Goal: Task Accomplishment & Management: Use online tool/utility

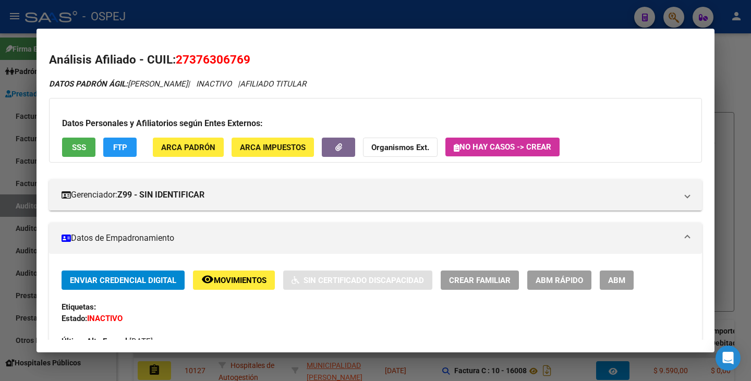
drag, startPoint x: 3, startPoint y: 204, endPoint x: 16, endPoint y: 185, distance: 23.3
click at [4, 202] on div at bounding box center [375, 190] width 751 height 381
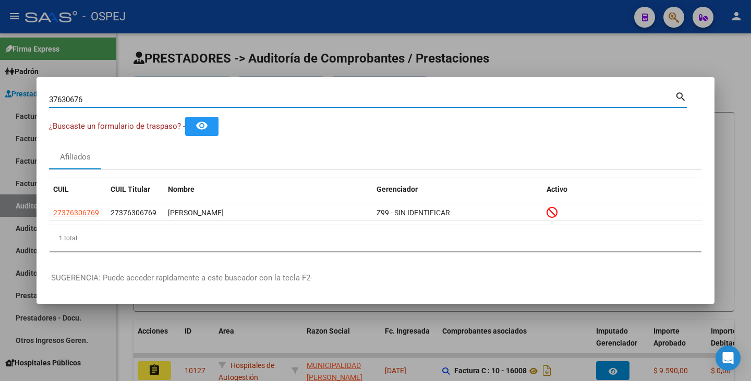
drag, startPoint x: 95, startPoint y: 99, endPoint x: 8, endPoint y: 75, distance: 90.8
click at [0, 76] on div "37630676 Buscar (apellido, dni, cuil, nro traspaso, cuit, obra social) search ¿…" at bounding box center [375, 190] width 751 height 381
paste input "23793631"
type input "23793631"
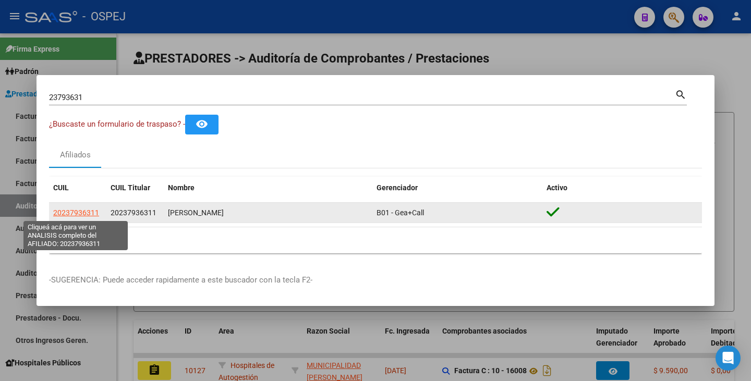
click at [72, 213] on span "20237936311" at bounding box center [76, 213] width 46 height 8
type textarea "20237936311"
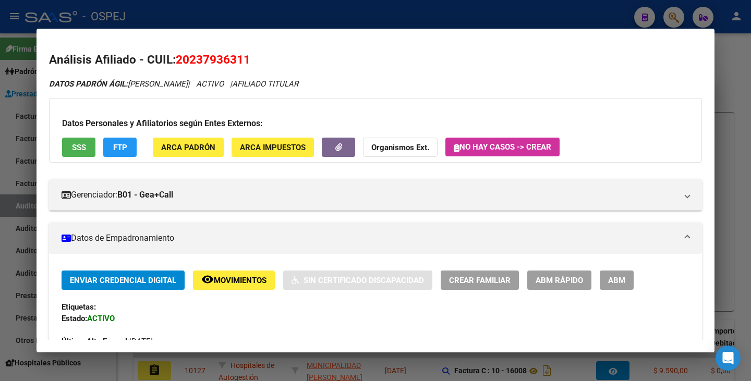
drag, startPoint x: 0, startPoint y: 149, endPoint x: 29, endPoint y: 116, distance: 43.2
click at [0, 147] on div at bounding box center [375, 190] width 751 height 381
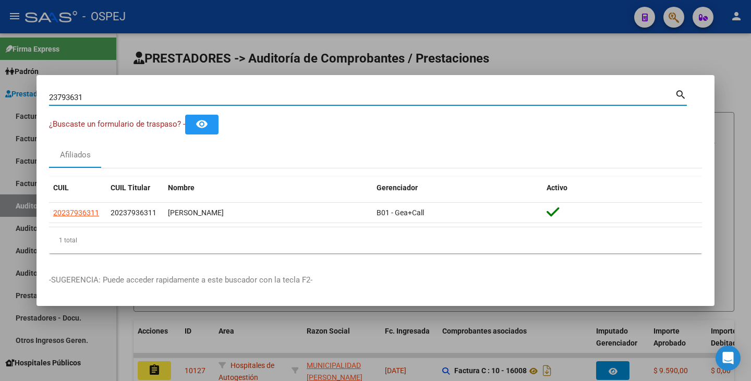
drag, startPoint x: 99, startPoint y: 98, endPoint x: 0, endPoint y: 80, distance: 100.7
click at [0, 80] on div "23793631 Buscar (apellido, dni, cuil, nro traspaso, cuit, obra social) search ¿…" at bounding box center [375, 190] width 751 height 381
paste input "20237936311"
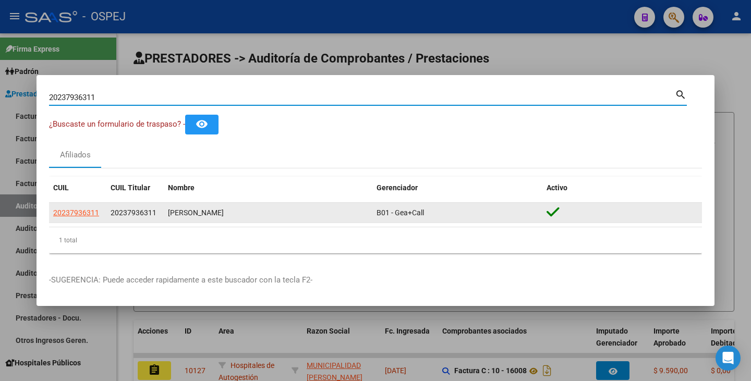
type input "20237936311"
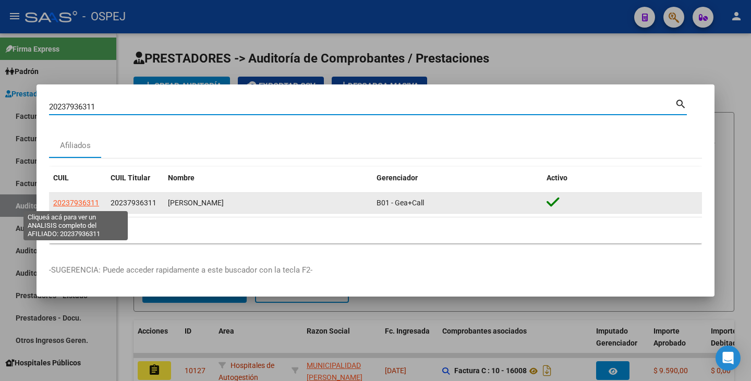
click at [69, 202] on span "20237936311" at bounding box center [76, 203] width 46 height 8
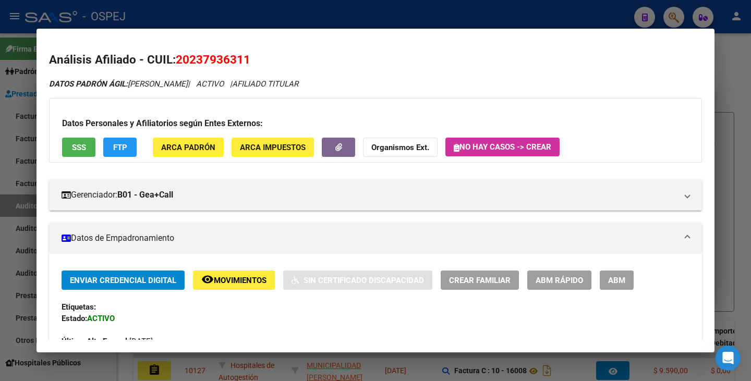
drag, startPoint x: 178, startPoint y: 56, endPoint x: 248, endPoint y: 49, distance: 70.7
click at [248, 49] on mat-dialog-content "Análisis Afiliado - CUIL: 20237936311 DATOS PADRÓN ÁGIL: ZAMORA ALEJANDRO MANUE…" at bounding box center [375, 190] width 678 height 299
copy span "20237936311"
drag, startPoint x: 131, startPoint y: 84, endPoint x: 240, endPoint y: 77, distance: 109.2
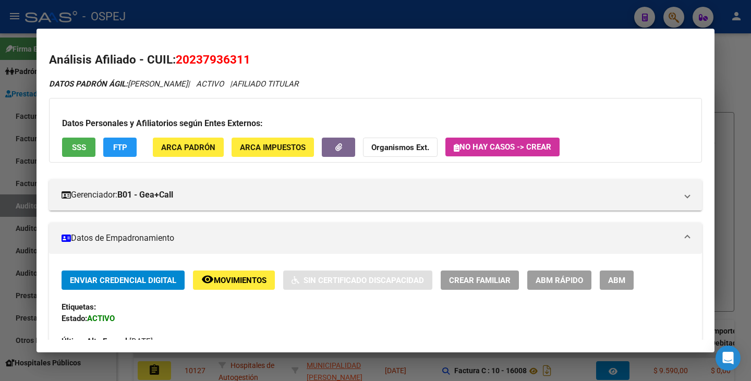
copy span "[PERSON_NAME]"
drag, startPoint x: 19, startPoint y: 226, endPoint x: 38, endPoint y: 179, distance: 50.0
click at [18, 225] on div at bounding box center [375, 190] width 751 height 381
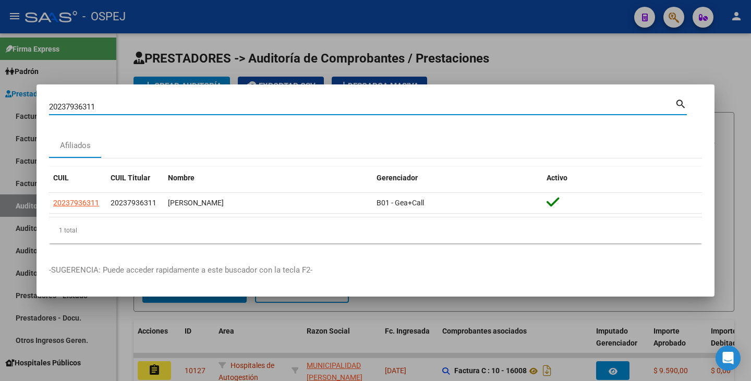
drag, startPoint x: 103, startPoint y: 105, endPoint x: 0, endPoint y: 94, distance: 103.3
click at [0, 94] on div "20237936311 Buscar (apellido, dni, cuil, nro traspaso, cuit, obra social) searc…" at bounding box center [375, 190] width 751 height 381
paste input "22856819"
type input "22856819"
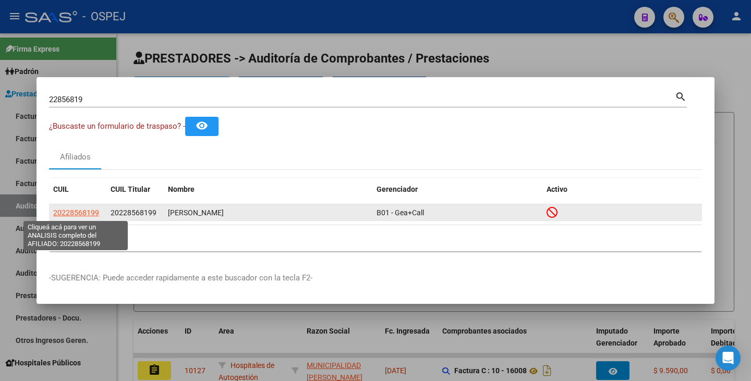
click at [69, 211] on span "20228568199" at bounding box center [76, 213] width 46 height 8
type textarea "20228568199"
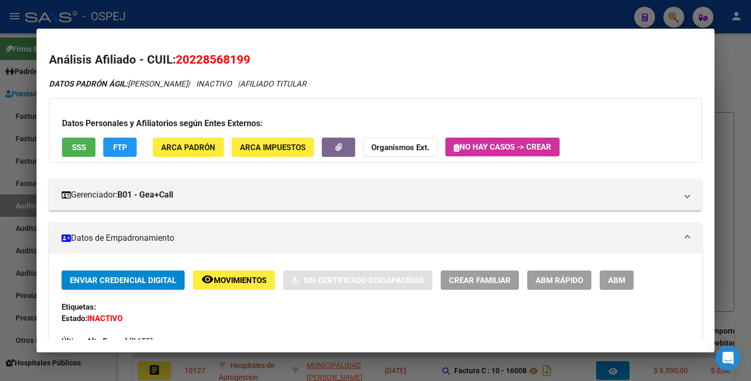
drag, startPoint x: 179, startPoint y: 58, endPoint x: 254, endPoint y: 55, distance: 75.7
click at [254, 55] on h2 "Análisis Afiliado - CUIL: 20228568199" at bounding box center [375, 60] width 653 height 18
copy span "20228568199"
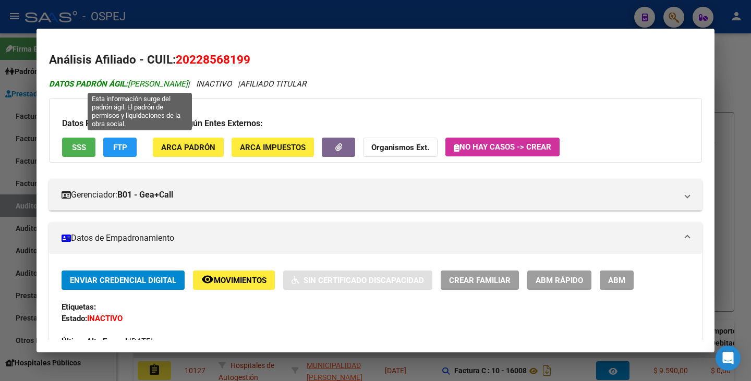
drag, startPoint x: 130, startPoint y: 81, endPoint x: 228, endPoint y: 84, distance: 98.1
click at [188, 84] on span "DATOS PADRÓN ÁGIL: SOSA FERNANDO GUSTAVO" at bounding box center [118, 83] width 139 height 9
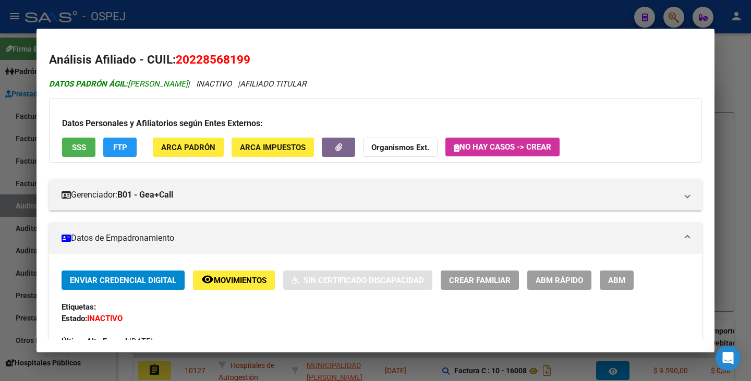
copy span "[PERSON_NAME]"
click at [7, 236] on div at bounding box center [375, 190] width 751 height 381
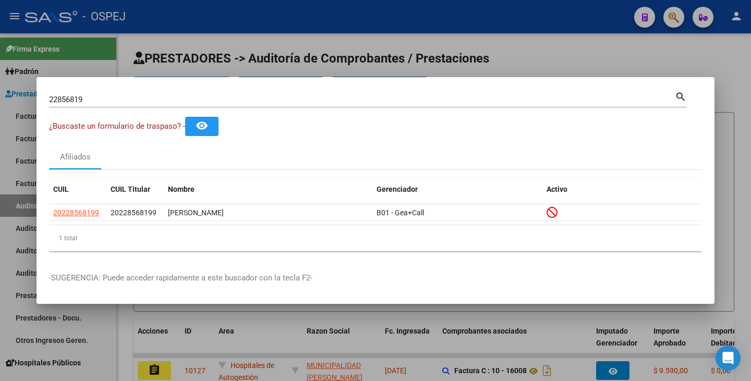
click at [88, 93] on div "22856819 Buscar (apellido, dni, cuil, nro traspaso, cuit, obra social)" at bounding box center [362, 100] width 626 height 16
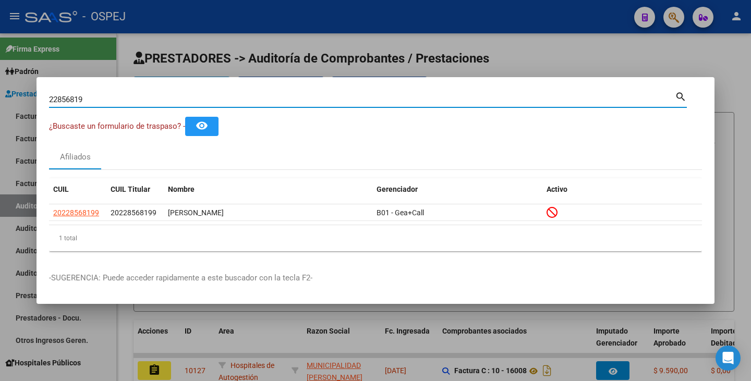
drag, startPoint x: 88, startPoint y: 96, endPoint x: 6, endPoint y: 100, distance: 82.4
click at [6, 100] on div "22856819 Buscar (apellido, dni, cuil, nro traspaso, cuit, obra social) search ¿…" at bounding box center [375, 190] width 751 height 381
paste input "31977841"
type input "31977841"
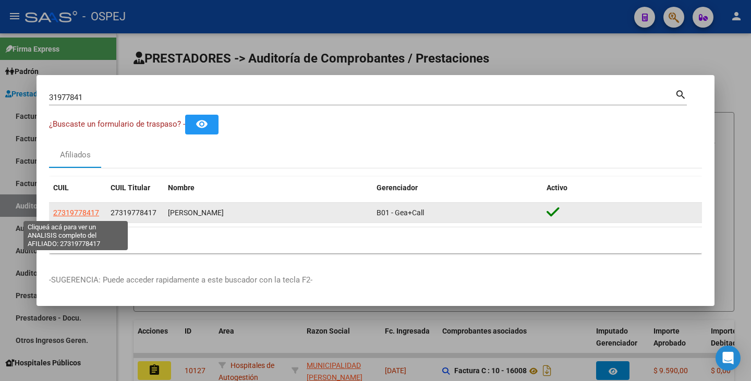
click at [69, 214] on span "27319778417" at bounding box center [76, 213] width 46 height 8
type textarea "27319778417"
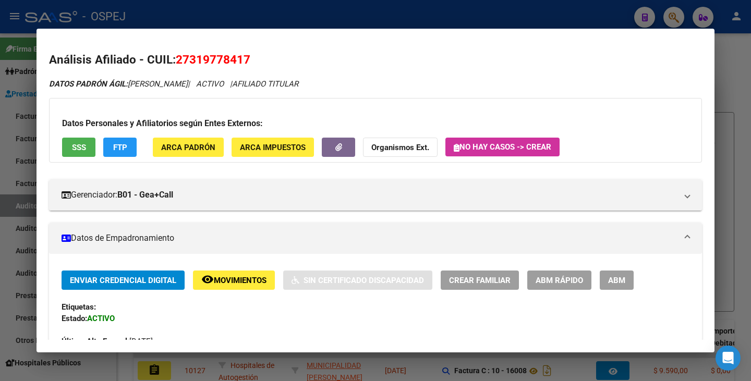
drag, startPoint x: 178, startPoint y: 62, endPoint x: 260, endPoint y: 47, distance: 83.1
click at [260, 47] on mat-dialog-content "Análisis Afiliado - CUIL: 27319778417 DATOS PADRÓN ÁGIL: MARDIZA CECILIA EVA | …" at bounding box center [375, 190] width 678 height 299
copy span "27319778417"
drag, startPoint x: 131, startPoint y: 87, endPoint x: 211, endPoint y: 78, distance: 79.7
click at [211, 78] on div "DATOS PADRÓN ÁGIL: MARDIZA CECILIA EVA | ACTIVO | AFILIADO TITULAR" at bounding box center [375, 84] width 653 height 12
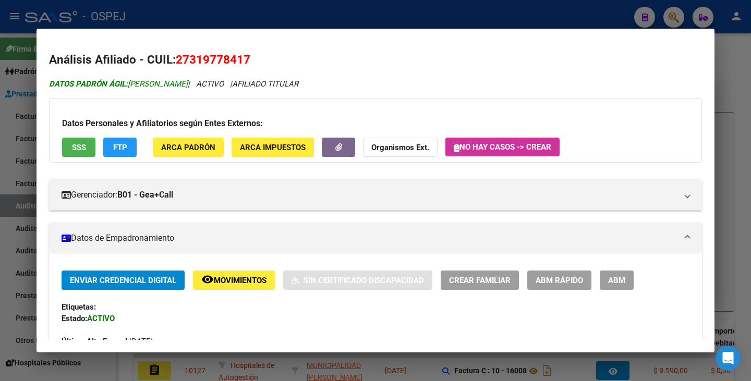
copy span "[PERSON_NAME]"
drag, startPoint x: 5, startPoint y: 136, endPoint x: 13, endPoint y: 132, distance: 8.9
click at [5, 136] on div at bounding box center [375, 190] width 751 height 381
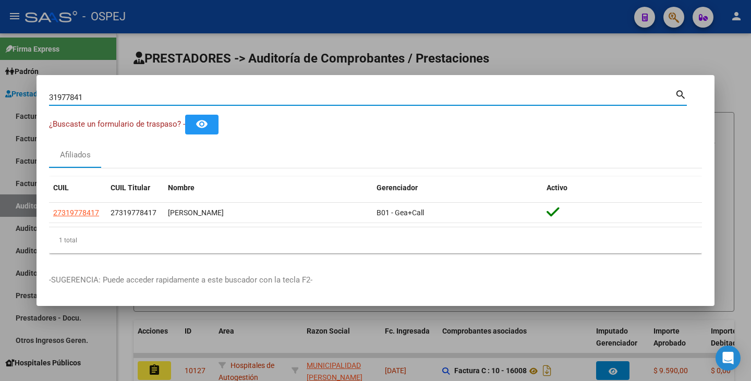
drag, startPoint x: 94, startPoint y: 99, endPoint x: 6, endPoint y: 97, distance: 88.1
click at [6, 97] on div "31977841 Buscar (apellido, dni, cuil, nro traspaso, cuit, obra social) search ¿…" at bounding box center [375, 190] width 751 height 381
paste input "32522967"
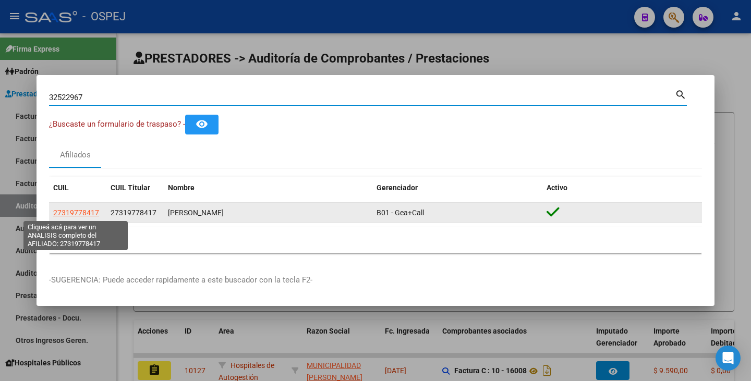
type input "32522967"
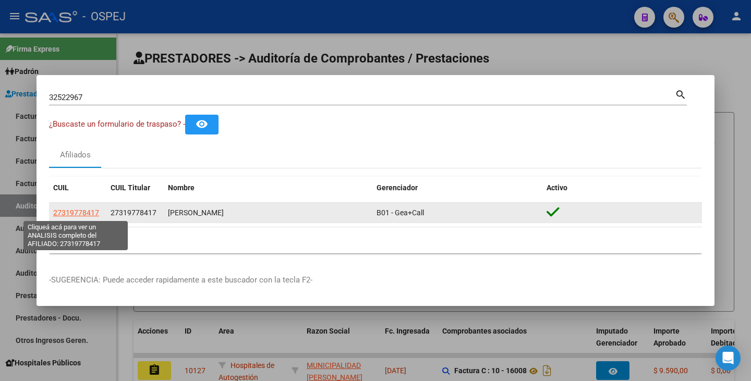
click at [79, 210] on span "27319778417" at bounding box center [76, 213] width 46 height 8
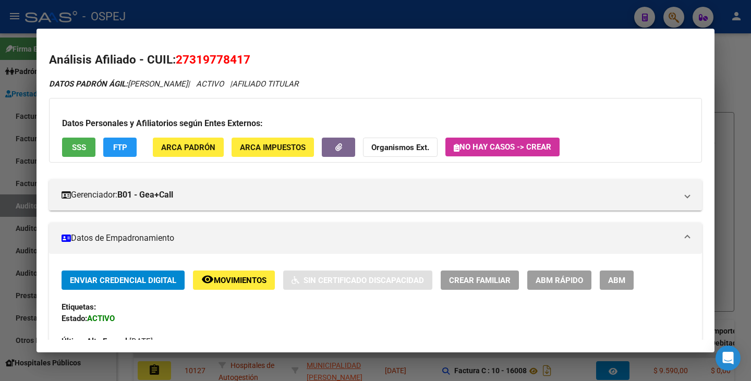
drag, startPoint x: 178, startPoint y: 56, endPoint x: 262, endPoint y: 45, distance: 85.1
click at [275, 43] on mat-dialog-content "Análisis Afiliado - CUIL: 27319778417 DATOS PADRÓN ÁGIL: MARDIZA CECILIA EVA | …" at bounding box center [375, 190] width 678 height 299
copy span "27319778417"
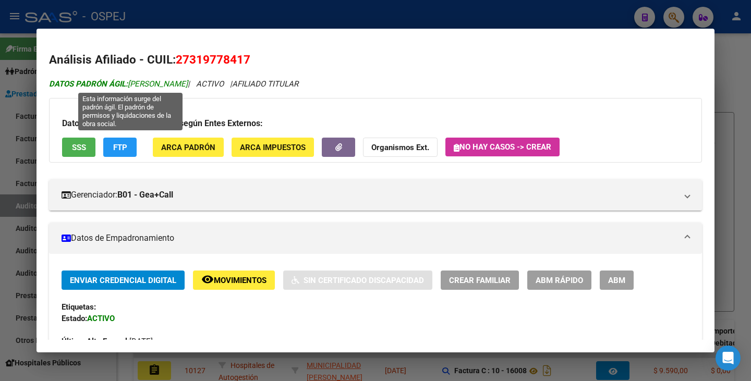
drag, startPoint x: 130, startPoint y: 83, endPoint x: 209, endPoint y: 84, distance: 78.7
click at [188, 84] on span "DATOS PADRÓN ÁGIL: MARDIZA CECILIA EVA" at bounding box center [118, 83] width 139 height 9
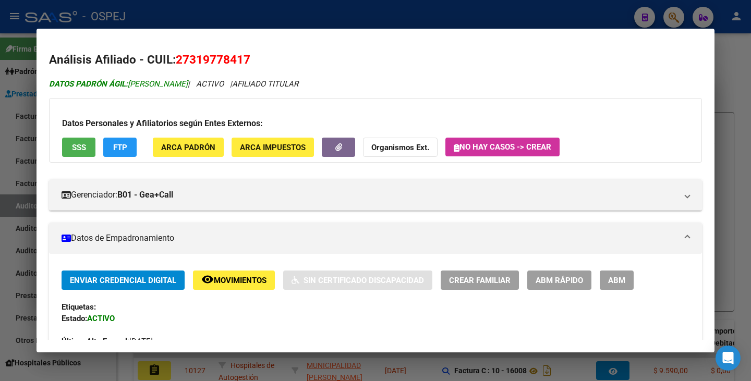
copy span "[PERSON_NAME]"
click at [0, 125] on div at bounding box center [375, 190] width 751 height 381
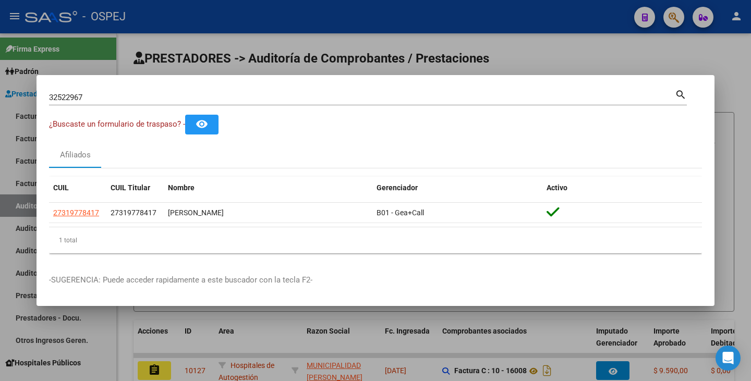
click at [90, 96] on input "32522967" at bounding box center [362, 97] width 626 height 9
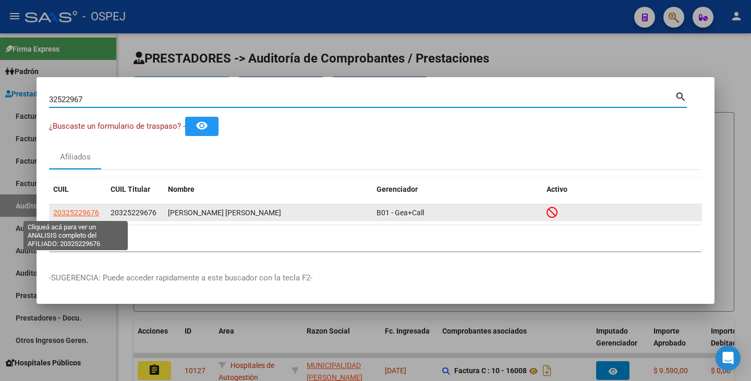
click at [89, 212] on span "20325229676" at bounding box center [76, 213] width 46 height 8
type textarea "20325229676"
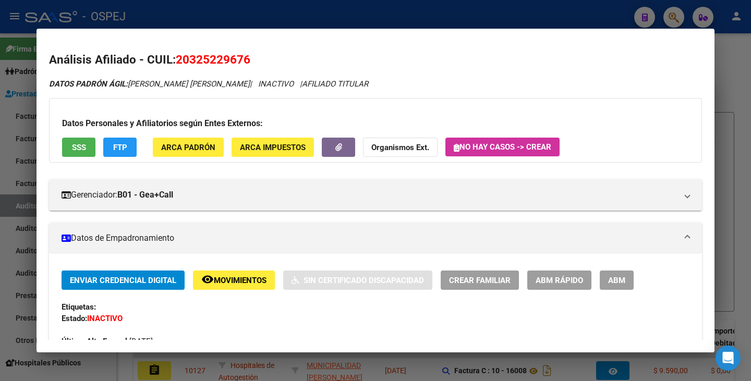
drag, startPoint x: 176, startPoint y: 60, endPoint x: 260, endPoint y: 62, distance: 84.5
click at [260, 62] on h2 "Análisis Afiliado - CUIL: 20325229676" at bounding box center [375, 60] width 653 height 18
copy span "20325229676"
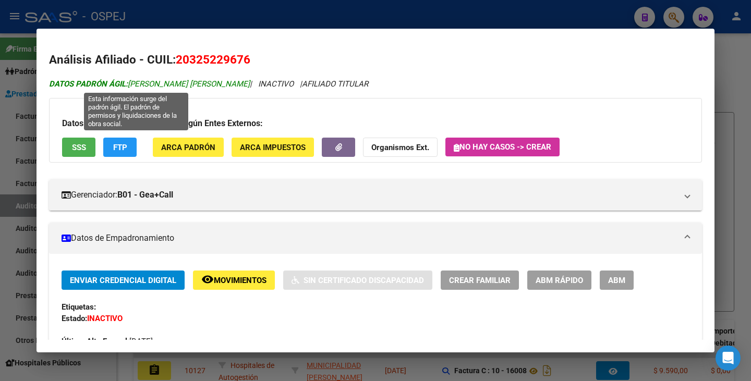
drag, startPoint x: 132, startPoint y: 85, endPoint x: 142, endPoint y: 83, distance: 10.5
click at [162, 87] on span "DATOS PADRÓN ÁGIL: LEMOS CRISTIAN MATIAS" at bounding box center [149, 83] width 201 height 9
drag, startPoint x: 131, startPoint y: 82, endPoint x: 223, endPoint y: 84, distance: 91.8
click at [223, 84] on span "DATOS PADRÓN ÁGIL: LEMOS CRISTIAN MATIAS" at bounding box center [149, 83] width 201 height 9
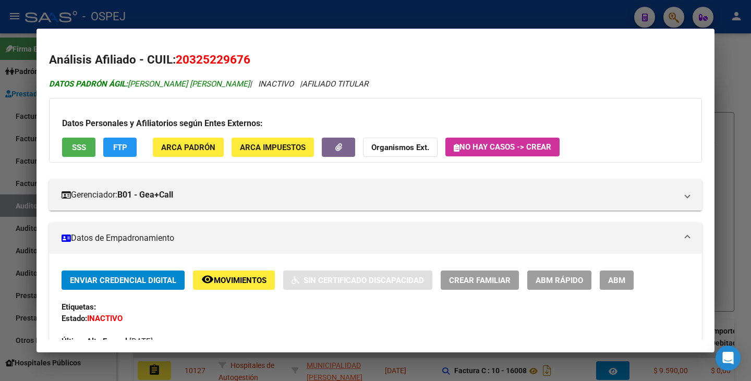
copy span "[PERSON_NAME] [PERSON_NAME]"
click at [16, 186] on div at bounding box center [375, 190] width 751 height 381
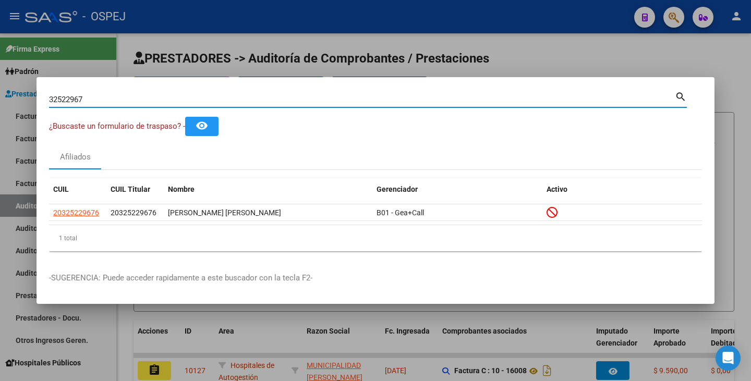
drag, startPoint x: 93, startPoint y: 103, endPoint x: 15, endPoint y: 88, distance: 79.6
click at [15, 88] on div "32522967 Buscar (apellido, dni, cuil, nro traspaso, cuit, obra social) search ¿…" at bounding box center [375, 190] width 751 height 381
paste input "20547458"
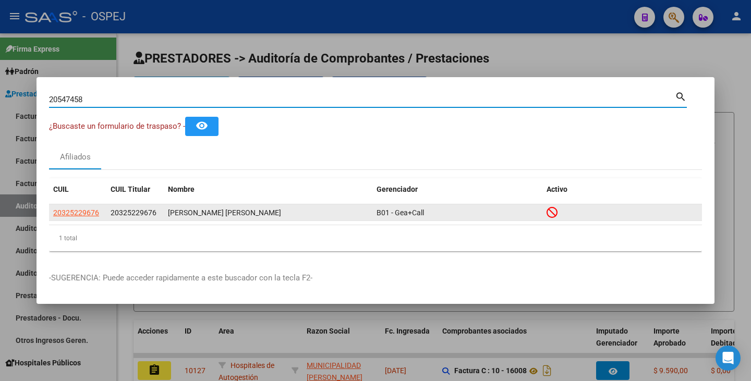
type input "20547458"
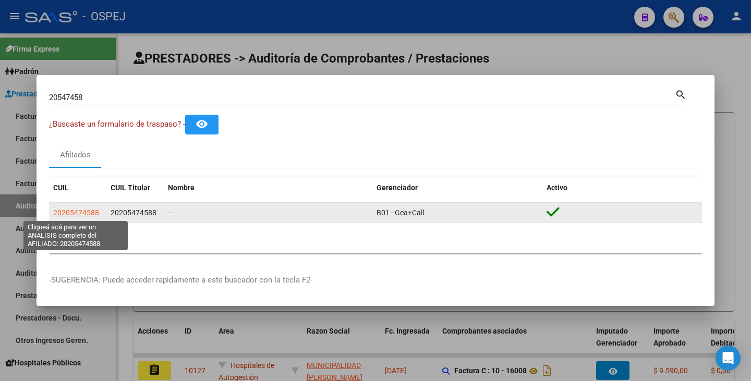
click at [78, 214] on span "20205474588" at bounding box center [76, 213] width 46 height 8
type textarea "20205474588"
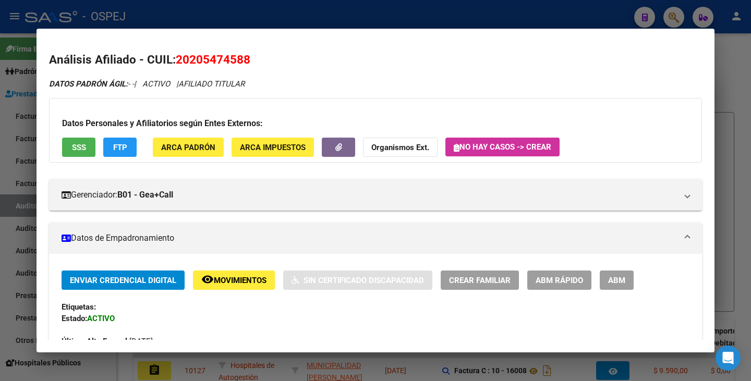
click at [0, 172] on div at bounding box center [375, 190] width 751 height 381
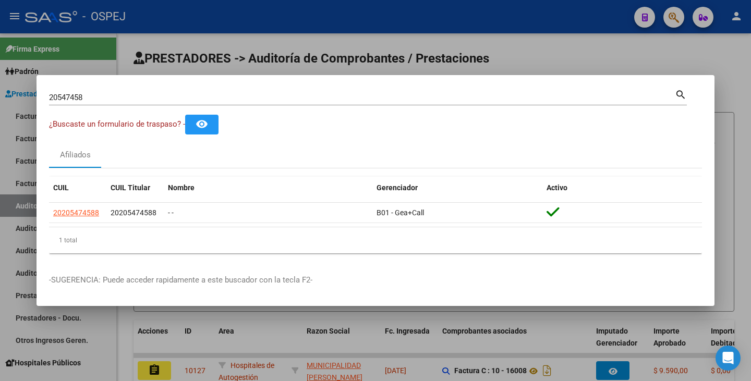
click at [103, 99] on input "20547458" at bounding box center [362, 97] width 626 height 9
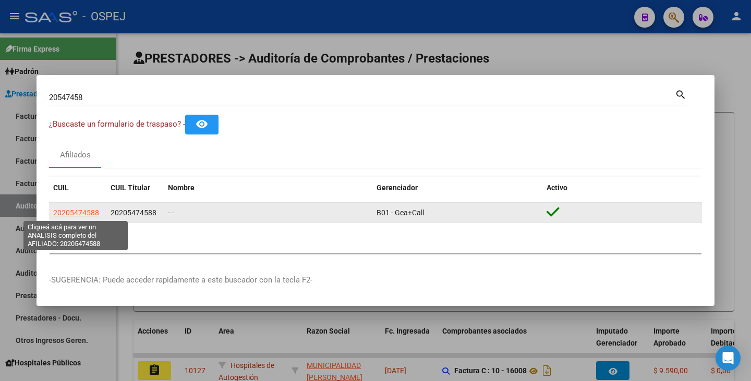
click at [63, 210] on span "20205474588" at bounding box center [76, 213] width 46 height 8
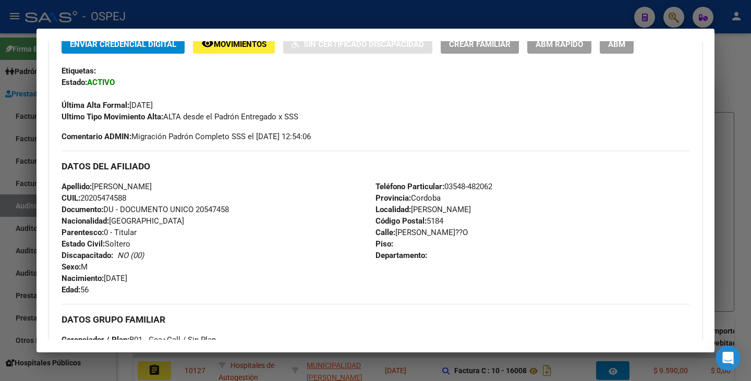
scroll to position [24, 0]
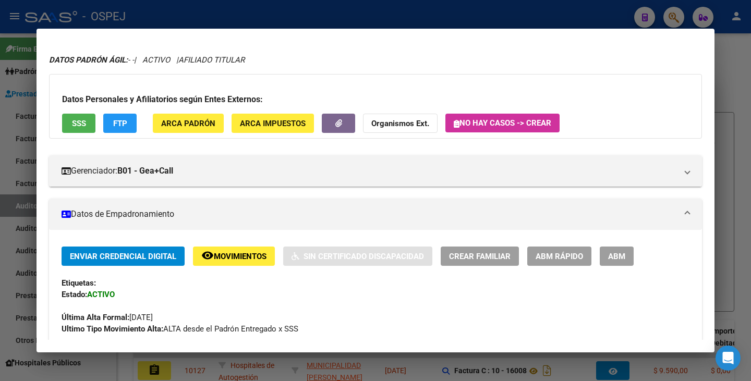
click at [575, 257] on span "ABM Rápido" at bounding box center [558, 256] width 47 height 9
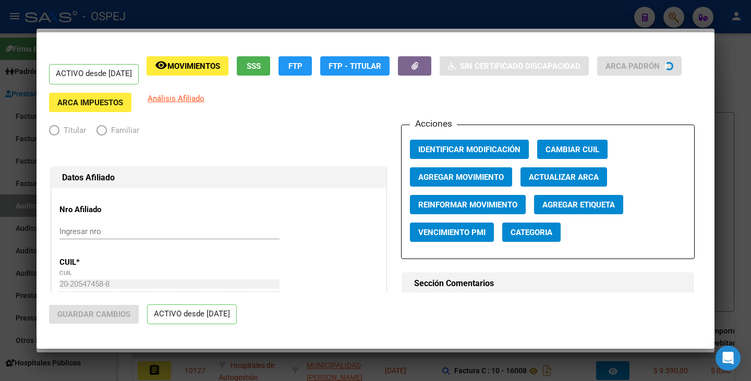
radio input "true"
type input "30-70857483-6"
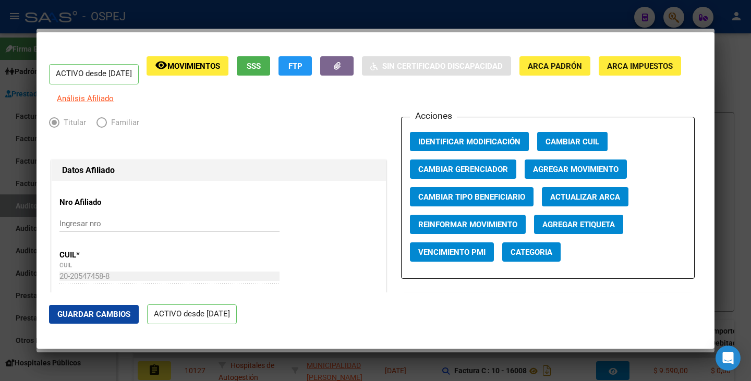
click at [565, 202] on span "Actualizar ARCA" at bounding box center [585, 196] width 70 height 9
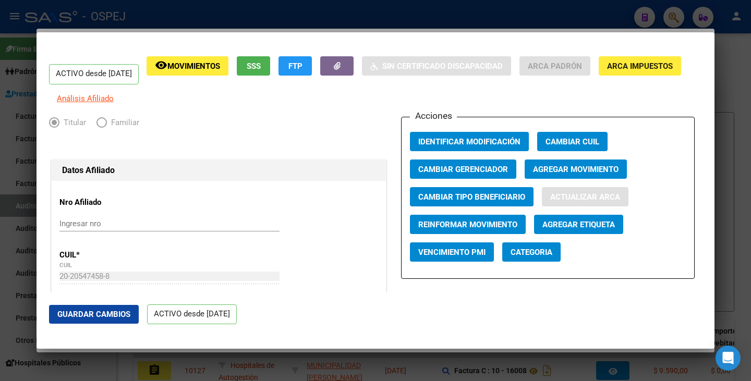
type input "GOMEZ"
type input "JULIO CESAR"
type input "CAPILLA DEL MONTE"
type input "ENRIQUE MUIÑO"
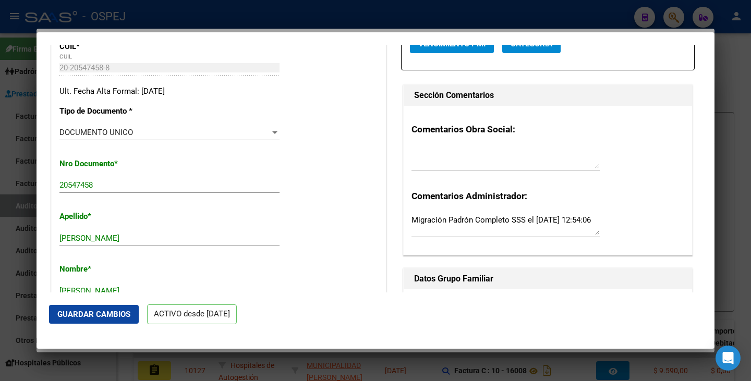
scroll to position [365, 0]
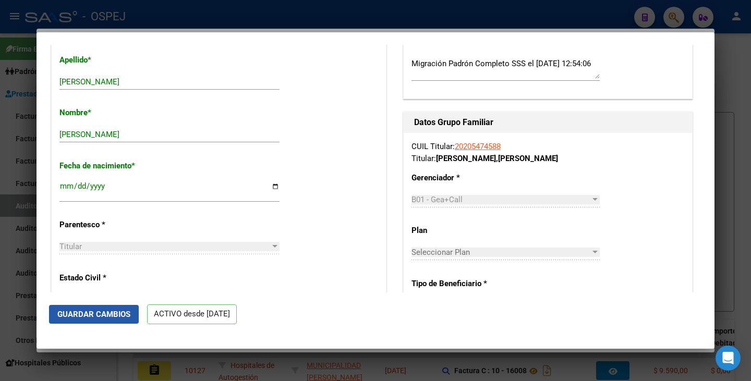
click at [112, 316] on span "Guardar Cambios" at bounding box center [93, 314] width 73 height 9
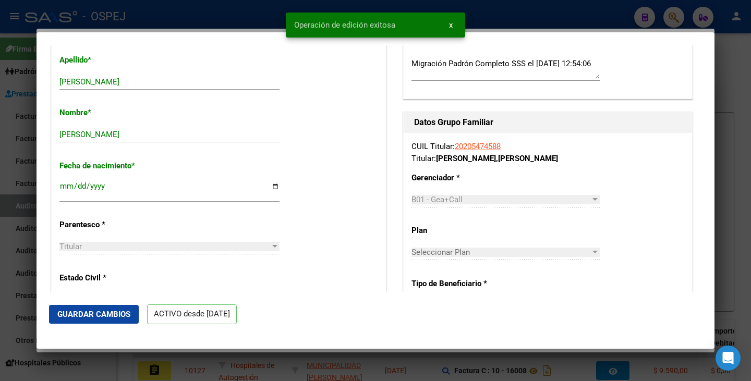
click at [0, 309] on div at bounding box center [375, 190] width 751 height 381
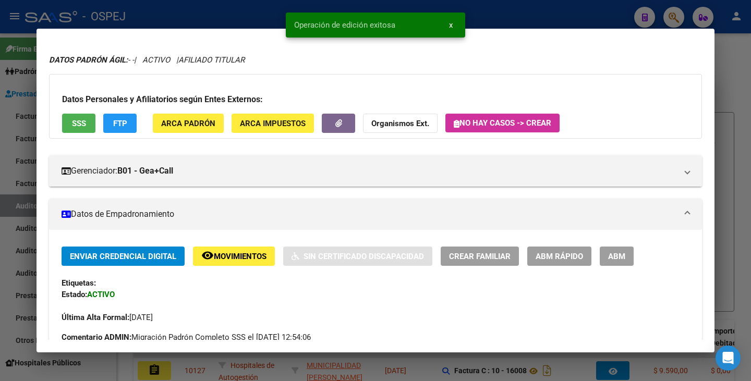
click at [0, 305] on div at bounding box center [375, 190] width 751 height 381
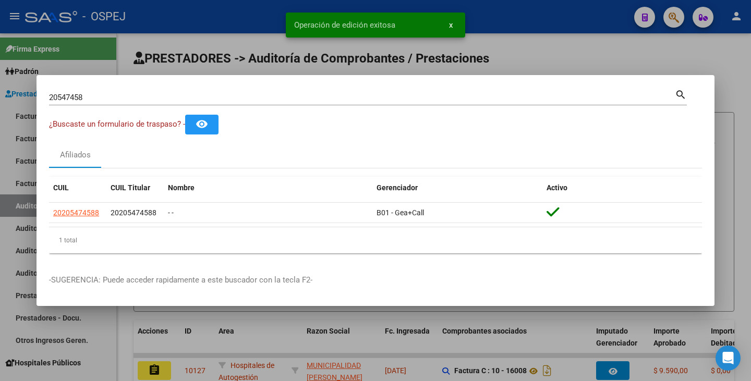
click at [102, 98] on input "20547458" at bounding box center [362, 97] width 626 height 9
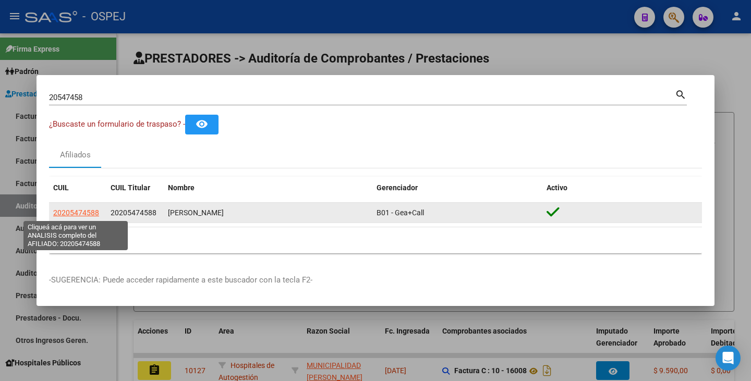
click at [63, 212] on span "20205474588" at bounding box center [76, 213] width 46 height 8
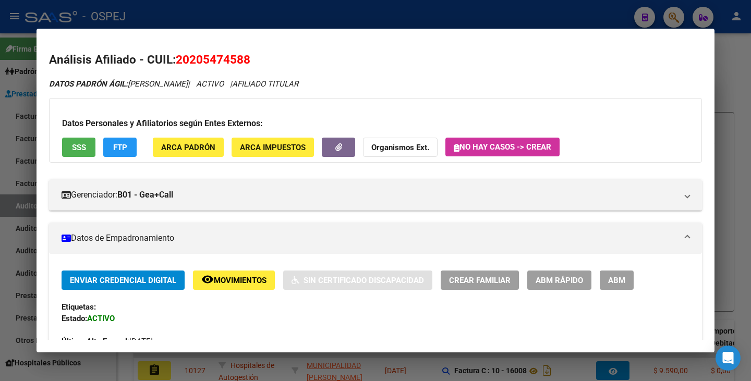
drag, startPoint x: 179, startPoint y: 58, endPoint x: 249, endPoint y: 65, distance: 70.2
click at [249, 65] on span "20205474588" at bounding box center [213, 60] width 75 height 14
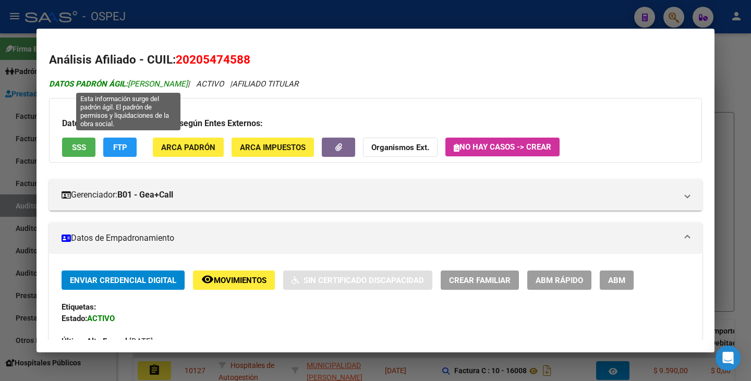
drag, startPoint x: 131, startPoint y: 84, endPoint x: 206, endPoint y: 82, distance: 74.6
click at [188, 82] on span "DATOS PADRÓN ÁGIL: GOMEZ JULIO CESAR" at bounding box center [118, 83] width 139 height 9
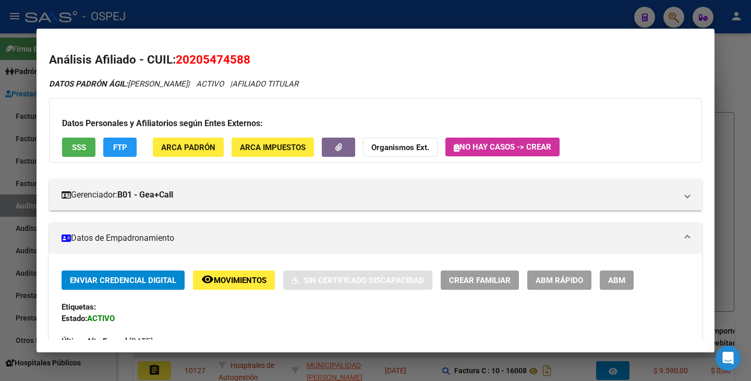
click at [27, 203] on div at bounding box center [375, 190] width 751 height 381
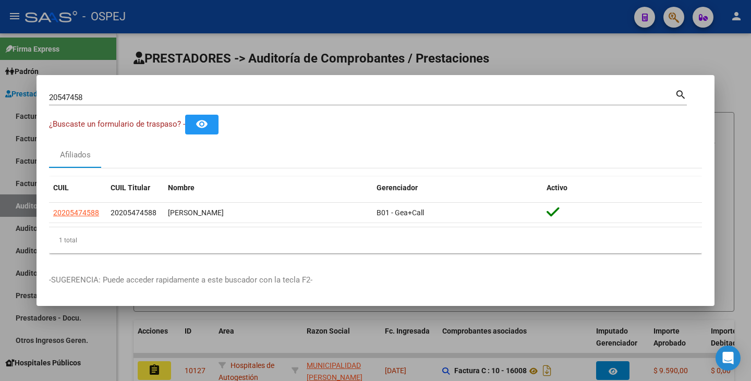
click at [27, 203] on div at bounding box center [375, 190] width 751 height 381
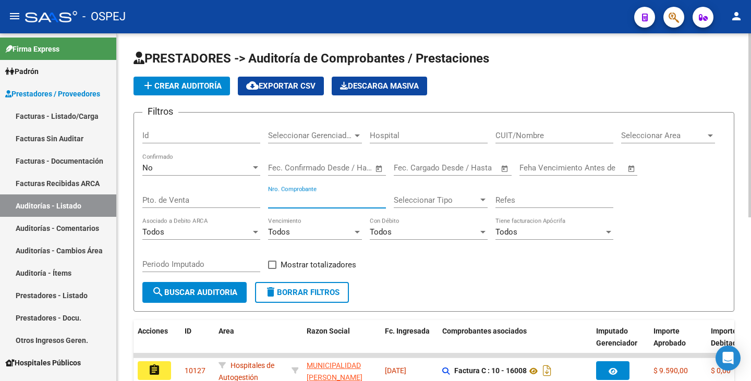
click at [311, 199] on input "Nro. Comprobante" at bounding box center [327, 199] width 118 height 9
type input "6988"
click at [235, 289] on span "search Buscar Auditoria" at bounding box center [194, 292] width 85 height 9
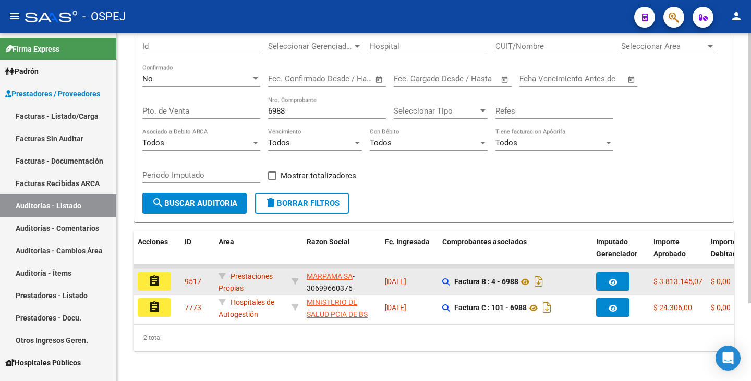
scroll to position [100, 0]
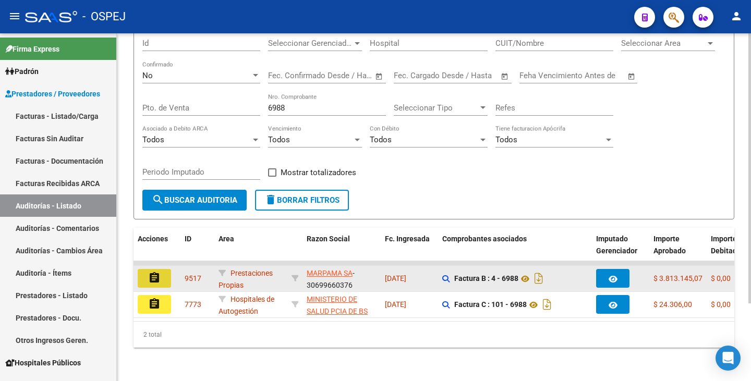
click at [157, 274] on mat-icon "assignment" at bounding box center [154, 278] width 13 height 13
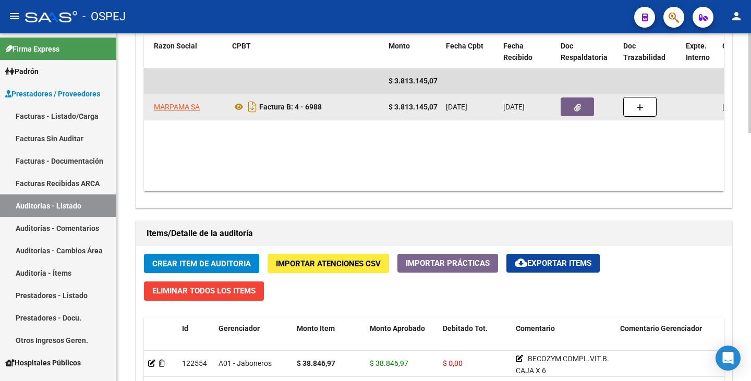
scroll to position [0, 174]
click at [579, 102] on span "button" at bounding box center [576, 106] width 7 height 9
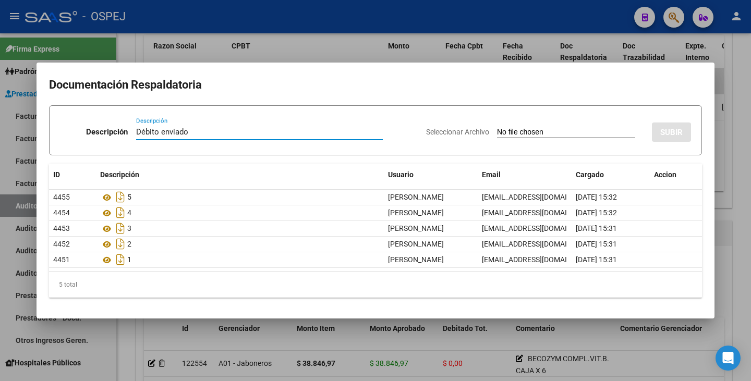
type input "Débito enviado"
click at [497, 132] on input "Seleccionar Archivo" at bounding box center [566, 133] width 138 height 10
type input "C:\fakepath\Débito MARPAMA FB 6988.pdf"
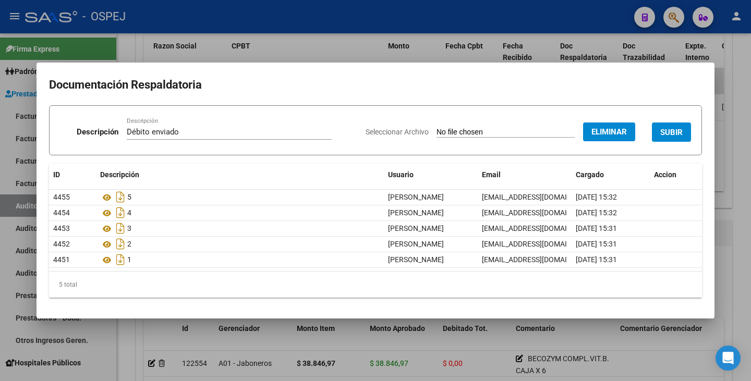
click at [664, 128] on span "SUBIR" at bounding box center [671, 132] width 22 height 9
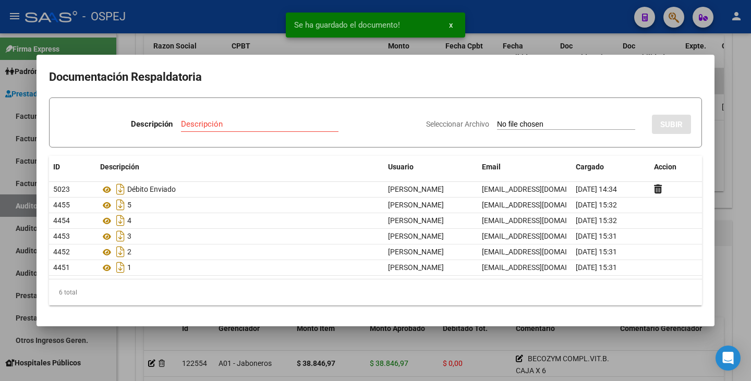
click at [290, 45] on div "Se ha guardado el documento! x" at bounding box center [375, 25] width 204 height 50
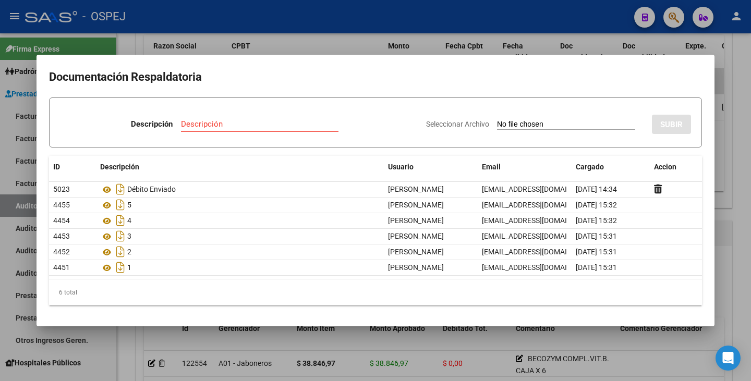
click at [388, 346] on div at bounding box center [375, 190] width 751 height 381
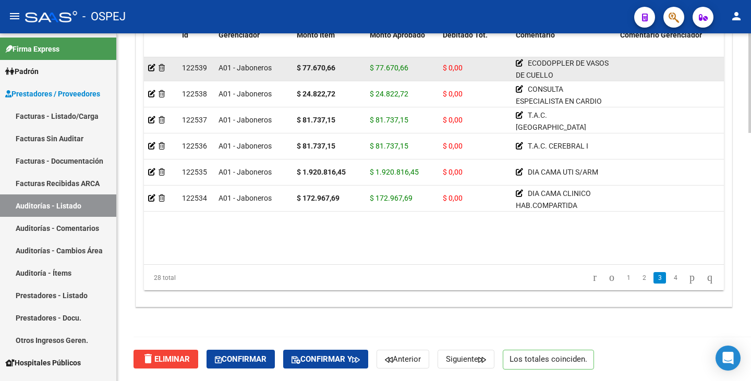
scroll to position [417, 0]
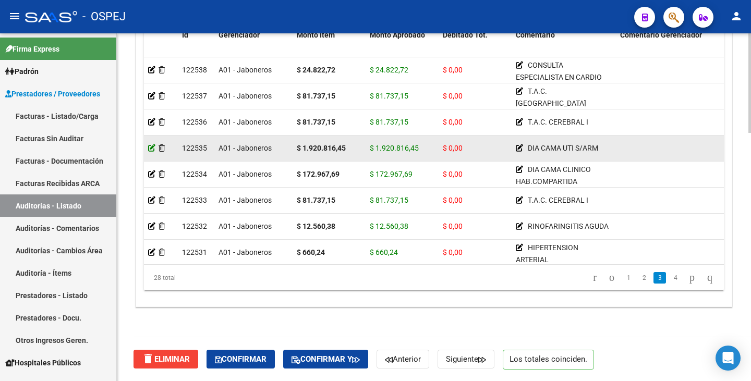
click at [150, 149] on icon at bounding box center [151, 147] width 7 height 7
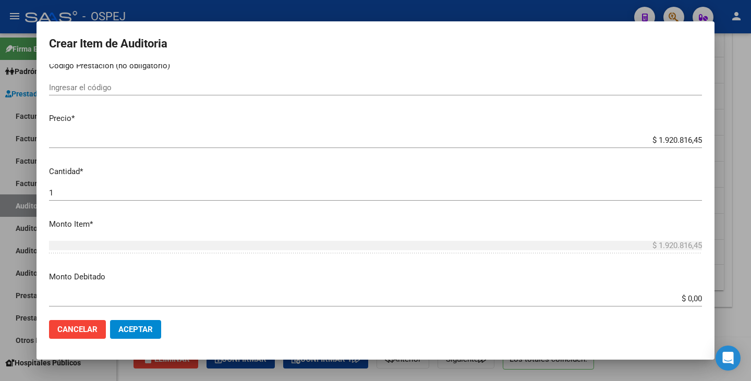
scroll to position [261, 0]
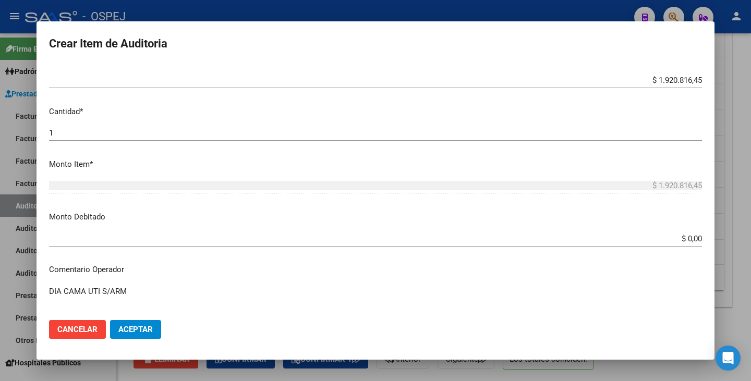
click at [692, 241] on input "$ 0,00" at bounding box center [375, 238] width 653 height 9
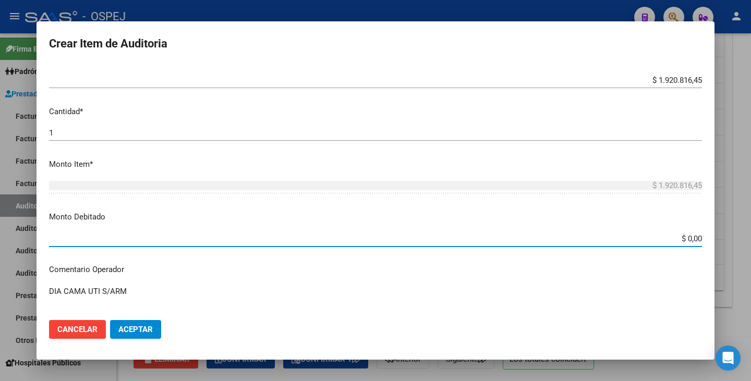
paste input "1,406,701.51."
type input "$ 1.406.701,51"
click at [156, 330] on button "Aceptar" at bounding box center [135, 329] width 51 height 19
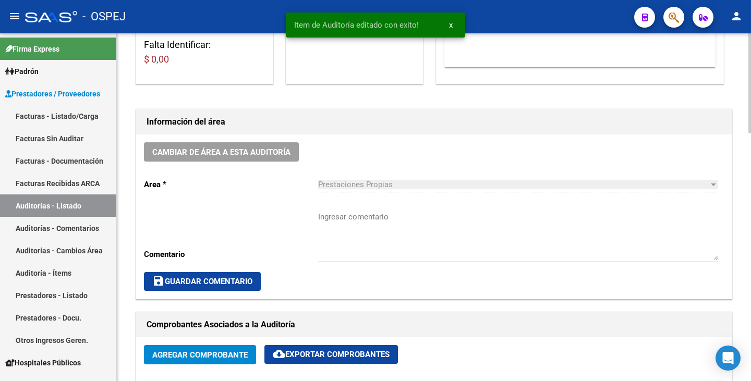
scroll to position [209, 0]
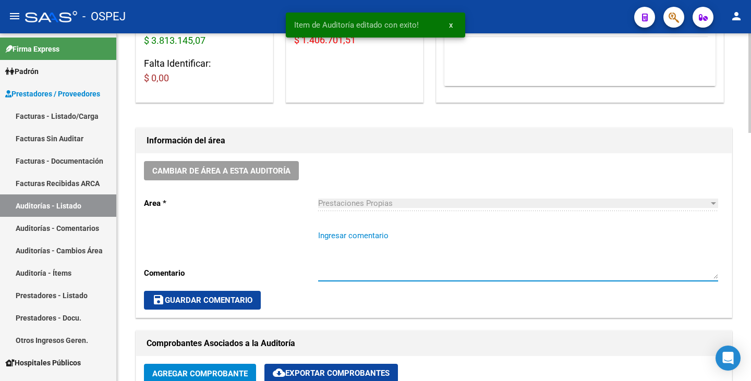
click at [344, 241] on textarea "Ingresar comentario" at bounding box center [518, 254] width 400 height 49
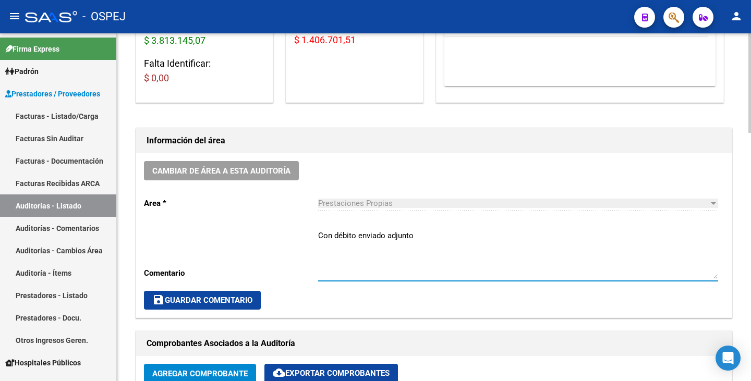
type textarea "Con débito enviado adjunto"
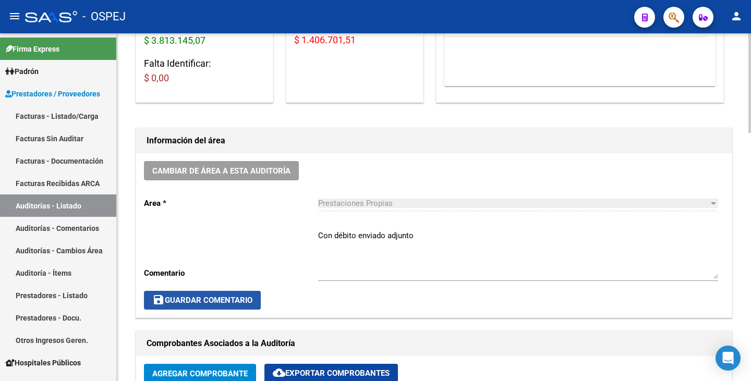
click at [224, 306] on button "save Guardar Comentario" at bounding box center [202, 300] width 117 height 19
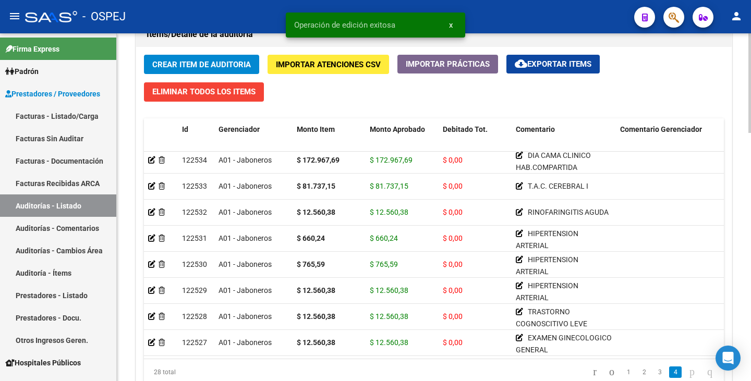
scroll to position [867, 0]
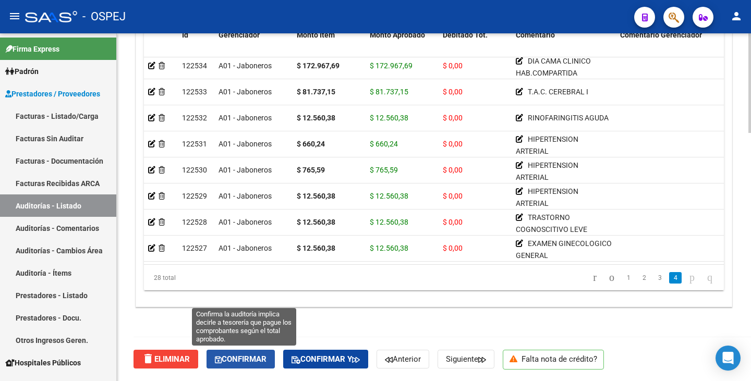
click at [248, 360] on span "Confirmar" at bounding box center [241, 358] width 52 height 9
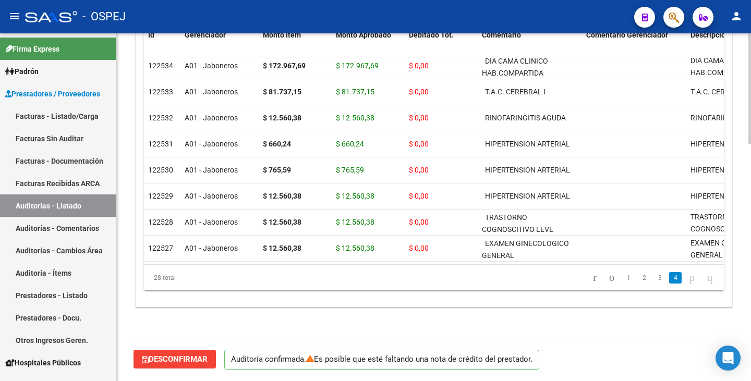
scroll to position [747, 0]
type input "202508"
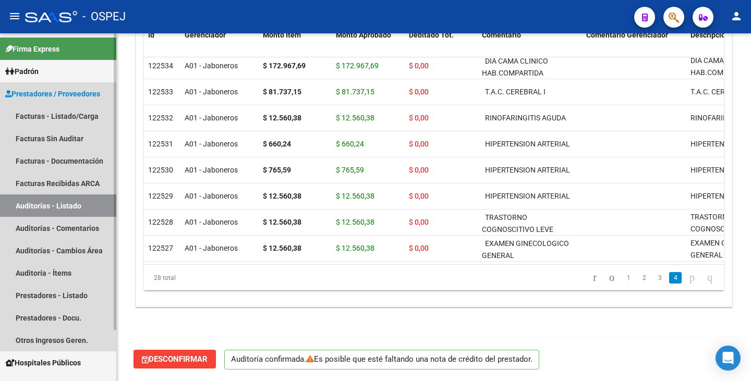
click at [69, 203] on link "Auditorías - Listado" at bounding box center [58, 205] width 116 height 22
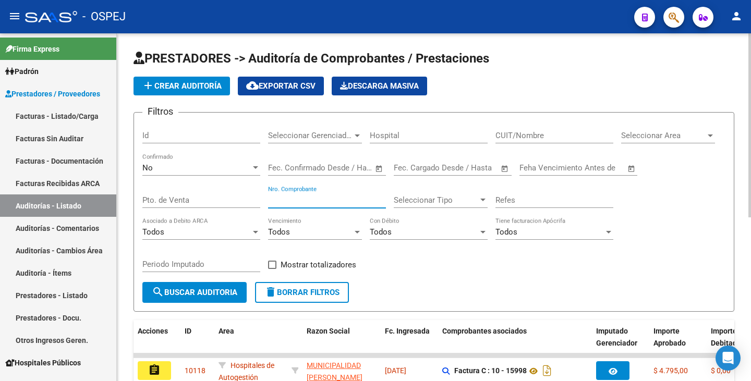
click at [300, 197] on input "Nro. Comprobante" at bounding box center [327, 199] width 118 height 9
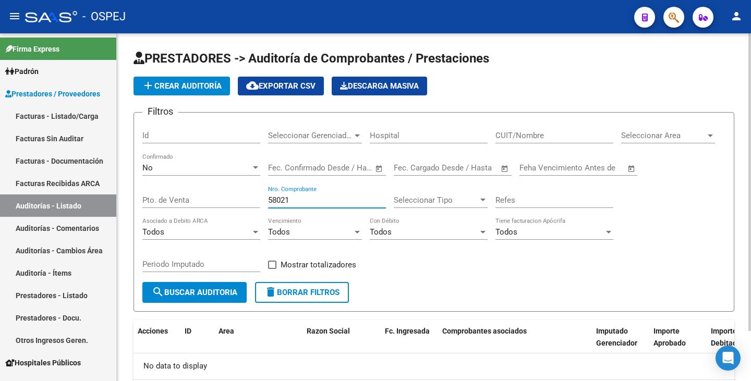
type input "58021"
click at [202, 163] on div "No Confirmado" at bounding box center [201, 164] width 118 height 22
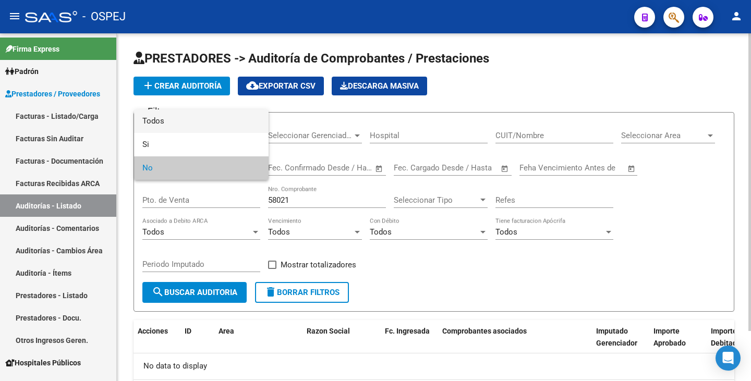
click at [176, 127] on span "Todos" at bounding box center [201, 120] width 118 height 23
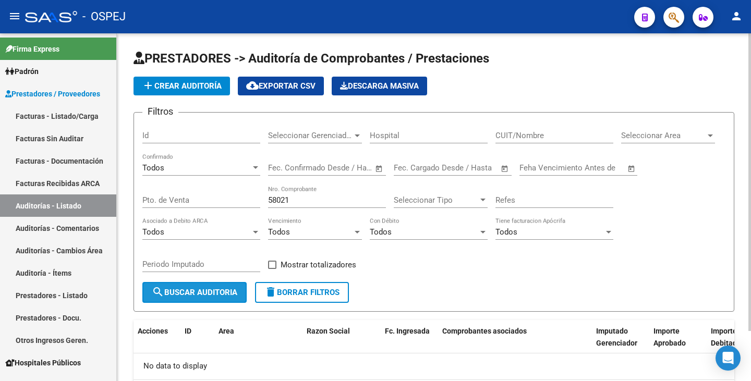
click at [190, 297] on button "search Buscar Auditoria" at bounding box center [194, 292] width 104 height 21
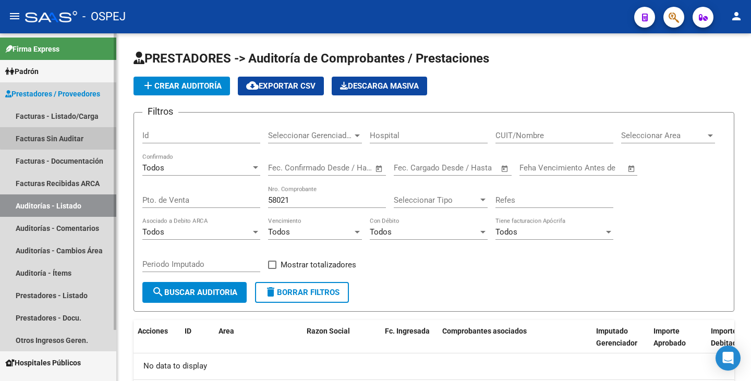
click at [64, 135] on link "Facturas Sin Auditar" at bounding box center [58, 138] width 116 height 22
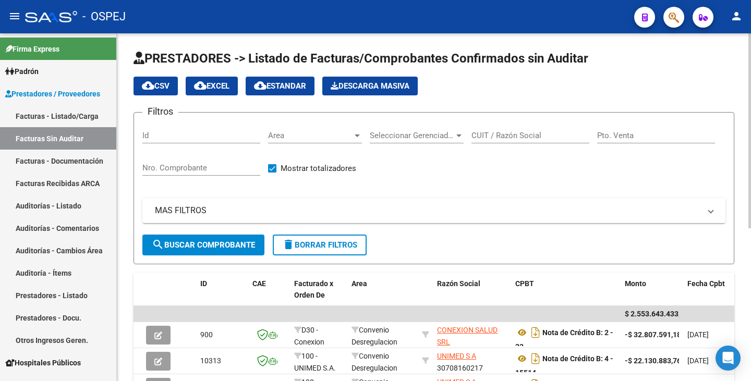
click at [219, 164] on input "Nro. Comprobante" at bounding box center [201, 167] width 118 height 9
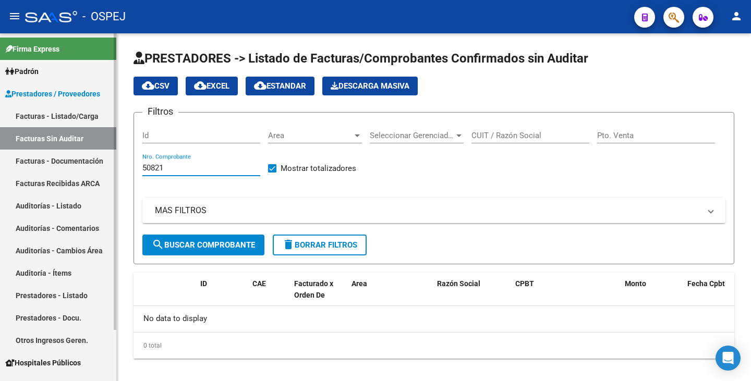
drag, startPoint x: 174, startPoint y: 165, endPoint x: 107, endPoint y: 163, distance: 66.8
click at [107, 163] on mat-sidenav-container "Firma Express Padrón Afiliados Empadronados Movimientos de Afiliados Cambios de…" at bounding box center [375, 207] width 751 height 348
type input "58021"
click at [44, 138] on link "Facturas Sin Auditar" at bounding box center [58, 138] width 116 height 22
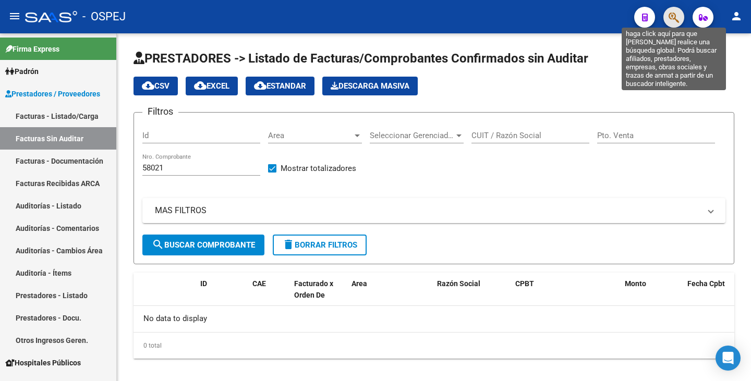
click at [670, 15] on icon "button" at bounding box center [673, 17] width 10 height 12
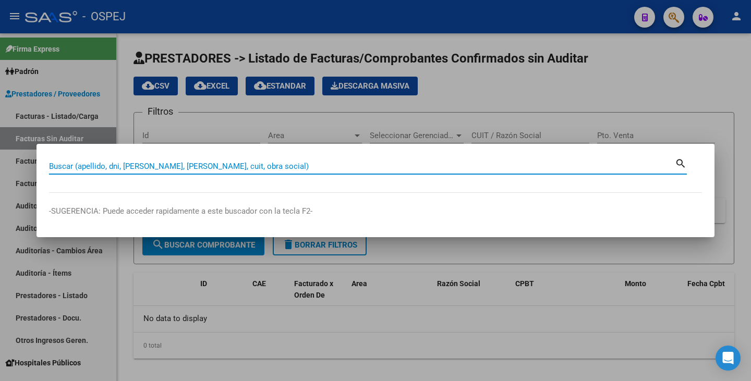
paste input "50522257"
type input "50522257"
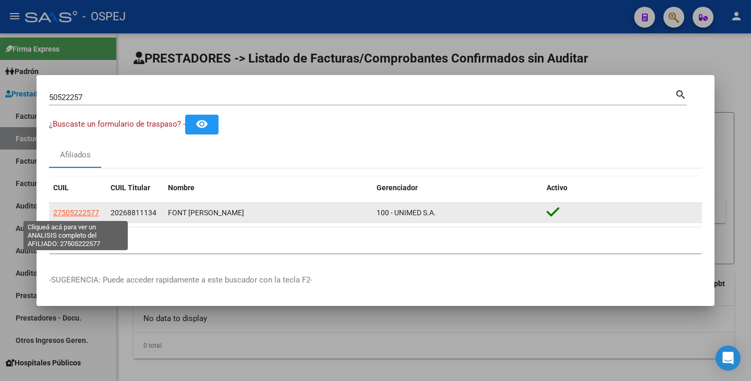
click at [77, 213] on span "27505222577" at bounding box center [76, 213] width 46 height 8
type textarea "27505222577"
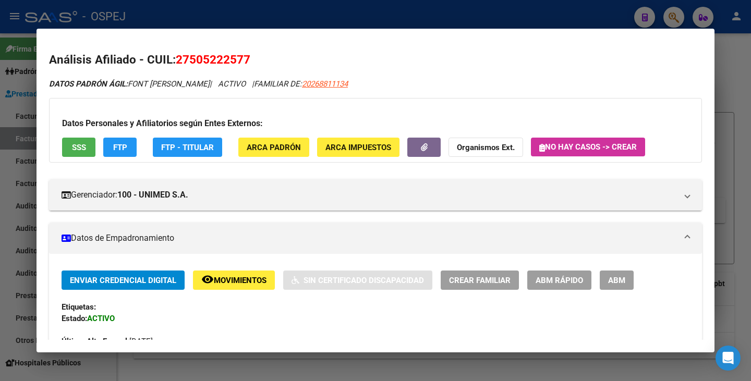
drag, startPoint x: 179, startPoint y: 58, endPoint x: 250, endPoint y: 59, distance: 70.9
click at [250, 59] on span "27505222577" at bounding box center [213, 60] width 75 height 14
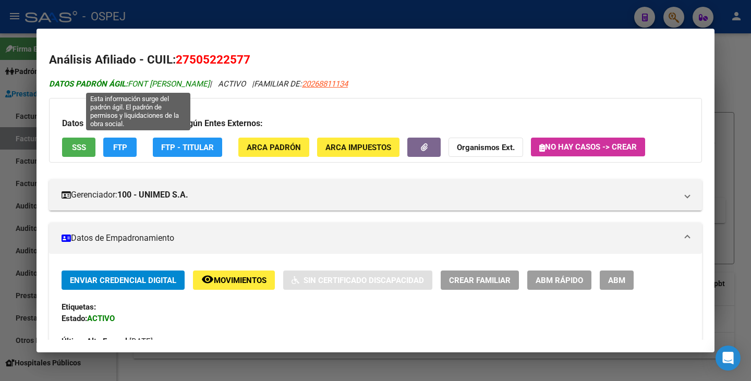
drag, startPoint x: 130, startPoint y: 86, endPoint x: 227, endPoint y: 81, distance: 97.1
click at [210, 81] on span "DATOS PADRÓN ÁGIL: FONT JEREZ GUILLERMINA" at bounding box center [129, 83] width 161 height 9
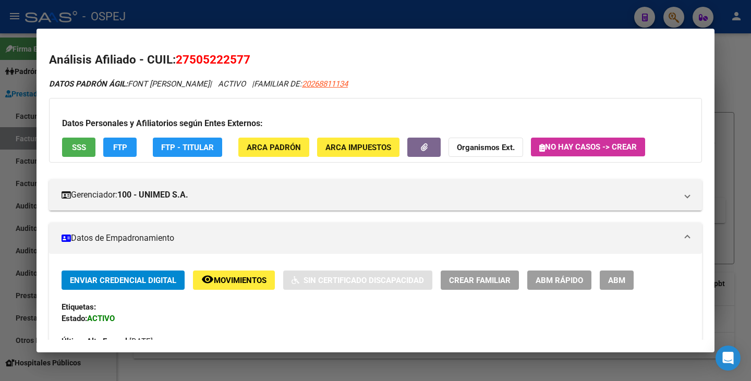
drag, startPoint x: 16, startPoint y: 92, endPoint x: 33, endPoint y: 84, distance: 18.4
click at [16, 92] on div at bounding box center [375, 190] width 751 height 381
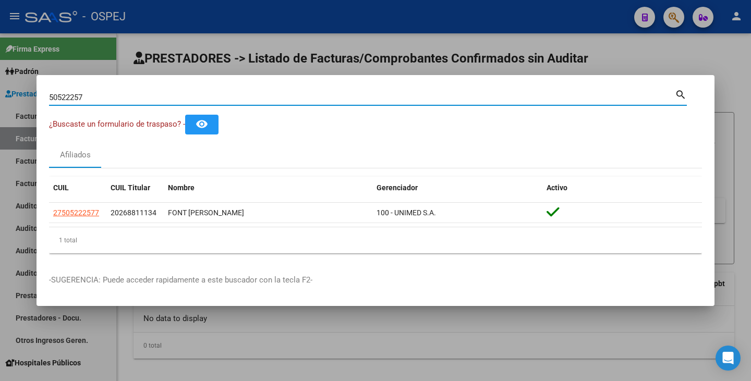
drag, startPoint x: 107, startPoint y: 97, endPoint x: 0, endPoint y: 84, distance: 108.2
click at [0, 84] on div "50522257 Buscar (apellido, dni, cuil, nro traspaso, cuit, obra social) search ¿…" at bounding box center [375, 190] width 751 height 381
paste input "37617785"
type input "37617785"
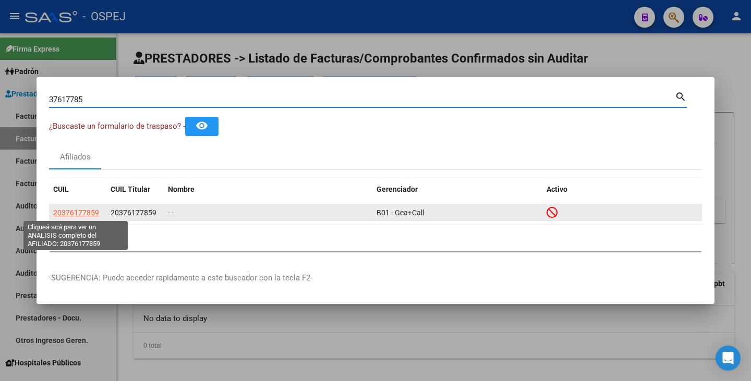
click at [80, 215] on span "20376177859" at bounding box center [76, 213] width 46 height 8
type textarea "20376177859"
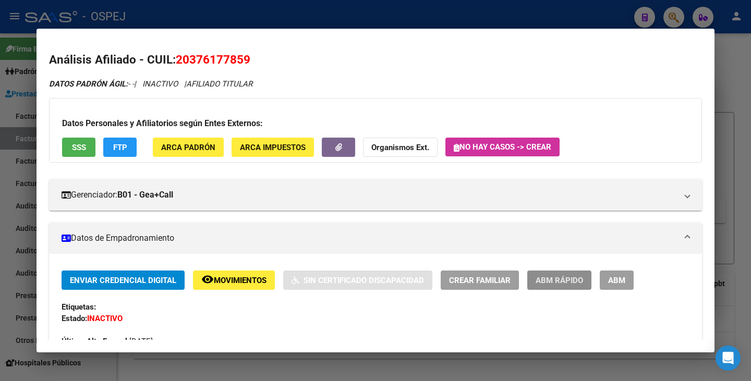
click at [555, 275] on span "ABM Rápido" at bounding box center [558, 279] width 47 height 9
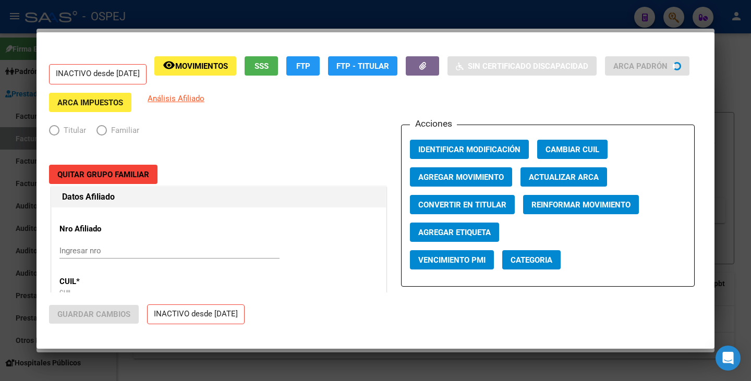
radio input "true"
type input "30-67755826-8"
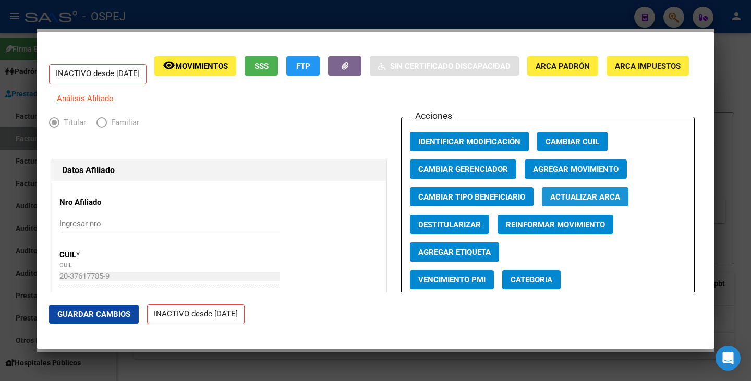
click at [578, 202] on span "Actualizar ARCA" at bounding box center [585, 196] width 70 height 9
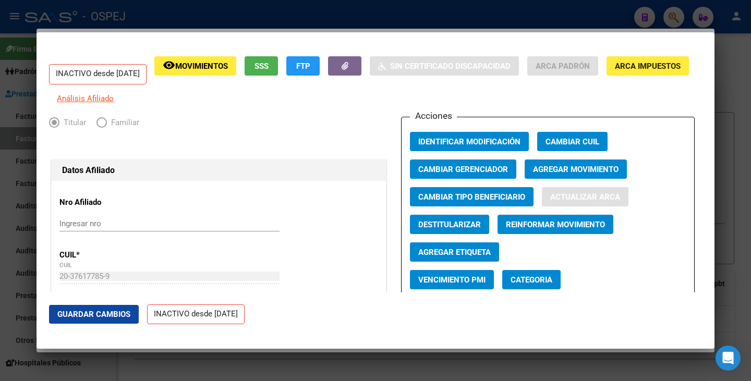
type input "FRIAS"
type input "NICOLAS ALEJANDRO"
type input "CORDOBA"
type input "DIEGO DE TORRES"
type input "2514"
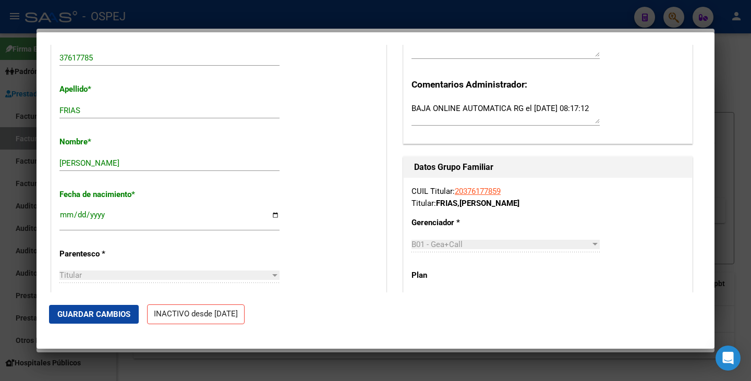
scroll to position [365, 0]
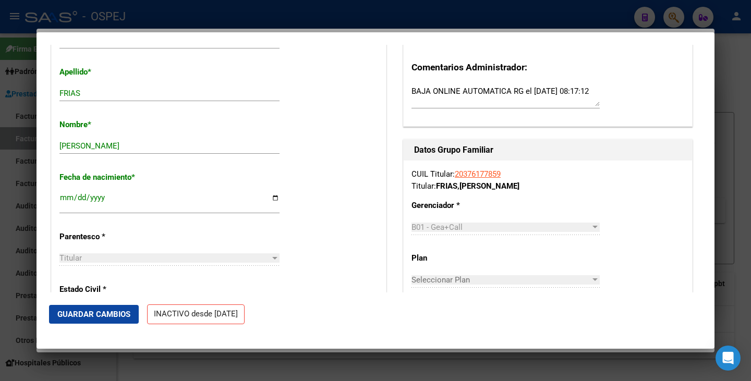
click at [102, 317] on button "Guardar Cambios" at bounding box center [94, 314] width 90 height 19
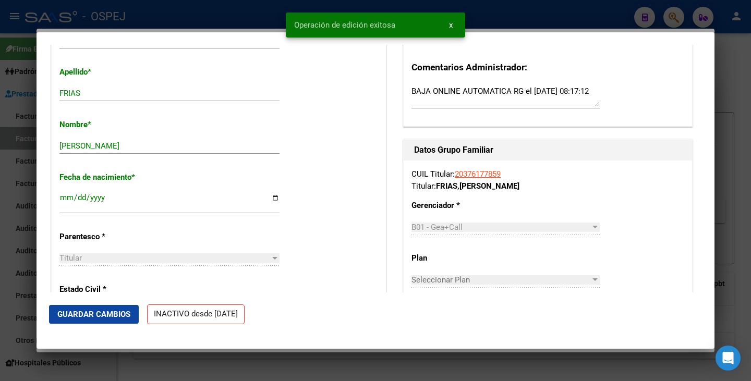
click at [32, 258] on div at bounding box center [375, 190] width 751 height 381
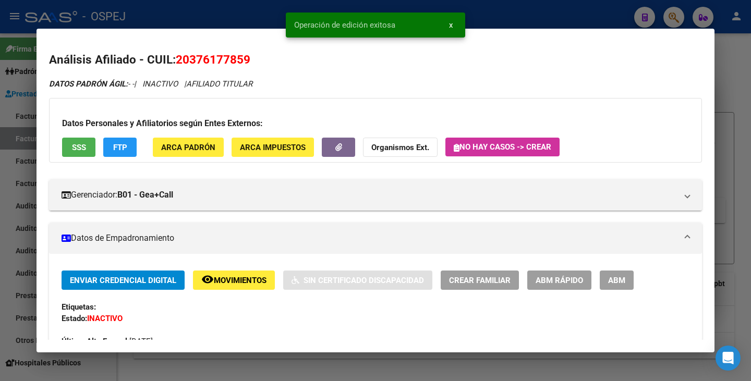
click at [23, 253] on div at bounding box center [375, 190] width 751 height 381
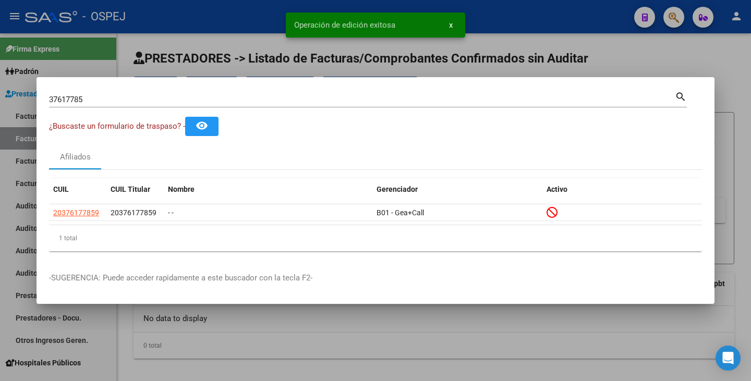
click at [89, 99] on input "37617785" at bounding box center [362, 99] width 626 height 9
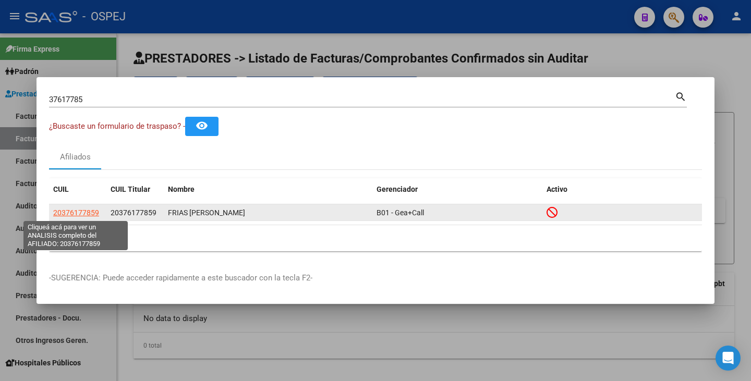
click at [64, 212] on span "20376177859" at bounding box center [76, 213] width 46 height 8
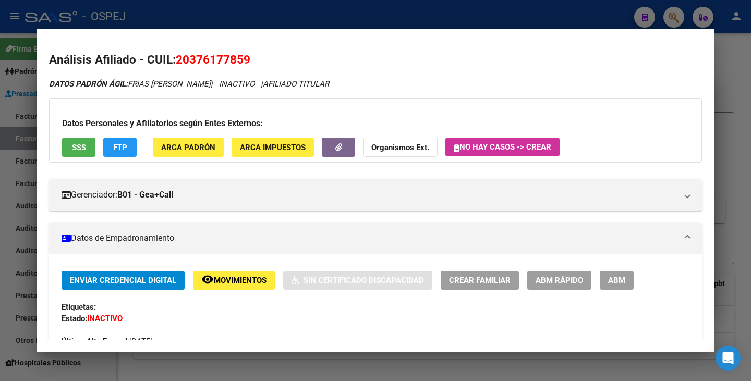
drag, startPoint x: 176, startPoint y: 58, endPoint x: 249, endPoint y: 53, distance: 73.2
click at [249, 53] on span "20376177859" at bounding box center [213, 60] width 75 height 14
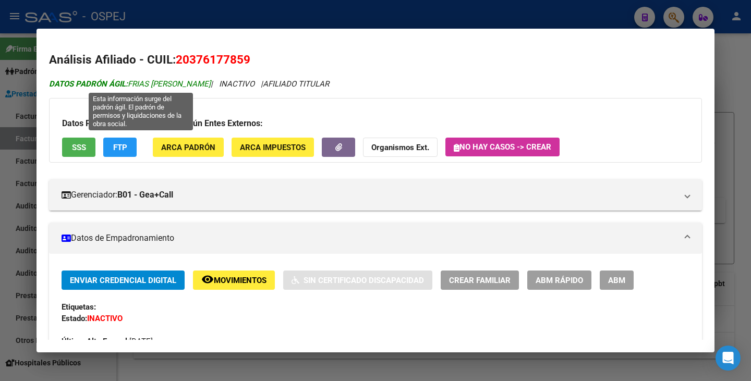
drag, startPoint x: 131, startPoint y: 82, endPoint x: 229, endPoint y: 83, distance: 98.0
click at [211, 83] on span "DATOS PADRÓN ÁGIL: FRIAS NICOLAS ALEJANDRO" at bounding box center [130, 83] width 162 height 9
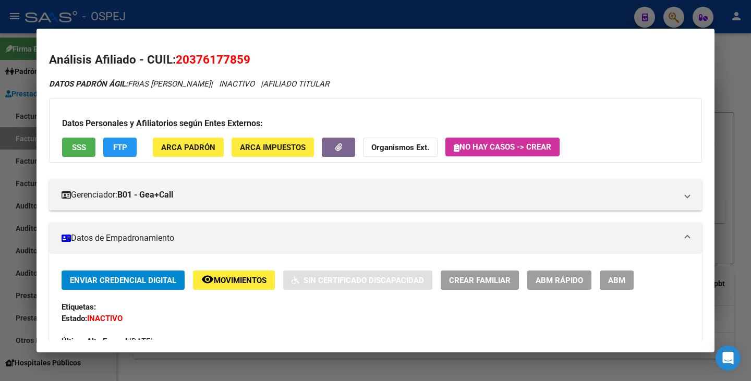
click at [0, 155] on div at bounding box center [375, 190] width 751 height 381
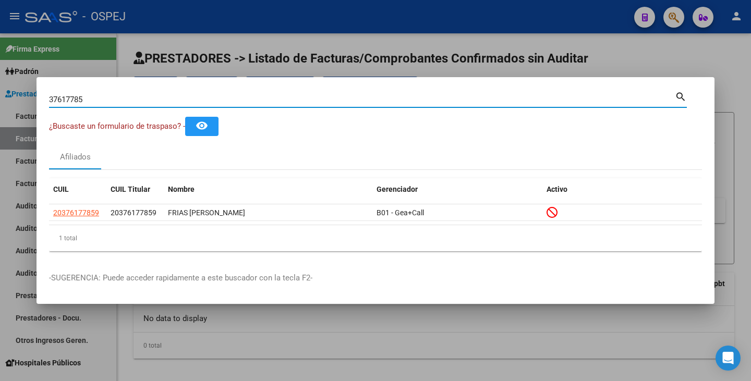
drag, startPoint x: 115, startPoint y: 100, endPoint x: 119, endPoint y: 96, distance: 5.5
click at [8, 95] on div "37617785 Buscar (apellido, dni, cuil, nro traspaso, cuit, obra social) search ¿…" at bounding box center [375, 190] width 751 height 381
paste input "39176596"
type input "39176596"
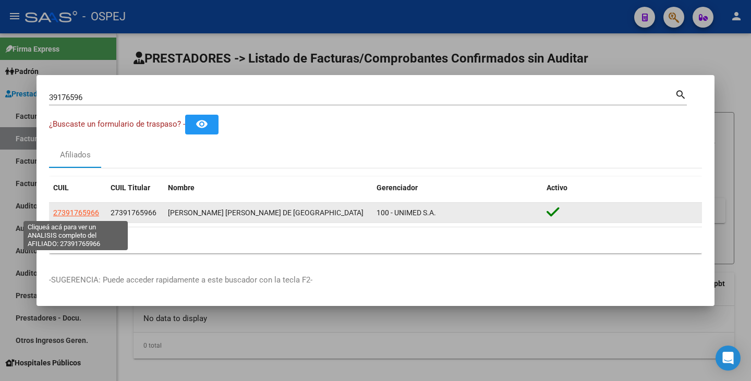
click at [84, 213] on span "27391765966" at bounding box center [76, 213] width 46 height 8
type textarea "27391765966"
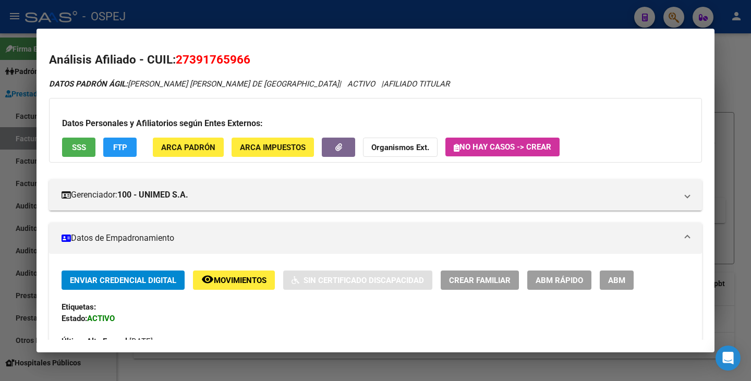
drag, startPoint x: 175, startPoint y: 54, endPoint x: 248, endPoint y: 52, distance: 73.5
click at [248, 52] on h2 "Análisis Afiliado - CUIL: 27391765966" at bounding box center [375, 60] width 653 height 18
click at [244, 53] on span "27391765966" at bounding box center [213, 60] width 75 height 14
drag, startPoint x: 177, startPoint y: 58, endPoint x: 248, endPoint y: 62, distance: 71.0
click at [248, 62] on span "27391765966" at bounding box center [213, 60] width 75 height 14
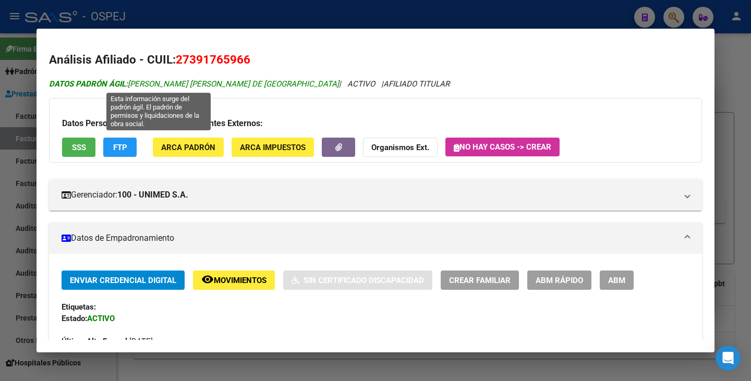
drag, startPoint x: 132, startPoint y: 82, endPoint x: 264, endPoint y: 81, distance: 132.4
click at [264, 81] on span "DATOS PADRÓN ÁGIL: VIÑA MURUA CARLA DE LOS ANGELES" at bounding box center [194, 83] width 290 height 9
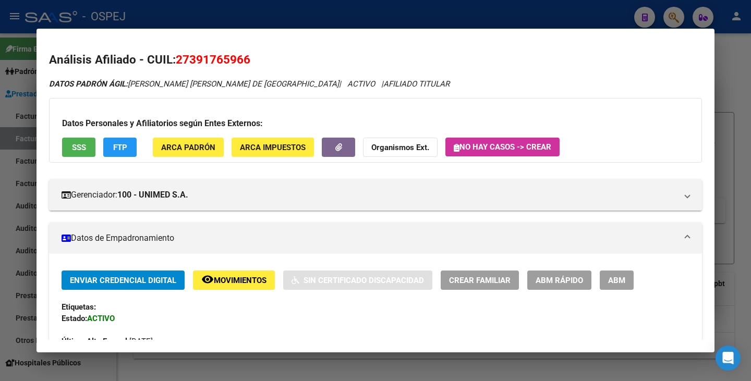
click at [1, 175] on div at bounding box center [375, 190] width 751 height 381
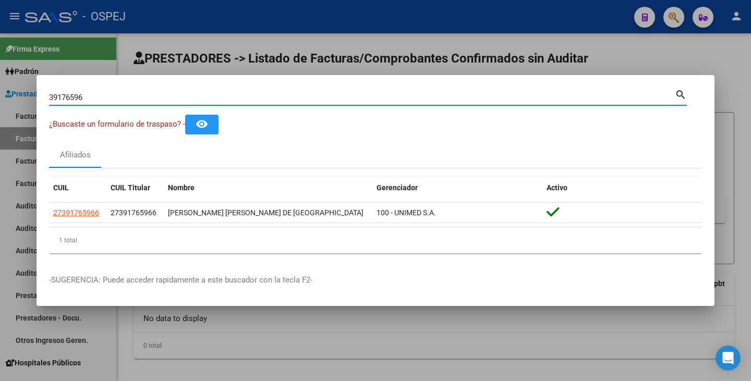
click at [97, 99] on input "39176596" at bounding box center [362, 97] width 626 height 9
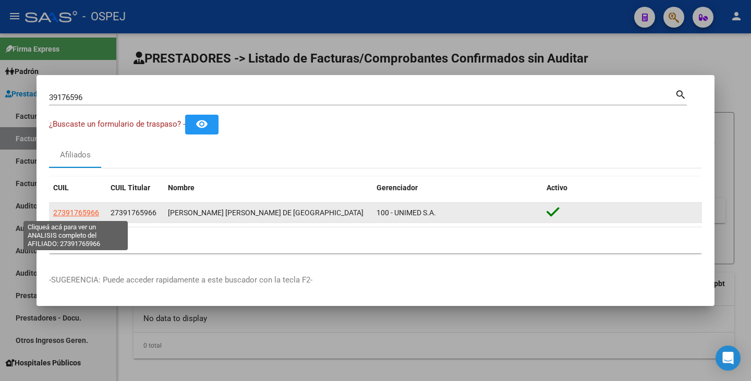
click at [81, 210] on span "27391765966" at bounding box center [76, 213] width 46 height 8
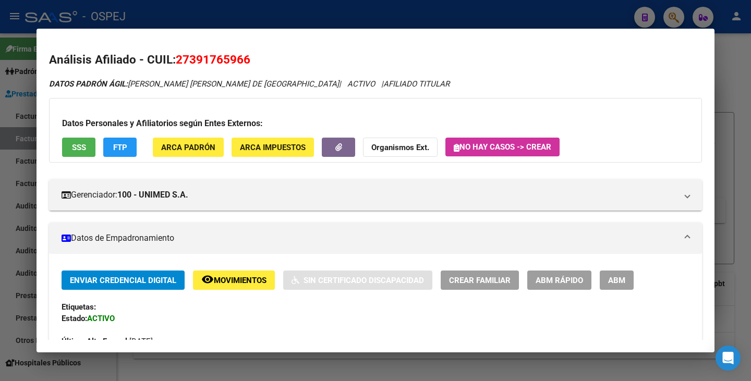
drag, startPoint x: 179, startPoint y: 58, endPoint x: 247, endPoint y: 64, distance: 67.5
click at [259, 68] on h2 "Análisis Afiliado - CUIL: 27391765966" at bounding box center [375, 60] width 653 height 18
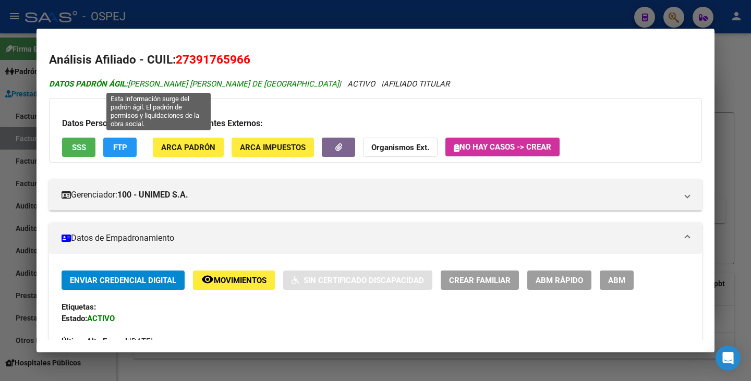
drag, startPoint x: 131, startPoint y: 83, endPoint x: 264, endPoint y: 85, distance: 133.5
click at [264, 85] on span "DATOS PADRÓN ÁGIL: VIÑA MURUA CARLA DE LOS ANGELES" at bounding box center [194, 83] width 290 height 9
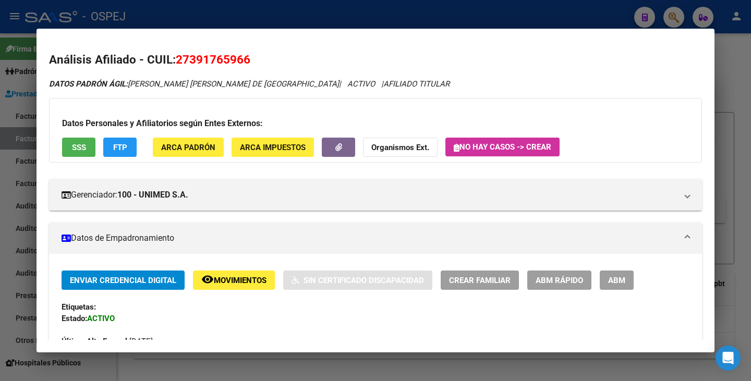
click at [15, 178] on div at bounding box center [375, 190] width 751 height 381
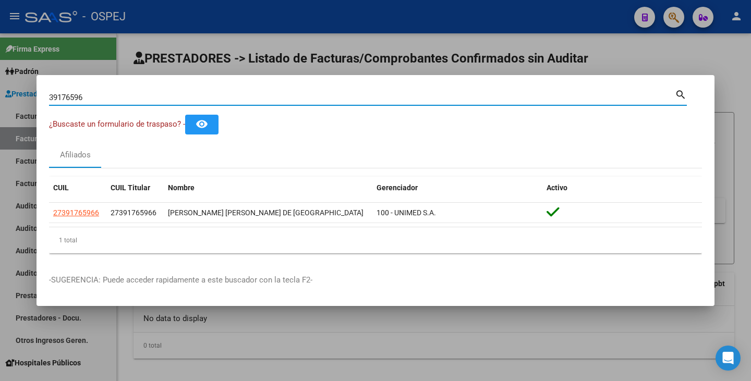
drag, startPoint x: 105, startPoint y: 100, endPoint x: 0, endPoint y: 102, distance: 104.8
click at [0, 102] on div "39176596 Buscar (apellido, dni, cuil, nro traspaso, cuit, obra social) search ¿…" at bounding box center [375, 190] width 751 height 381
paste input "39176597"
type input "39176597"
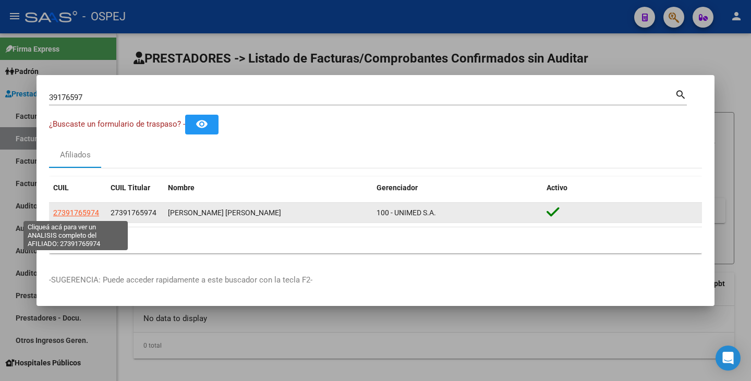
click at [84, 212] on span "27391765974" at bounding box center [76, 213] width 46 height 8
type textarea "27391765974"
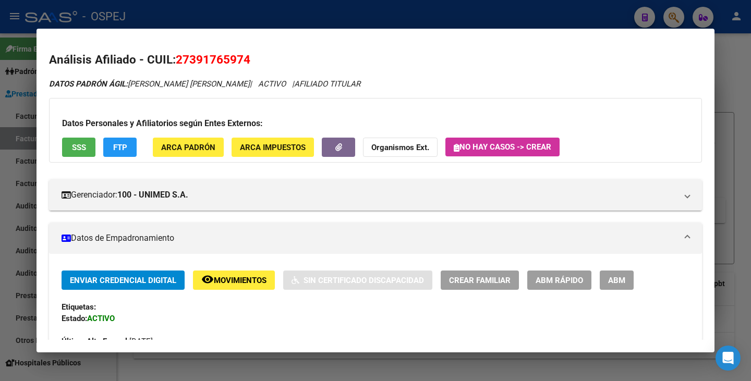
drag, startPoint x: 177, startPoint y: 59, endPoint x: 258, endPoint y: 64, distance: 80.4
click at [258, 64] on h2 "Análisis Afiliado - CUIL: 27391765974" at bounding box center [375, 60] width 653 height 18
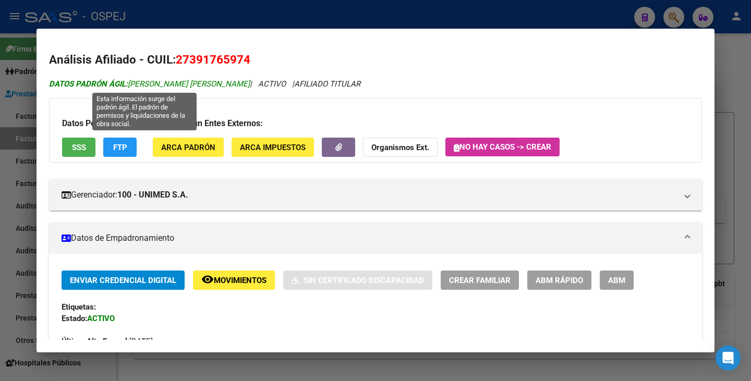
drag, startPoint x: 130, startPoint y: 83, endPoint x: 238, endPoint y: 82, distance: 107.9
click at [238, 82] on span "DATOS PADRÓN ÁGIL: VIÑA MURUA BLANCA DAIANA" at bounding box center [149, 83] width 201 height 9
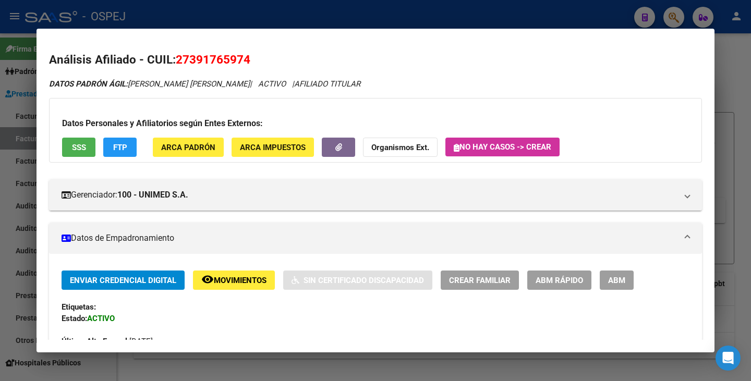
click at [0, 199] on div at bounding box center [375, 190] width 751 height 381
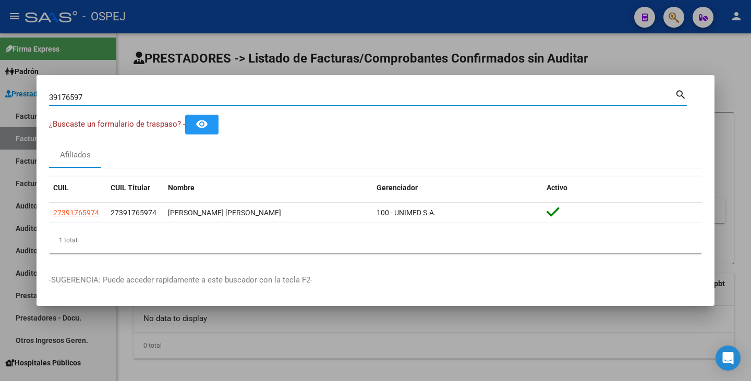
drag, startPoint x: 93, startPoint y: 98, endPoint x: 0, endPoint y: 101, distance: 92.8
click at [0, 101] on div "39176597 Buscar (apellido, dni, cuil, nro traspaso, cuit, obra social) search ¿…" at bounding box center [375, 190] width 751 height 381
drag, startPoint x: 59, startPoint y: 102, endPoint x: 55, endPoint y: 96, distance: 7.2
paste input "56925679"
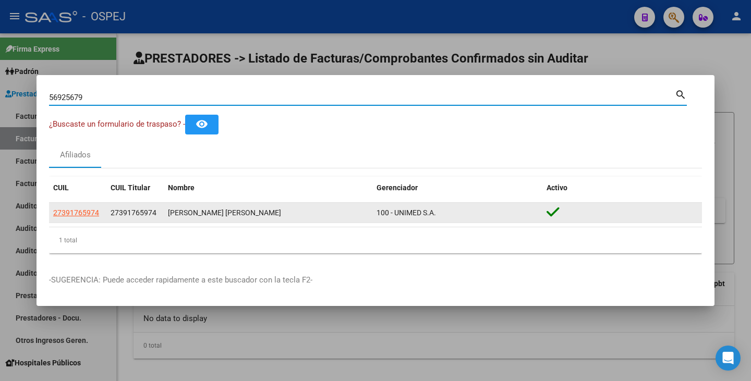
type input "56925679"
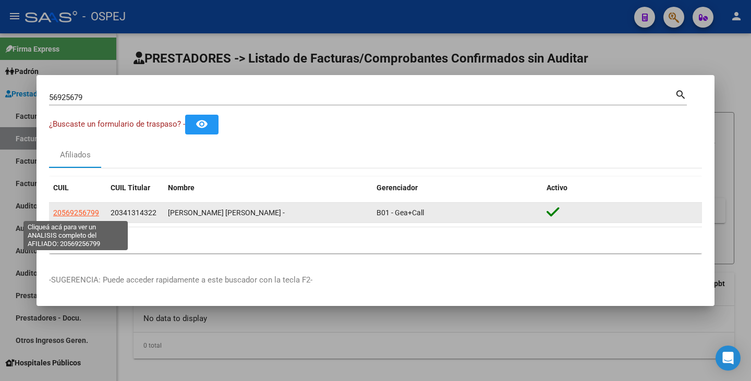
click at [78, 211] on span "20569256799" at bounding box center [76, 213] width 46 height 8
type textarea "20569256799"
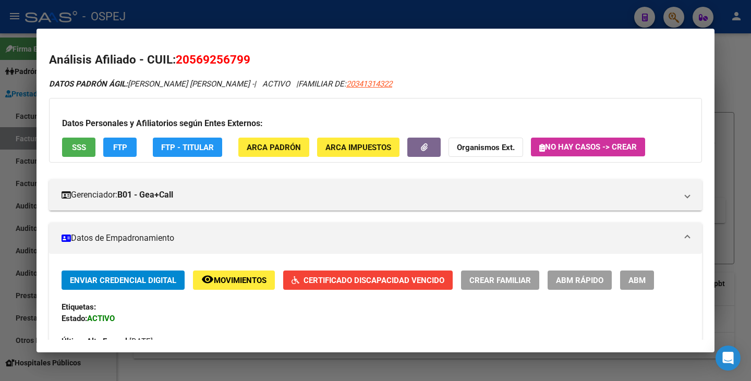
drag, startPoint x: 178, startPoint y: 60, endPoint x: 264, endPoint y: 55, distance: 86.7
click at [264, 55] on h2 "Análisis Afiliado - CUIL: 20569256799" at bounding box center [375, 60] width 653 height 18
click at [308, 354] on div at bounding box center [375, 190] width 751 height 381
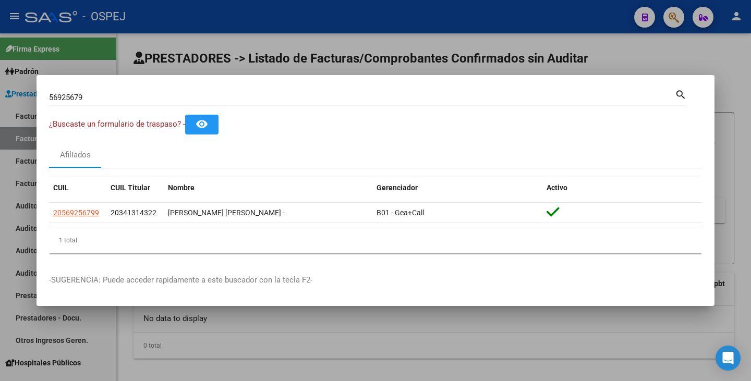
click at [308, 354] on div at bounding box center [375, 190] width 751 height 381
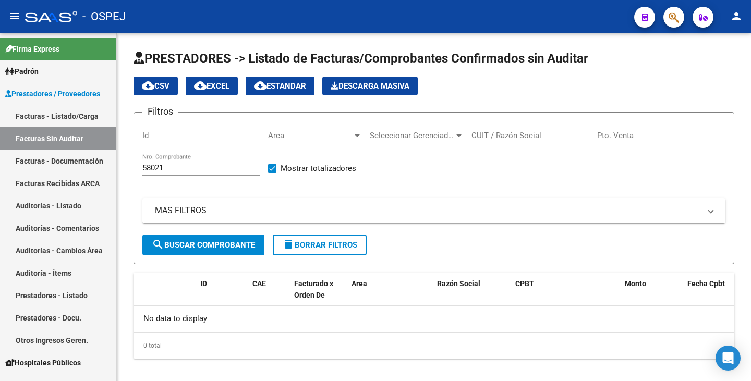
click at [666, 22] on button "button" at bounding box center [673, 17] width 21 height 21
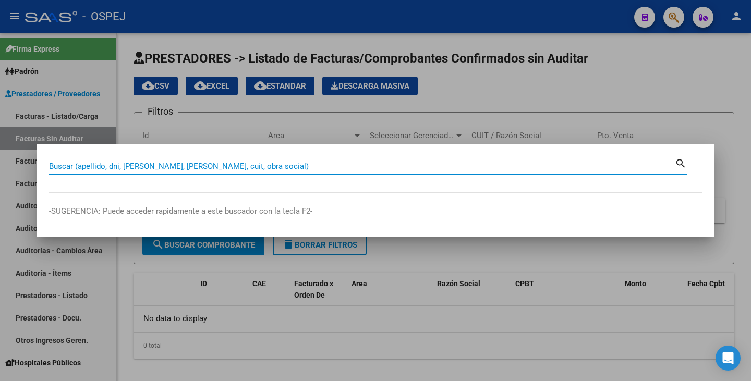
paste input "20569256799"
type input "20569256799"
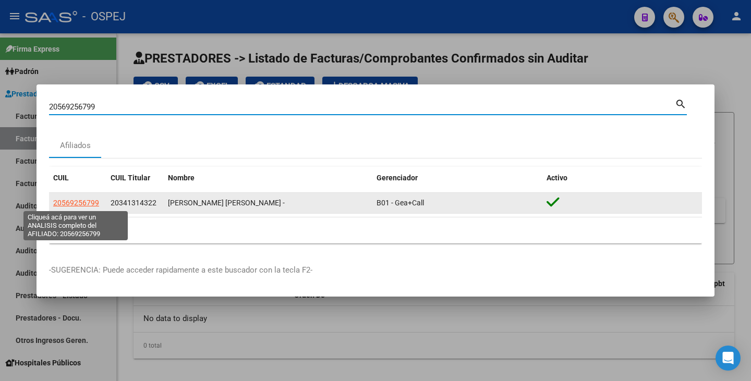
click at [95, 201] on span "20569256799" at bounding box center [76, 203] width 46 height 8
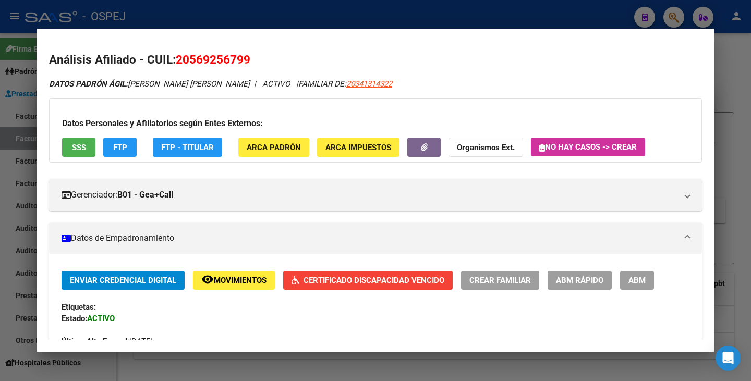
drag, startPoint x: 131, startPoint y: 84, endPoint x: 247, endPoint y: 90, distance: 116.4
click at [7, 145] on div at bounding box center [375, 190] width 751 height 381
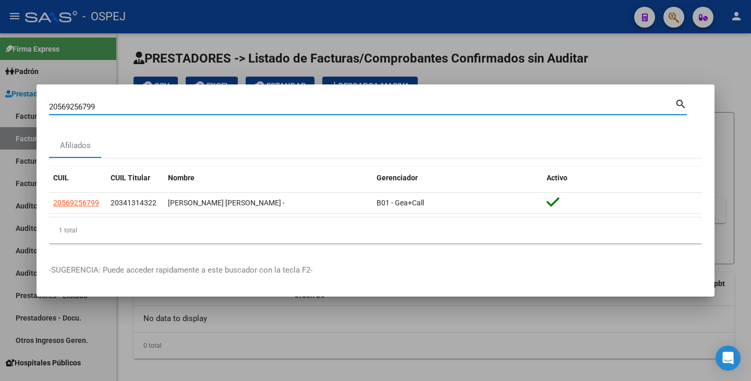
drag, startPoint x: 103, startPoint y: 105, endPoint x: 47, endPoint y: 98, distance: 56.2
click at [1, 91] on div "20569256799 Buscar (apellido, dni, cuil, nro traspaso, cuit, obra social) searc…" at bounding box center [375, 190] width 751 height 381
drag, startPoint x: 84, startPoint y: 101, endPoint x: 55, endPoint y: 107, distance: 29.9
paste input "30900629"
type input "30900629"
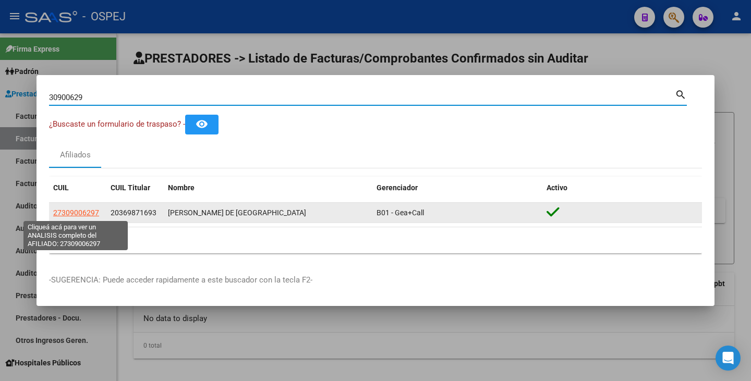
click at [89, 211] on span "27309006297" at bounding box center [76, 213] width 46 height 8
type textarea "27309006297"
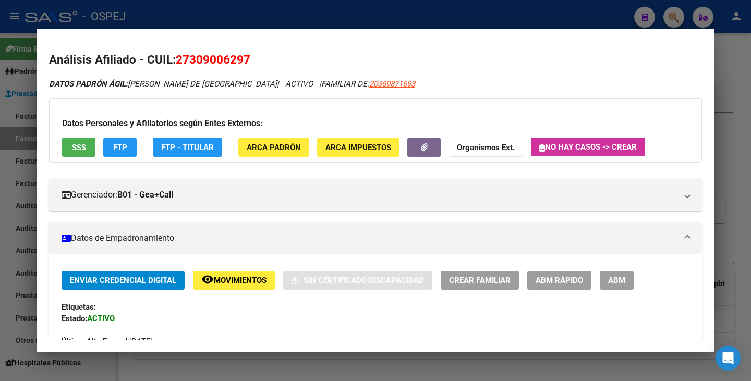
drag, startPoint x: 178, startPoint y: 60, endPoint x: 253, endPoint y: 65, distance: 75.2
click at [253, 65] on h2 "Análisis Afiliado - CUIL: 27309006297" at bounding box center [375, 60] width 653 height 18
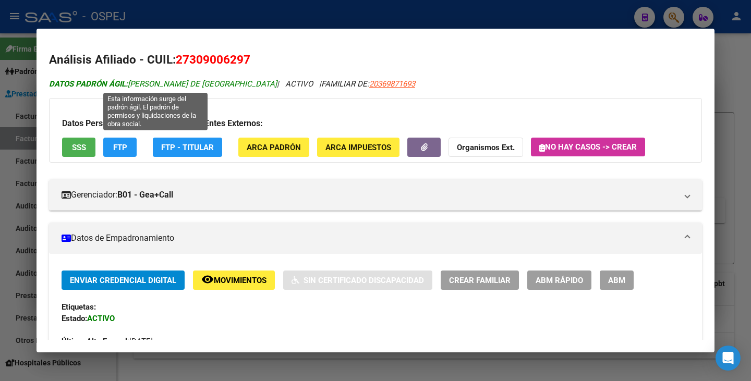
drag, startPoint x: 131, startPoint y: 81, endPoint x: 260, endPoint y: 84, distance: 128.8
click at [260, 84] on span "DATOS PADRÓN ÁGIL: BUSTOS GABRIELA DE LOS ANGELES" at bounding box center [163, 83] width 228 height 9
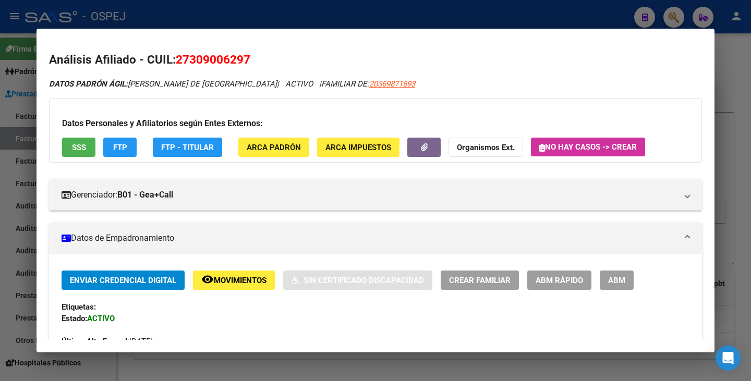
click at [18, 96] on div at bounding box center [375, 190] width 751 height 381
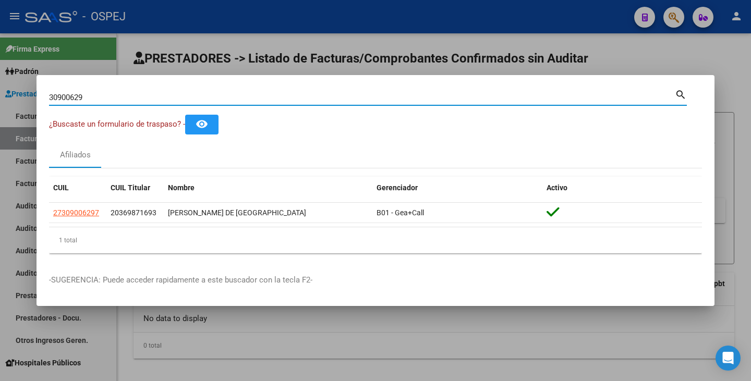
drag, startPoint x: 94, startPoint y: 97, endPoint x: 0, endPoint y: 79, distance: 95.6
click at [0, 79] on div "30900629 Buscar (apellido, dni, cuil, nro traspaso, cuit, obra social) search ¿…" at bounding box center [375, 190] width 751 height 381
paste input "28538074"
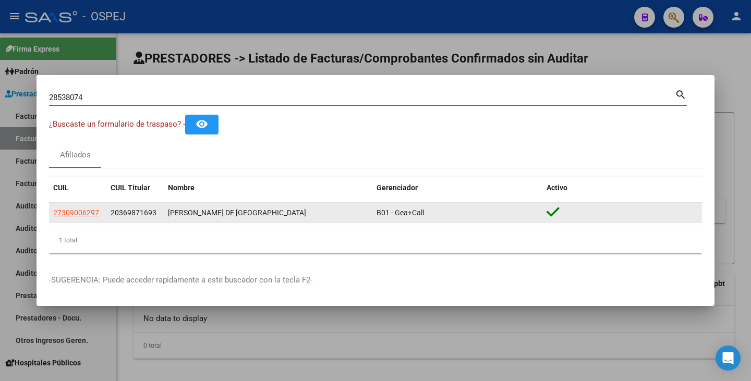
type input "28538074"
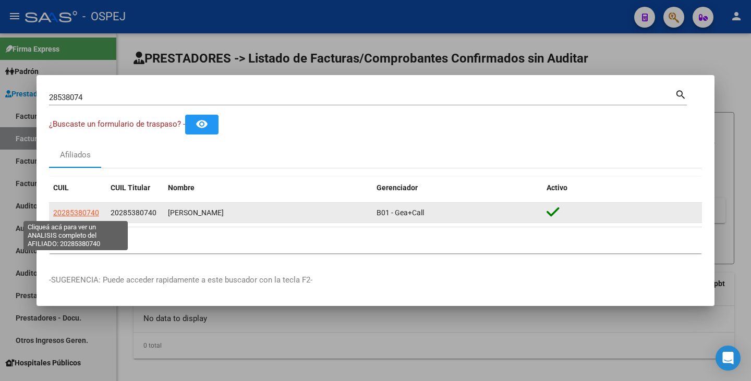
click at [87, 215] on span "20285380740" at bounding box center [76, 213] width 46 height 8
type textarea "20285380740"
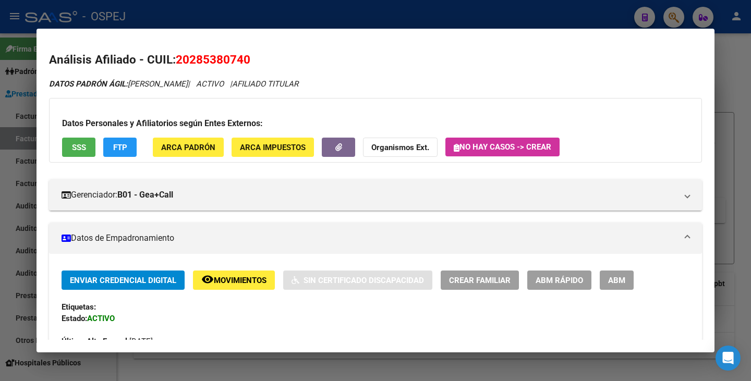
drag, startPoint x: 179, startPoint y: 55, endPoint x: 238, endPoint y: 57, distance: 59.5
click at [247, 68] on h2 "Análisis Afiliado - CUIL: 20285380740" at bounding box center [375, 60] width 653 height 18
click at [237, 59] on span "20285380740" at bounding box center [213, 60] width 75 height 14
drag, startPoint x: 178, startPoint y: 59, endPoint x: 254, endPoint y: 65, distance: 76.8
click at [254, 65] on h2 "Análisis Afiliado - CUIL: 20285380740" at bounding box center [375, 60] width 653 height 18
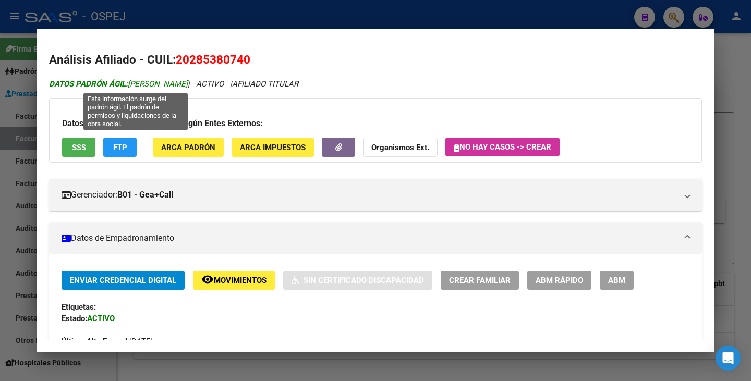
drag, startPoint x: 130, startPoint y: 83, endPoint x: 220, endPoint y: 88, distance: 90.3
click at [188, 88] on span "DATOS PADRÓN ÁGIL: LESCANO MAURO OSCAR" at bounding box center [118, 83] width 139 height 9
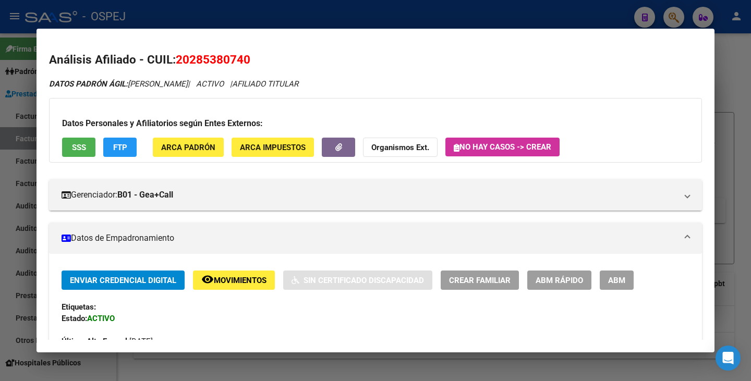
click at [22, 158] on div at bounding box center [375, 190] width 751 height 381
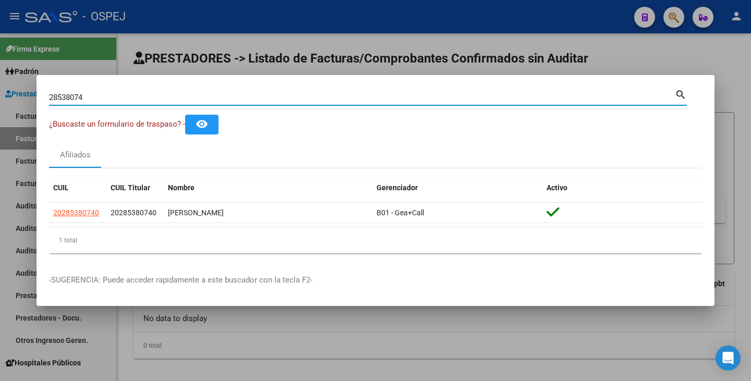
drag, startPoint x: 88, startPoint y: 97, endPoint x: 3, endPoint y: 68, distance: 89.8
click at [3, 68] on div "28538074 Buscar (apellido, dni, cuil, nro traspaso, cuit, obra social) search ¿…" at bounding box center [375, 190] width 751 height 381
paste input "27445759"
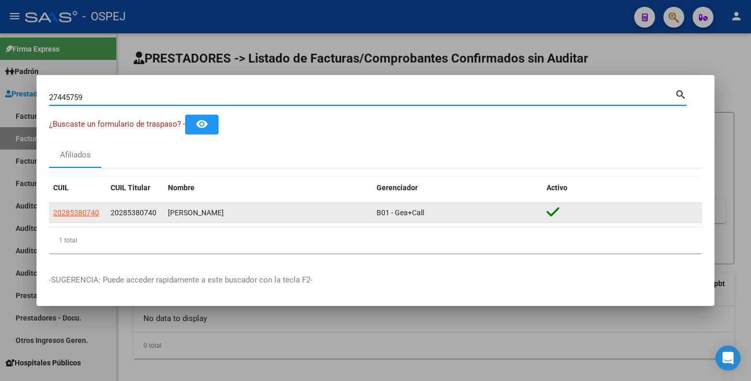
type input "27445759"
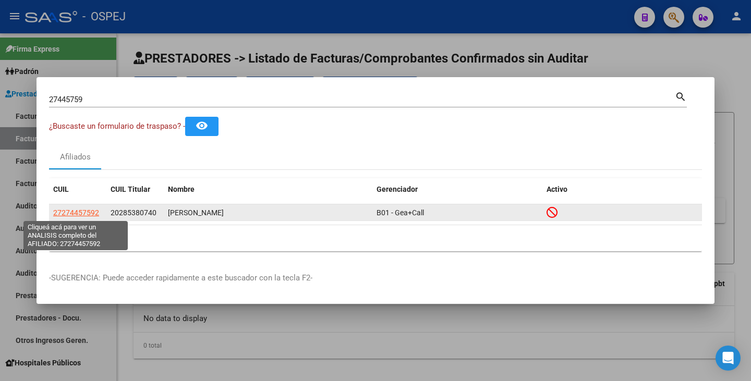
click at [63, 212] on span "27274457592" at bounding box center [76, 213] width 46 height 8
type textarea "27274457592"
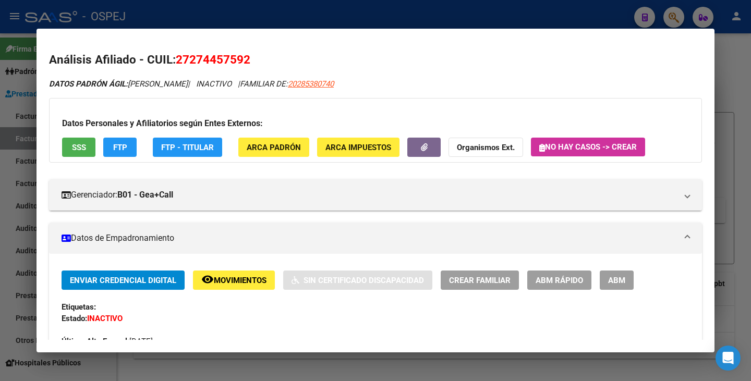
drag, startPoint x: 179, startPoint y: 56, endPoint x: 250, endPoint y: 62, distance: 70.7
click at [250, 62] on span "27274457592" at bounding box center [213, 60] width 75 height 14
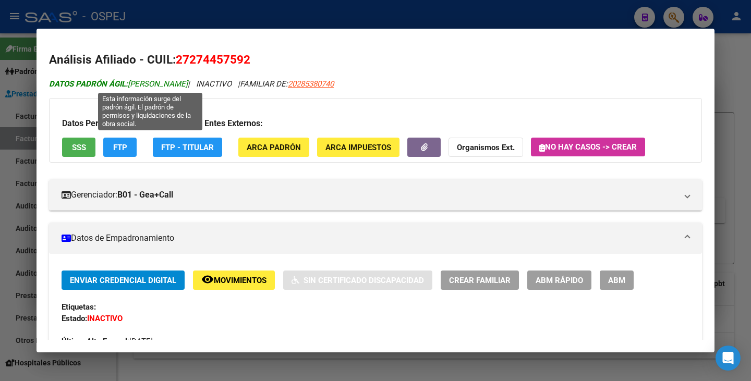
drag, startPoint x: 131, startPoint y: 84, endPoint x: 250, endPoint y: 86, distance: 118.9
click at [188, 86] on span "DATOS PADRÓN ÁGIL: PAJON MARIA DE LAS MERCEDES" at bounding box center [118, 83] width 139 height 9
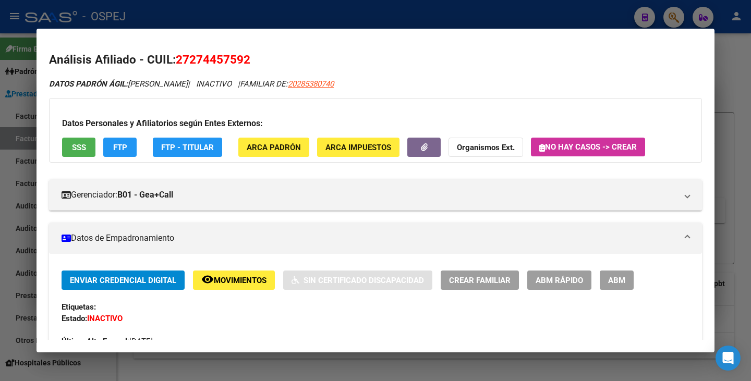
click at [13, 262] on div at bounding box center [375, 190] width 751 height 381
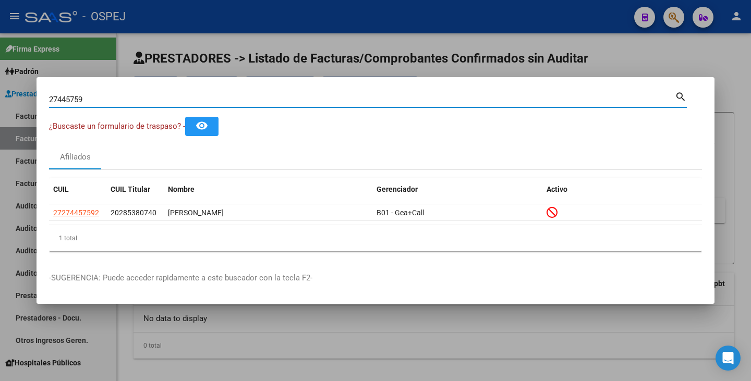
drag, startPoint x: 84, startPoint y: 100, endPoint x: 17, endPoint y: 83, distance: 69.8
click at [17, 83] on div "27445759 Buscar (apellido, dni, cuil, nro traspaso, cuit, obra social) search ¿…" at bounding box center [375, 190] width 751 height 381
paste input "35869377"
type input "35869377"
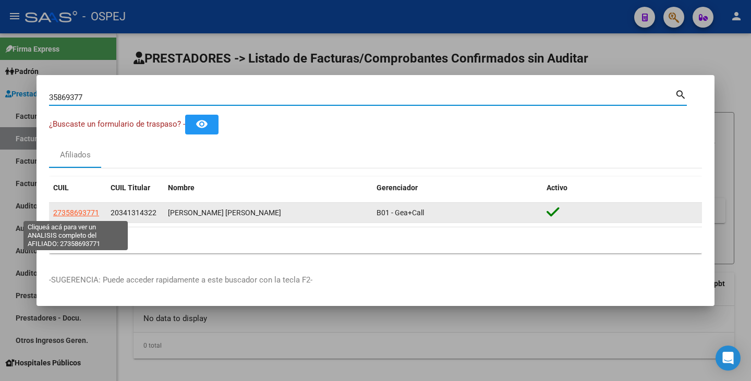
click at [71, 209] on span "27358693771" at bounding box center [76, 213] width 46 height 8
type textarea "27358693771"
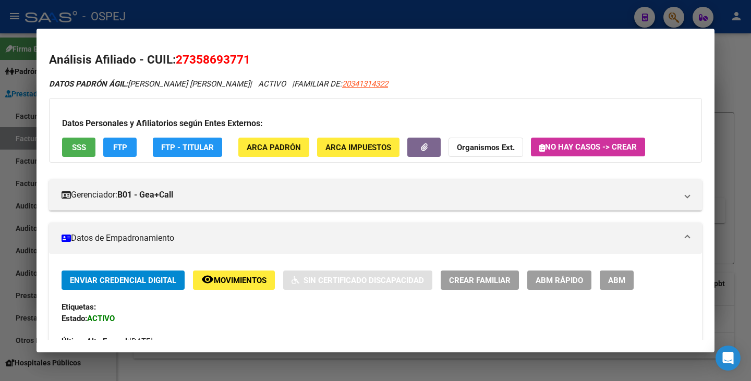
drag, startPoint x: 178, startPoint y: 57, endPoint x: 248, endPoint y: 65, distance: 69.8
click at [248, 65] on span "27358693771" at bounding box center [213, 60] width 75 height 14
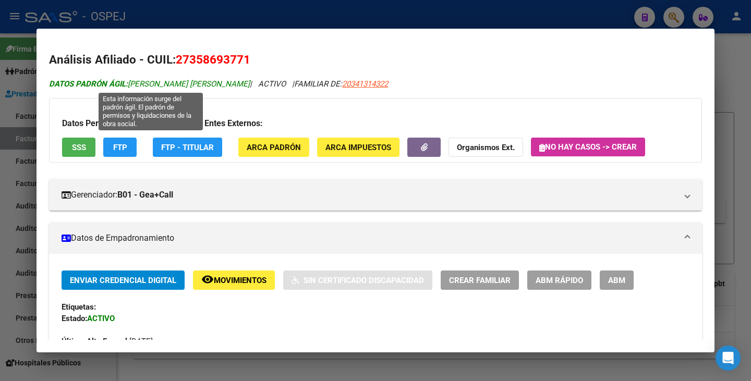
drag, startPoint x: 131, startPoint y: 83, endPoint x: 252, endPoint y: 83, distance: 120.9
click at [250, 83] on span "DATOS PADRÓN ÁGIL: SECRETI CAÑETE LAURA YOHANA" at bounding box center [149, 83] width 201 height 9
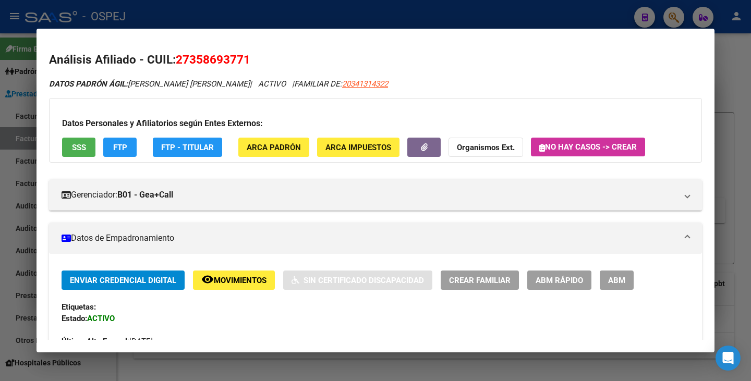
click at [29, 136] on div at bounding box center [375, 190] width 751 height 381
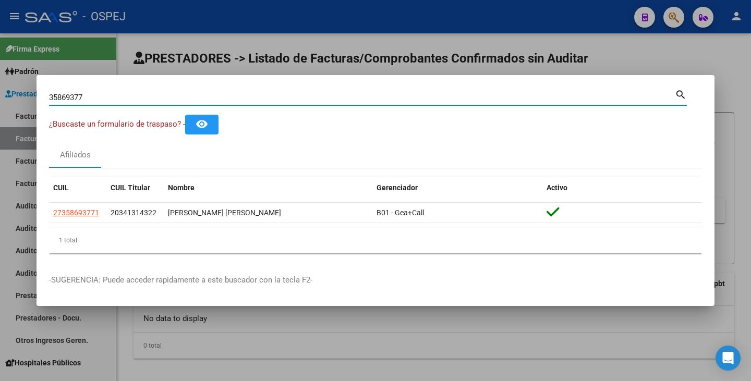
drag, startPoint x: 101, startPoint y: 96, endPoint x: 2, endPoint y: 80, distance: 100.4
click at [1, 80] on div "35869377 Buscar (apellido, dni, cuil, nro traspaso, cuit, obra social) search ¿…" at bounding box center [375, 190] width 751 height 381
paste input "43060656"
type input "43060656"
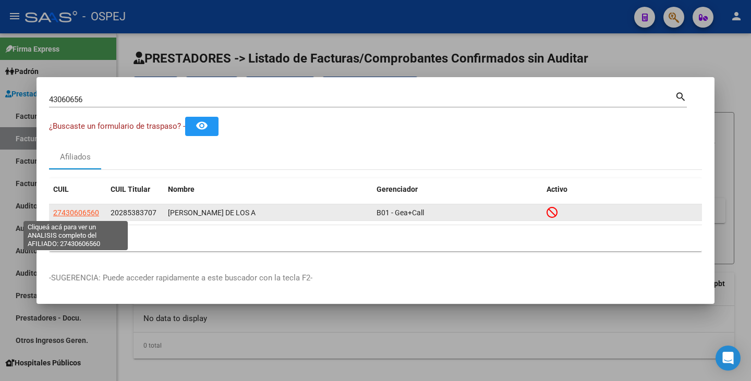
click at [66, 212] on span "27430606560" at bounding box center [76, 213] width 46 height 8
type textarea "27430606560"
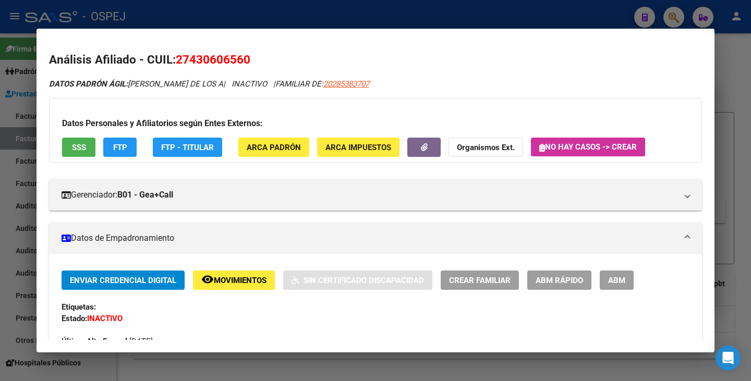
drag, startPoint x: 176, startPoint y: 58, endPoint x: 251, endPoint y: 63, distance: 75.3
click at [251, 63] on h2 "Análisis Afiliado - CUIL: 27430606560" at bounding box center [375, 60] width 653 height 18
click at [139, 104] on div "Datos Personales y Afiliatorios según Entes Externos: SSS FTP FTP - Titular ARC…" at bounding box center [375, 130] width 653 height 65
click at [558, 279] on span "ABM Rápido" at bounding box center [558, 280] width 47 height 9
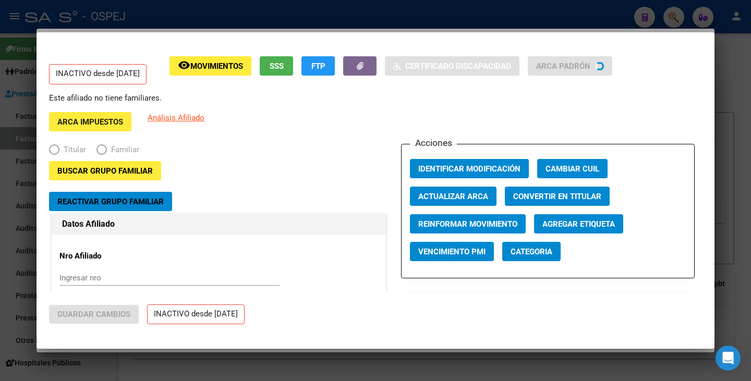
radio input "true"
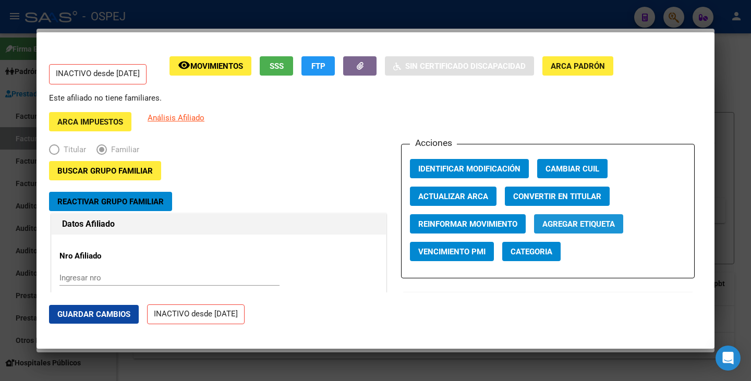
click at [561, 223] on span "Agregar Etiqueta" at bounding box center [578, 223] width 72 height 9
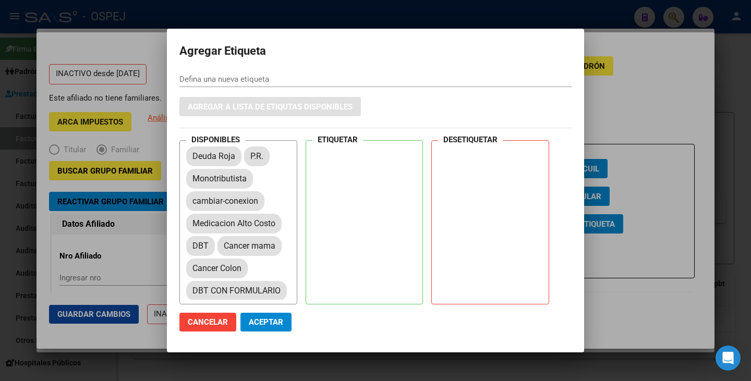
click at [641, 109] on div at bounding box center [375, 190] width 751 height 381
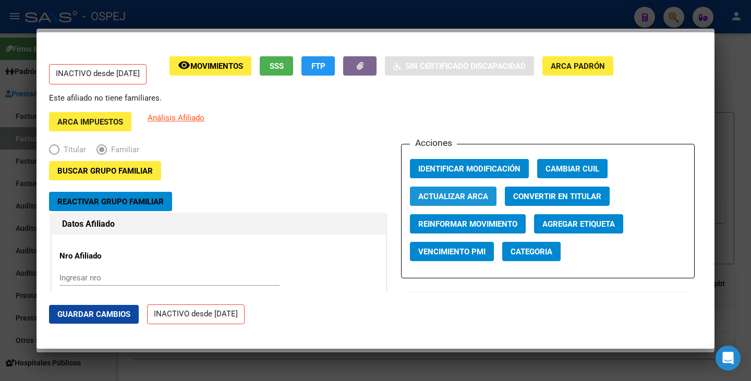
click at [442, 198] on span "Actualizar ARCA" at bounding box center [453, 196] width 70 height 9
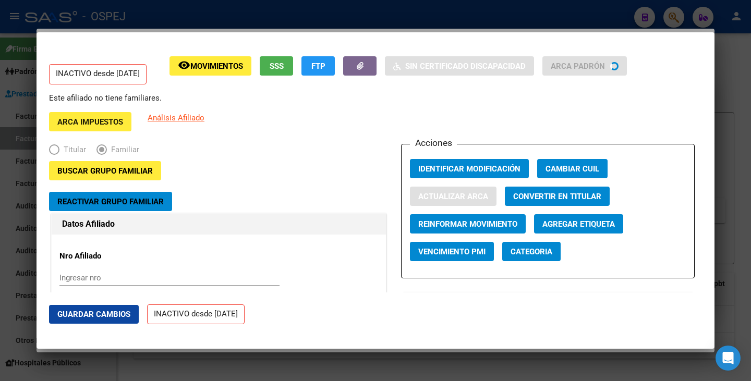
type input "BRAVO BUSTOS"
type input "MILAGROS DE LOS ANGELES"
type input "UNQUILLO"
type input "SARMIENTO"
type input "1372"
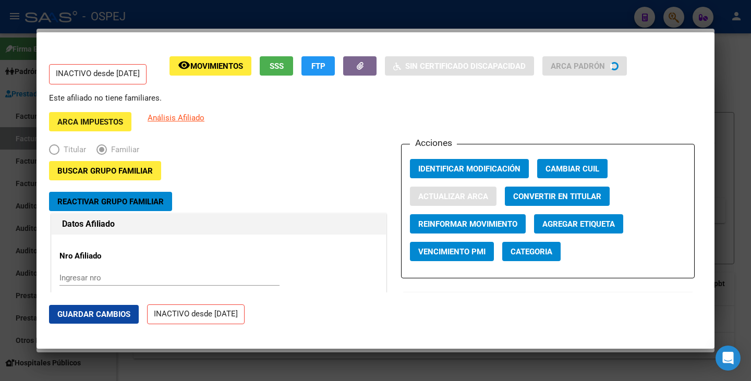
type input "0"
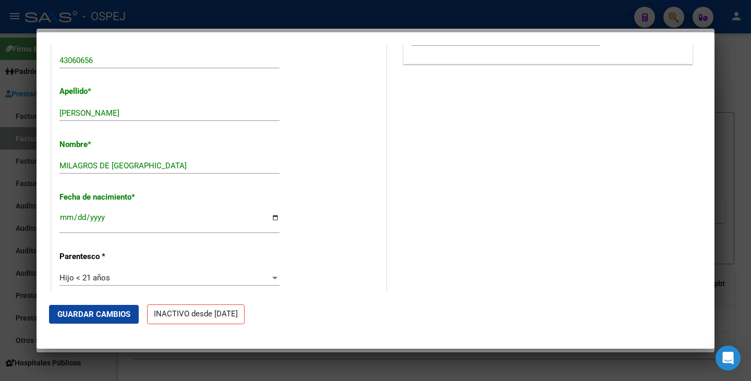
scroll to position [417, 0]
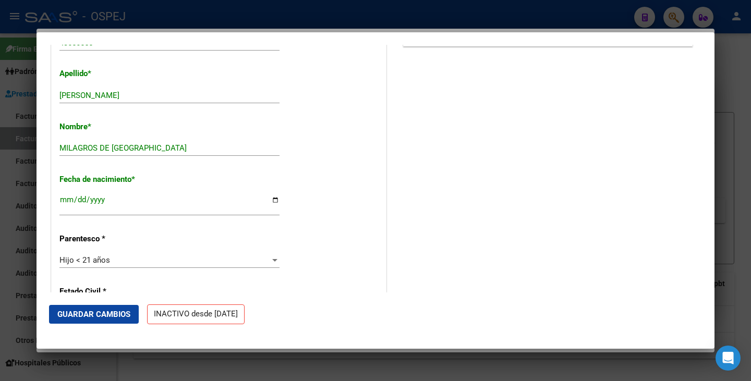
click at [97, 313] on span "Guardar Cambios" at bounding box center [93, 314] width 73 height 9
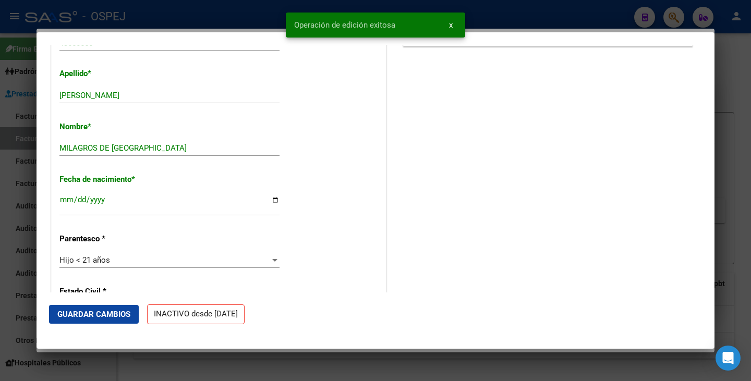
click at [0, 290] on div at bounding box center [375, 190] width 751 height 381
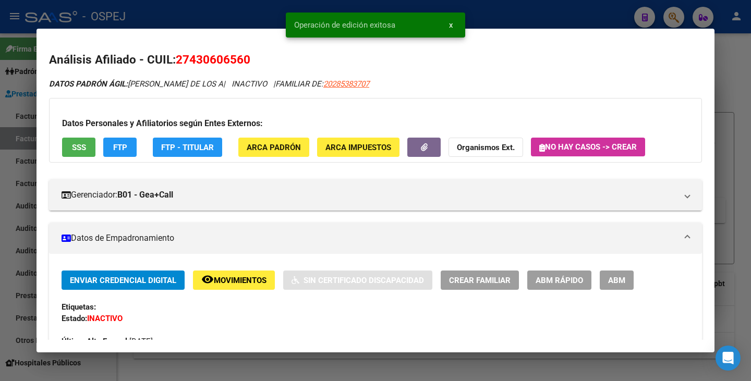
click at [0, 290] on div at bounding box center [375, 190] width 751 height 381
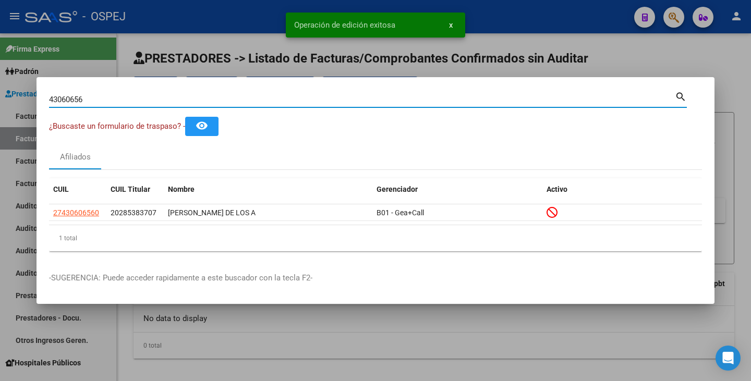
drag, startPoint x: 94, startPoint y: 99, endPoint x: 91, endPoint y: 89, distance: 10.2
click at [93, 98] on input "43060656" at bounding box center [362, 99] width 626 height 9
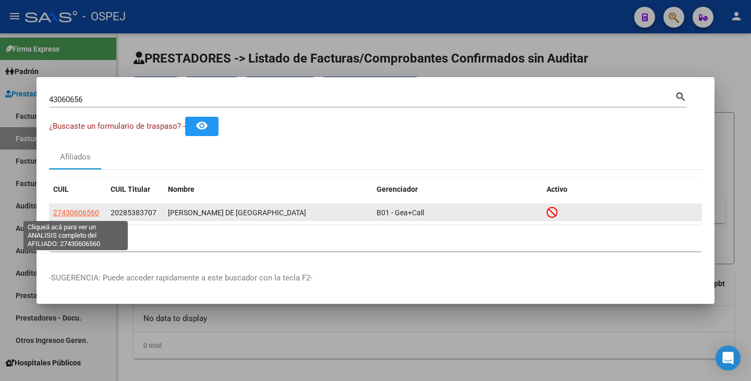
click at [83, 213] on span "27430606560" at bounding box center [76, 213] width 46 height 8
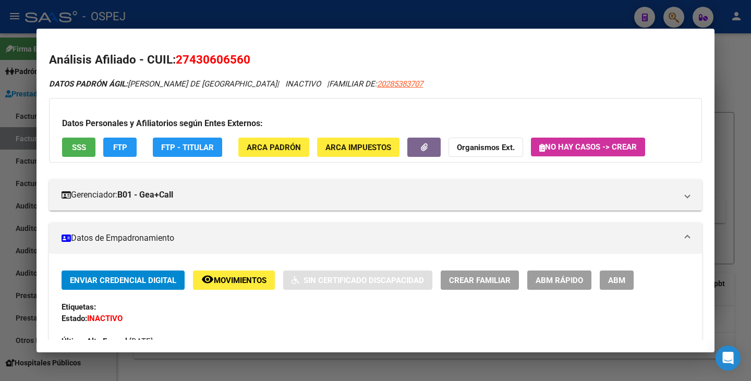
drag, startPoint x: 177, startPoint y: 57, endPoint x: 251, endPoint y: 64, distance: 74.9
click at [251, 64] on h2 "Análisis Afiliado - CUIL: 27430606560" at bounding box center [375, 60] width 653 height 18
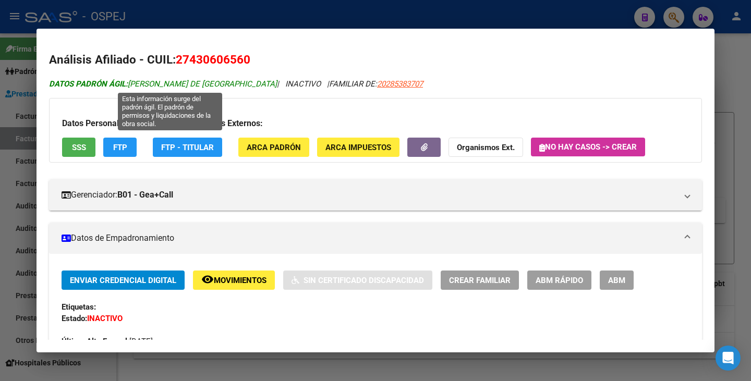
drag, startPoint x: 132, startPoint y: 84, endPoint x: 152, endPoint y: 88, distance: 20.1
click at [152, 88] on span "DATOS PADRÓN ÁGIL: BRAVO BUSTOS MILAGROS DE LOS ANGELES" at bounding box center [163, 83] width 228 height 9
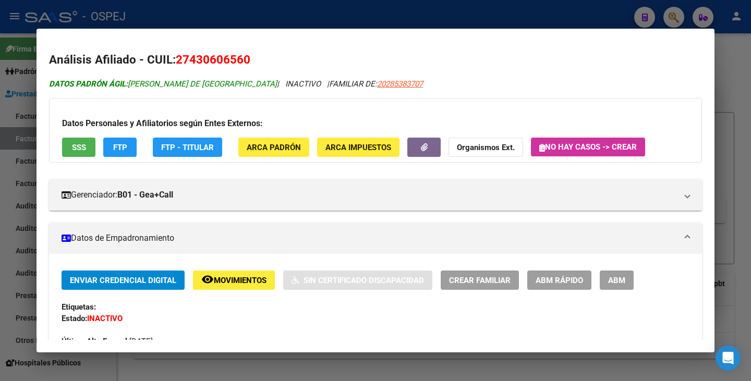
click at [132, 84] on span "DATOS PADRÓN ÁGIL: BRAVO BUSTOS MILAGROS DE LOS ANGELES" at bounding box center [163, 83] width 228 height 9
click at [133, 84] on span "DATOS PADRÓN ÁGIL: BRAVO BUSTOS MILAGROS DE LOS ANGELES" at bounding box center [163, 83] width 228 height 9
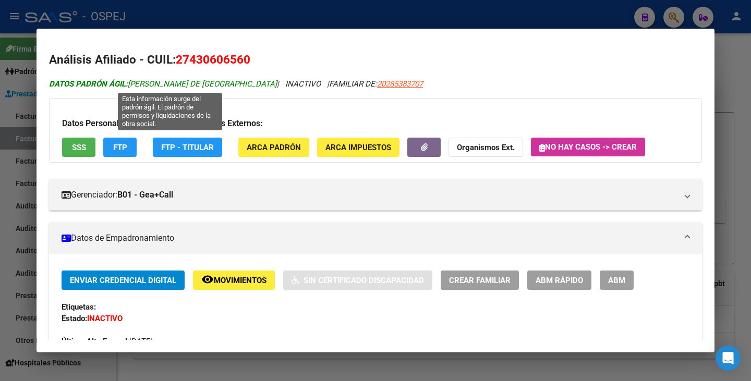
click at [128, 85] on span "DATOS PADRÓN ÁGIL: BRAVO BUSTOS MILAGROS DE LOS ANGELES" at bounding box center [163, 83] width 228 height 9
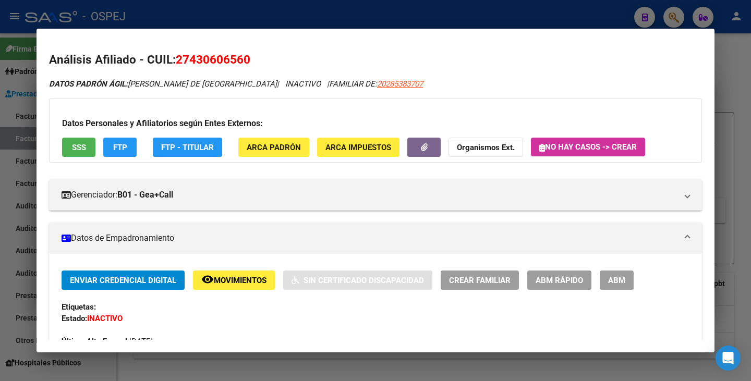
drag, startPoint x: 131, startPoint y: 81, endPoint x: 291, endPoint y: 83, distance: 160.1
click at [291, 83] on icon "DATOS PADRÓN ÁGIL: BRAVO BUSTOS MILAGROS DE LOS ANGELES | INACTIVO | FAMILIAR D…" at bounding box center [236, 83] width 374 height 9
click at [21, 144] on div at bounding box center [375, 190] width 751 height 381
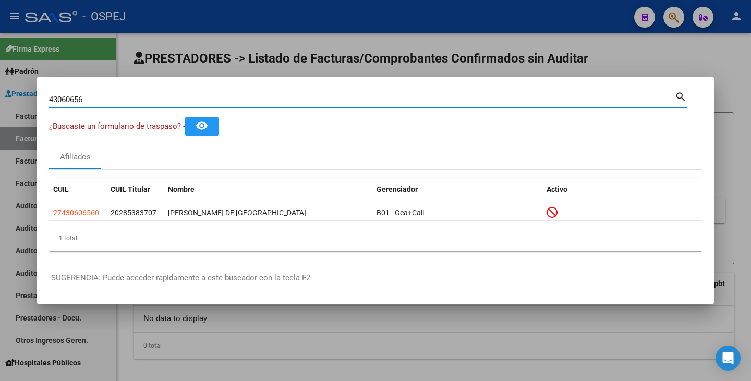
drag, startPoint x: 85, startPoint y: 102, endPoint x: 0, endPoint y: 100, distance: 85.5
click at [0, 100] on div "43060656 Buscar (apellido, dni, cuil, nro traspaso, cuit, obra social) search ¿…" at bounding box center [375, 190] width 751 height 381
paste input "28538370"
type input "28538370"
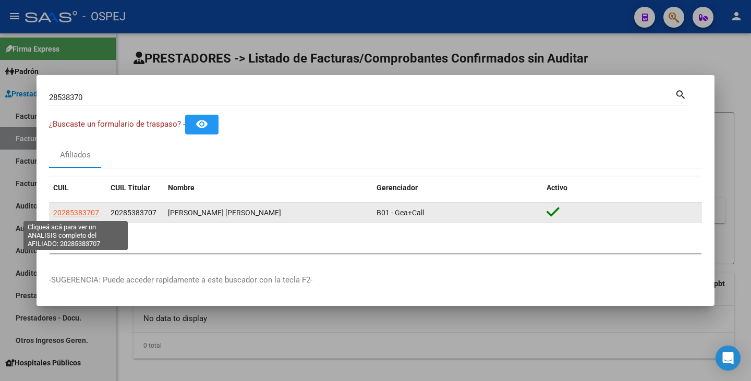
click at [93, 212] on span "20285383707" at bounding box center [76, 213] width 46 height 8
type textarea "20285383707"
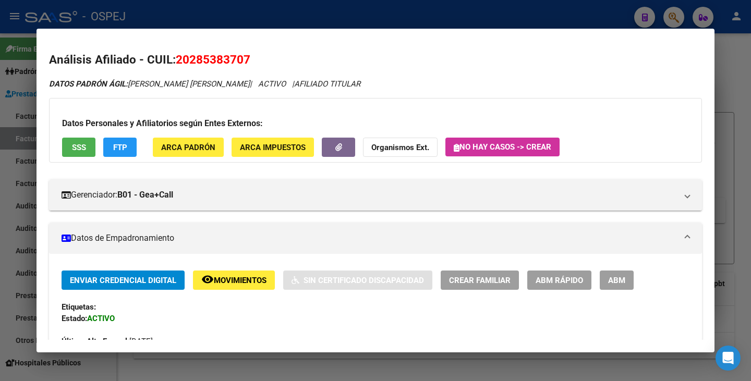
drag, startPoint x: 180, startPoint y: 62, endPoint x: 195, endPoint y: 54, distance: 17.5
click at [195, 54] on span "20285383707" at bounding box center [213, 60] width 75 height 14
click at [180, 61] on span "20285383707" at bounding box center [213, 60] width 75 height 14
drag, startPoint x: 178, startPoint y: 60, endPoint x: 252, endPoint y: 53, distance: 73.8
click at [252, 53] on h2 "Análisis Afiliado - CUIL: 20285383707" at bounding box center [375, 60] width 653 height 18
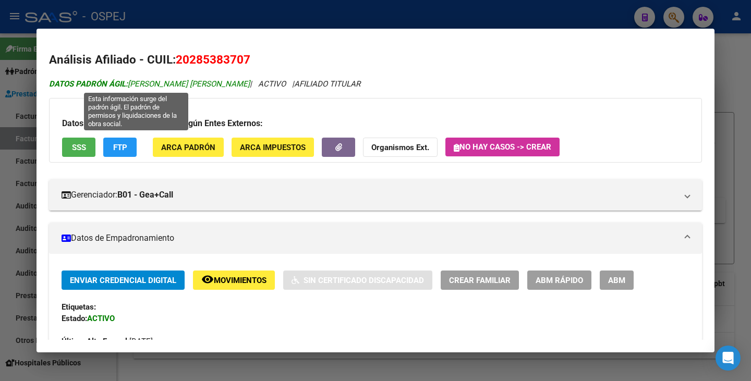
drag, startPoint x: 131, startPoint y: 87, endPoint x: 222, endPoint y: 84, distance: 90.7
click at [222, 84] on span "DATOS PADRÓN ÁGIL: BRAVO RODOLFO MARTIN" at bounding box center [149, 83] width 201 height 9
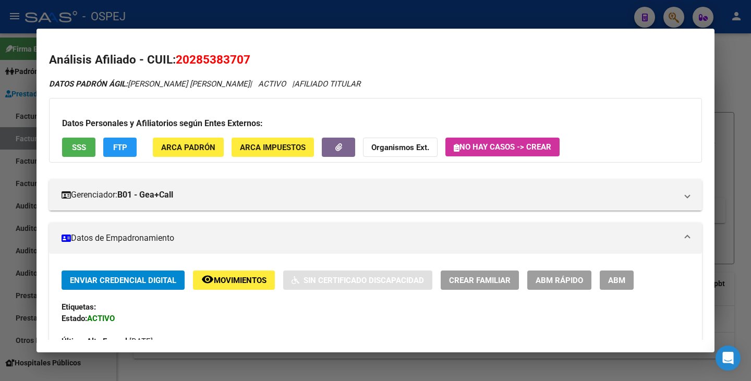
click at [10, 120] on div at bounding box center [375, 190] width 751 height 381
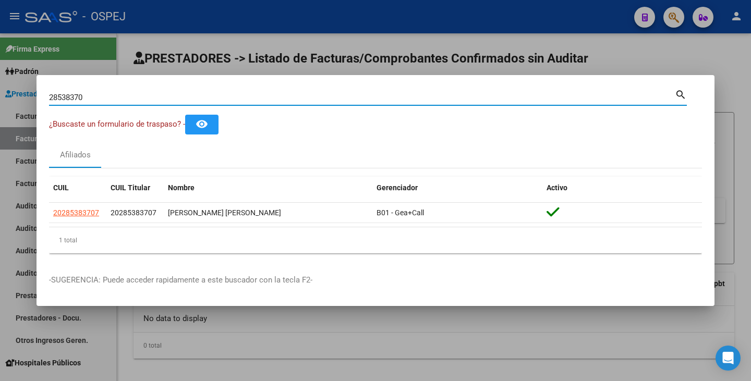
drag, startPoint x: 96, startPoint y: 97, endPoint x: 13, endPoint y: 81, distance: 85.0
click at [3, 83] on div "28538370 Buscar (apellido, dni, cuil, nro traspaso, cuit, obra social) search ¿…" at bounding box center [375, 190] width 751 height 381
paste input "36987172"
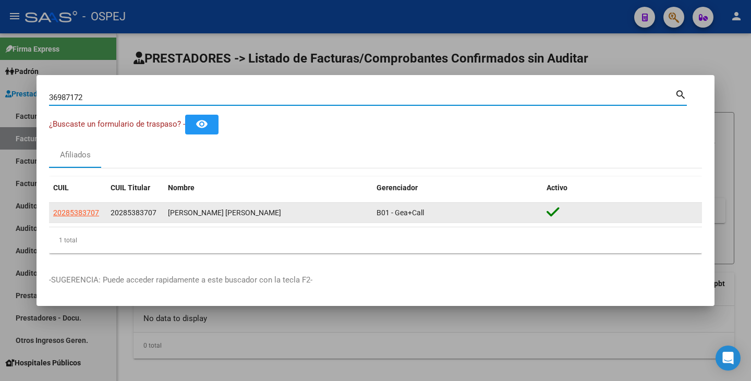
type input "36987172"
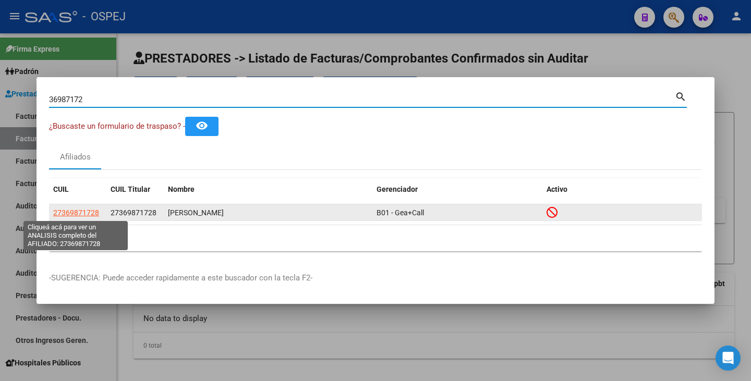
click at [71, 212] on span "27369871728" at bounding box center [76, 213] width 46 height 8
type textarea "27369871728"
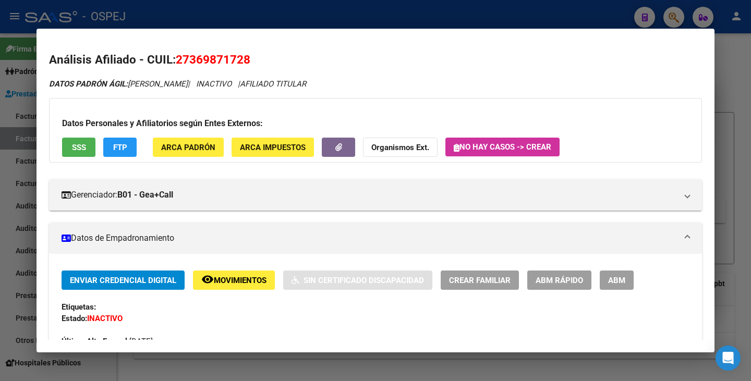
drag, startPoint x: 179, startPoint y: 59, endPoint x: 253, endPoint y: 61, distance: 73.5
click at [253, 61] on h2 "Análisis Afiliado - CUIL: 27369871728" at bounding box center [375, 60] width 653 height 18
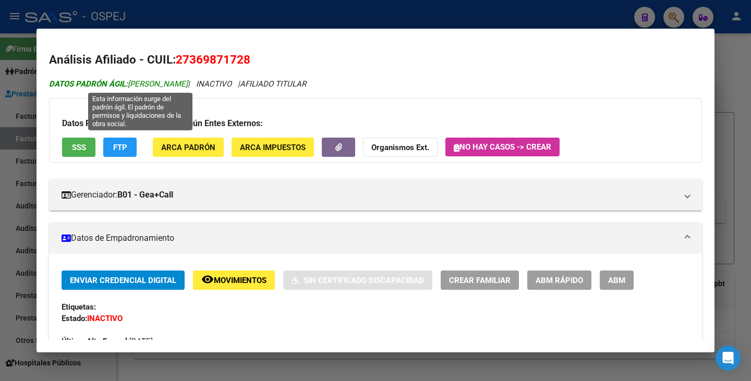
drag, startPoint x: 130, startPoint y: 81, endPoint x: 229, endPoint y: 85, distance: 98.6
click at [188, 85] on span "DATOS PADRÓN ÁGIL: MALDONADO ELIANA EDITH" at bounding box center [118, 83] width 139 height 9
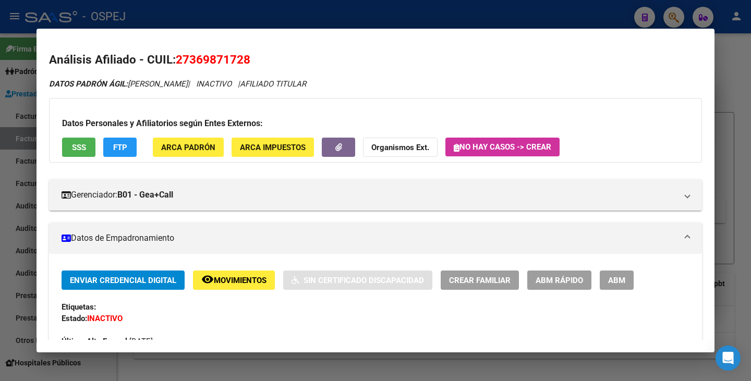
click at [16, 136] on div at bounding box center [375, 190] width 751 height 381
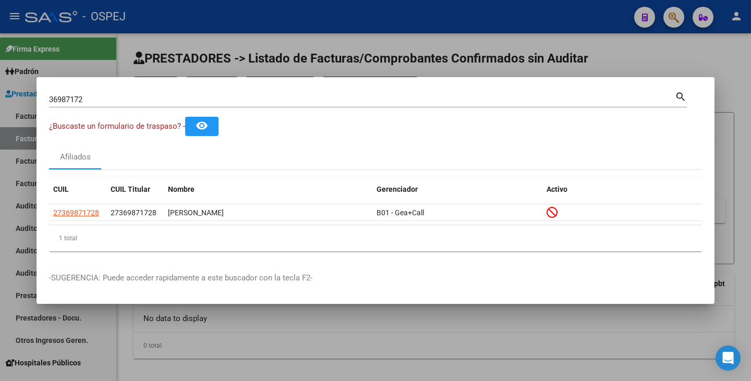
click at [95, 106] on div "36987172 Buscar (apellido, dni, cuil, nro traspaso, cuit, obra social)" at bounding box center [362, 100] width 626 height 16
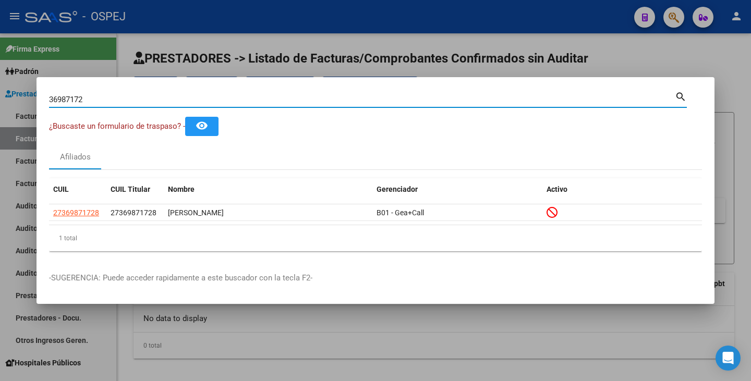
drag, startPoint x: 92, startPoint y: 95, endPoint x: 17, endPoint y: 90, distance: 75.2
click at [17, 90] on div "36987172 Buscar (apellido, dni, cuil, nro traspaso, cuit, obra social) search ¿…" at bounding box center [375, 190] width 751 height 381
paste input "29514506"
type input "29514506"
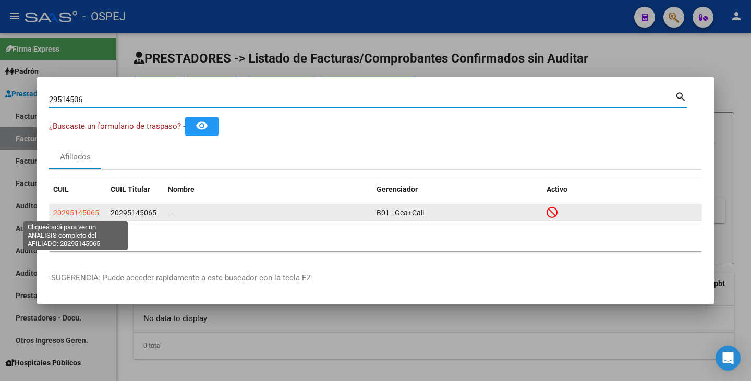
click at [83, 211] on span "20295145065" at bounding box center [76, 213] width 46 height 8
type textarea "20295145065"
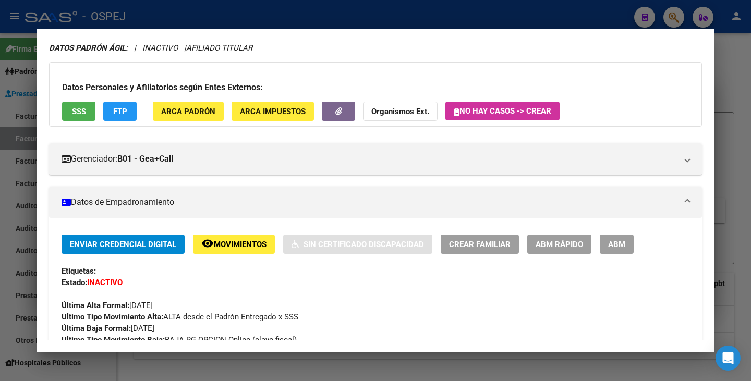
scroll to position [104, 0]
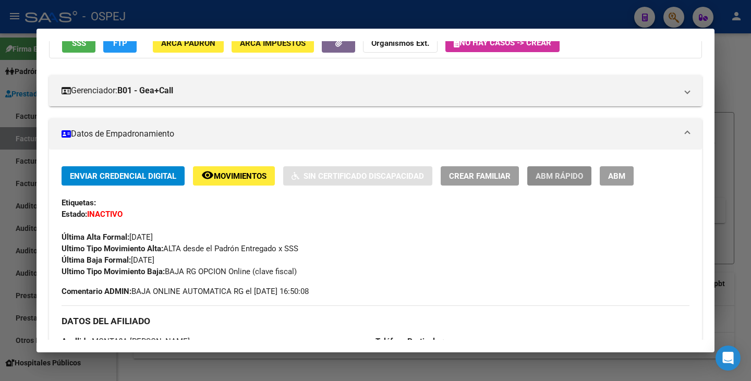
click at [547, 178] on span "ABM Rápido" at bounding box center [558, 176] width 47 height 9
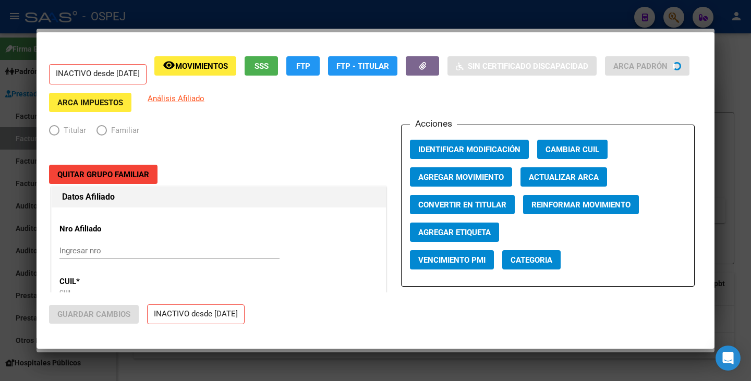
radio input "true"
type input "30-71477643-2"
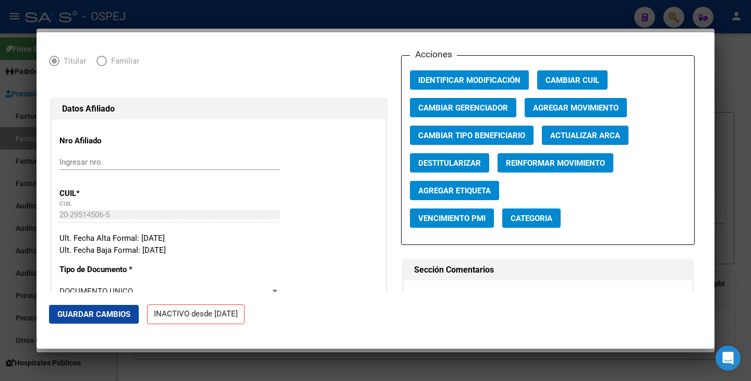
scroll to position [52, 0]
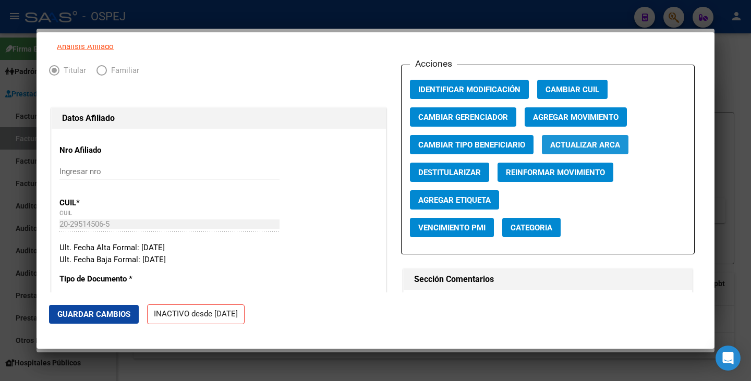
click at [596, 150] on span "Actualizar ARCA" at bounding box center [585, 144] width 70 height 9
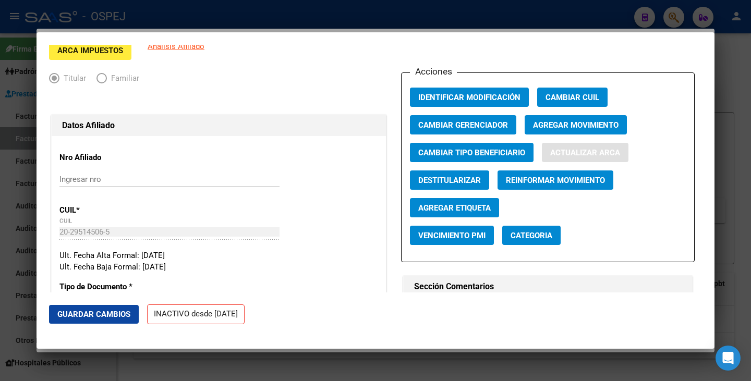
type input "MONTAÑA"
type input "LEONARDO ALEJANDRO"
type input "SALDAN"
type input "DEAN FUNES"
type input "133"
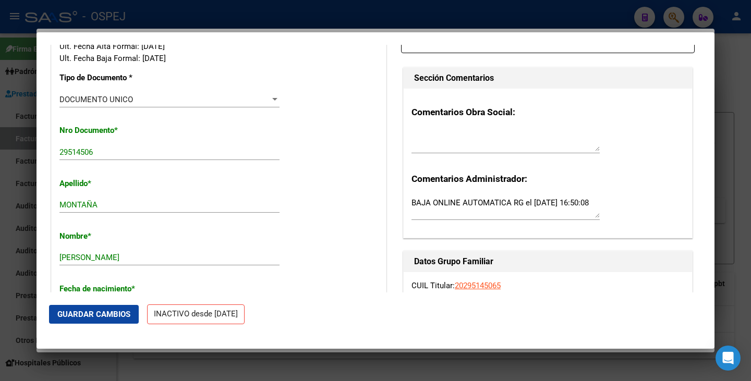
scroll to position [365, 0]
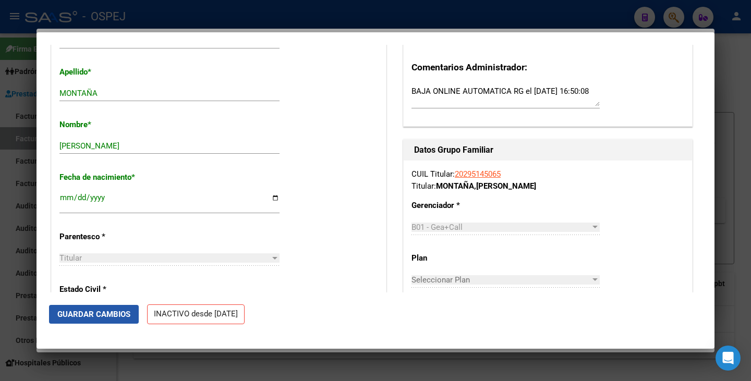
click at [114, 311] on span "Guardar Cambios" at bounding box center [93, 314] width 73 height 9
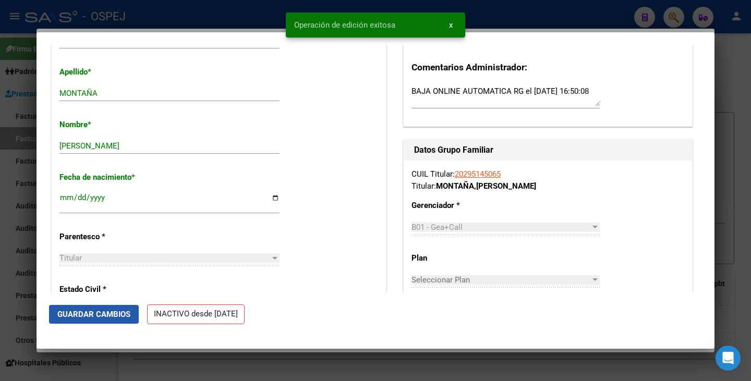
click at [114, 313] on span "Guardar Cambios" at bounding box center [93, 314] width 73 height 9
click at [7, 267] on div at bounding box center [375, 190] width 751 height 381
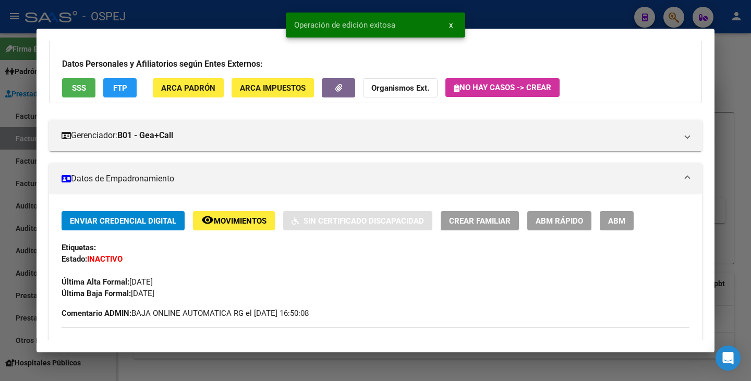
scroll to position [0, 0]
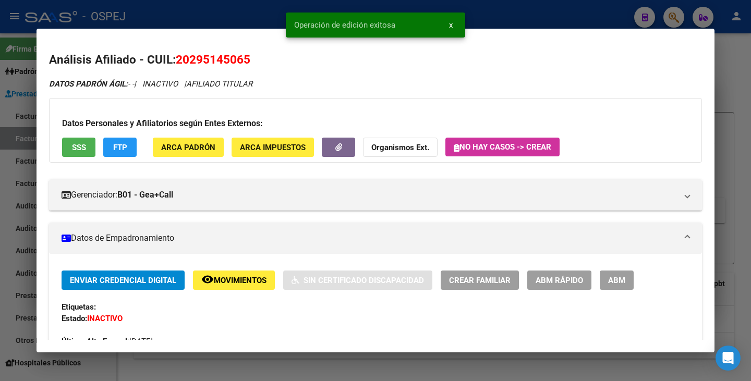
click at [0, 109] on div at bounding box center [375, 190] width 751 height 381
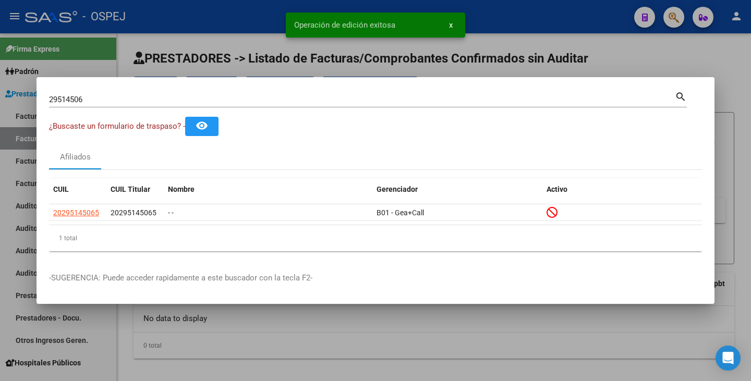
click at [85, 99] on input "29514506" at bounding box center [362, 99] width 626 height 9
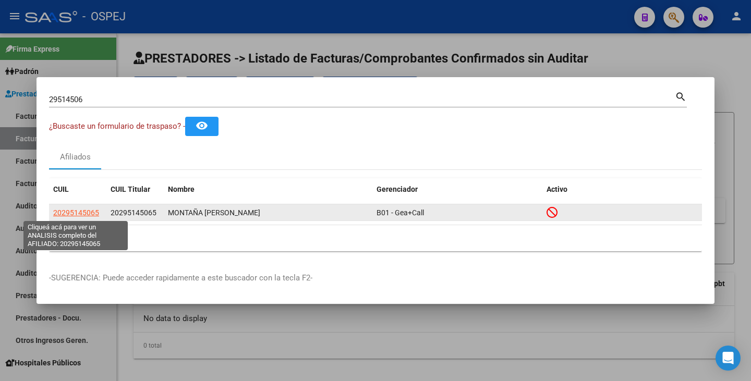
click at [69, 213] on span "20295145065" at bounding box center [76, 213] width 46 height 8
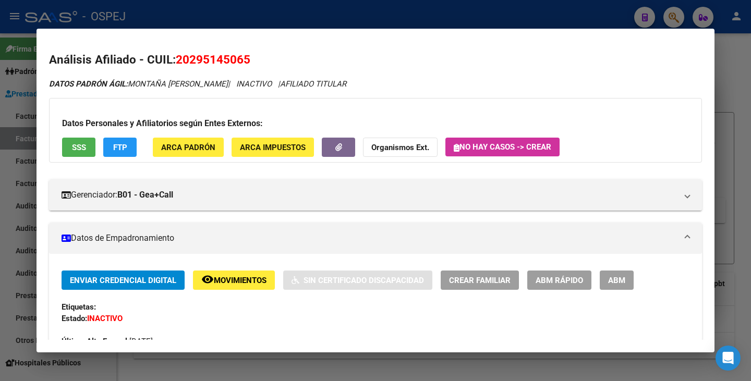
drag, startPoint x: 178, startPoint y: 59, endPoint x: 246, endPoint y: 62, distance: 67.3
click at [249, 63] on span "20295145065" at bounding box center [213, 60] width 75 height 14
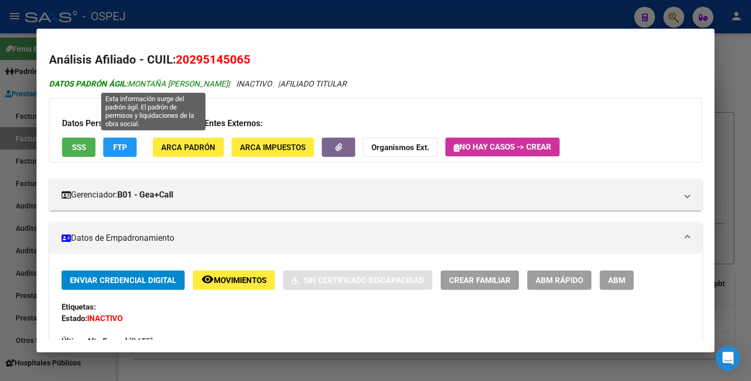
drag, startPoint x: 130, startPoint y: 83, endPoint x: 256, endPoint y: 84, distance: 125.6
click at [228, 84] on span "DATOS PADRÓN ÁGIL: MONTAÑA LEONARDO ALEJANDRO" at bounding box center [138, 83] width 179 height 9
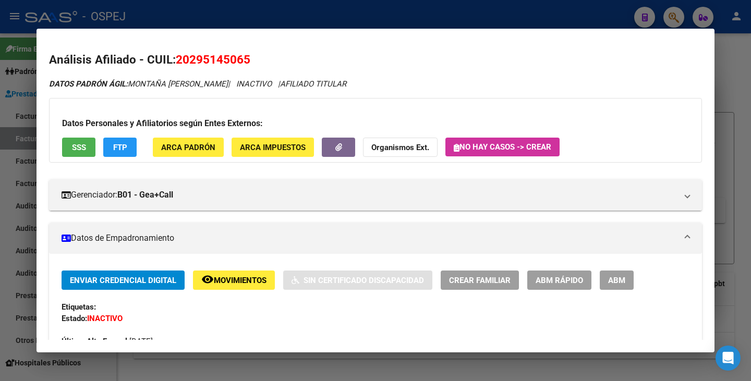
click at [1, 118] on div at bounding box center [375, 190] width 751 height 381
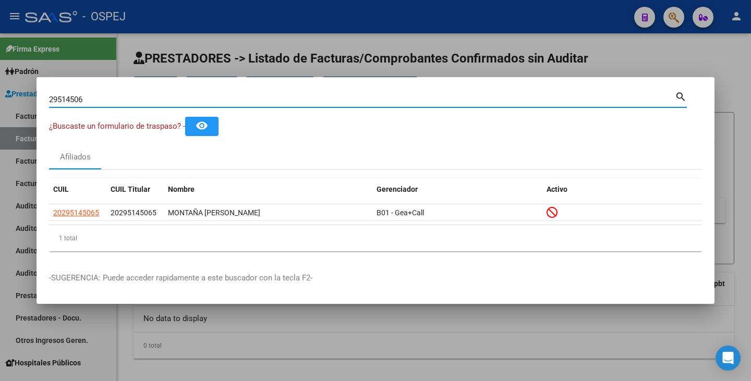
drag, startPoint x: 116, startPoint y: 95, endPoint x: 124, endPoint y: 70, distance: 26.1
click at [1, 68] on div "29514506 Buscar (apellido, dni, cuil, nro traspaso, cuit, obra social) search ¿…" at bounding box center [375, 190] width 751 height 381
paste input "26412936"
type input "26412936"
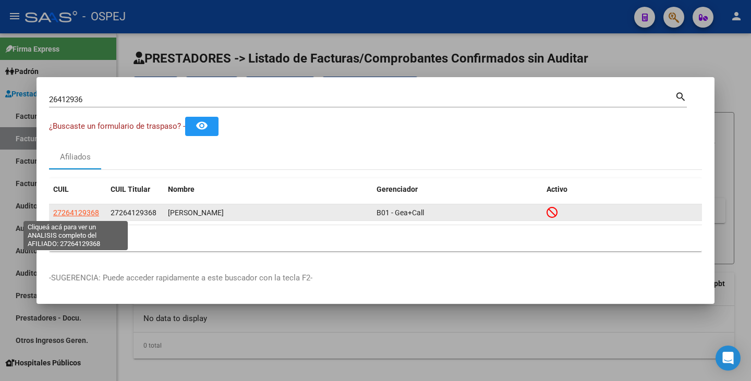
click at [87, 213] on span "27264129368" at bounding box center [76, 213] width 46 height 8
type textarea "27264129368"
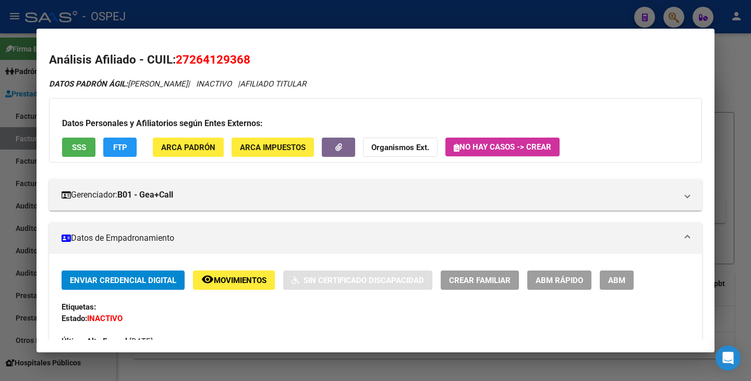
drag, startPoint x: 177, startPoint y: 58, endPoint x: 268, endPoint y: 56, distance: 90.7
click at [268, 56] on h2 "Análisis Afiliado - CUIL: 27264129368" at bounding box center [375, 60] width 653 height 18
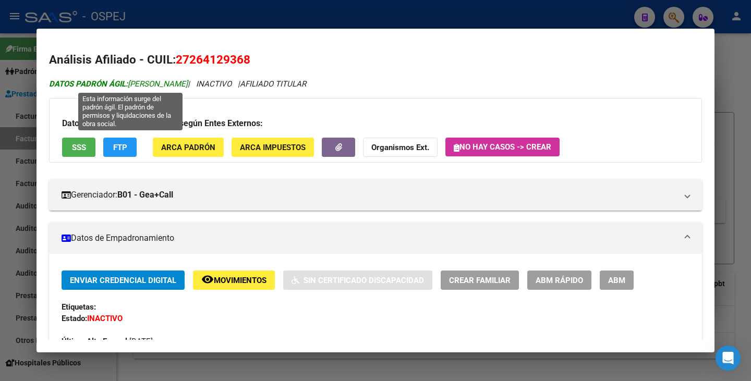
drag, startPoint x: 129, startPoint y: 84, endPoint x: 210, endPoint y: 88, distance: 80.4
click at [188, 88] on span "DATOS PADRÓN ÁGIL: SARAVIA MAGDALENA" at bounding box center [118, 83] width 139 height 9
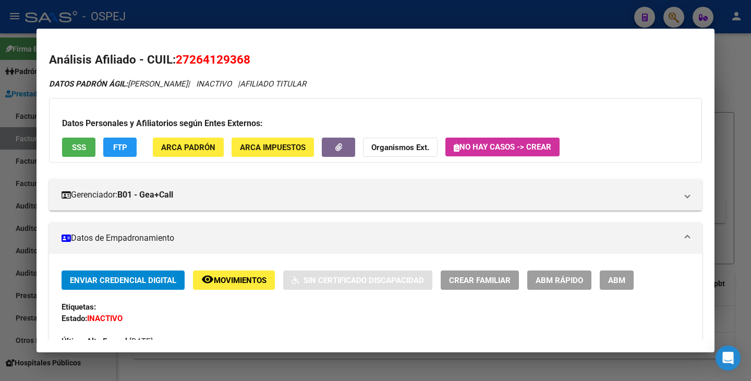
click at [0, 121] on div at bounding box center [375, 190] width 751 height 381
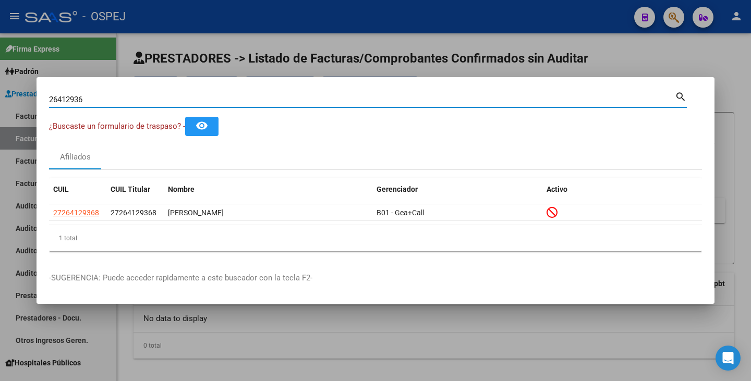
drag, startPoint x: 103, startPoint y: 96, endPoint x: 77, endPoint y: 99, distance: 26.2
click at [1, 76] on div "26412936 Buscar (apellido, dni, cuil, nro traspaso, cuit, obra social) search ¿…" at bounding box center [375, 190] width 751 height 381
paste input "35869309"
type input "35869309"
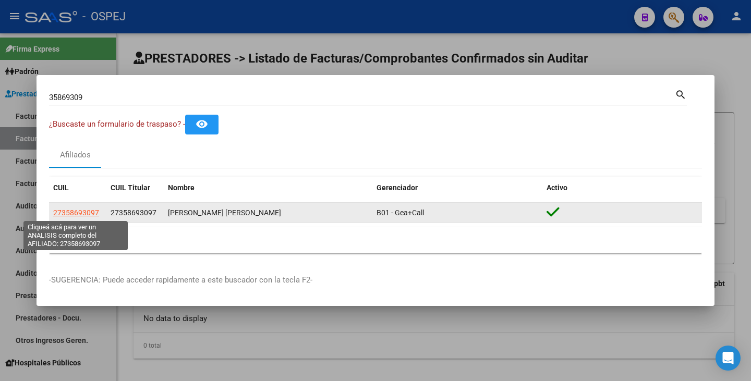
click at [75, 210] on span "27358693097" at bounding box center [76, 213] width 46 height 8
type textarea "27358693097"
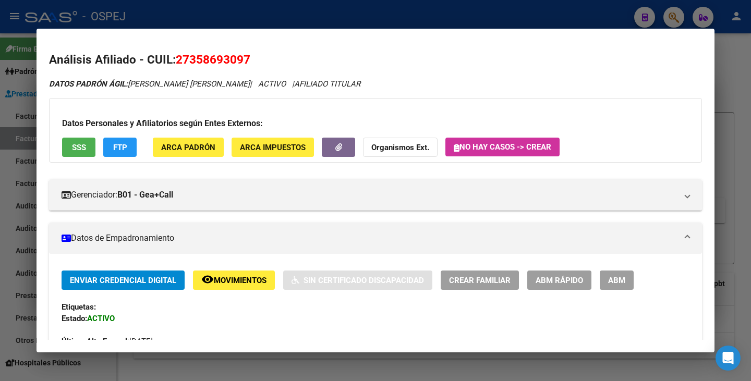
drag, startPoint x: 177, startPoint y: 58, endPoint x: 264, endPoint y: 75, distance: 88.6
click at [252, 62] on h2 "Análisis Afiliado - CUIL: 27358693097" at bounding box center [375, 60] width 653 height 18
drag, startPoint x: 249, startPoint y: 58, endPoint x: 178, endPoint y: 58, distance: 70.9
click at [178, 58] on span "27358693097" at bounding box center [213, 60] width 75 height 14
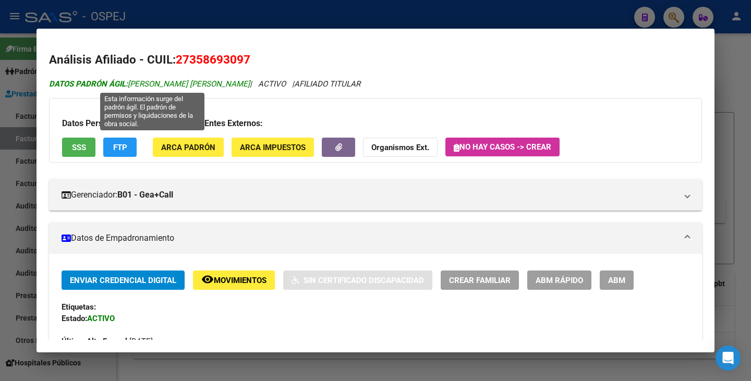
drag, startPoint x: 132, startPoint y: 81, endPoint x: 142, endPoint y: 80, distance: 10.5
click at [142, 80] on span "DATOS PADRÓN ÁGIL: LOPEZ MARIA CANDELARIA AYLEN" at bounding box center [149, 83] width 201 height 9
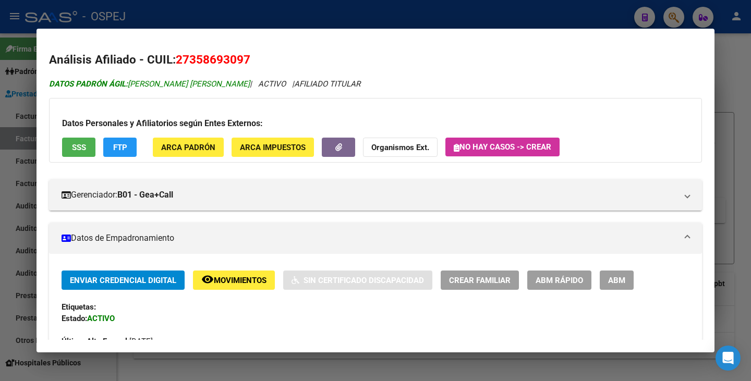
click at [132, 84] on span "DATOS PADRÓN ÁGIL: LOPEZ MARIA CANDELARIA AYLEN" at bounding box center [149, 83] width 201 height 9
drag, startPoint x: 131, startPoint y: 82, endPoint x: 250, endPoint y: 85, distance: 118.9
click at [250, 87] on span "DATOS PADRÓN ÁGIL: LOPEZ MARIA CANDELARIA AYLEN" at bounding box center [149, 83] width 201 height 9
click at [5, 107] on div at bounding box center [375, 190] width 751 height 381
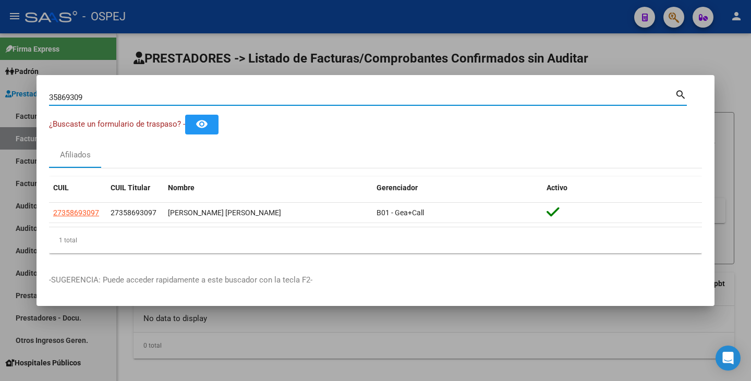
drag, startPoint x: 94, startPoint y: 99, endPoint x: 1, endPoint y: 92, distance: 93.0
click at [0, 91] on div "35869309 Buscar (apellido, dni, cuil, nro traspaso, cuit, obra social) search ¿…" at bounding box center [375, 190] width 751 height 381
paste input "38410017"
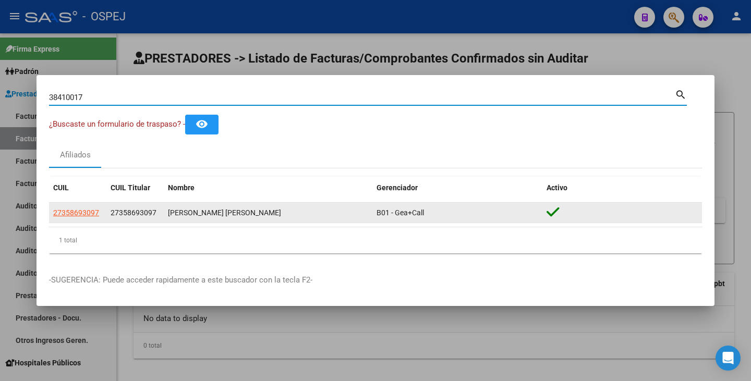
type input "38410017"
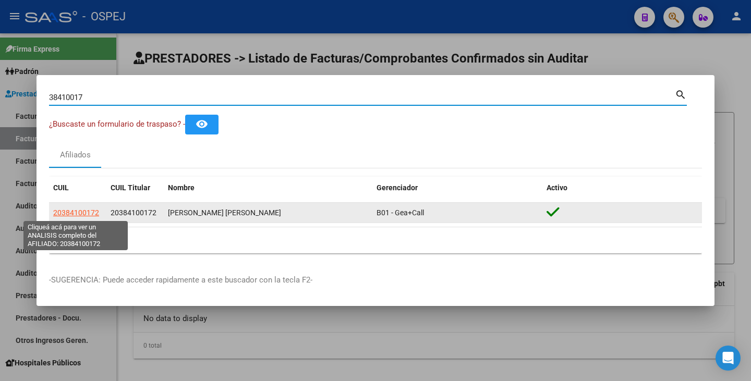
click at [87, 213] on span "20384100172" at bounding box center [76, 213] width 46 height 8
type textarea "20384100172"
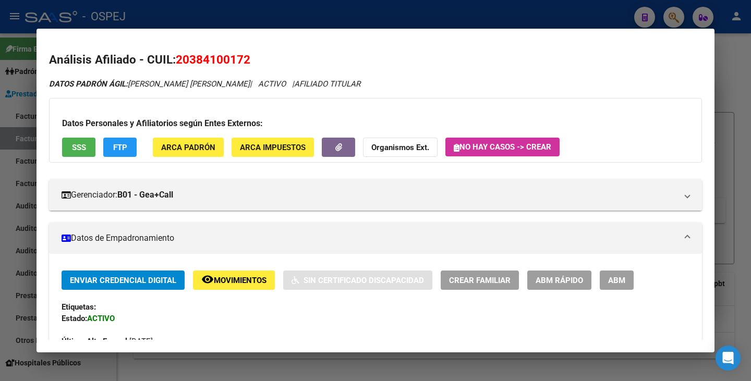
drag, startPoint x: 178, startPoint y: 59, endPoint x: 243, endPoint y: 61, distance: 65.7
click at [249, 61] on span "20384100172" at bounding box center [213, 60] width 75 height 14
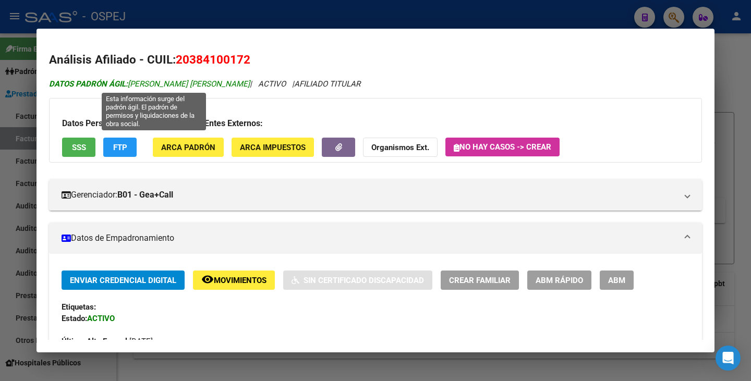
drag, startPoint x: 129, startPoint y: 83, endPoint x: 254, endPoint y: 81, distance: 125.1
click at [250, 81] on span "DATOS PADRÓN ÁGIL: IGLESIAS TORRES PEDRO MARCELO" at bounding box center [149, 83] width 201 height 9
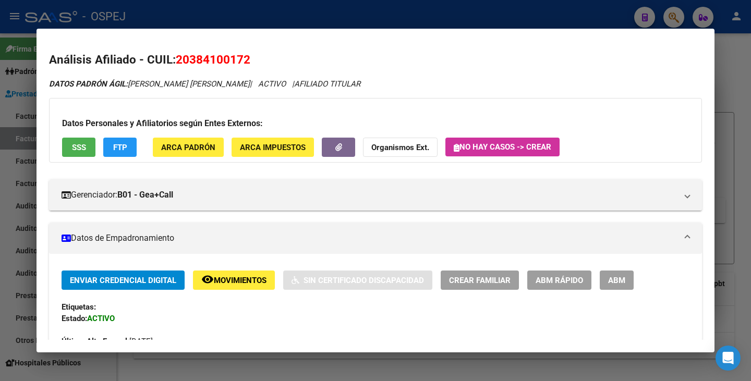
drag, startPoint x: 0, startPoint y: 199, endPoint x: 2, endPoint y: 190, distance: 9.0
click at [0, 198] on div at bounding box center [375, 190] width 751 height 381
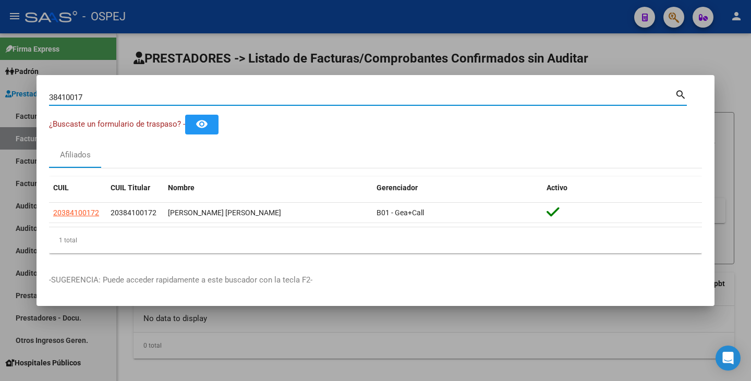
drag, startPoint x: 82, startPoint y: 99, endPoint x: 128, endPoint y: 99, distance: 45.9
click at [0, 97] on div "38410017 Buscar (apellido, dni, cuil, nro traspaso, cuit, obra social) search ¿…" at bounding box center [375, 190] width 751 height 381
type input "7"
paste input "56925679"
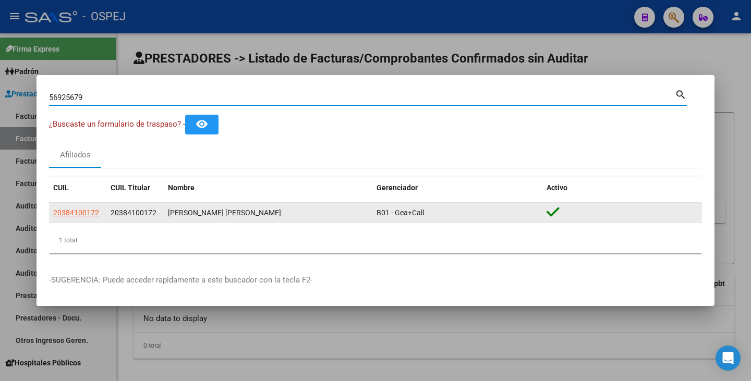
type input "56925679"
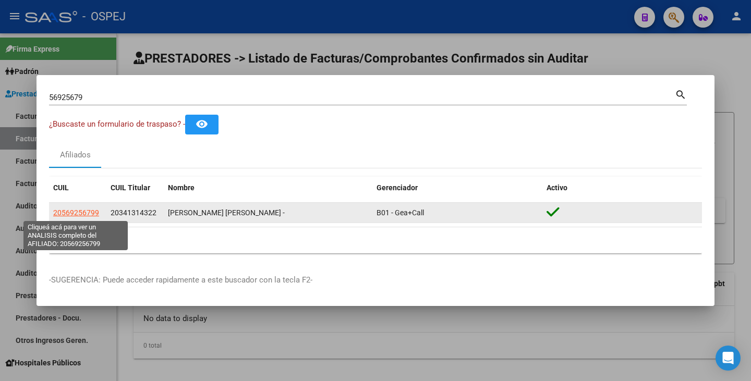
click at [81, 213] on span "20569256799" at bounding box center [76, 213] width 46 height 8
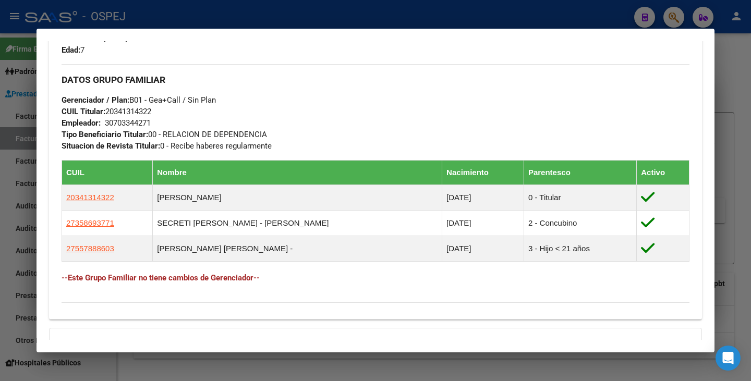
scroll to position [469, 0]
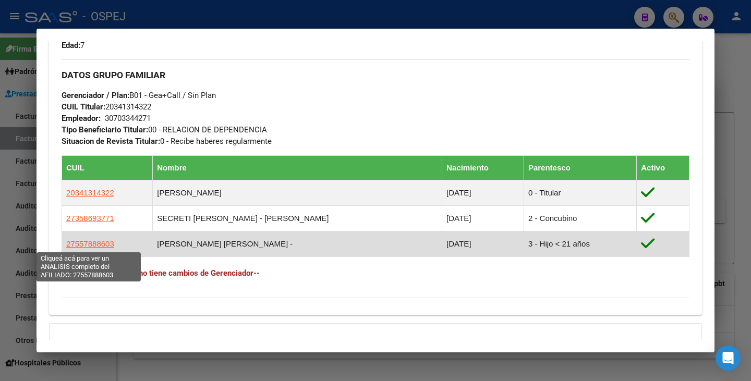
click at [85, 242] on span "27557888603" at bounding box center [90, 243] width 48 height 9
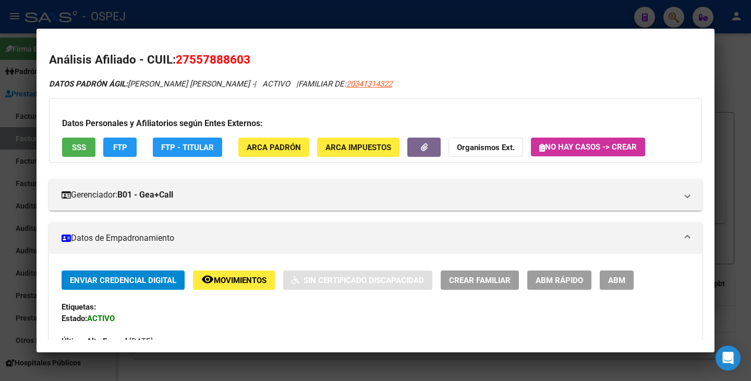
drag, startPoint x: 191, startPoint y: 57, endPoint x: 241, endPoint y: 56, distance: 50.6
click at [241, 56] on span "27557888603" at bounding box center [213, 60] width 75 height 14
click at [173, 59] on h2 "Análisis Afiliado - CUIL: 27557888603" at bounding box center [375, 60] width 653 height 18
drag, startPoint x: 178, startPoint y: 58, endPoint x: 239, endPoint y: 58, distance: 60.5
click at [251, 53] on h2 "Análisis Afiliado - CUIL: 27557888603" at bounding box center [375, 60] width 653 height 18
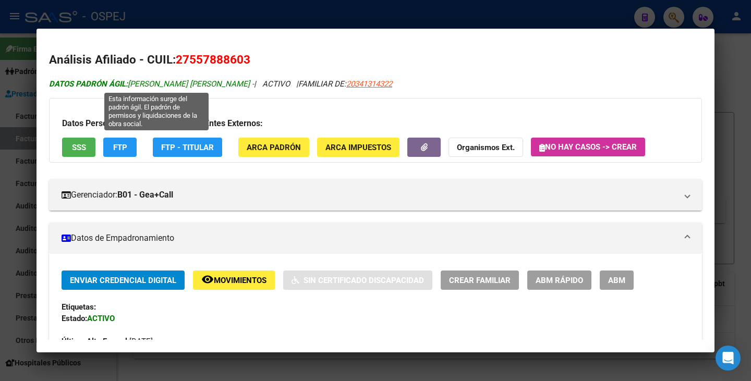
drag, startPoint x: 132, startPoint y: 82, endPoint x: 258, endPoint y: 83, distance: 126.2
click at [254, 83] on span "DATOS PADRÓN ÁGIL: BALQUINTA SECRETI VERA PAULINA -" at bounding box center [151, 83] width 205 height 9
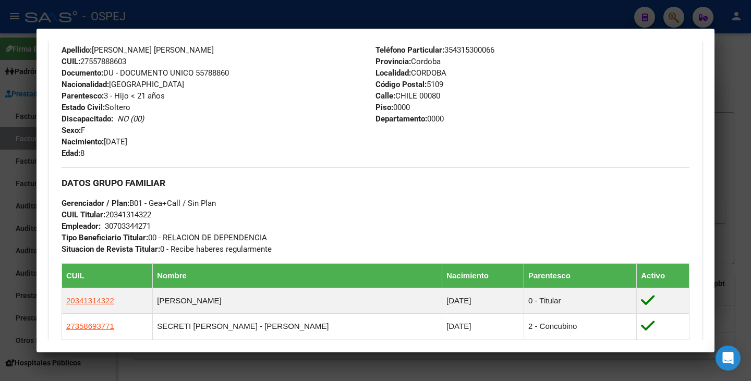
scroll to position [573, 0]
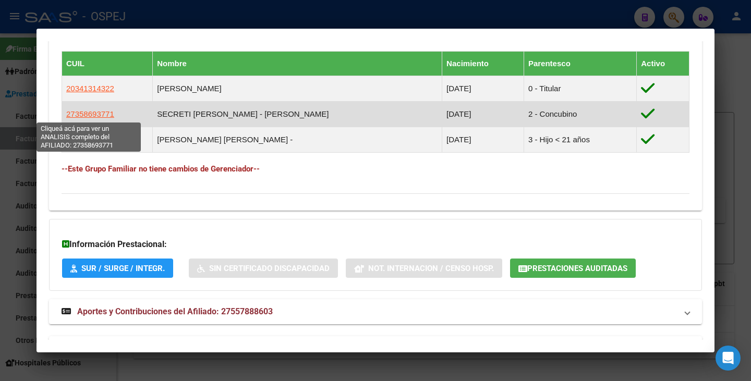
click at [78, 115] on span "27358693771" at bounding box center [90, 113] width 48 height 9
type textarea "27358693771"
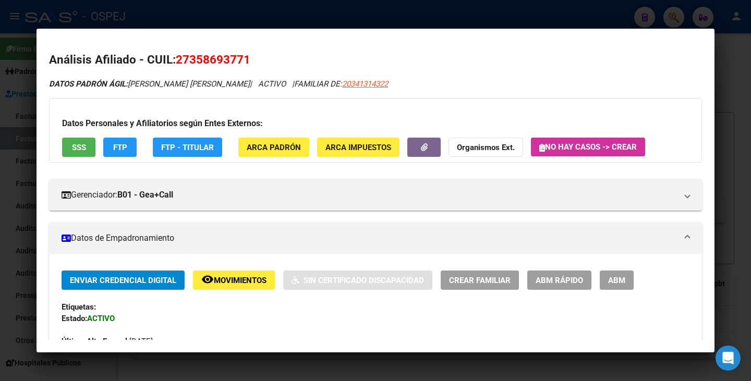
drag, startPoint x: 191, startPoint y: 60, endPoint x: 243, endPoint y: 64, distance: 52.3
click at [243, 64] on span "27358693771" at bounding box center [213, 60] width 75 height 14
click at [178, 58] on span "27358693771" at bounding box center [213, 60] width 75 height 14
drag, startPoint x: 178, startPoint y: 58, endPoint x: 201, endPoint y: 56, distance: 23.0
click at [201, 56] on span "27358693771" at bounding box center [213, 60] width 75 height 14
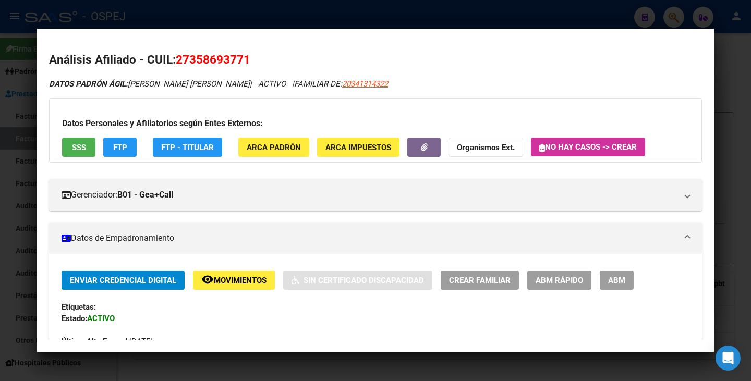
drag, startPoint x: 132, startPoint y: 84, endPoint x: 166, endPoint y: 78, distance: 35.0
click at [166, 78] on div "DATOS PADRÓN ÁGIL: SECRETI CAÑETE LAURA YOHANA | ACTIVO | FAMILIAR DE: 20341314…" at bounding box center [375, 84] width 653 height 12
drag, startPoint x: 130, startPoint y: 85, endPoint x: 251, endPoint y: 89, distance: 120.5
click at [251, 89] on div "DATOS PADRÓN ÁGIL: SECRETI CAÑETE LAURA YOHANA | ACTIVO | FAMILIAR DE: 20341314…" at bounding box center [375, 84] width 653 height 12
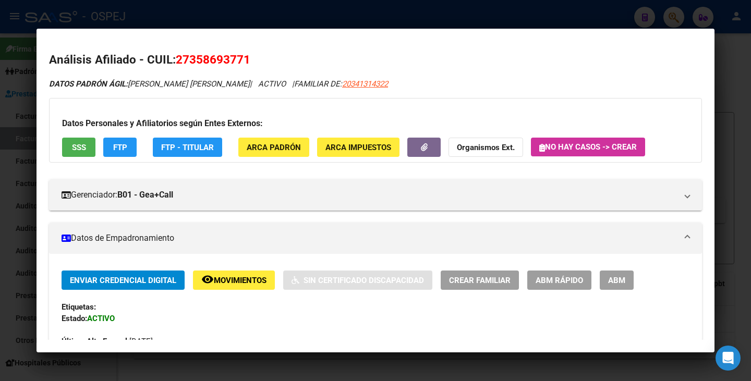
click at [3, 179] on div at bounding box center [375, 190] width 751 height 381
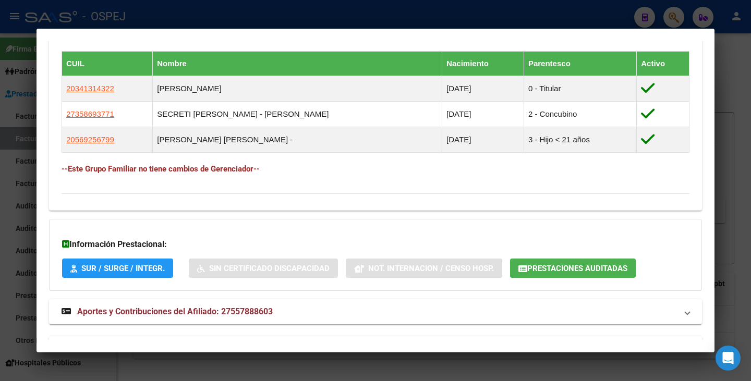
click at [0, 169] on div at bounding box center [375, 190] width 751 height 381
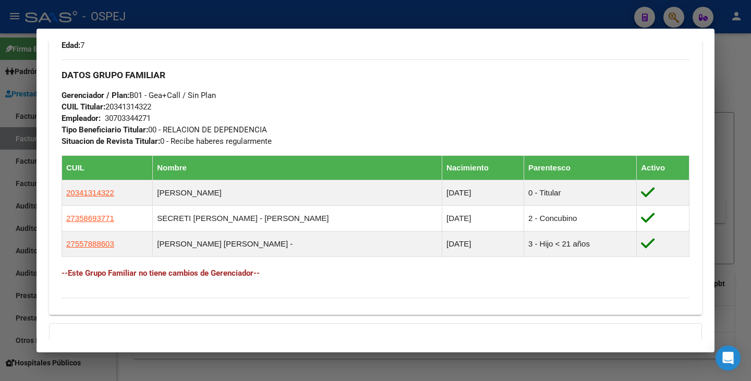
click at [0, 151] on div at bounding box center [375, 190] width 751 height 381
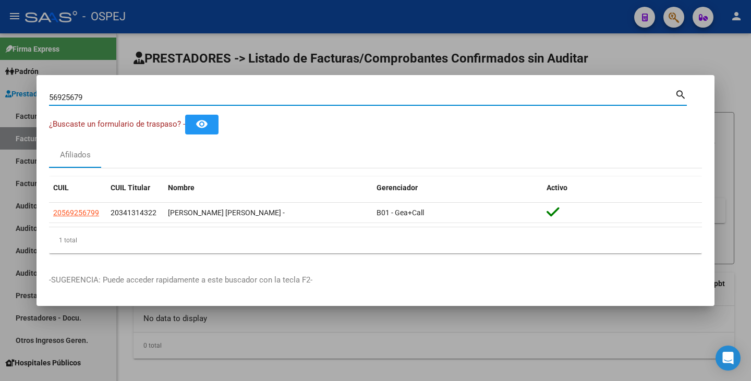
drag, startPoint x: 134, startPoint y: 95, endPoint x: 8, endPoint y: 87, distance: 125.9
click at [8, 87] on div "56925679 Buscar (apellido, dni, cuil, nro traspaso, cuit, obra social) search ¿…" at bounding box center [375, 190] width 751 height 381
paste input "28538074"
type input "28538074"
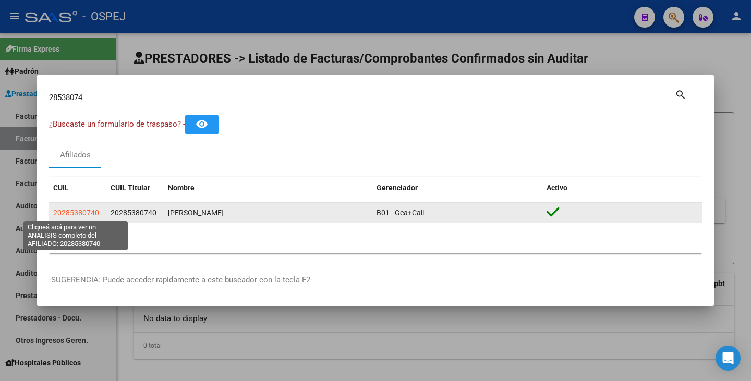
click at [75, 211] on span "20285380740" at bounding box center [76, 213] width 46 height 8
type textarea "20285380740"
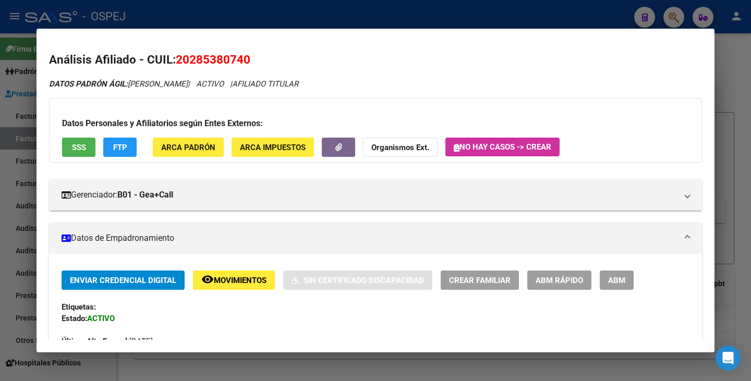
drag, startPoint x: 178, startPoint y: 58, endPoint x: 256, endPoint y: 54, distance: 78.8
click at [256, 54] on h2 "Análisis Afiliado - CUIL: 20285380740" at bounding box center [375, 60] width 653 height 18
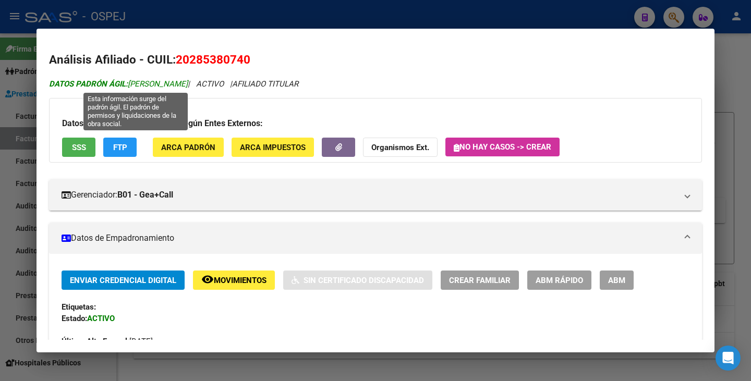
drag, startPoint x: 130, startPoint y: 80, endPoint x: 218, endPoint y: 87, distance: 88.4
click at [188, 87] on span "DATOS PADRÓN ÁGIL: LESCANO MAURO OSCAR" at bounding box center [118, 83] width 139 height 9
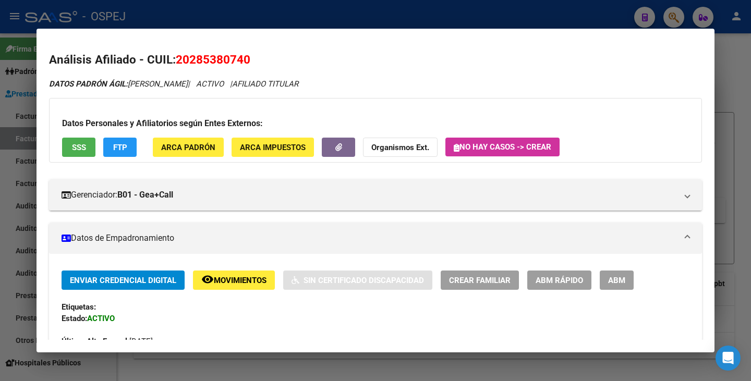
click at [0, 133] on div at bounding box center [375, 190] width 751 height 381
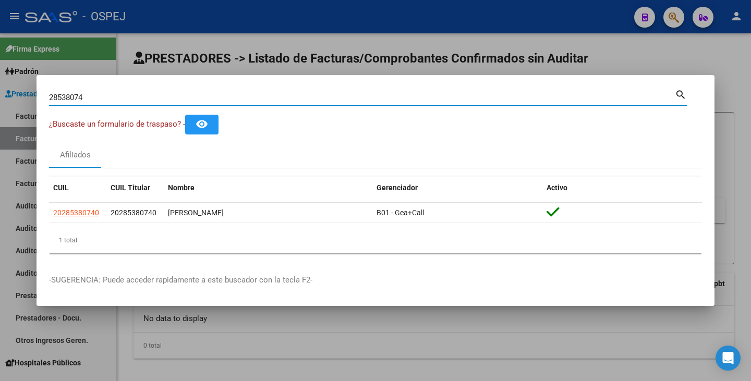
drag, startPoint x: 90, startPoint y: 92, endPoint x: 36, endPoint y: 94, distance: 54.2
click at [1, 89] on div "28538074 Buscar (apellido, dni, cuil, nro traspaso, cuit, obra social) search ¿…" at bounding box center [375, 190] width 751 height 381
paste input "49718167"
type input "49718167"
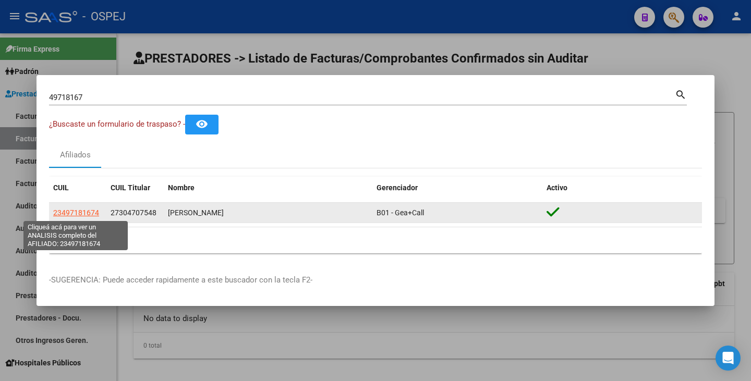
click at [70, 213] on span "23497181674" at bounding box center [76, 213] width 46 height 8
type textarea "23497181674"
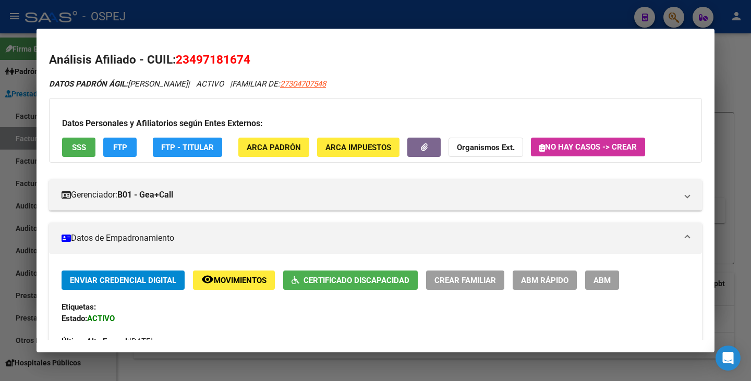
drag, startPoint x: 178, startPoint y: 59, endPoint x: 256, endPoint y: 55, distance: 78.3
click at [256, 55] on h2 "Análisis Afiliado - CUIL: 23497181674" at bounding box center [375, 60] width 653 height 18
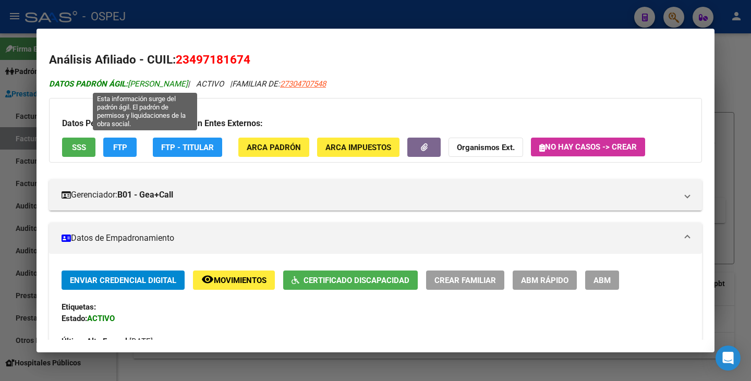
drag, startPoint x: 131, startPoint y: 86, endPoint x: 239, endPoint y: 88, distance: 107.9
click at [188, 88] on span "DATOS PADRÓN ÁGIL: MENDOZA DAMARIS SOLANGE" at bounding box center [118, 83] width 139 height 9
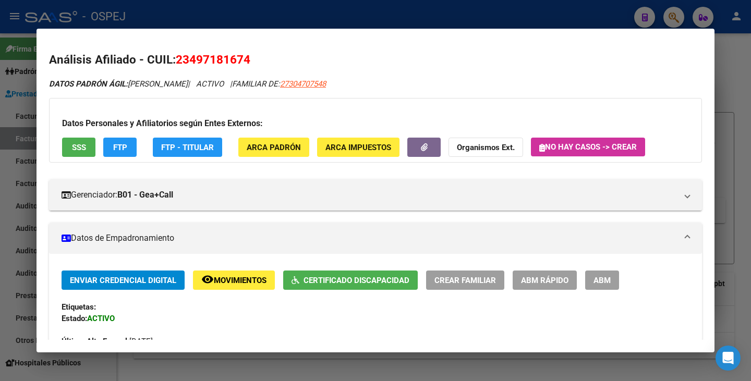
click at [11, 156] on div at bounding box center [375, 190] width 751 height 381
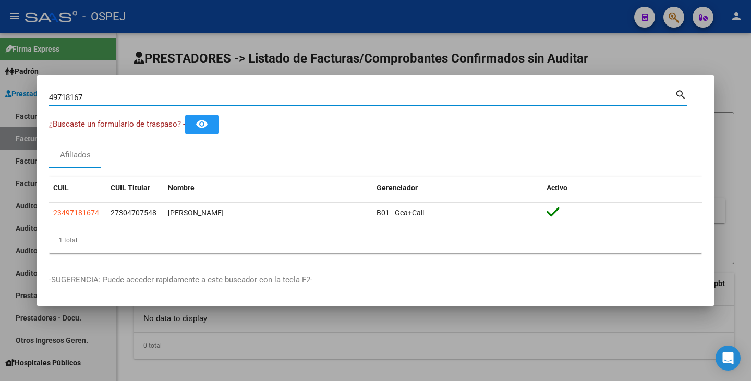
drag, startPoint x: 102, startPoint y: 97, endPoint x: 23, endPoint y: 79, distance: 80.8
click at [23, 79] on div "49718167 Buscar (apellido, dni, cuil, nro traspaso, cuit, obra social) search ¿…" at bounding box center [375, 190] width 751 height 381
paste input "25246004"
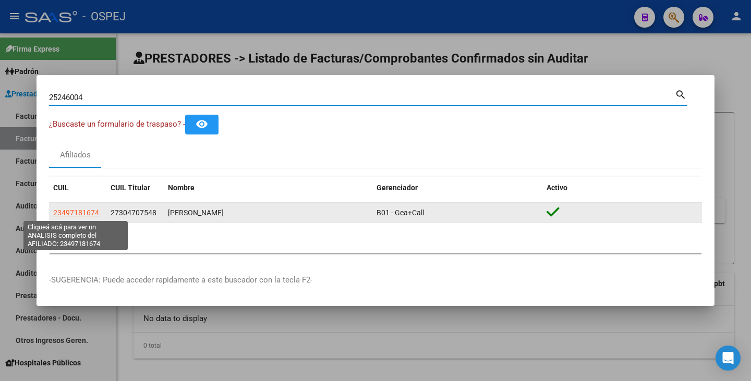
type input "25246004"
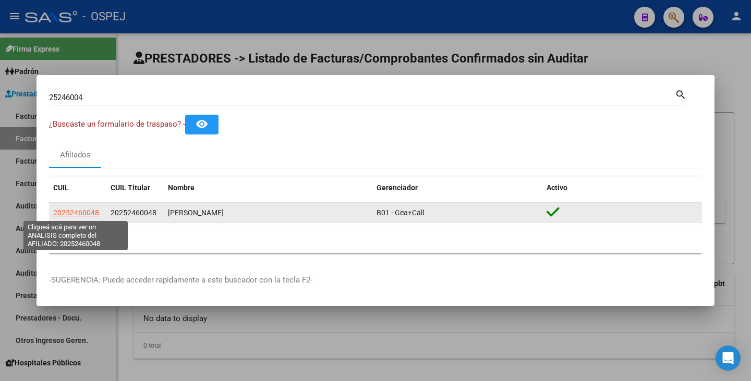
click at [87, 213] on span "20252460048" at bounding box center [76, 213] width 46 height 8
type textarea "20252460048"
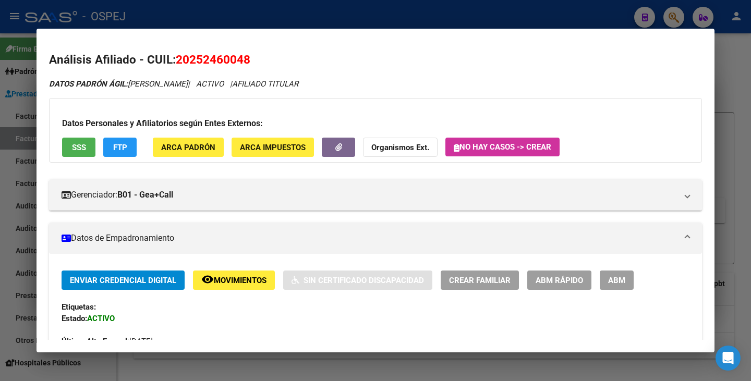
drag, startPoint x: 177, startPoint y: 56, endPoint x: 250, endPoint y: 64, distance: 72.9
click at [250, 64] on span "20252460048" at bounding box center [213, 60] width 75 height 14
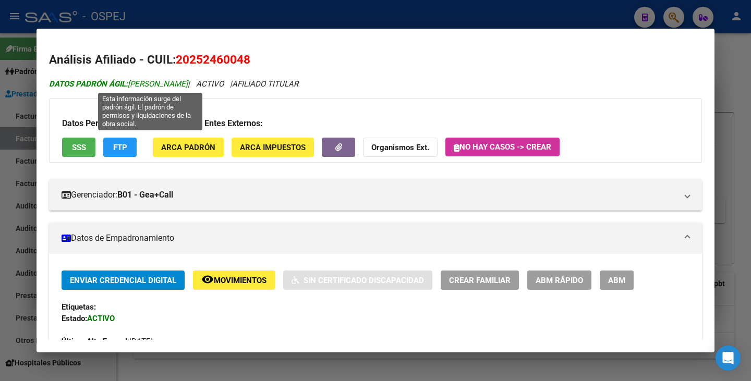
drag, startPoint x: 129, startPoint y: 83, endPoint x: 248, endPoint y: 85, distance: 118.3
click at [188, 85] on span "DATOS PADRÓN ÁGIL: VALLORI SEBASTIAN ALEJANDRO" at bounding box center [118, 83] width 139 height 9
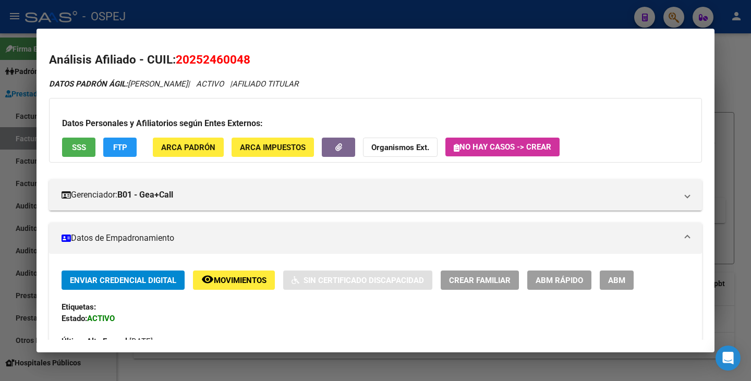
click at [17, 156] on div at bounding box center [375, 190] width 751 height 381
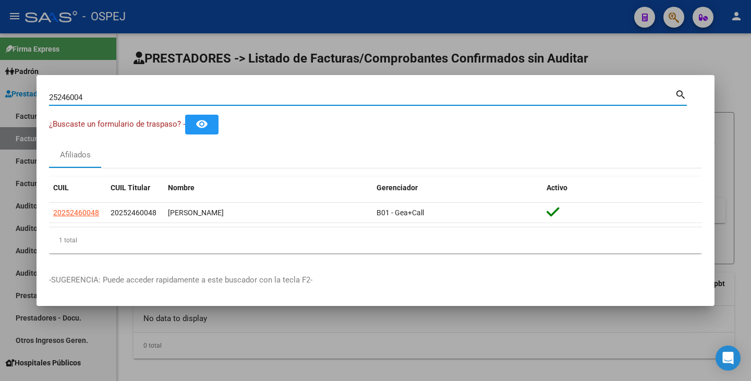
drag, startPoint x: 101, startPoint y: 97, endPoint x: 73, endPoint y: 89, distance: 29.0
click at [0, 95] on div "25246004 Buscar (apellido, dni, cuil, nro traspaso, cuit, obra social) search ¿…" at bounding box center [375, 190] width 751 height 381
paste input "27670988"
type input "27670988"
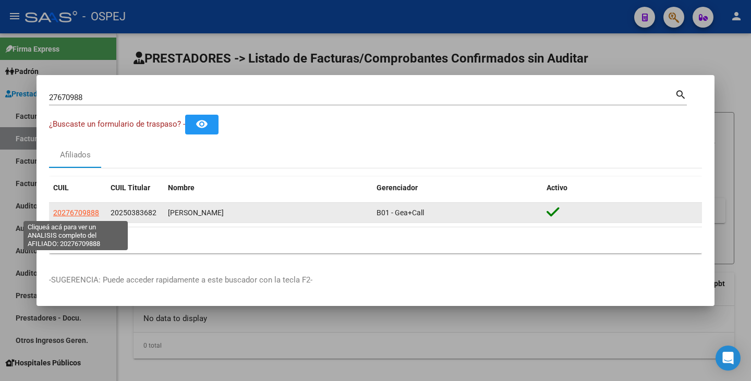
click at [78, 213] on span "20276709888" at bounding box center [76, 213] width 46 height 8
type textarea "20276709888"
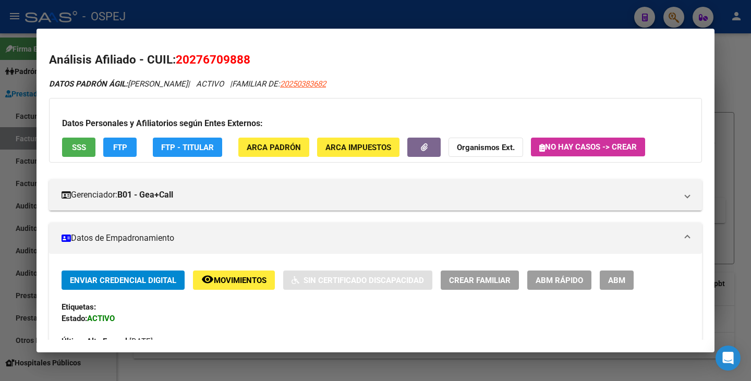
drag, startPoint x: 178, startPoint y: 56, endPoint x: 250, endPoint y: 55, distance: 71.4
click at [250, 55] on span "20276709888" at bounding box center [213, 60] width 75 height 14
drag, startPoint x: 131, startPoint y: 83, endPoint x: 224, endPoint y: 78, distance: 92.9
click at [224, 78] on div "DATOS PADRÓN ÁGIL: REYNA NATALIA SOLEDAD | ACTIVO | FAMILIAR DE: 20250383682" at bounding box center [375, 84] width 653 height 12
click at [8, 149] on div at bounding box center [375, 190] width 751 height 381
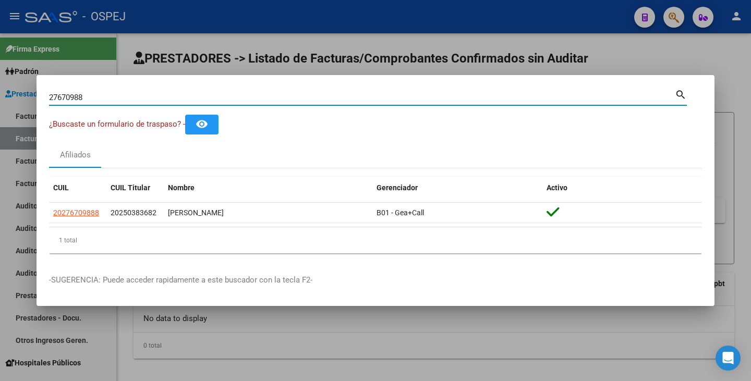
drag, startPoint x: 99, startPoint y: 100, endPoint x: 19, endPoint y: 87, distance: 80.4
click at [19, 87] on div "27670988 Buscar (apellido, dni, cuil, nro traspaso, cuit, obra social) search ¿…" at bounding box center [375, 190] width 751 height 381
paste input "21825801"
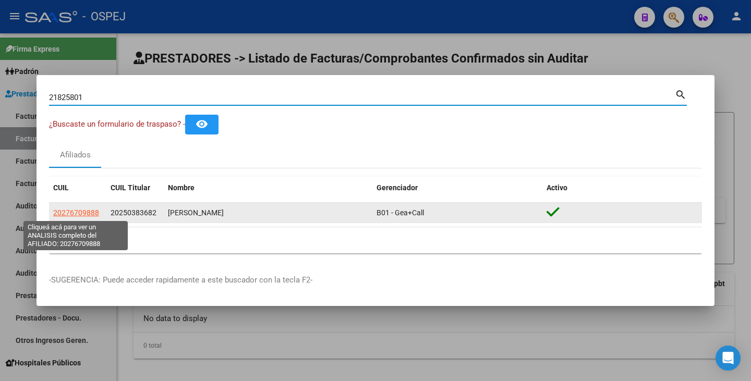
type input "21825801"
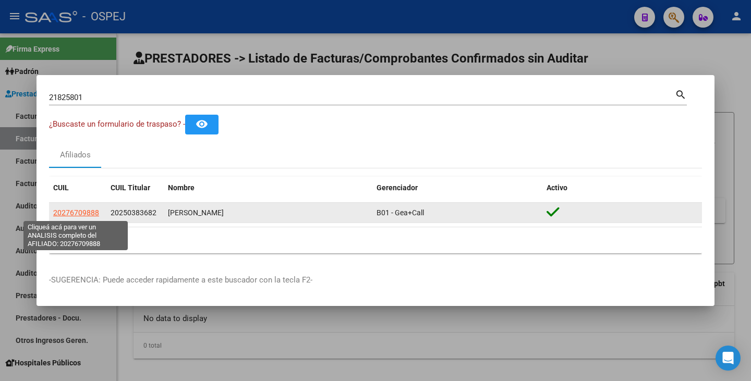
click at [73, 211] on span "20276709888" at bounding box center [76, 213] width 46 height 8
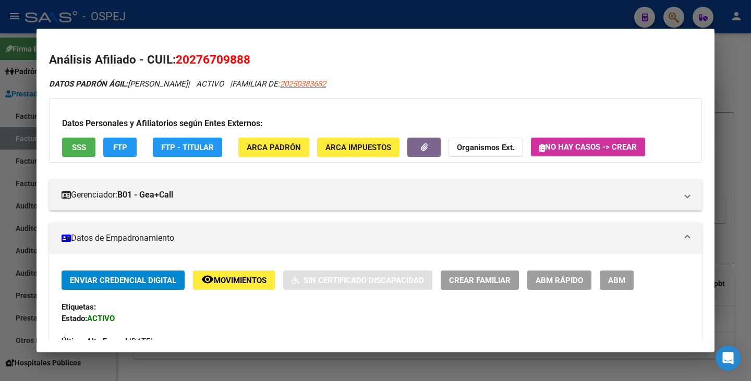
drag, startPoint x: 177, startPoint y: 58, endPoint x: 248, endPoint y: 57, distance: 70.4
click at [250, 55] on span "20276709888" at bounding box center [213, 60] width 75 height 14
click at [2, 137] on div at bounding box center [375, 190] width 751 height 381
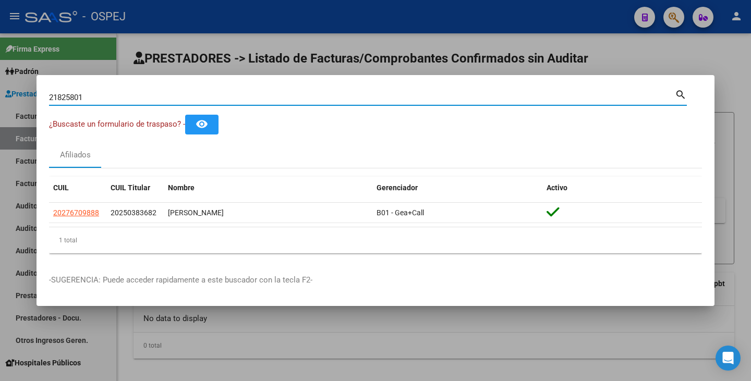
click at [90, 96] on input "21825801" at bounding box center [362, 97] width 626 height 9
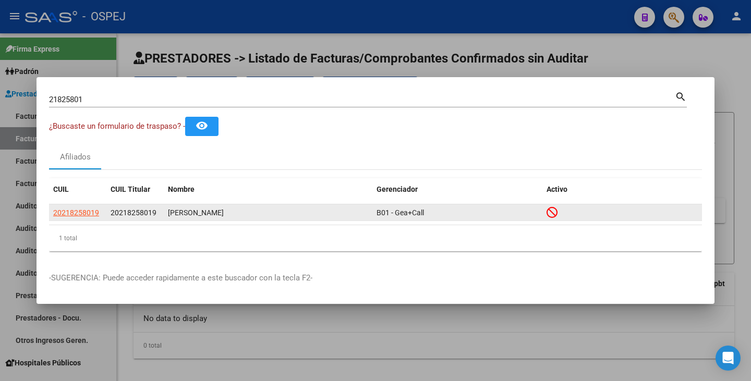
click at [75, 217] on app-link-go-to "20218258019" at bounding box center [76, 213] width 46 height 12
click at [68, 210] on span "20218258019" at bounding box center [76, 213] width 46 height 8
type textarea "20218258019"
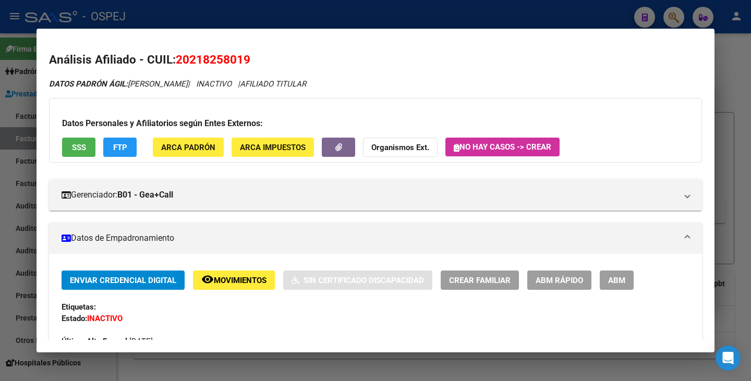
drag, startPoint x: 178, startPoint y: 61, endPoint x: 251, endPoint y: 58, distance: 73.1
click at [258, 58] on h2 "Análisis Afiliado - CUIL: 20218258019" at bounding box center [375, 60] width 653 height 18
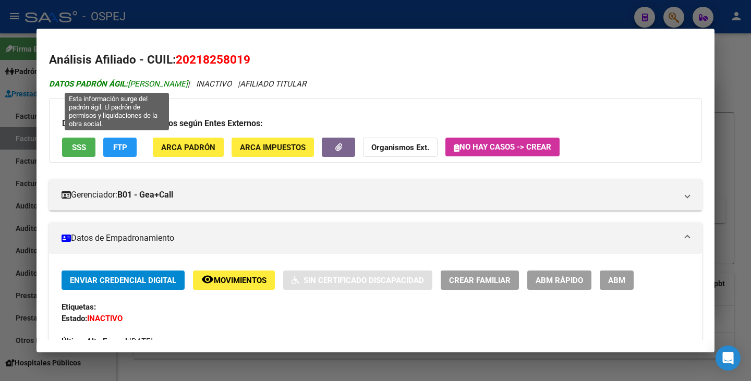
drag, startPoint x: 131, startPoint y: 82, endPoint x: 182, endPoint y: 82, distance: 51.1
click at [182, 82] on span "DATOS PADRÓN ÁGIL: SILVA HERNAN" at bounding box center [118, 83] width 139 height 9
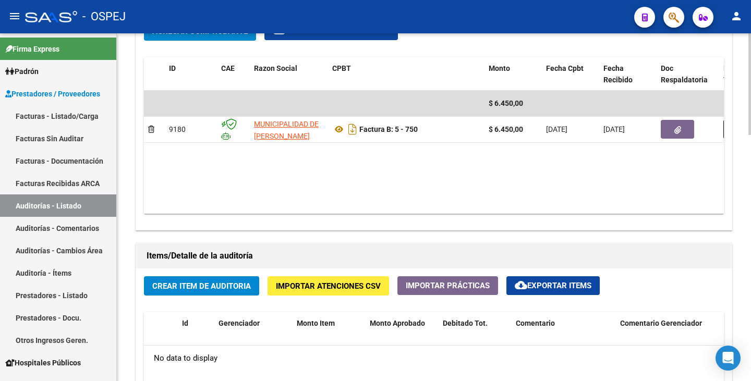
scroll to position [626, 0]
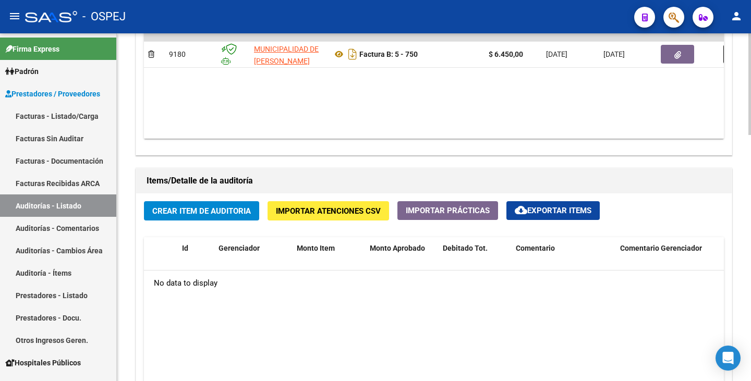
click at [340, 215] on span "Importar Atenciones CSV" at bounding box center [328, 210] width 105 height 9
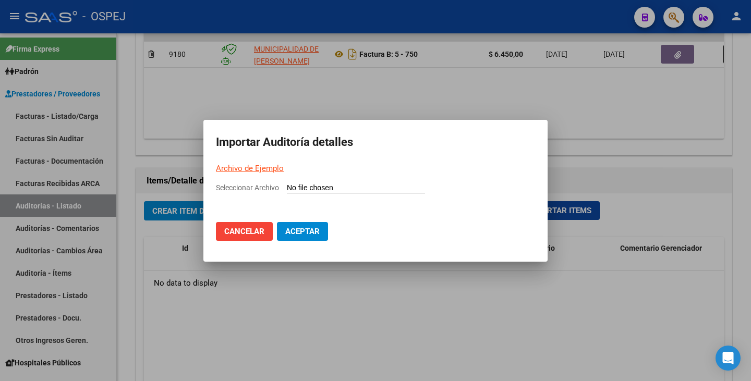
click at [291, 188] on input "Seleccionar Archivo" at bounding box center [356, 189] width 138 height 10
type input "C:\fakepath\MUNICIPALIDAD DE [PERSON_NAME] FC 750.csv"
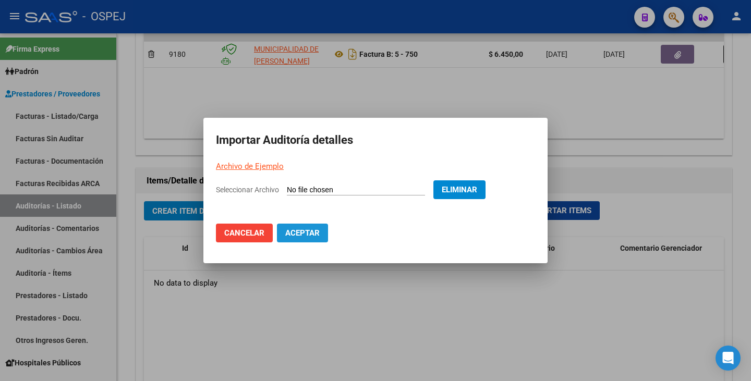
click at [296, 234] on span "Aceptar" at bounding box center [302, 232] width 34 height 9
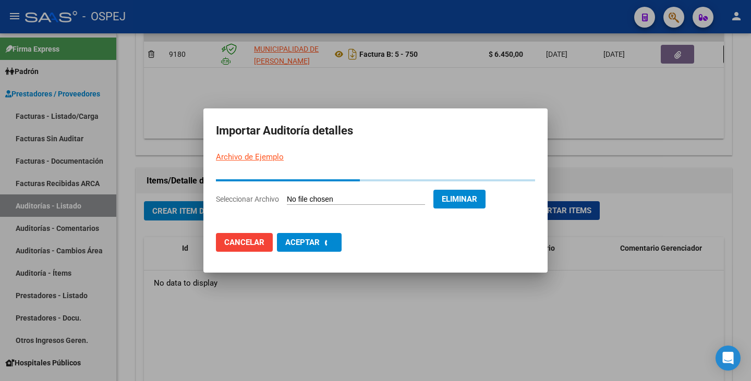
scroll to position [0, 0]
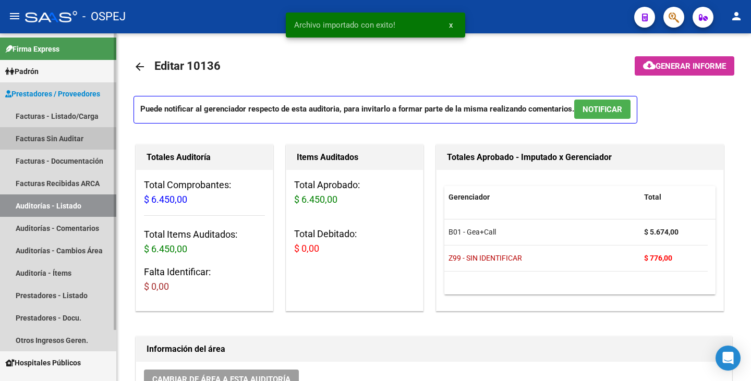
drag, startPoint x: 77, startPoint y: 138, endPoint x: 109, endPoint y: 131, distance: 33.5
click at [77, 138] on link "Facturas Sin Auditar" at bounding box center [58, 138] width 116 height 22
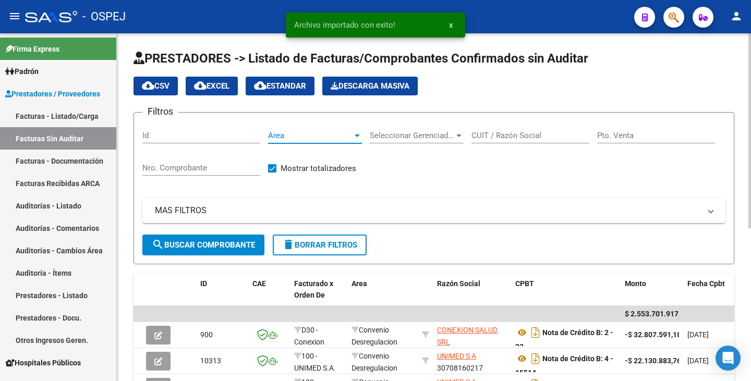
click at [312, 136] on span "Area" at bounding box center [310, 135] width 84 height 9
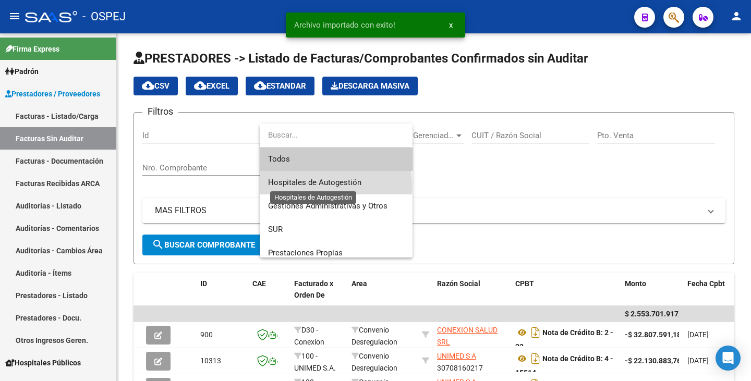
click at [298, 187] on span "Hospitales de Autogestión" at bounding box center [314, 182] width 93 height 9
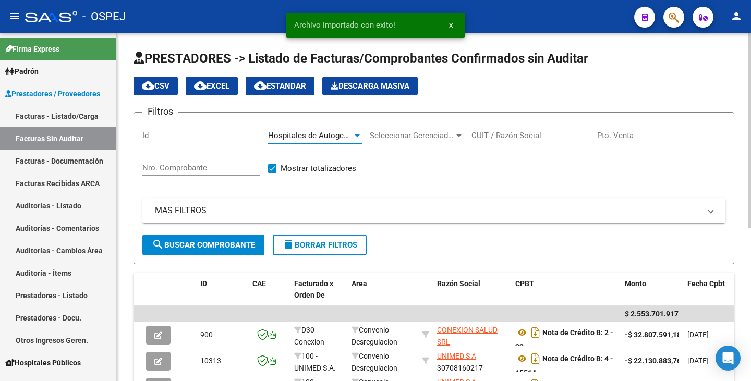
click at [560, 128] on div "CUIT / Razón Social" at bounding box center [530, 132] width 118 height 22
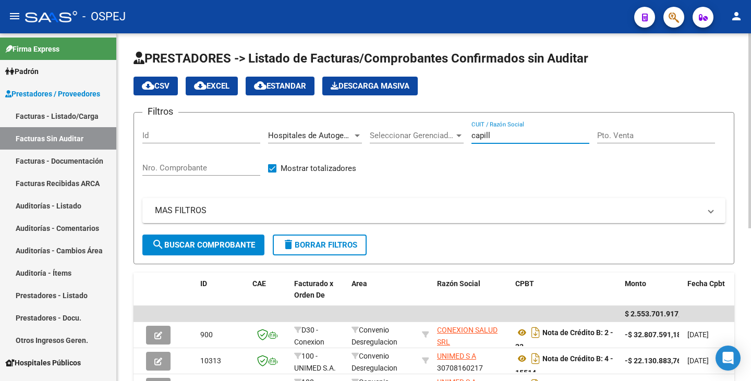
type input "capilla"
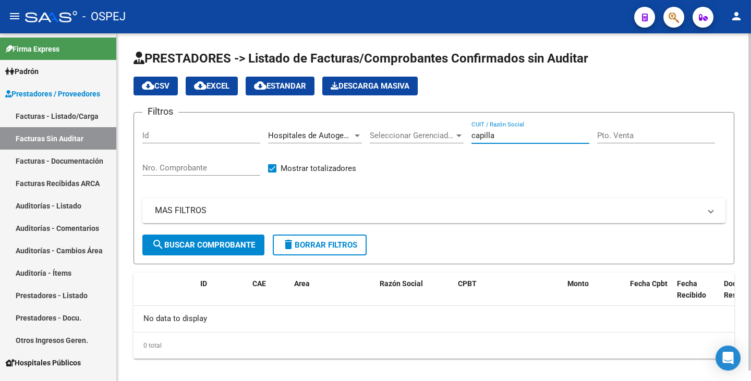
drag, startPoint x: 511, startPoint y: 137, endPoint x: 428, endPoint y: 140, distance: 82.9
click at [370, 125] on div "Filtros Id Hospitales de Autogestión Area Seleccionar Gerenciador Seleccionar G…" at bounding box center [433, 178] width 583 height 114
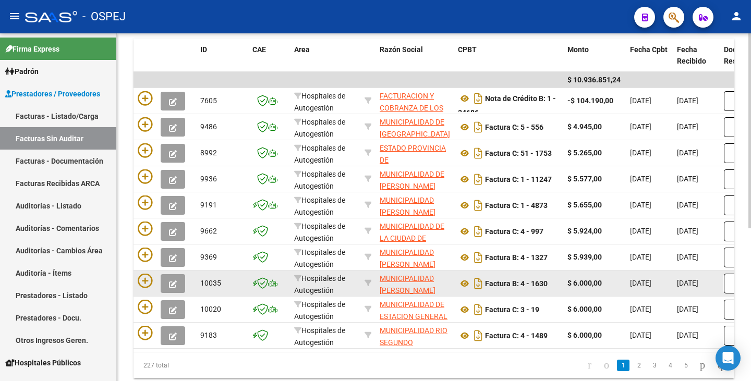
scroll to position [273, 0]
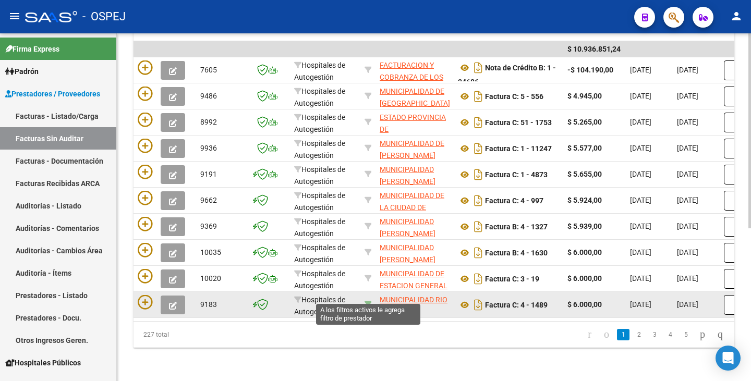
click at [369, 301] on icon at bounding box center [367, 304] width 7 height 7
type input "30999014794"
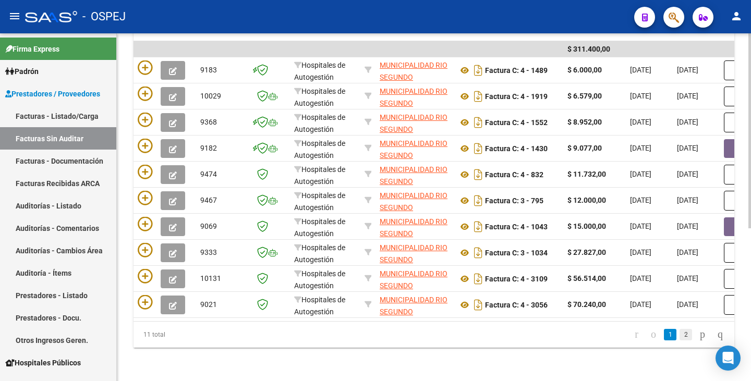
click at [679, 332] on link "2" at bounding box center [685, 334] width 13 height 11
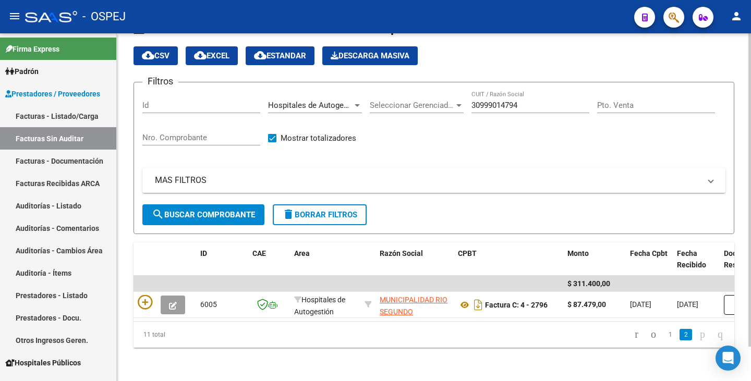
scroll to position [38, 0]
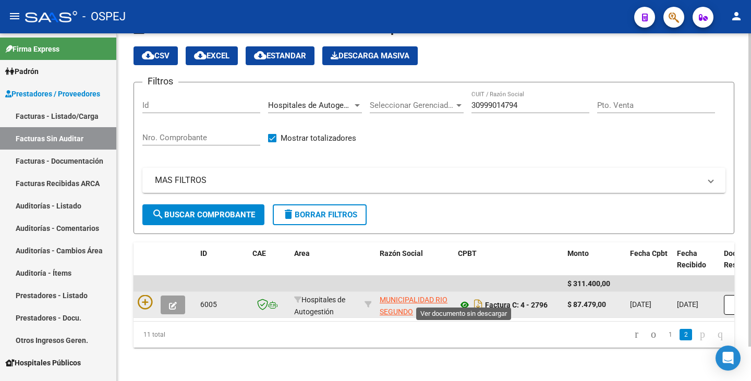
click at [464, 300] on icon at bounding box center [465, 305] width 14 height 13
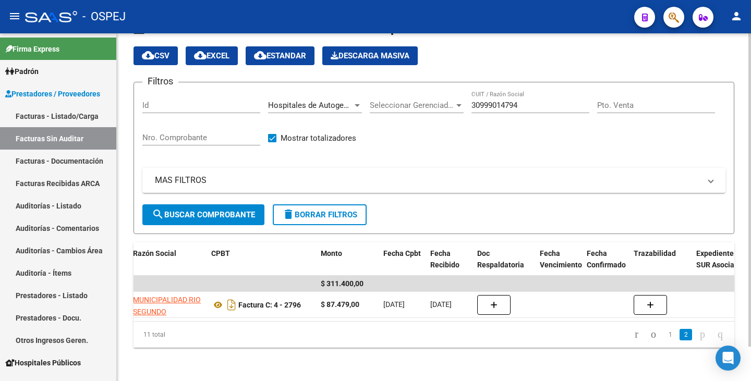
scroll to position [0, 0]
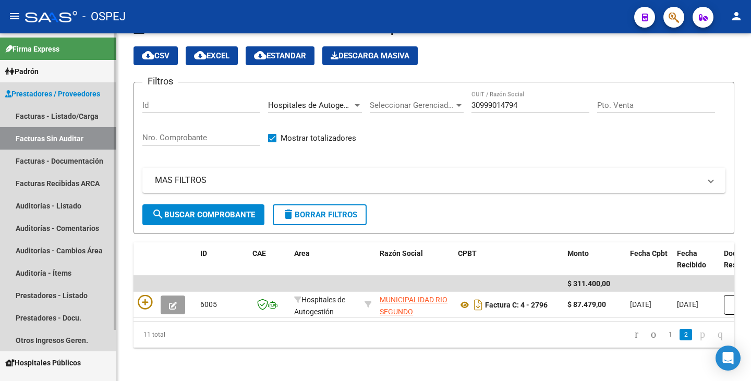
click at [85, 135] on link "Facturas Sin Auditar" at bounding box center [58, 138] width 116 height 22
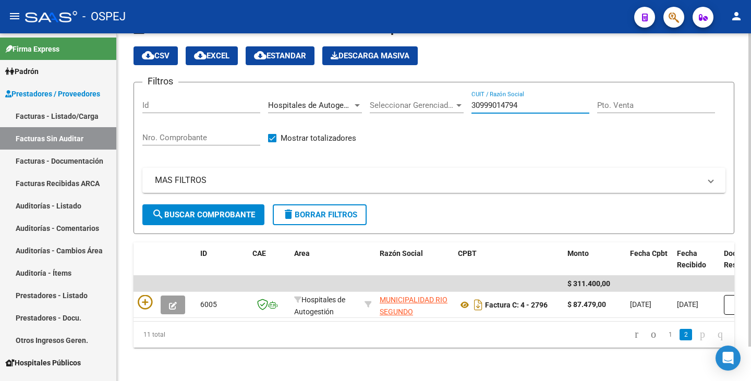
drag, startPoint x: 529, startPoint y: 94, endPoint x: 372, endPoint y: 101, distance: 157.6
click at [372, 101] on div "Filtros Id Hospitales de Autogestión Area Seleccionar Gerenciador Seleccionar G…" at bounding box center [433, 148] width 583 height 114
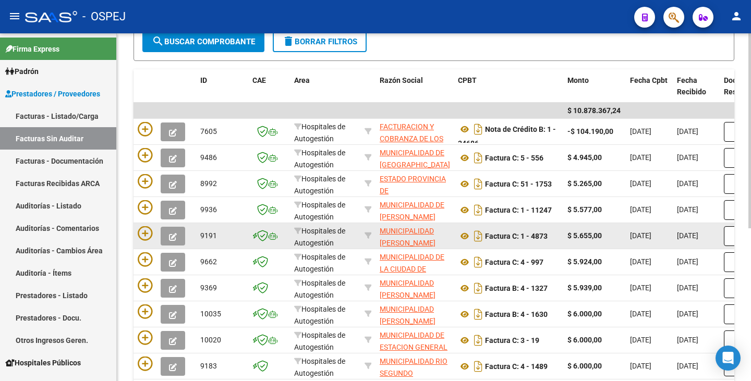
scroll to position [247, 0]
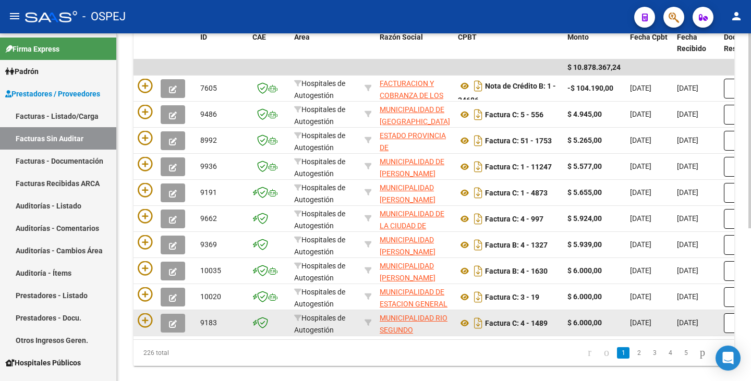
click at [368, 328] on div at bounding box center [367, 323] width 7 height 12
click at [368, 322] on icon at bounding box center [367, 322] width 7 height 7
type input "30999014794"
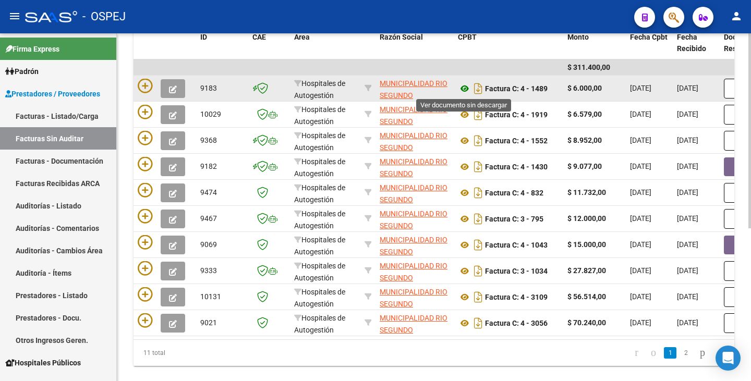
click at [463, 85] on icon at bounding box center [465, 88] width 14 height 13
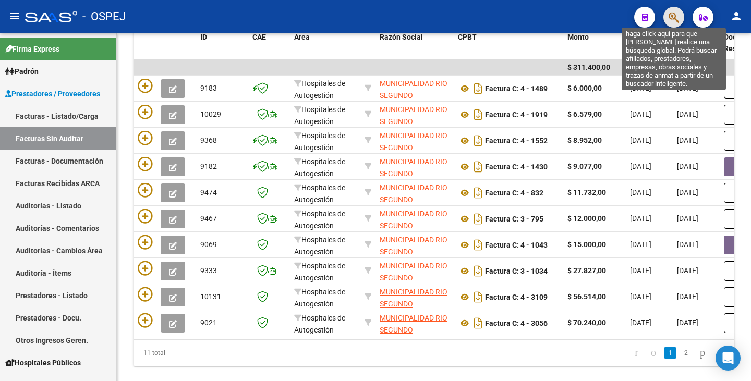
click at [671, 19] on icon "button" at bounding box center [673, 17] width 10 height 12
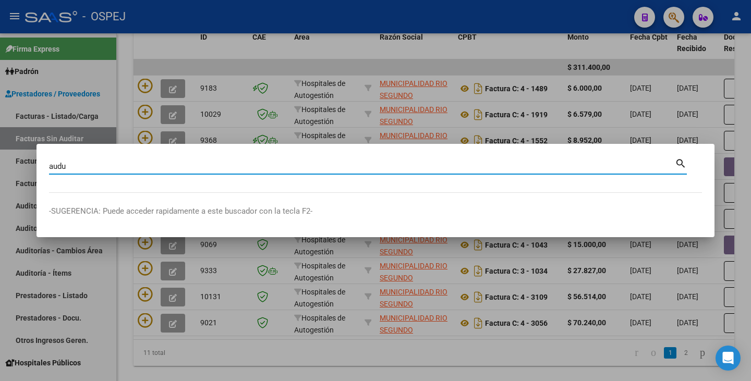
type input "audu"
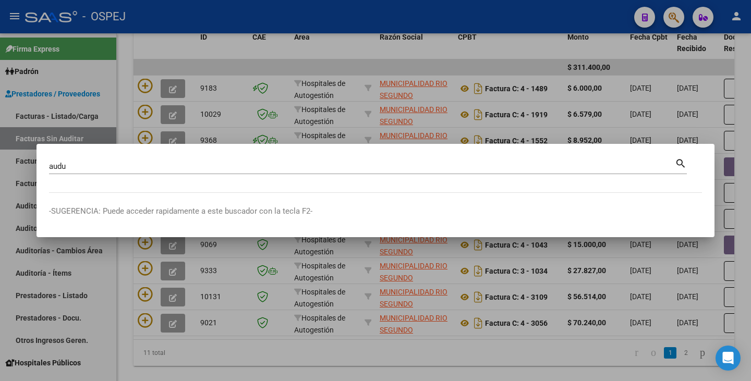
click at [233, 362] on div at bounding box center [375, 190] width 751 height 381
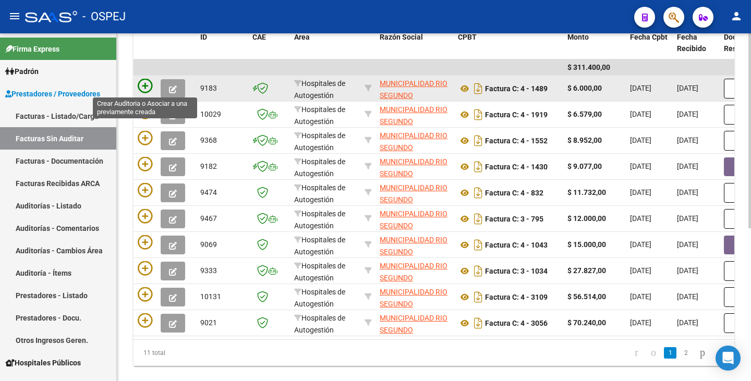
click at [141, 90] on icon at bounding box center [145, 86] width 15 height 15
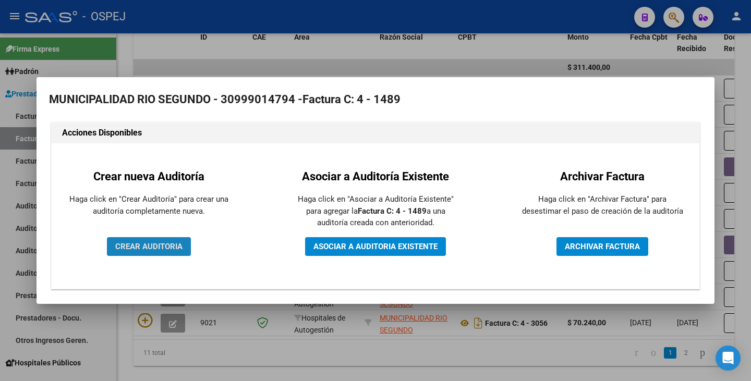
click at [132, 245] on span "CREAR AUDITORIA" at bounding box center [148, 246] width 67 height 9
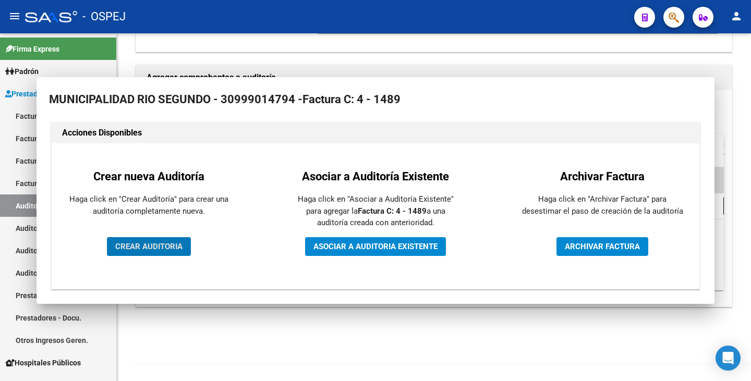
scroll to position [210, 0]
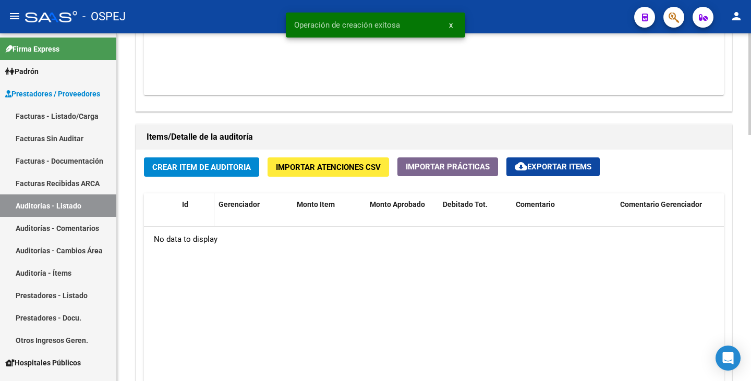
scroll to position [678, 0]
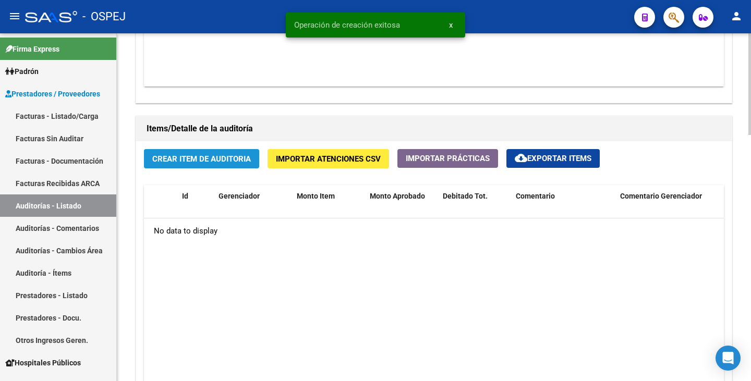
click at [204, 160] on span "Crear Item de Auditoria" at bounding box center [201, 158] width 99 height 9
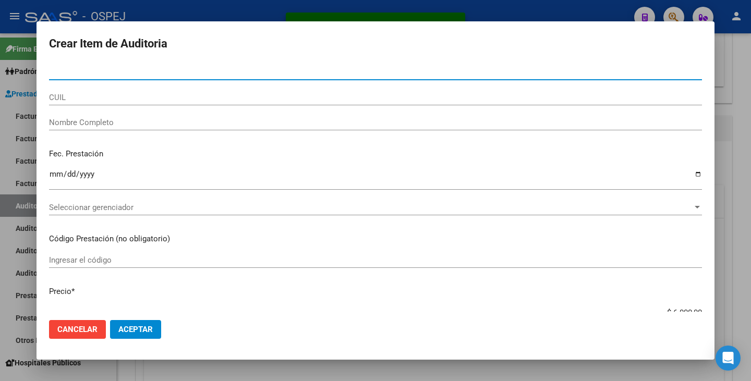
type input "24086369"
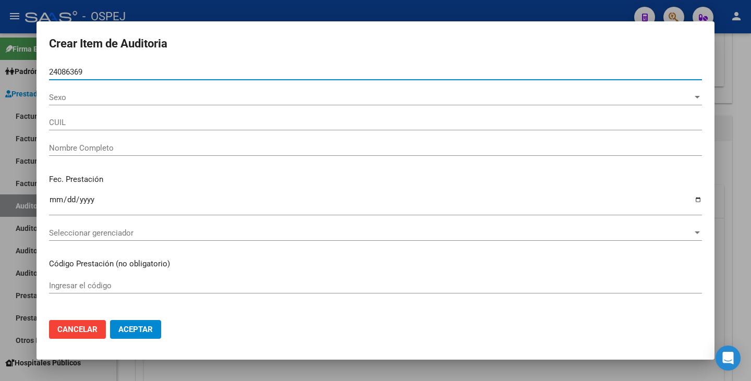
type input "20240863694"
type input "[PERSON_NAME] [PERSON_NAME][DATE]"
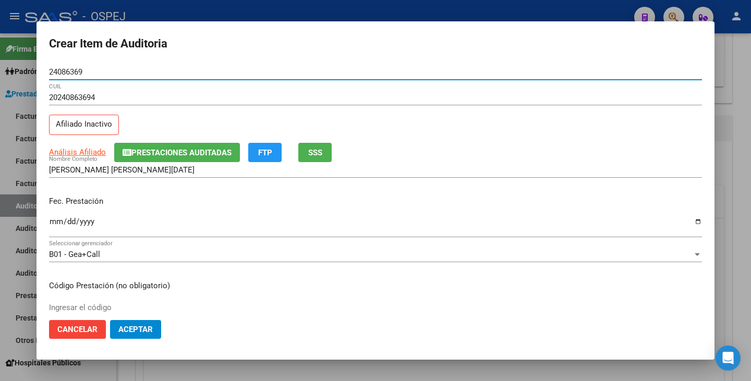
type input "24086369"
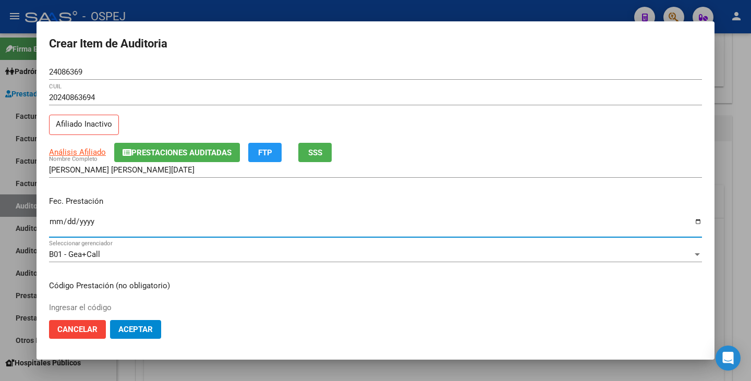
click at [54, 225] on input "Ingresar la fecha" at bounding box center [375, 225] width 653 height 17
type input "[DATE]"
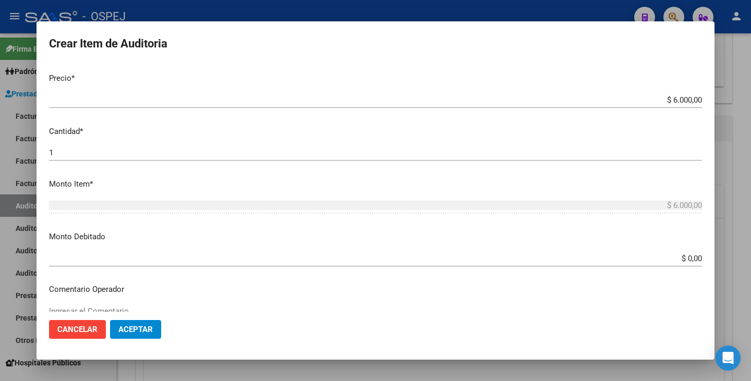
scroll to position [261, 0]
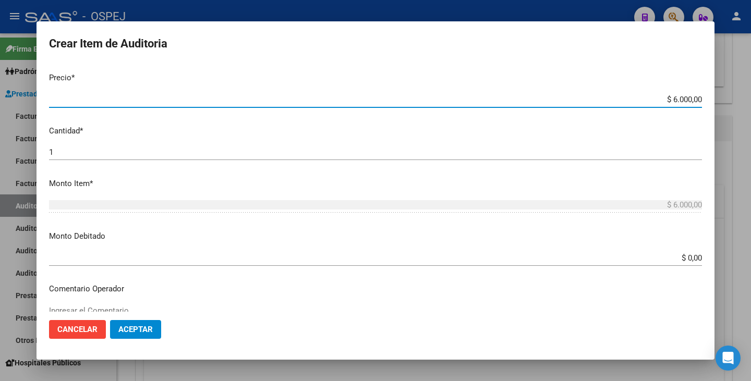
drag, startPoint x: 663, startPoint y: 102, endPoint x: 750, endPoint y: 103, distance: 87.1
click at [750, 103] on div "Crear Item de Auditoria 24086369 Nro Documento 20240863694 CUIL Afiliado Inacti…" at bounding box center [375, 190] width 751 height 381
type input "$ 0,03"
type input "$ 0,30"
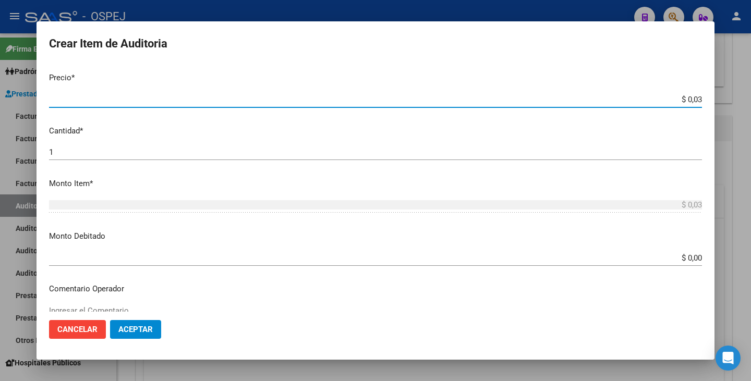
type input "$ 0,30"
type input "$ 3,00"
type input "$ 30,00"
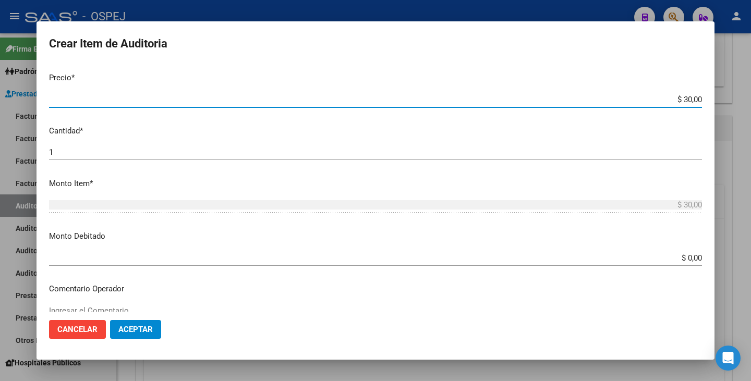
type input "$ 300,00"
type input "$ 3.000,00"
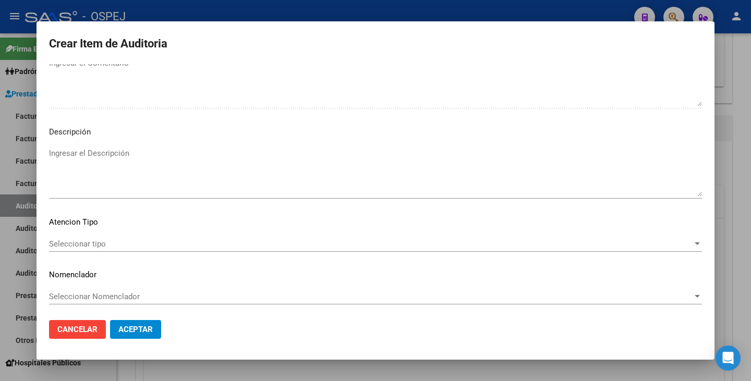
scroll to position [601, 0]
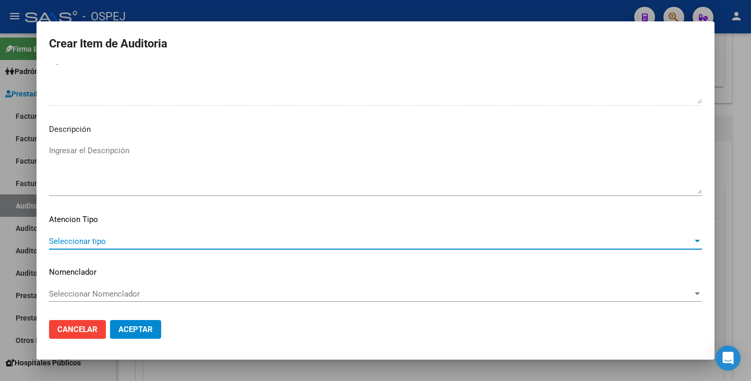
click at [445, 239] on span "Seleccionar tipo" at bounding box center [370, 241] width 643 height 9
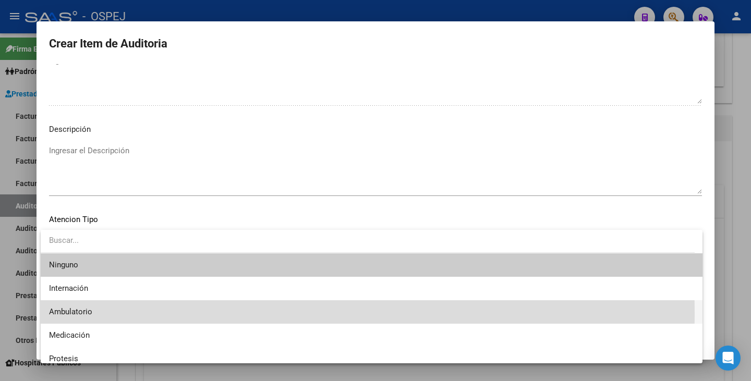
click at [171, 313] on span "Ambulatorio" at bounding box center [371, 311] width 645 height 23
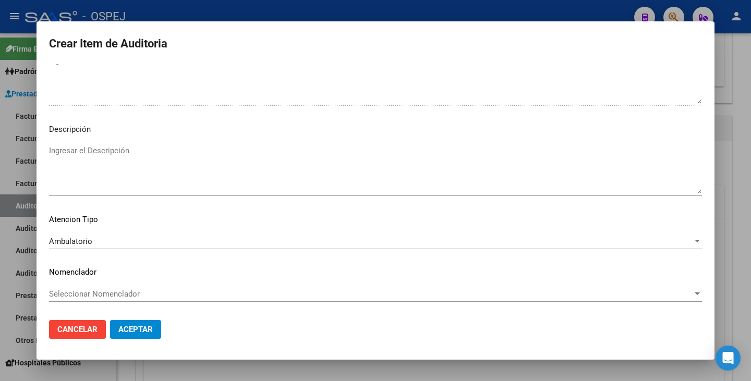
click at [172, 299] on div "Seleccionar Nomenclador Seleccionar Nomenclador" at bounding box center [375, 294] width 653 height 16
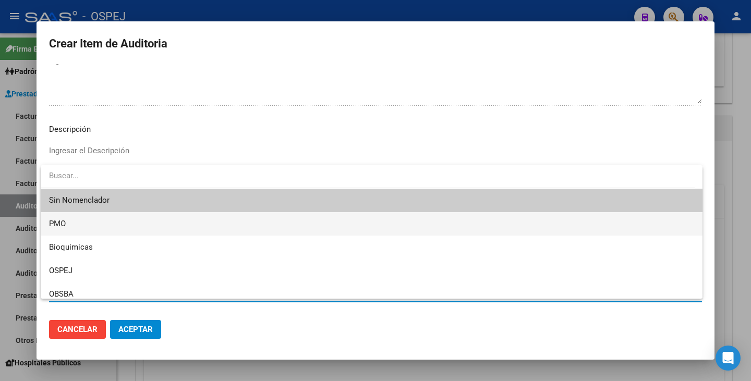
click at [96, 219] on span "PMO" at bounding box center [371, 223] width 645 height 23
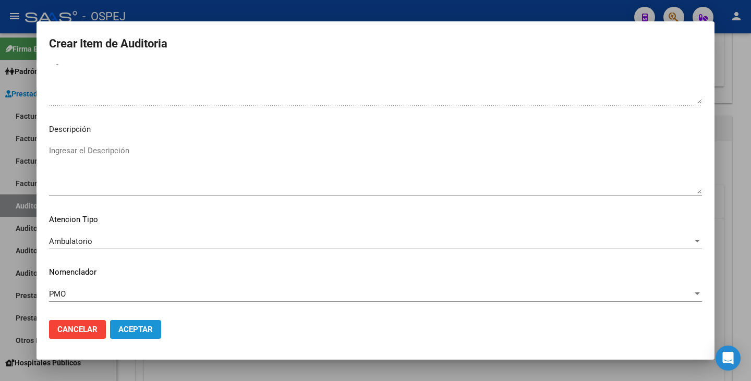
drag, startPoint x: 136, startPoint y: 325, endPoint x: 136, endPoint y: 316, distance: 8.9
click at [133, 323] on button "Aceptar" at bounding box center [135, 329] width 51 height 19
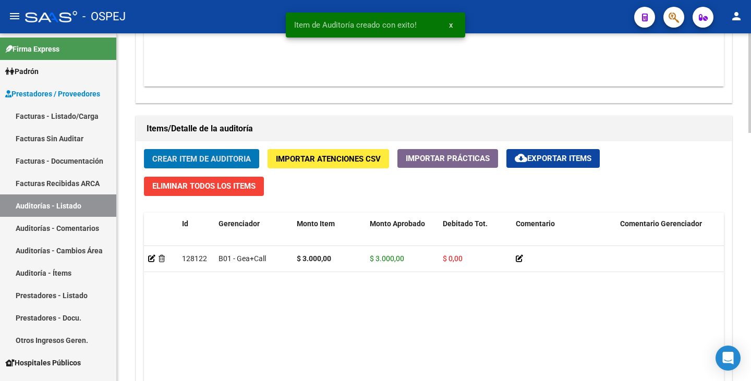
scroll to position [678, 0]
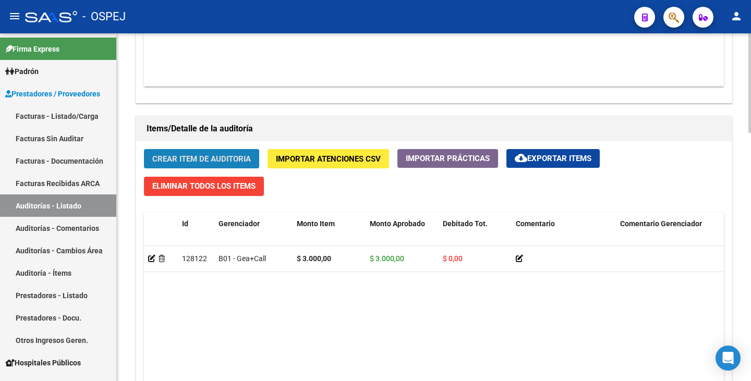
click at [170, 161] on span "Crear Item de Auditoria" at bounding box center [201, 158] width 99 height 9
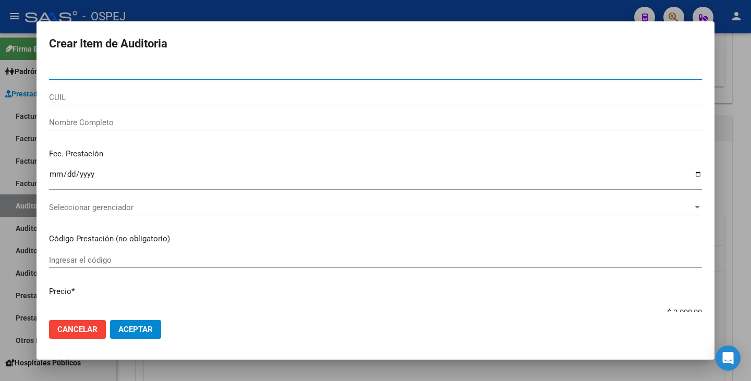
paste input "22293058"
type input "22293058"
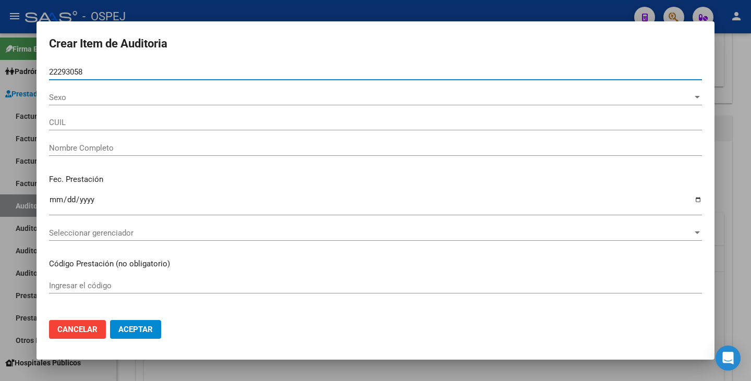
type input "20222930589"
type input "[PERSON_NAME]"
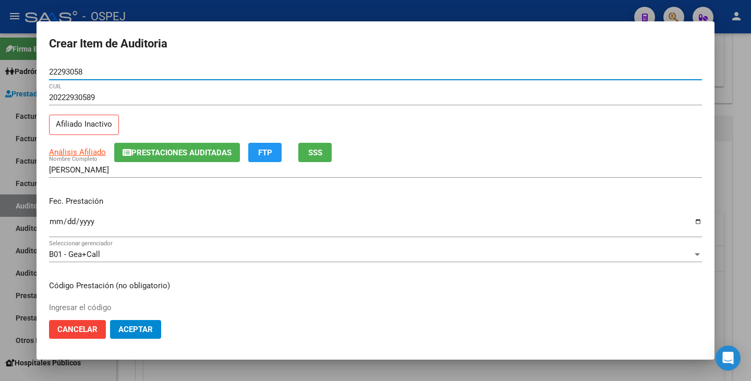
type input "22293058"
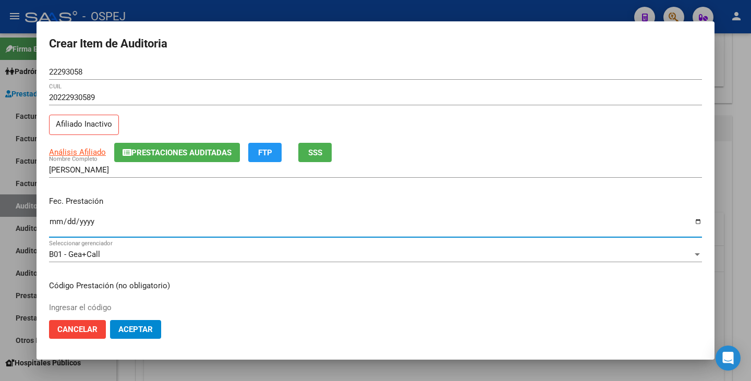
drag, startPoint x: 55, startPoint y: 219, endPoint x: 93, endPoint y: 75, distance: 149.8
click at [54, 215] on div "Ingresar la fecha" at bounding box center [375, 226] width 653 height 22
type input "[DATE]"
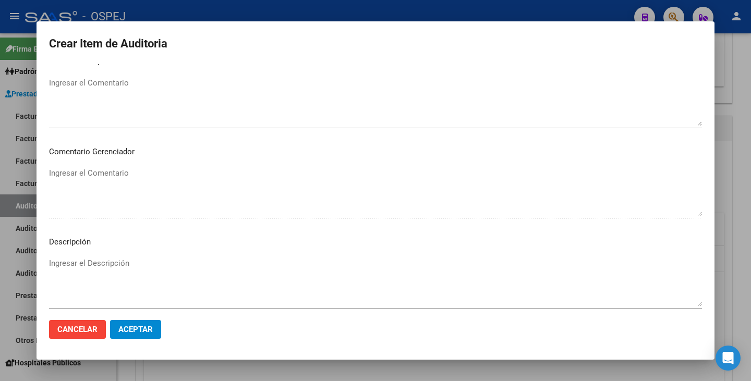
scroll to position [601, 0]
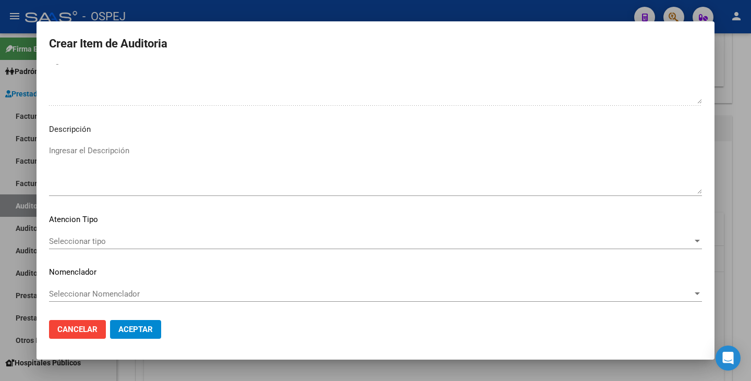
click at [513, 246] on div "Seleccionar tipo Seleccionar tipo" at bounding box center [375, 242] width 653 height 16
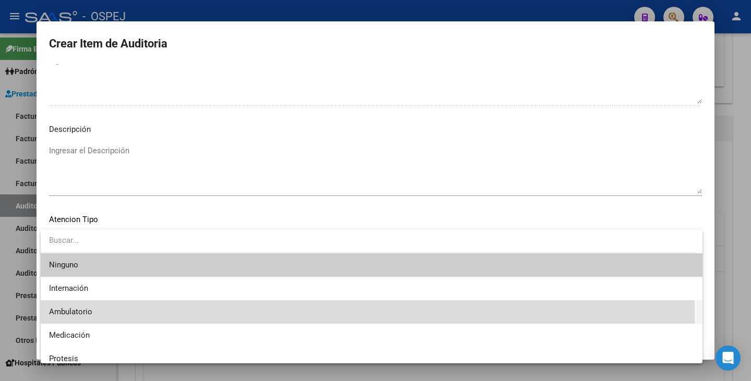
click at [94, 313] on span "Ambulatorio" at bounding box center [371, 311] width 645 height 23
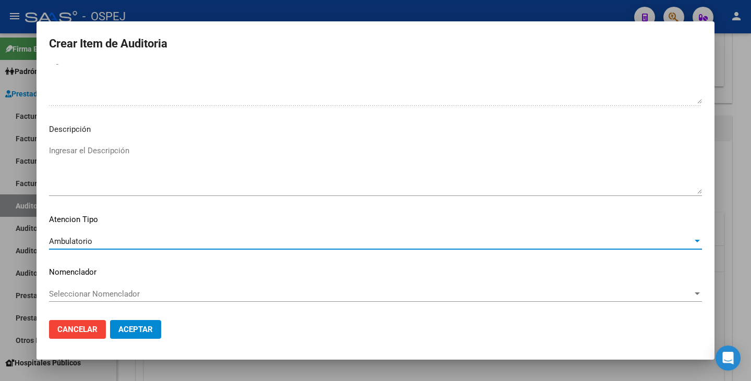
click at [115, 292] on span "Seleccionar Nomenclador" at bounding box center [370, 293] width 643 height 9
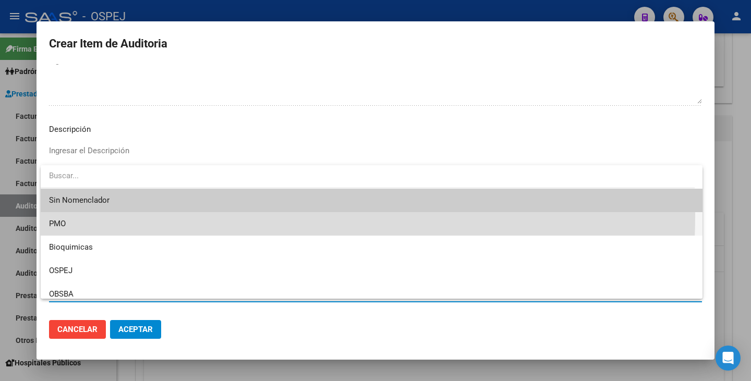
click at [95, 214] on span "PMO" at bounding box center [371, 223] width 645 height 23
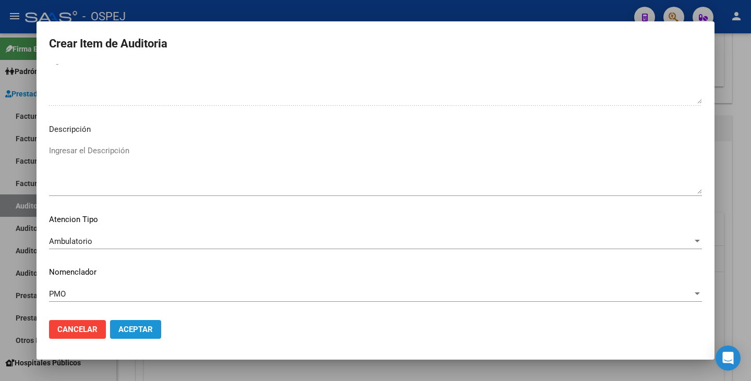
click at [129, 331] on span "Aceptar" at bounding box center [135, 329] width 34 height 9
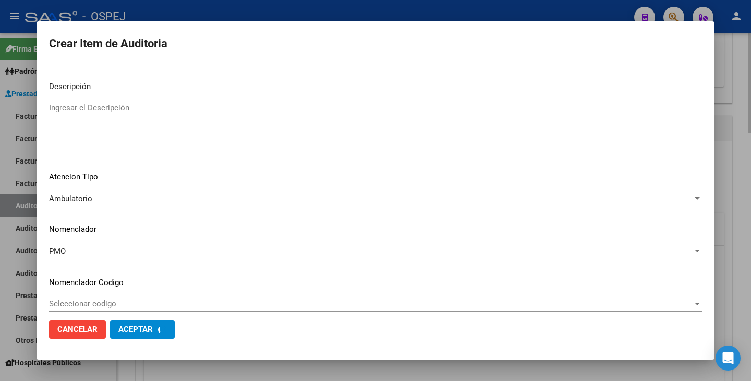
scroll to position [0, 0]
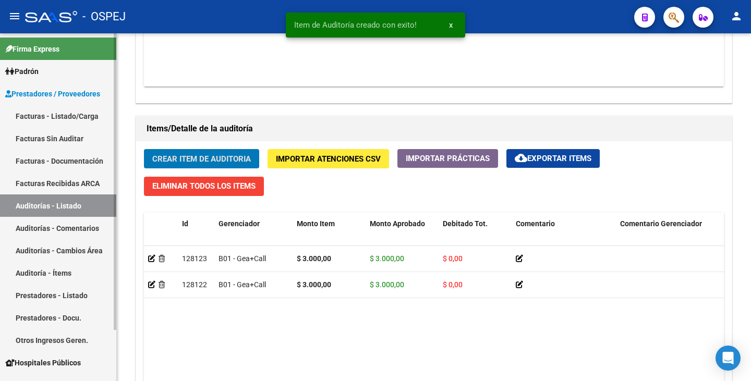
click at [85, 140] on link "Facturas Sin Auditar" at bounding box center [58, 138] width 116 height 22
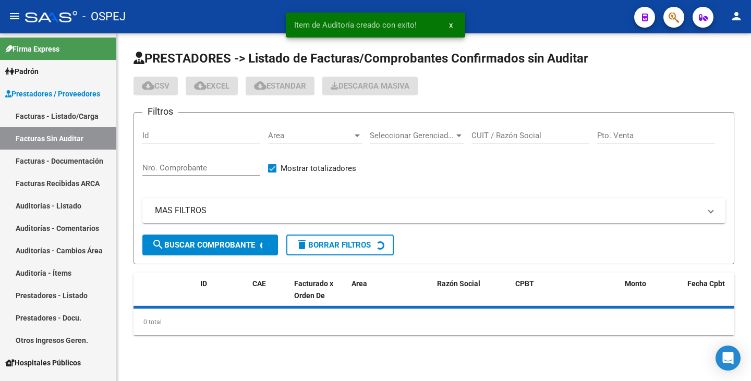
click at [300, 139] on span "Area" at bounding box center [310, 135] width 84 height 9
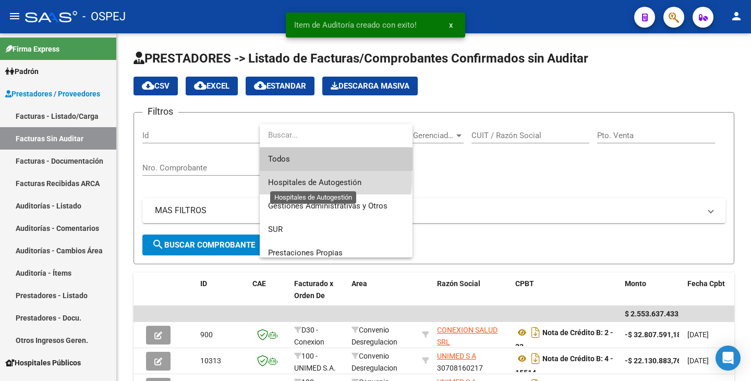
click at [309, 178] on span "Hospitales de Autogestión" at bounding box center [314, 182] width 93 height 9
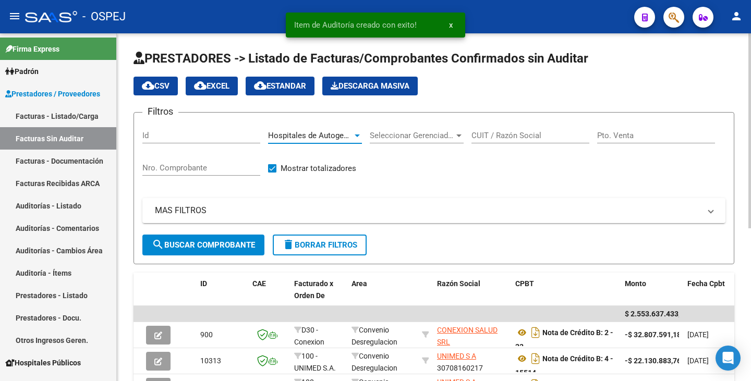
click at [225, 249] on span "search Buscar Comprobante" at bounding box center [203, 244] width 103 height 9
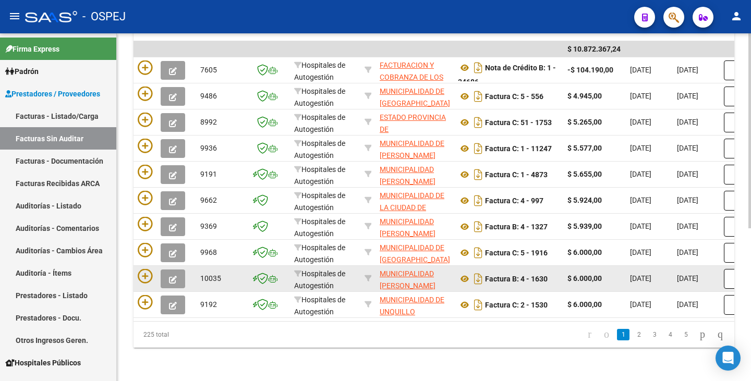
scroll to position [273, 0]
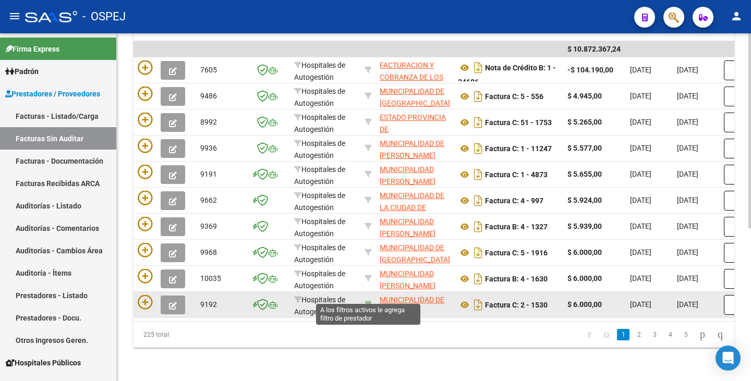
click at [368, 301] on icon at bounding box center [367, 304] width 7 height 7
type input "30678677384"
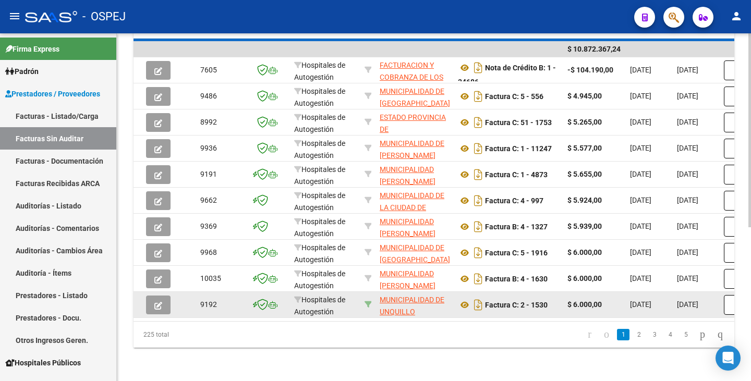
scroll to position [168, 0]
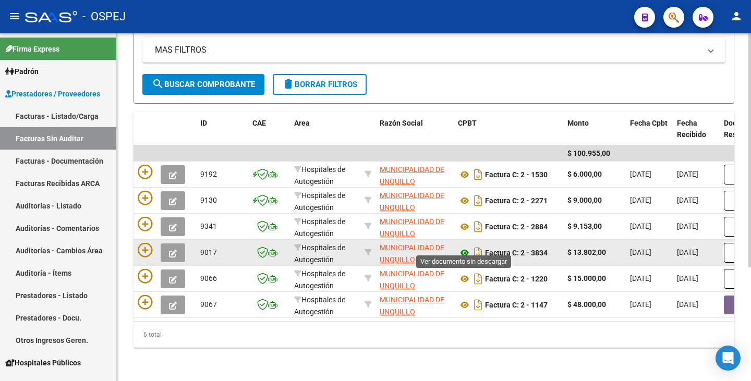
click at [466, 248] on icon at bounding box center [465, 253] width 14 height 13
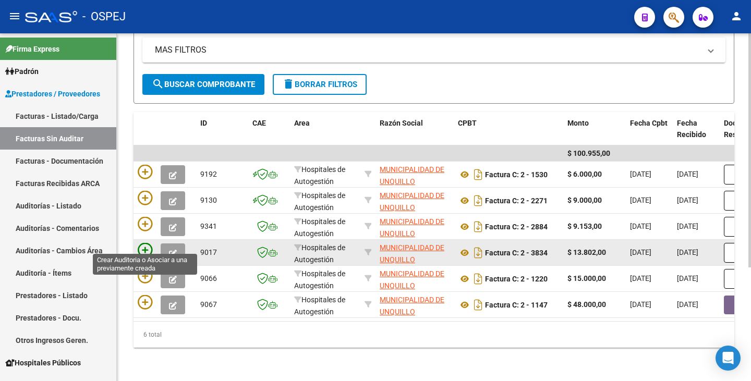
click at [149, 244] on icon at bounding box center [145, 250] width 15 height 15
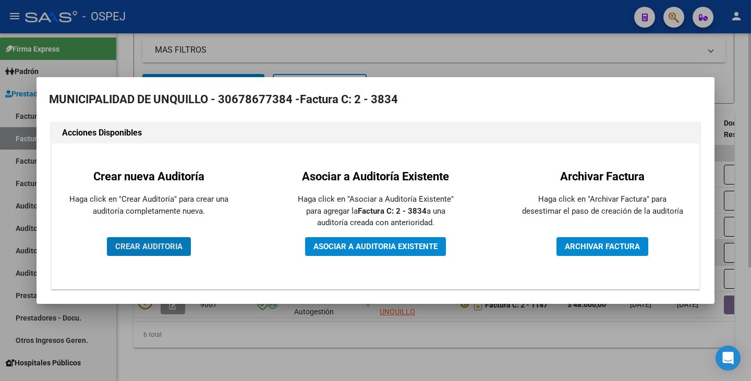
click at [149, 244] on span "CREAR AUDITORIA" at bounding box center [148, 246] width 67 height 9
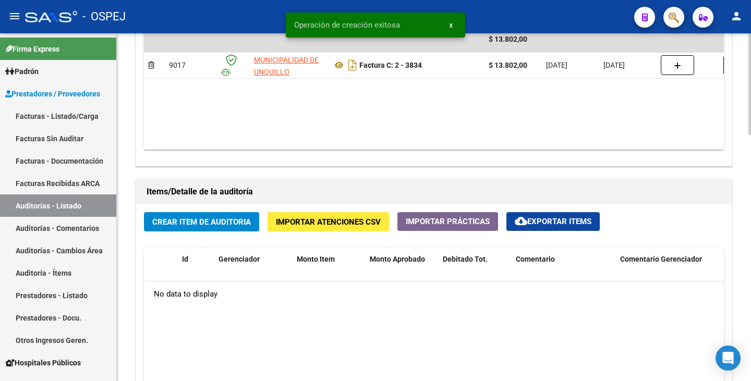
scroll to position [626, 0]
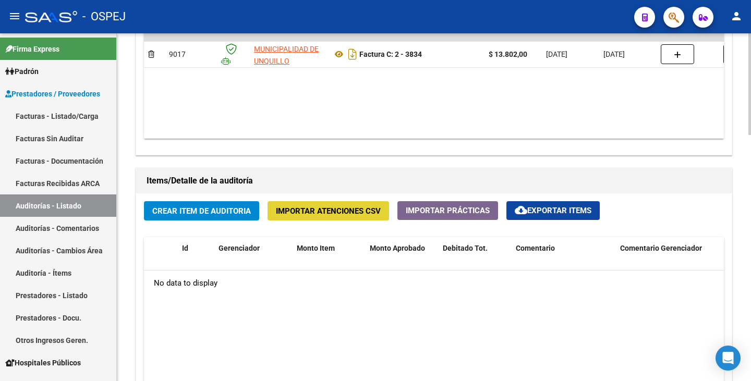
click at [331, 204] on button "Importar Atenciones CSV" at bounding box center [327, 210] width 121 height 19
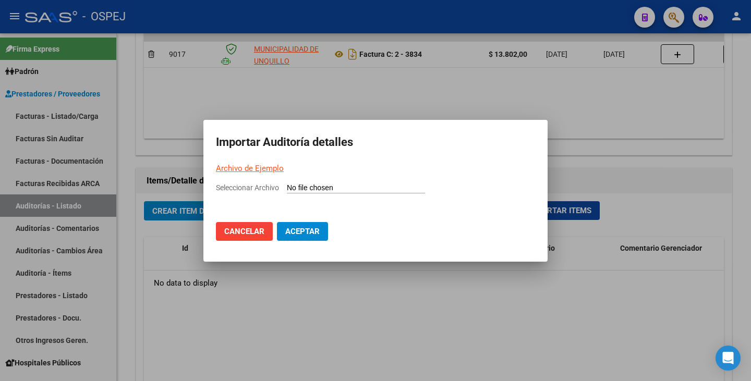
click at [254, 165] on link "Archivo de Ejemplo" at bounding box center [250, 168] width 68 height 9
click at [298, 187] on input "Seleccionar Archivo" at bounding box center [356, 189] width 138 height 10
type input "C:\fakepath\MUNICIPALIDAD DE UNQUILLO FC 3834.csv"
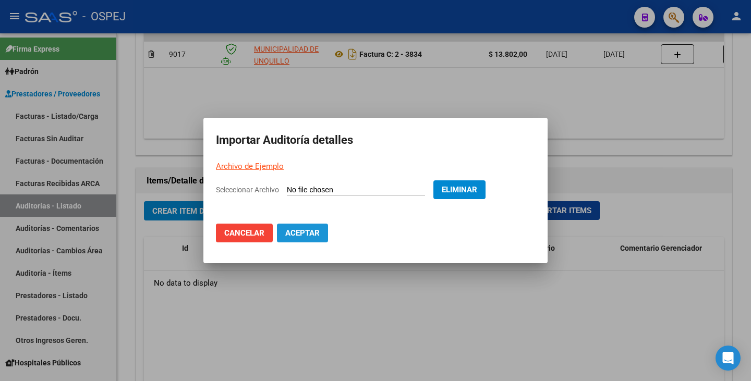
click at [306, 231] on span "Aceptar" at bounding box center [302, 232] width 34 height 9
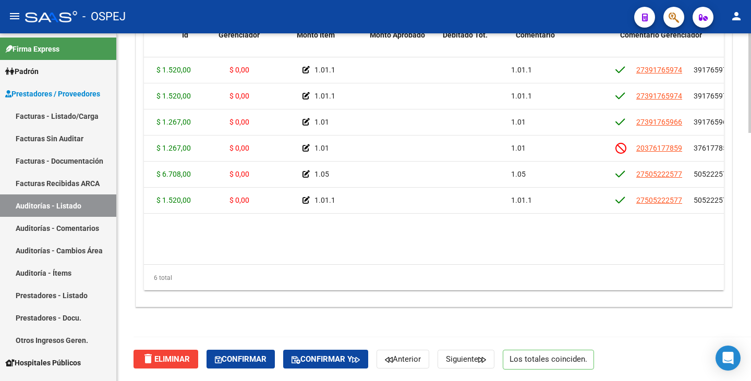
scroll to position [0, 0]
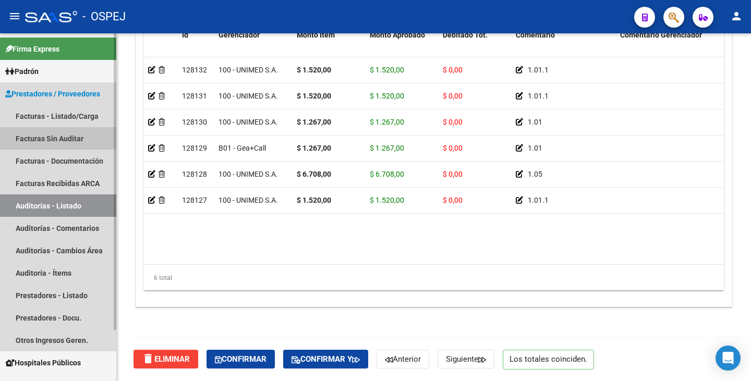
click at [67, 139] on link "Facturas Sin Auditar" at bounding box center [58, 138] width 116 height 22
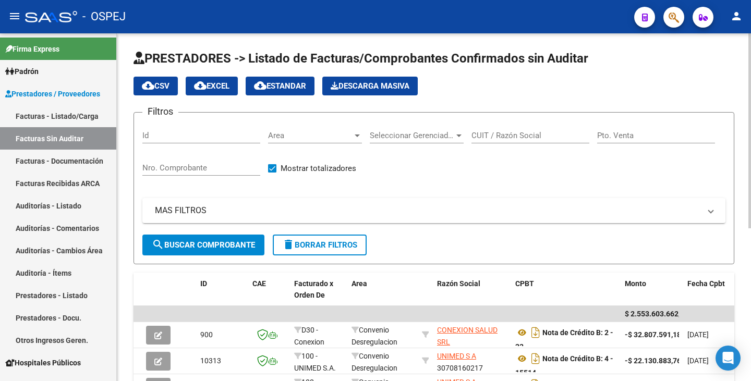
click at [309, 132] on span "Area" at bounding box center [310, 135] width 84 height 9
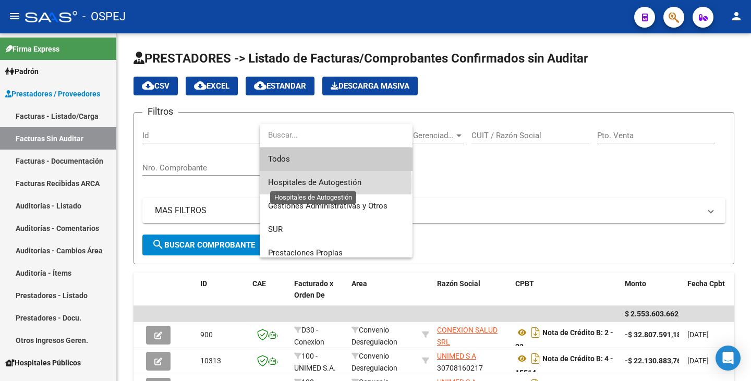
click at [294, 183] on span "Hospitales de Autogestión" at bounding box center [314, 182] width 93 height 9
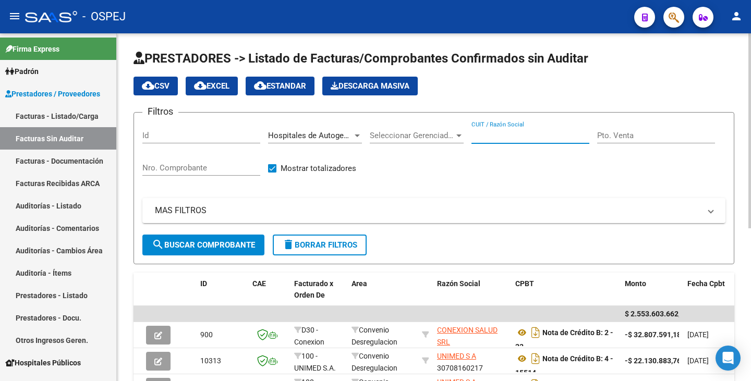
click at [506, 139] on input "CUIT / Razón Social" at bounding box center [530, 135] width 118 height 9
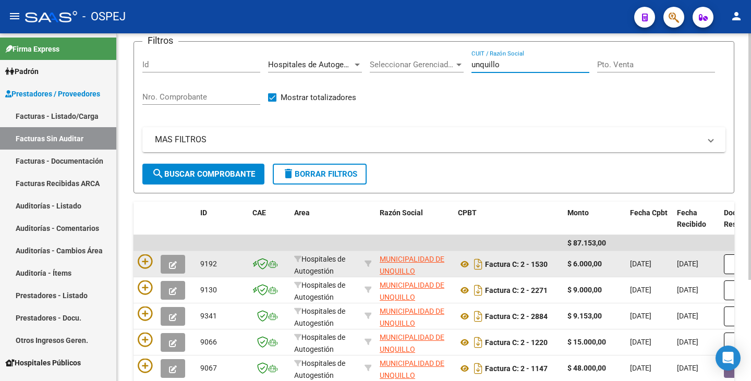
scroll to position [142, 0]
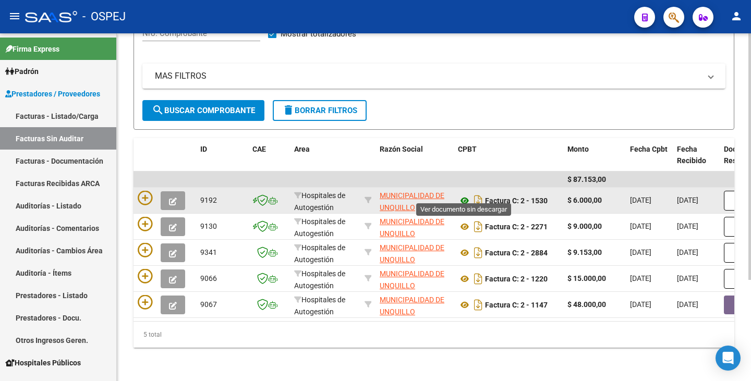
type input "unquillo"
click at [461, 194] on icon at bounding box center [465, 200] width 14 height 13
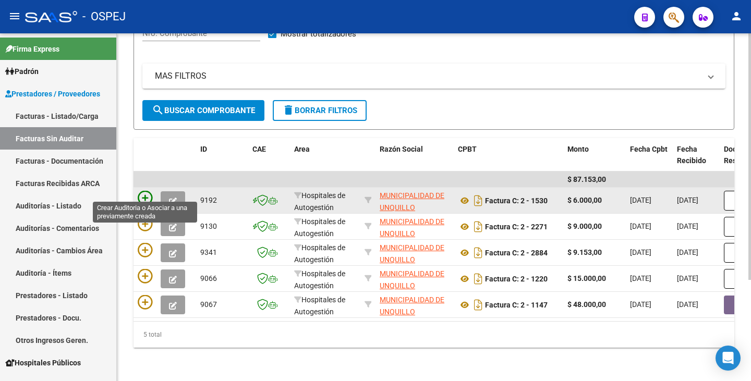
click at [144, 191] on icon at bounding box center [145, 198] width 15 height 15
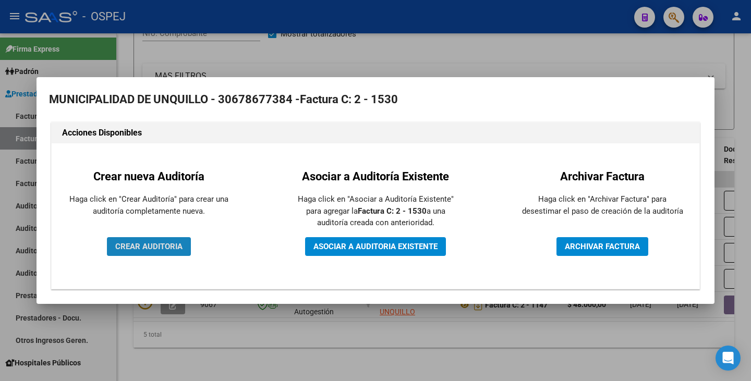
click at [163, 255] on button "CREAR AUDITORIA" at bounding box center [149, 246] width 84 height 19
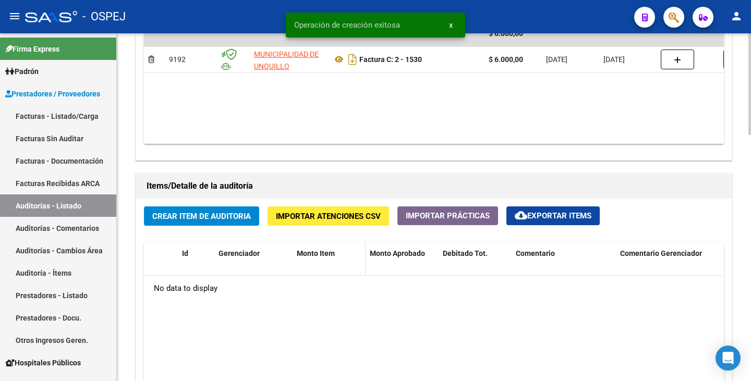
scroll to position [678, 0]
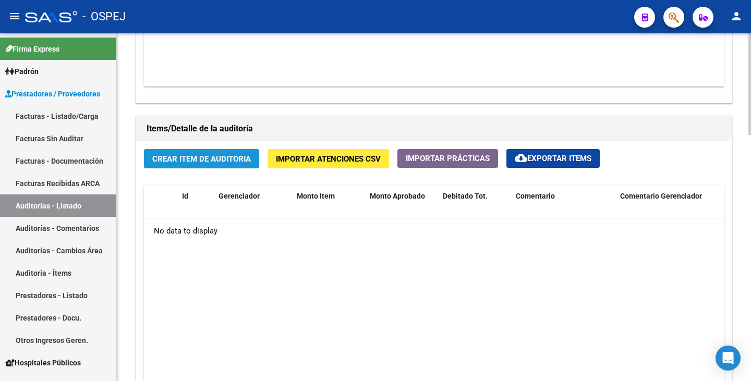
click at [167, 159] on span "Crear Item de Auditoria" at bounding box center [201, 158] width 99 height 9
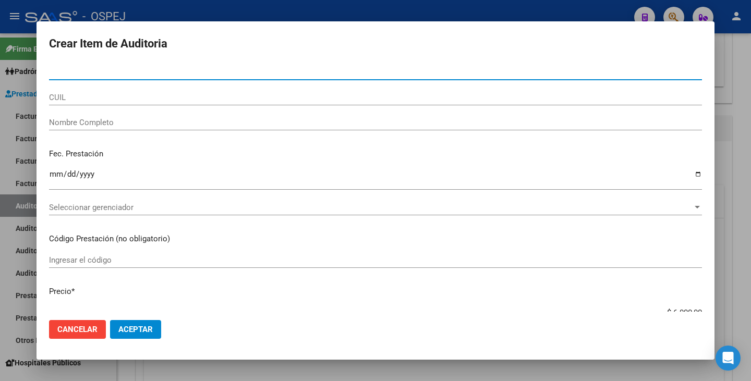
paste input "36987172"
type input "36987172"
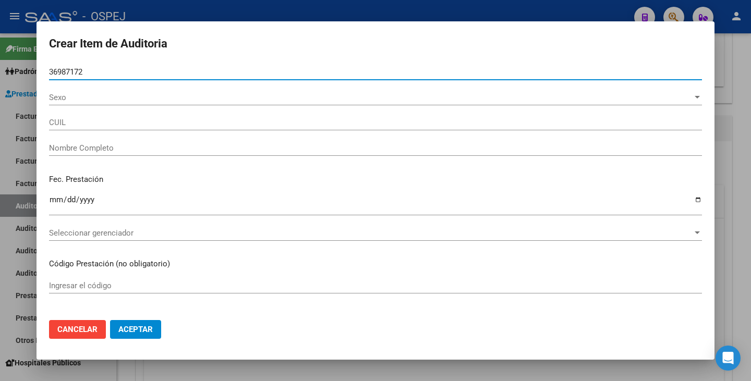
type input "27369871728"
type input "[PERSON_NAME]"
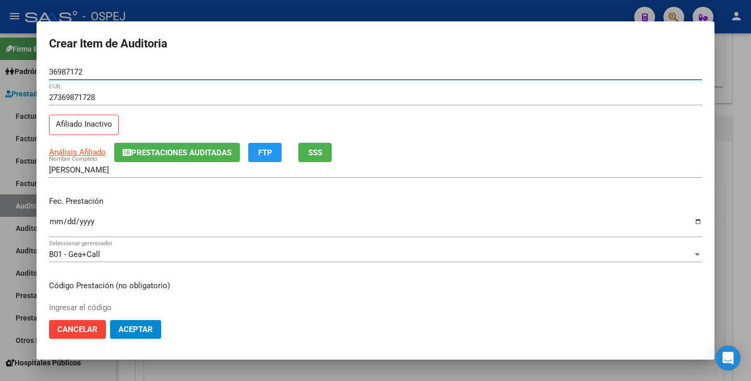
type input "36987172"
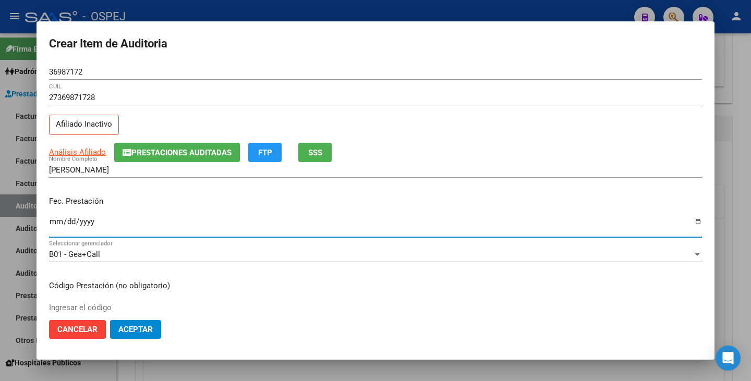
drag, startPoint x: 54, startPoint y: 221, endPoint x: 98, endPoint y: 44, distance: 182.2
click at [53, 220] on input "Ingresar la fecha" at bounding box center [375, 225] width 653 height 17
type input "[DATE]"
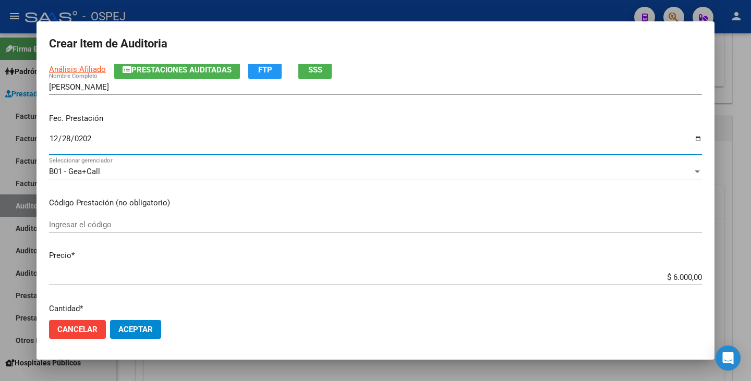
scroll to position [209, 0]
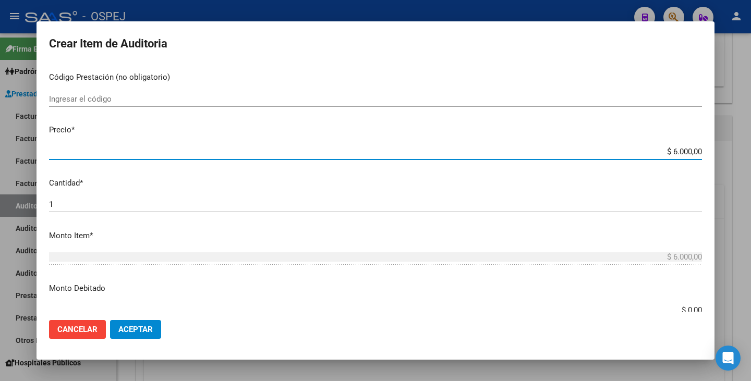
drag, startPoint x: 663, startPoint y: 154, endPoint x: 750, endPoint y: 159, distance: 87.2
click at [750, 158] on div "Crear Item de Auditoria 36987172 Nro Documento 27369871728 CUIL Afiliado Inacti…" at bounding box center [375, 190] width 751 height 381
type input "$ 0,03"
type input "$ 0,30"
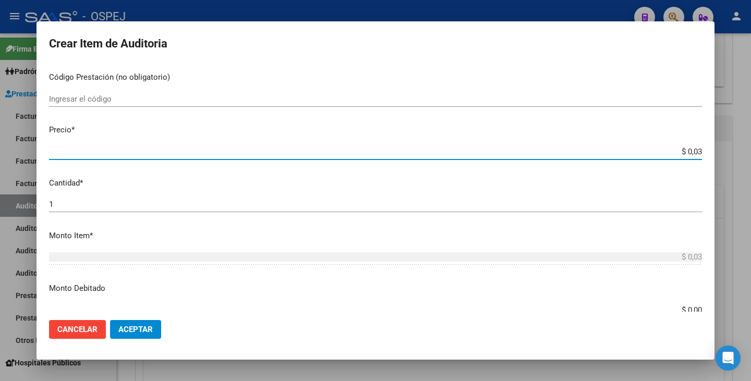
type input "$ 0,30"
type input "$ 3,00"
type input "$ 30,00"
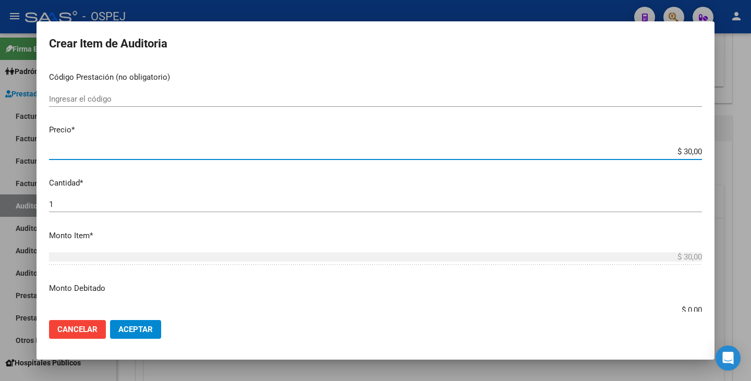
type input "$ 300,00"
type input "$ 3.000,00"
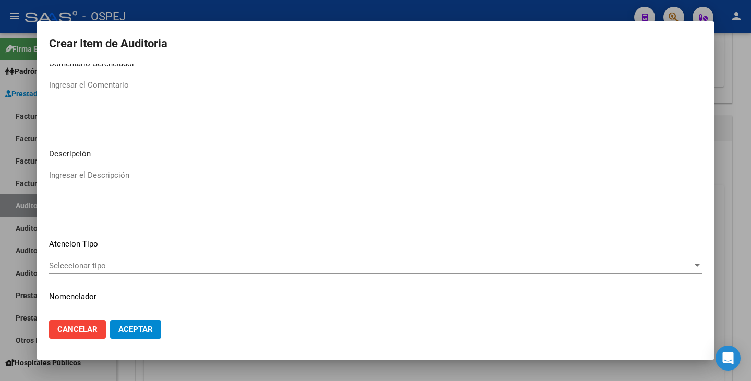
scroll to position [601, 0]
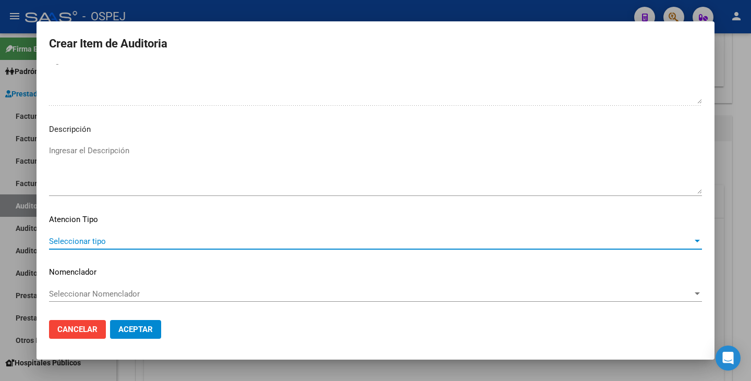
click at [536, 241] on span "Seleccionar tipo" at bounding box center [370, 241] width 643 height 9
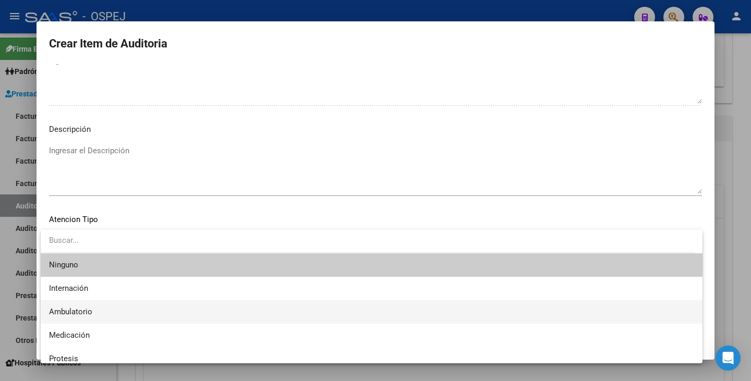
click at [161, 311] on span "Ambulatorio" at bounding box center [371, 311] width 645 height 23
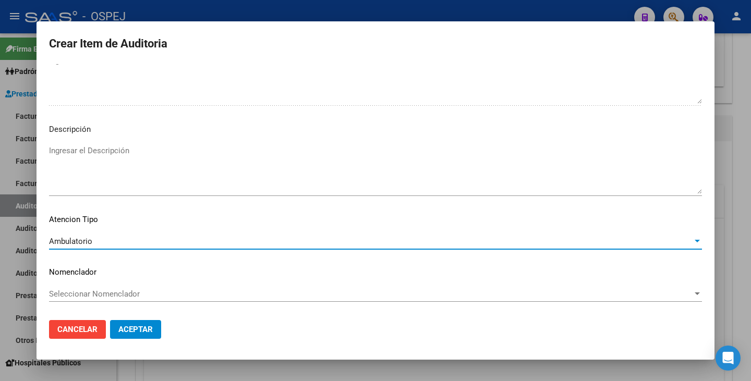
click at [170, 298] on span "Seleccionar Nomenclador" at bounding box center [370, 293] width 643 height 9
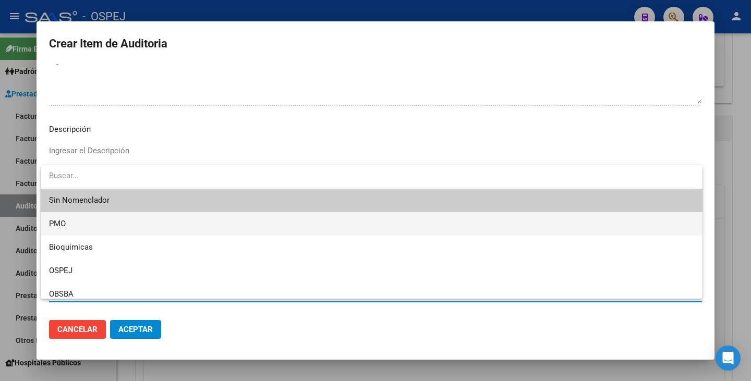
click at [125, 233] on span "PMO" at bounding box center [371, 223] width 645 height 23
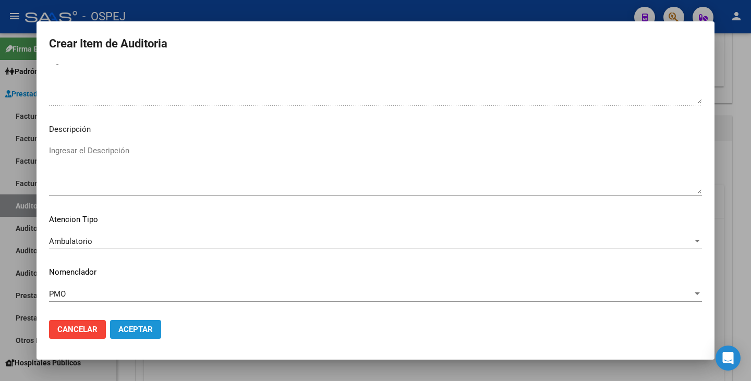
click at [144, 327] on span "Aceptar" at bounding box center [135, 329] width 34 height 9
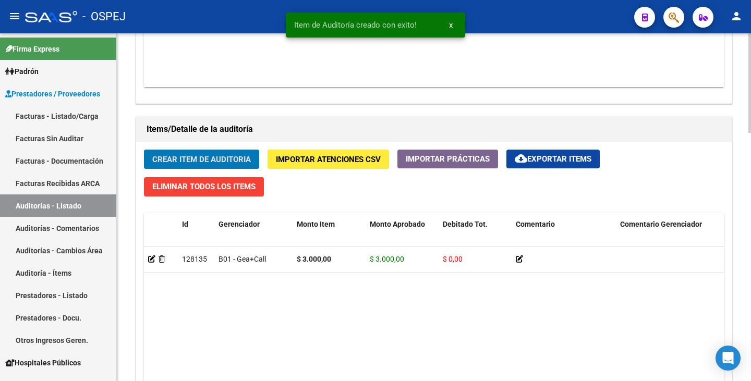
scroll to position [678, 0]
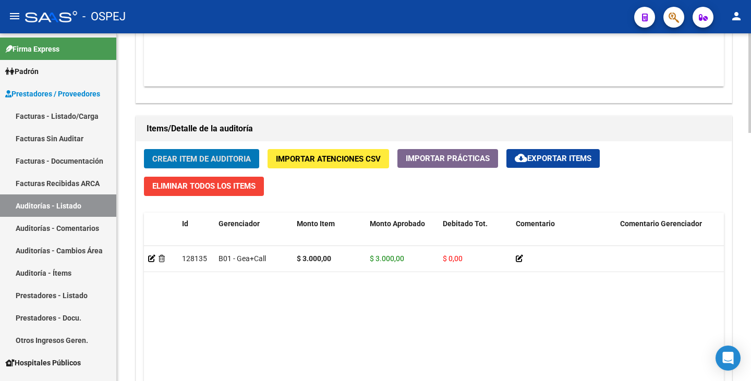
click at [209, 163] on span "Crear Item de Auditoria" at bounding box center [201, 158] width 99 height 9
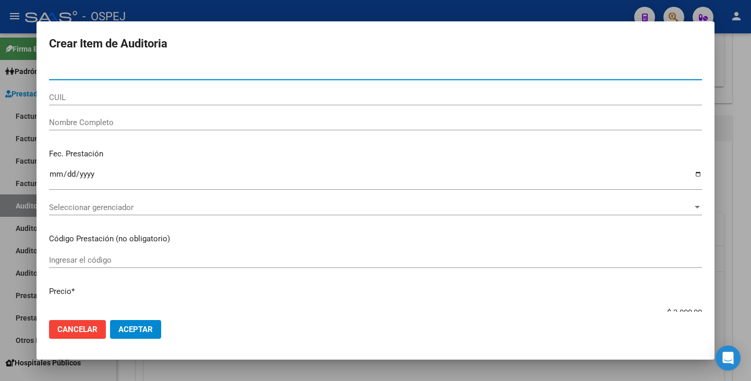
paste input "39472061"
type input "39472061"
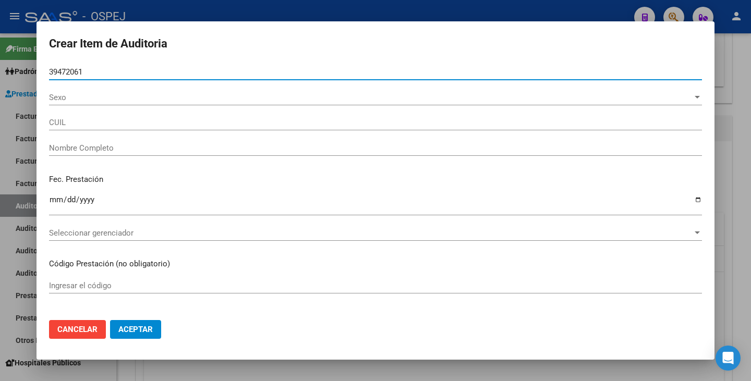
type input "27394720610"
type input "[PERSON_NAME] [PERSON_NAME]"
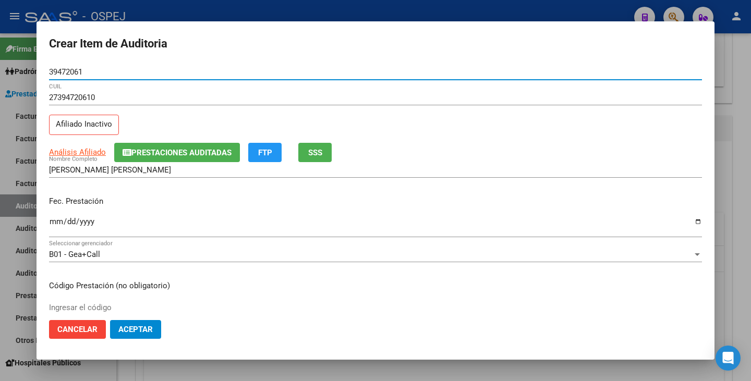
type input "39472061"
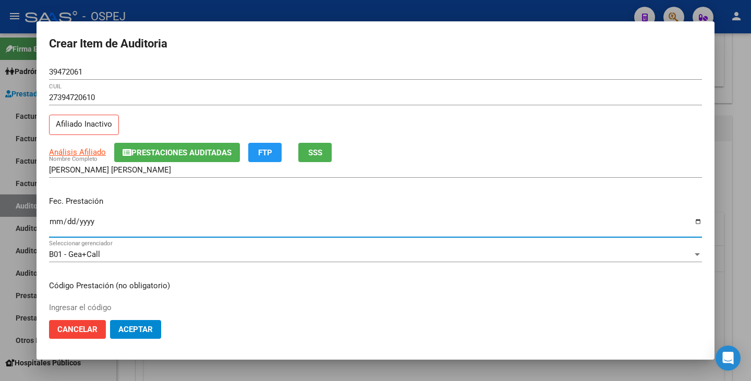
click at [54, 219] on input "Ingresar la fecha" at bounding box center [375, 225] width 653 height 17
type input "[DATE]"
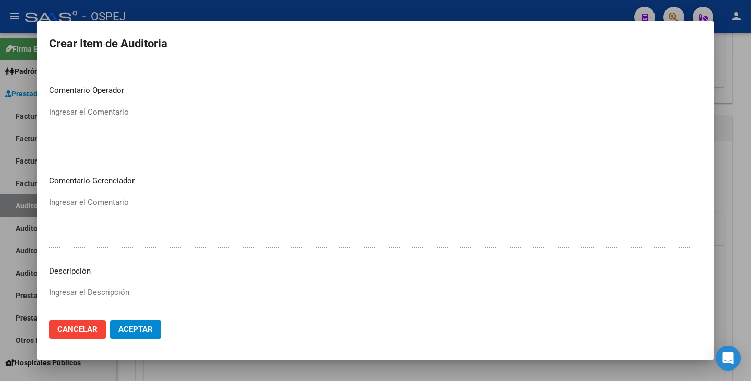
scroll to position [573, 0]
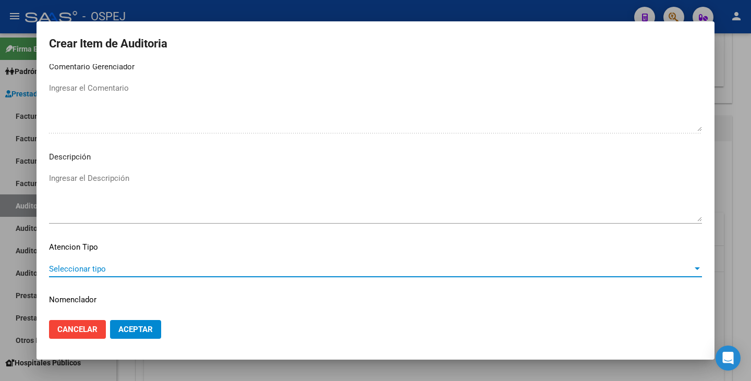
click at [453, 272] on span "Seleccionar tipo" at bounding box center [370, 268] width 643 height 9
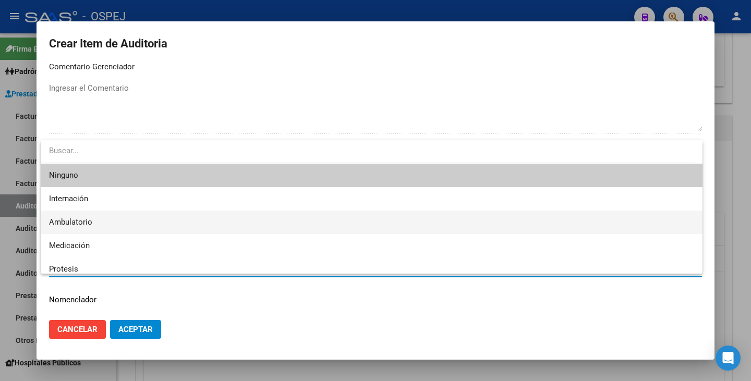
click at [105, 223] on span "Ambulatorio" at bounding box center [371, 222] width 645 height 23
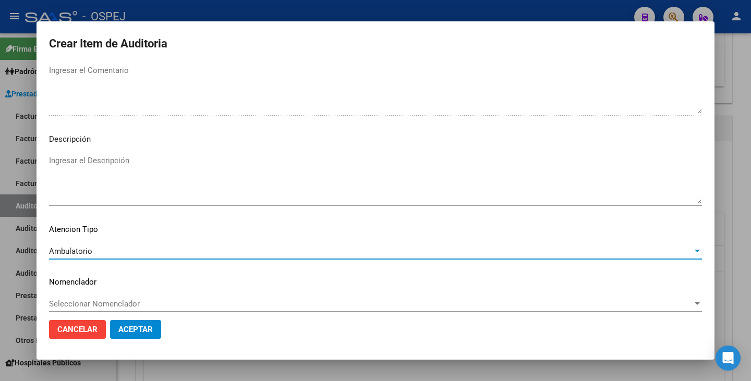
scroll to position [601, 0]
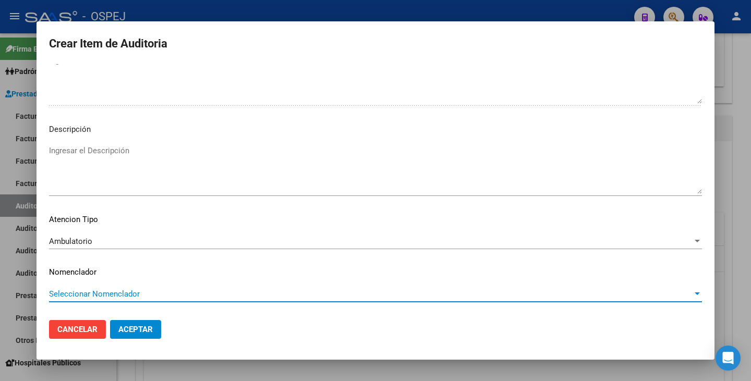
click at [174, 292] on span "Seleccionar Nomenclador" at bounding box center [370, 293] width 643 height 9
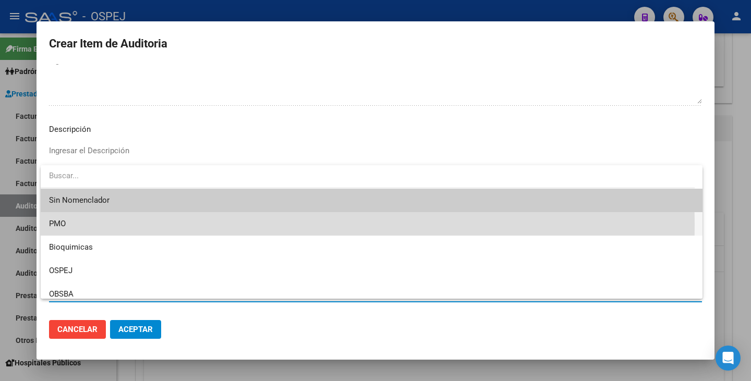
drag, startPoint x: 87, startPoint y: 225, endPoint x: 112, endPoint y: 260, distance: 43.1
click at [87, 225] on span "PMO" at bounding box center [371, 223] width 645 height 23
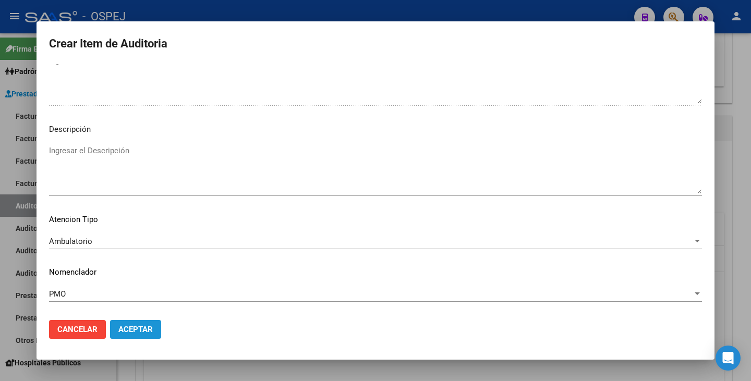
click at [139, 320] on button "Aceptar" at bounding box center [135, 329] width 51 height 19
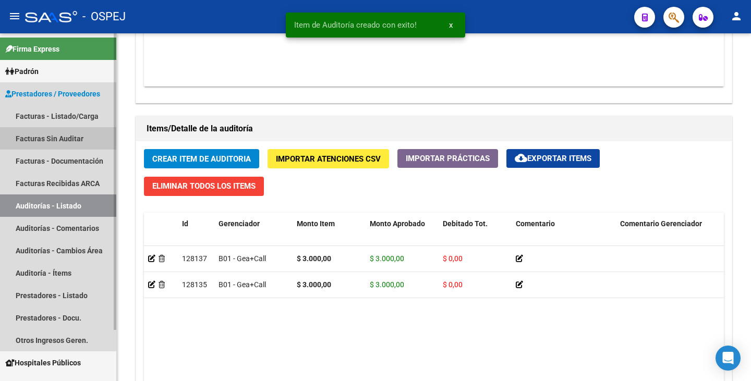
click at [57, 138] on link "Facturas Sin Auditar" at bounding box center [58, 138] width 116 height 22
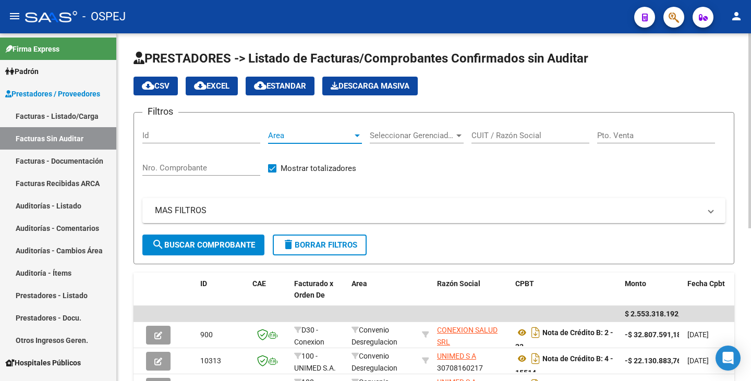
click at [322, 135] on span "Area" at bounding box center [310, 135] width 84 height 9
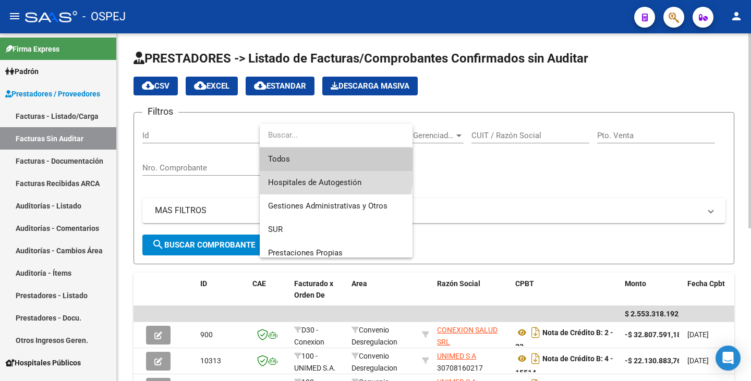
click at [326, 174] on span "Hospitales de Autogestión" at bounding box center [336, 182] width 136 height 23
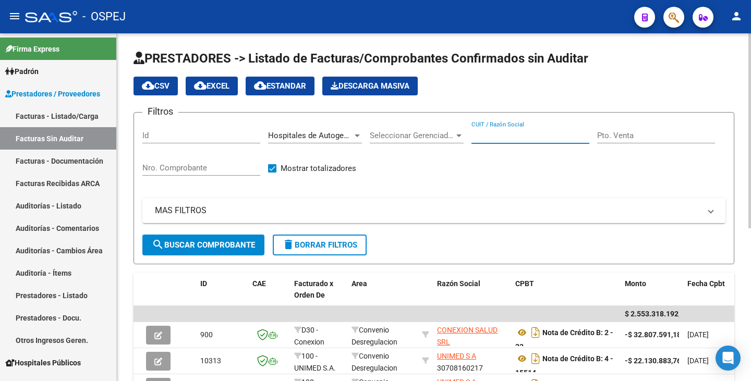
click at [509, 132] on input "CUIT / Razón Social" at bounding box center [530, 135] width 118 height 9
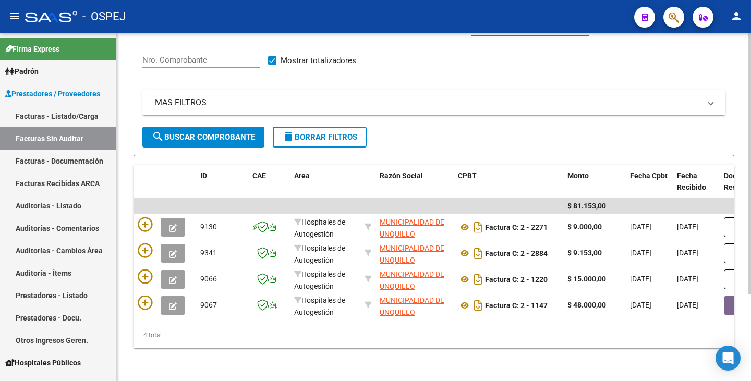
scroll to position [116, 0]
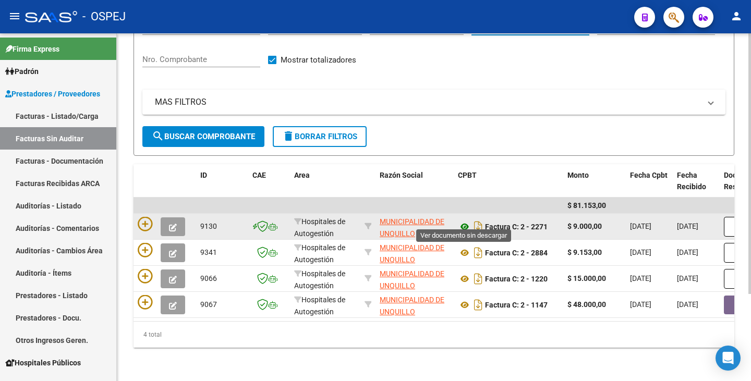
type input "unquillo"
click at [464, 221] on icon at bounding box center [465, 227] width 14 height 13
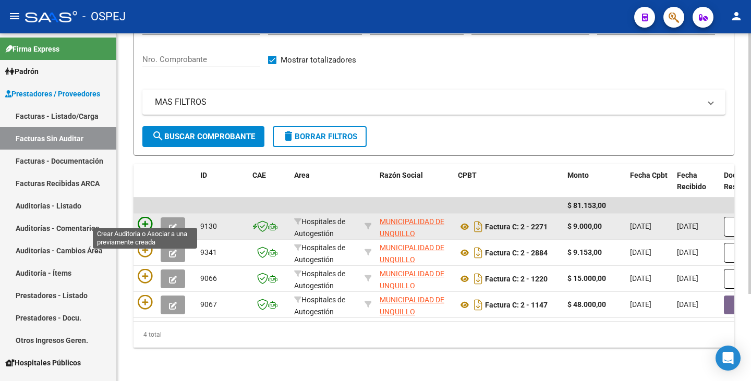
click at [146, 217] on icon at bounding box center [145, 224] width 15 height 15
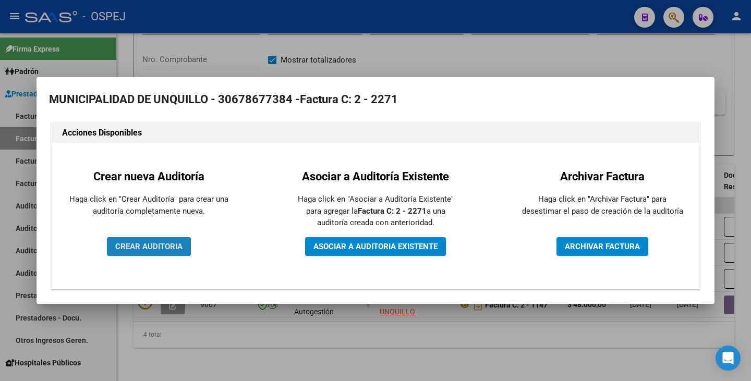
click at [151, 253] on button "CREAR AUDITORIA" at bounding box center [149, 246] width 84 height 19
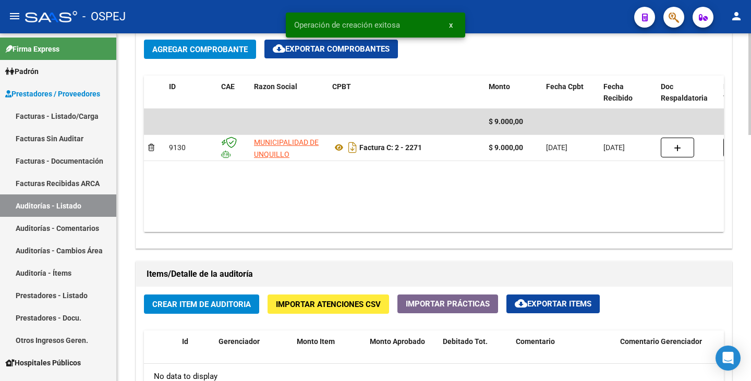
scroll to position [626, 0]
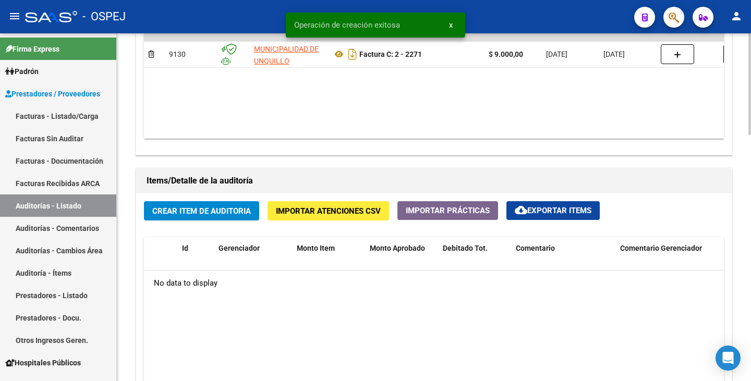
click at [195, 208] on span "Crear Item de Auditoria" at bounding box center [201, 210] width 99 height 9
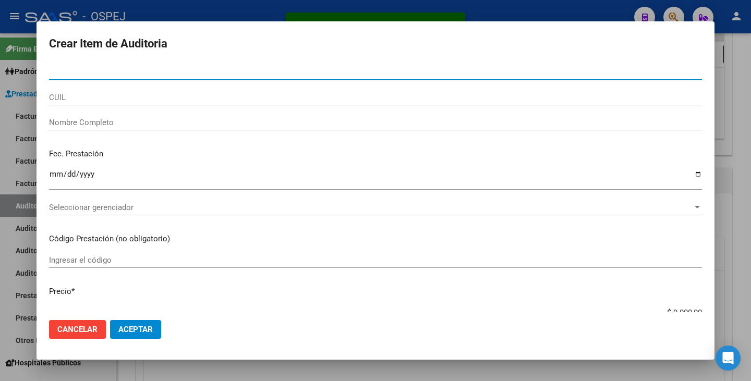
paste input "29512653"
type input "29512653"
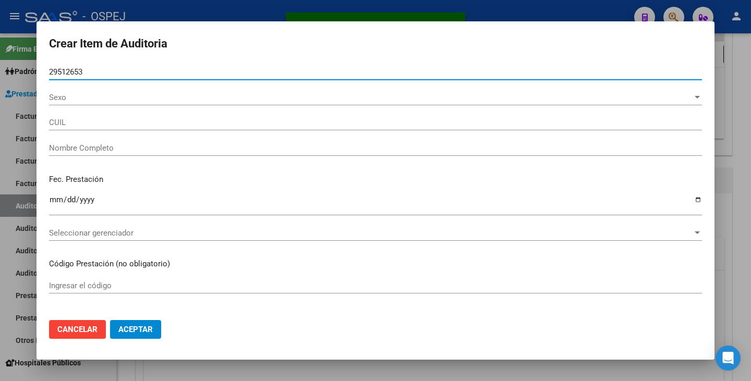
type input "27295126537"
type input "[PERSON_NAME]"
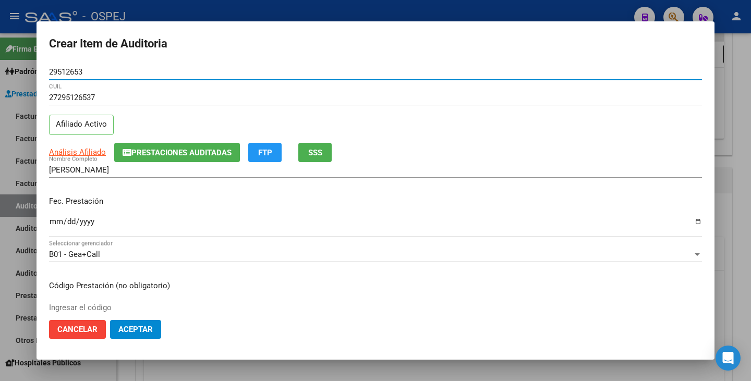
type input "29512653"
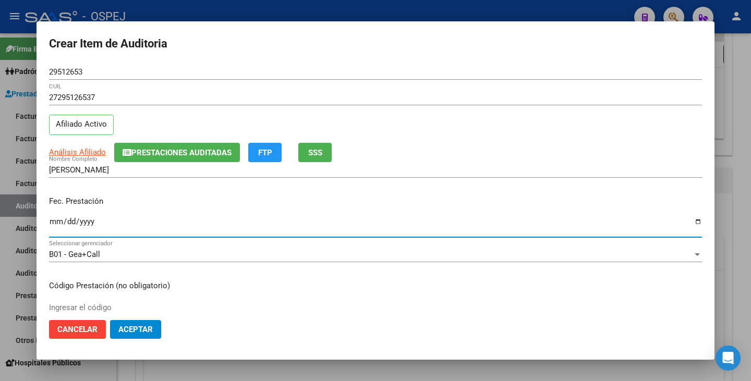
click at [55, 221] on input "Ingresar la fecha" at bounding box center [375, 225] width 653 height 17
type input "[DATE]"
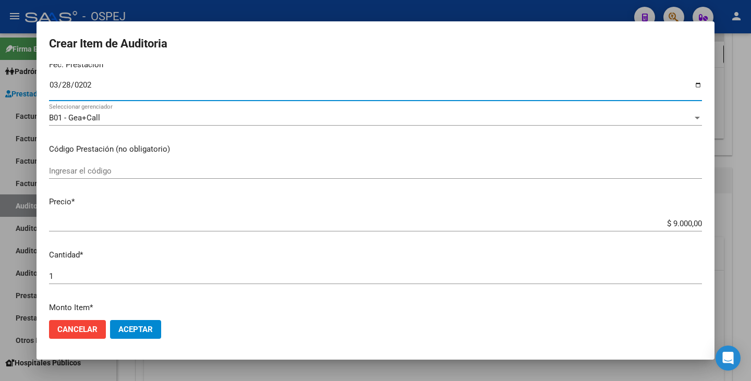
scroll to position [156, 0]
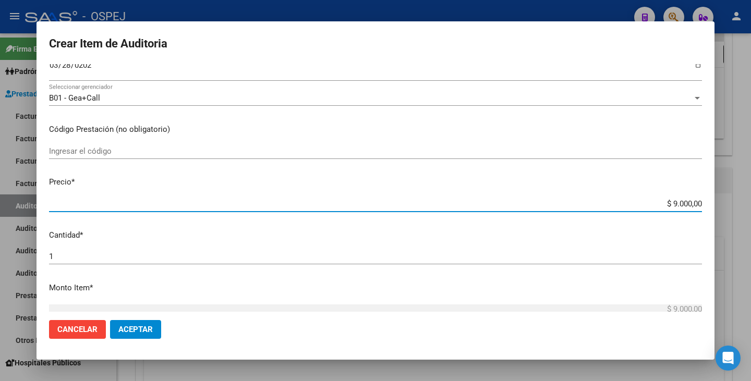
drag, startPoint x: 664, startPoint y: 203, endPoint x: 750, endPoint y: 185, distance: 88.3
click at [750, 185] on div "Crear Item de Auditoria 29512653 Nro Documento 27295126537 CUIL Afiliado Activo…" at bounding box center [375, 190] width 751 height 381
type input "$ 0,03"
type input "$ 0,30"
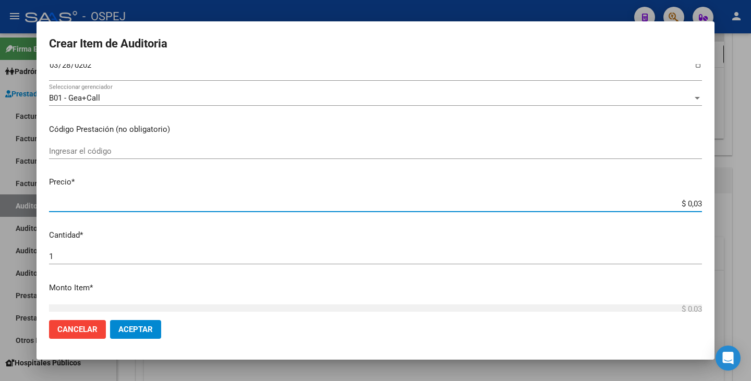
type input "$ 0,30"
type input "$ 3,00"
type input "$ 30,00"
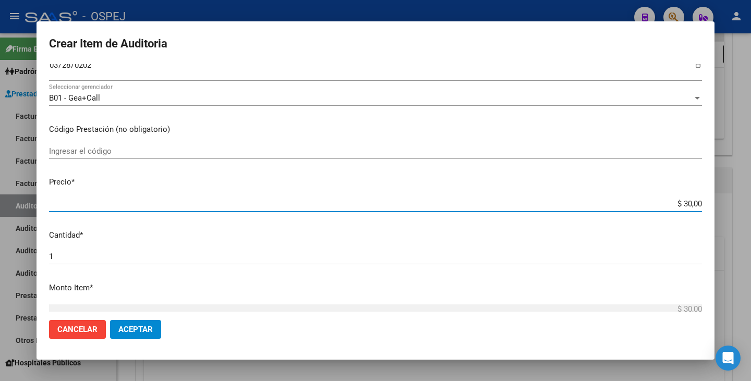
type input "$ 300,00"
type input "$ 3.000,00"
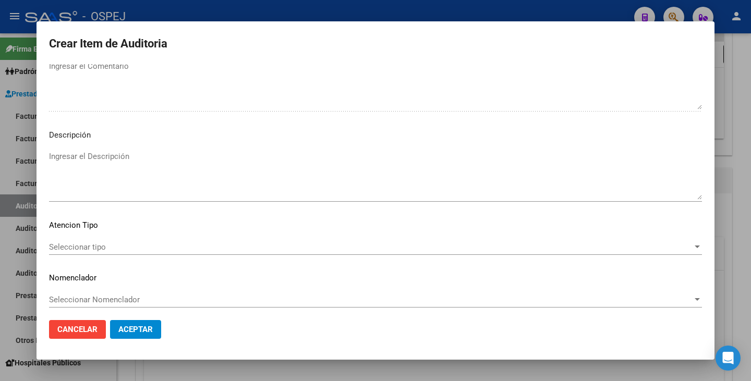
scroll to position [601, 0]
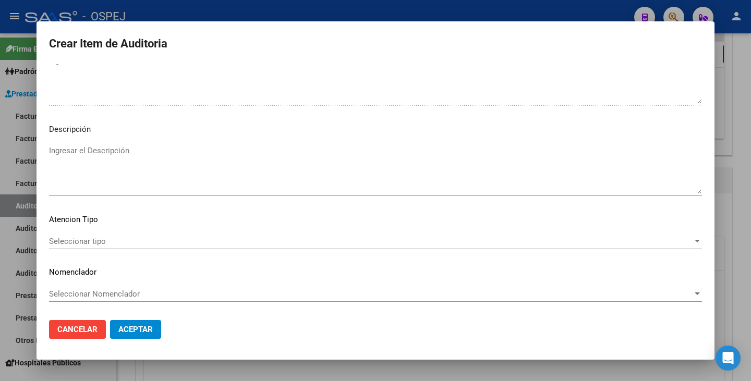
click at [439, 247] on div "Seleccionar tipo Seleccionar tipo" at bounding box center [375, 242] width 653 height 16
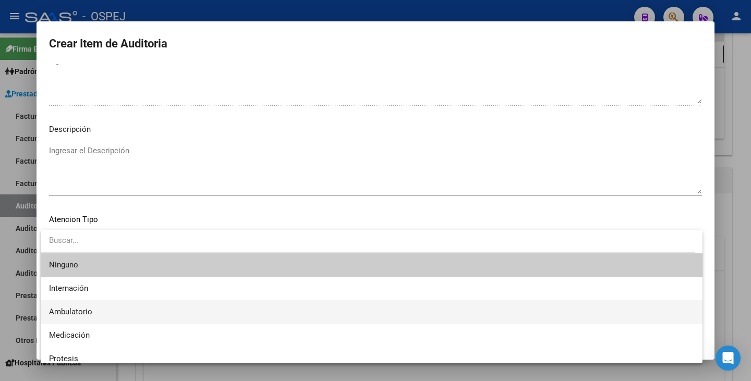
click at [170, 312] on span "Ambulatorio" at bounding box center [371, 311] width 645 height 23
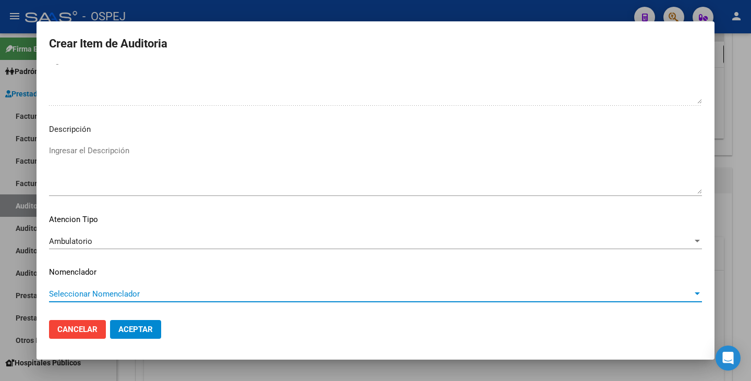
click at [171, 296] on span "Seleccionar Nomenclador" at bounding box center [370, 293] width 643 height 9
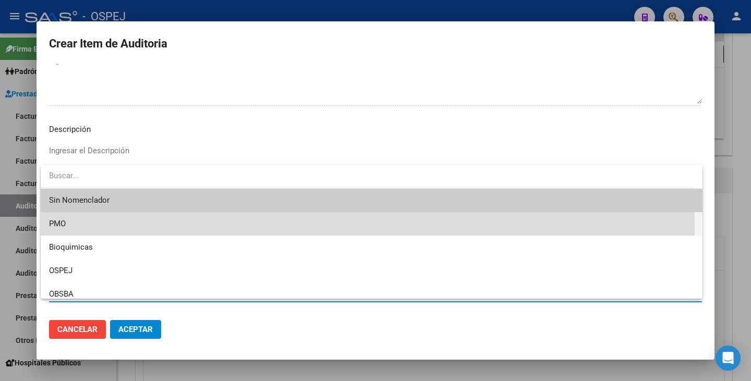
click at [98, 227] on span "PMO" at bounding box center [371, 223] width 645 height 23
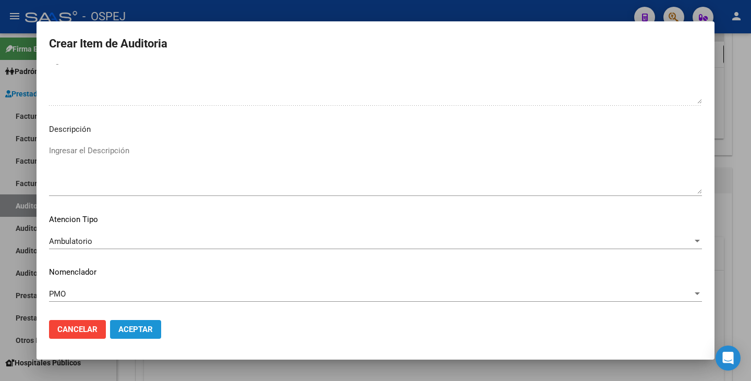
click at [124, 324] on button "Aceptar" at bounding box center [135, 329] width 51 height 19
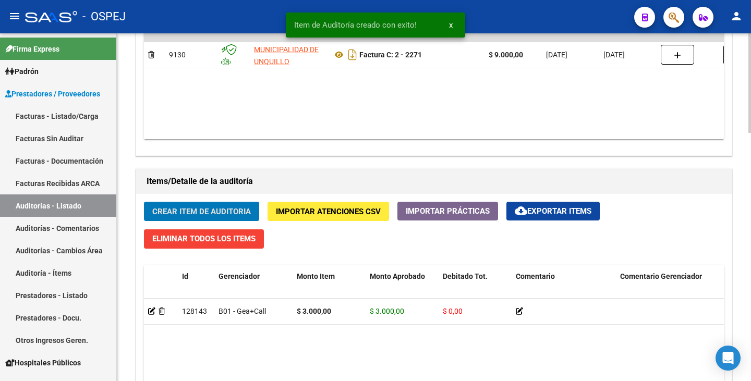
scroll to position [626, 0]
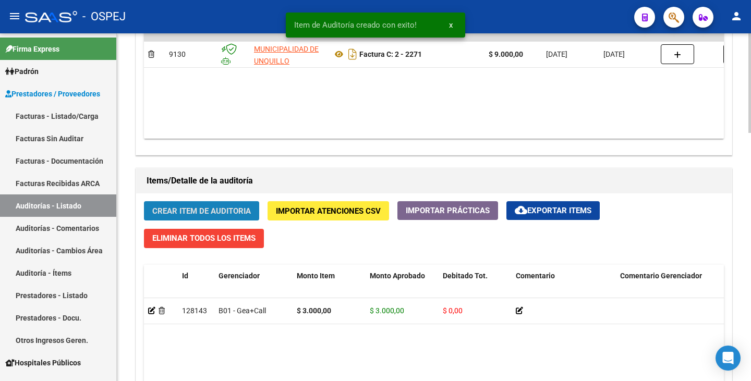
click at [212, 206] on span "Crear Item de Auditoria" at bounding box center [201, 210] width 99 height 9
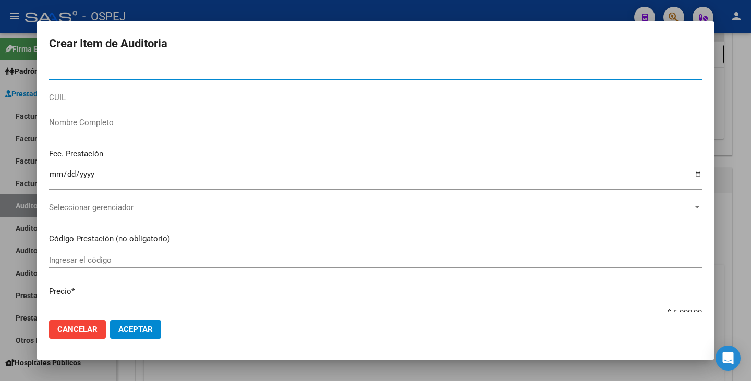
drag, startPoint x: 62, startPoint y: 77, endPoint x: 62, endPoint y: 70, distance: 7.3
paste input "28538074"
type input "28538074"
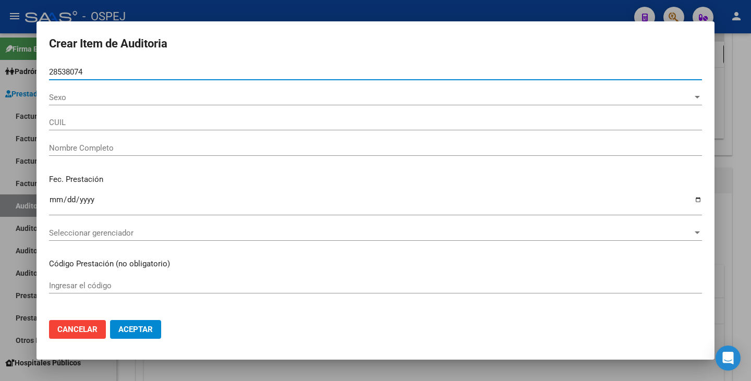
type input "20285380740"
type input "[PERSON_NAME]"
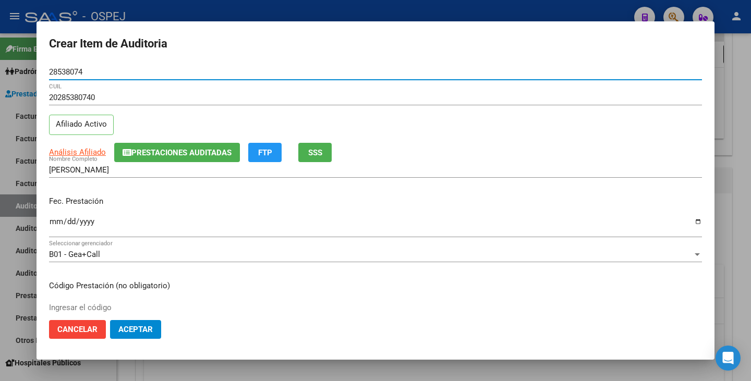
type input "28538074"
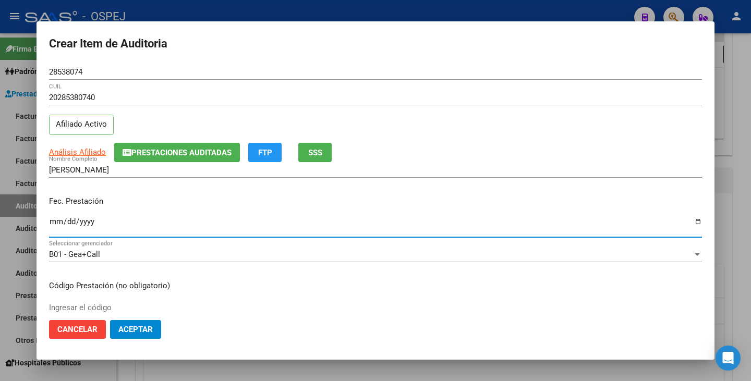
click at [56, 222] on input "Ingresar la fecha" at bounding box center [375, 225] width 653 height 17
type input "[DATE]"
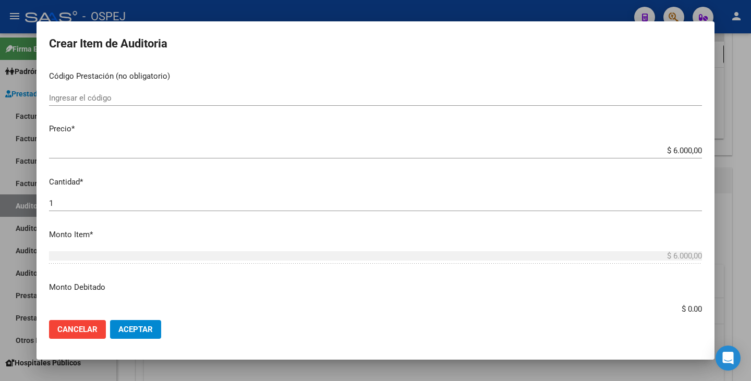
scroll to position [209, 0]
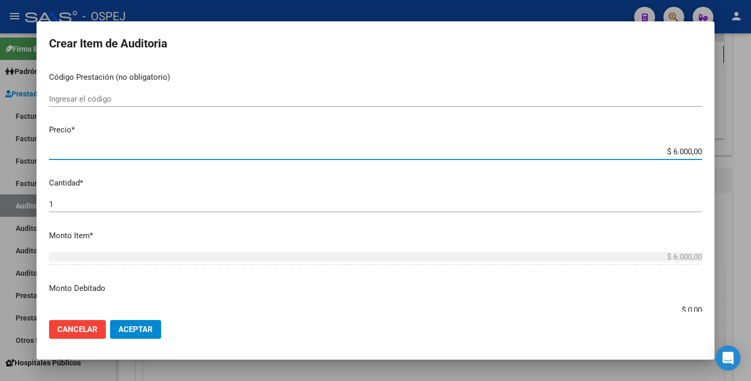
drag, startPoint x: 663, startPoint y: 152, endPoint x: 750, endPoint y: 149, distance: 87.7
click at [750, 149] on div "Crear Item de Auditoria 28538074 Nro Documento 20285380740 CUIL Afiliado Activo…" at bounding box center [375, 190] width 751 height 381
type input "$ 0,03"
type input "$ 0,30"
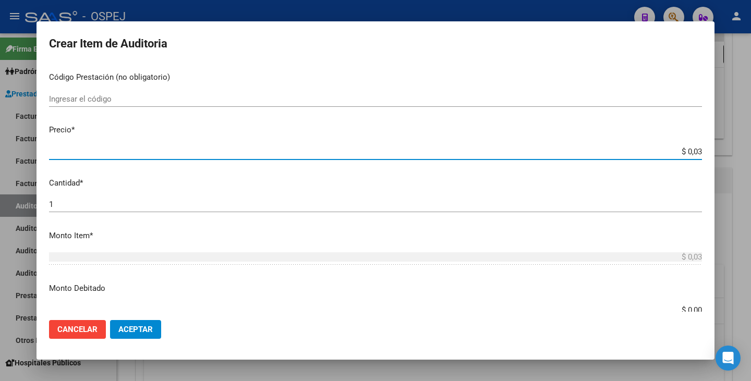
type input "$ 0,30"
type input "$ 3,00"
type input "$ 30,00"
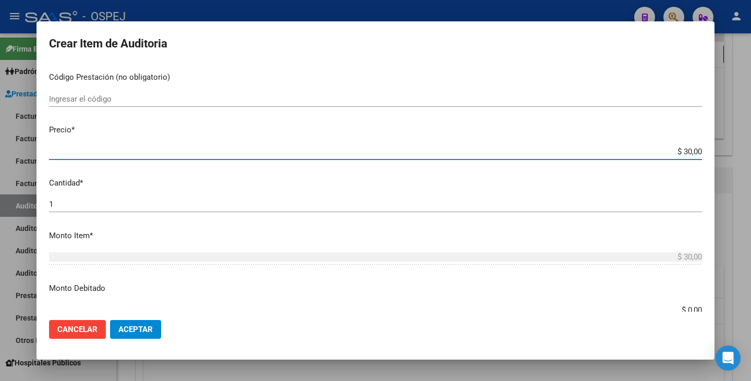
type input "$ 300,00"
type input "$ 3.000,00"
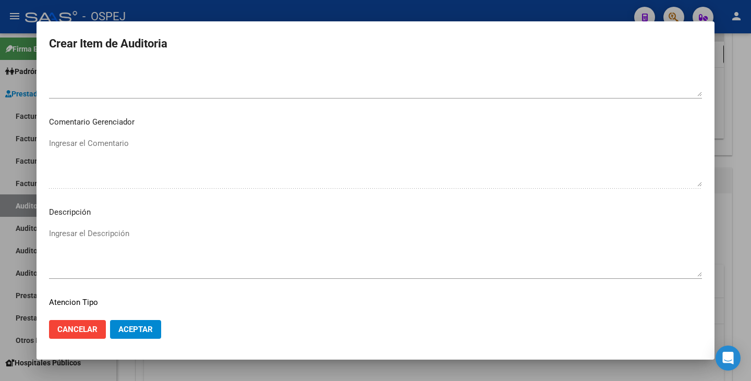
scroll to position [601, 0]
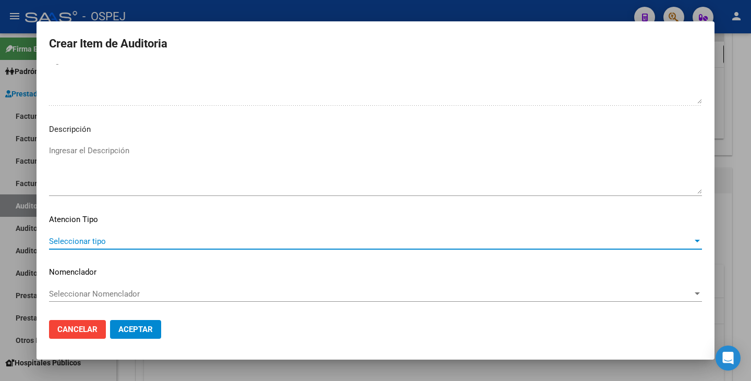
click at [636, 245] on span "Seleccionar tipo" at bounding box center [370, 241] width 643 height 9
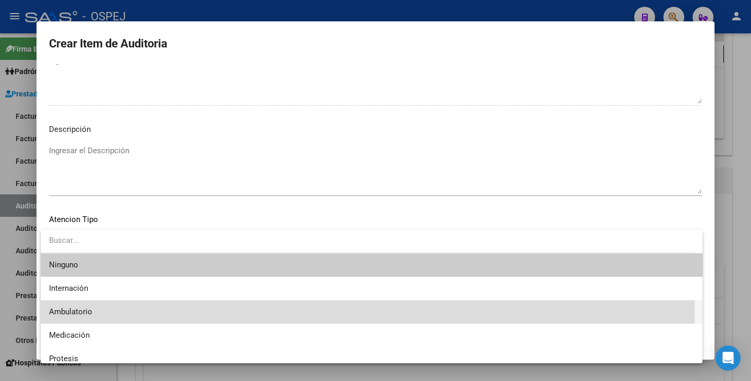
click at [138, 310] on span "Ambulatorio" at bounding box center [371, 311] width 645 height 23
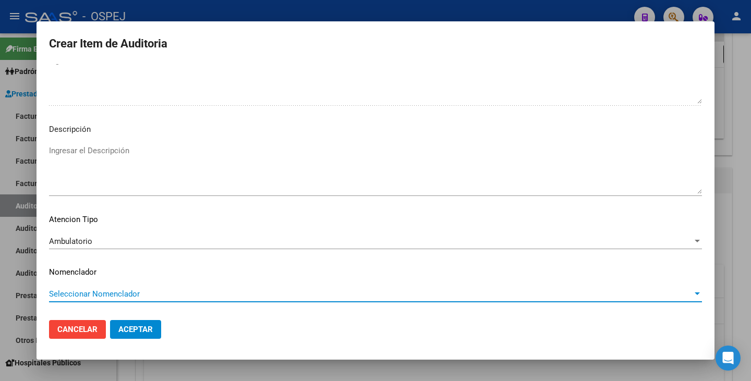
click at [155, 297] on span "Seleccionar Nomenclador" at bounding box center [370, 293] width 643 height 9
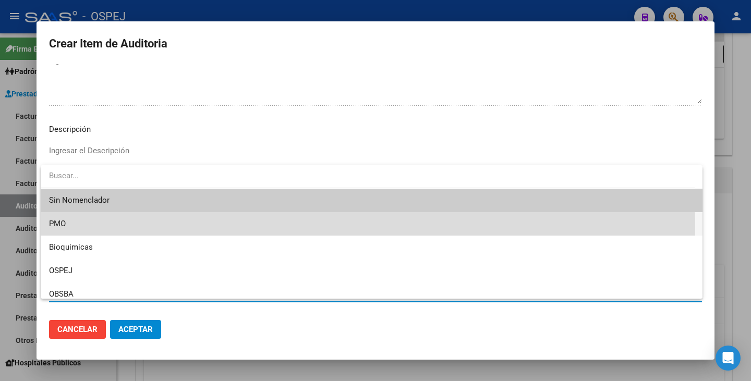
click at [125, 229] on span "PMO" at bounding box center [371, 223] width 645 height 23
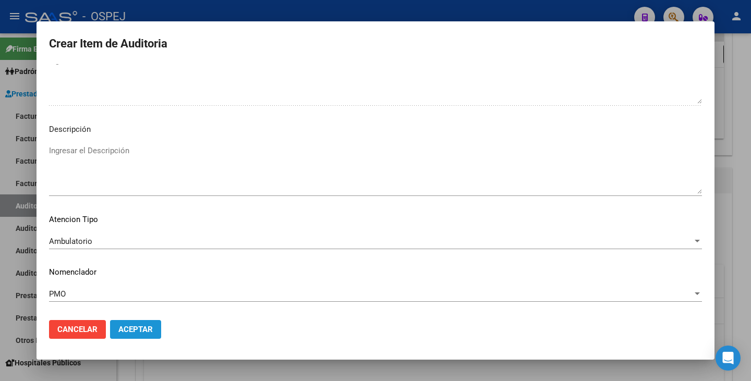
click at [141, 324] on button "Aceptar" at bounding box center [135, 329] width 51 height 19
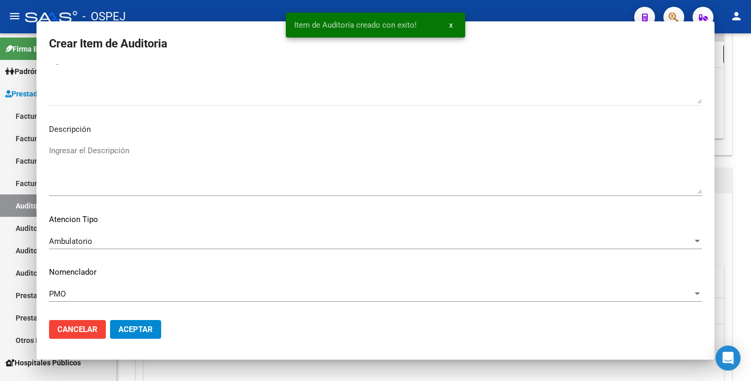
scroll to position [0, 0]
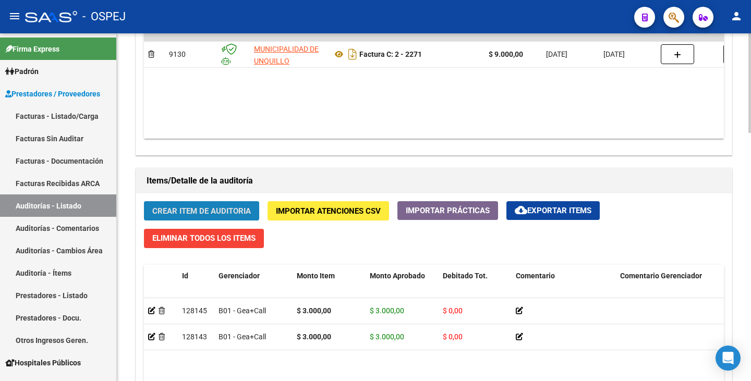
click at [176, 214] on span "Crear Item de Auditoria" at bounding box center [201, 210] width 99 height 9
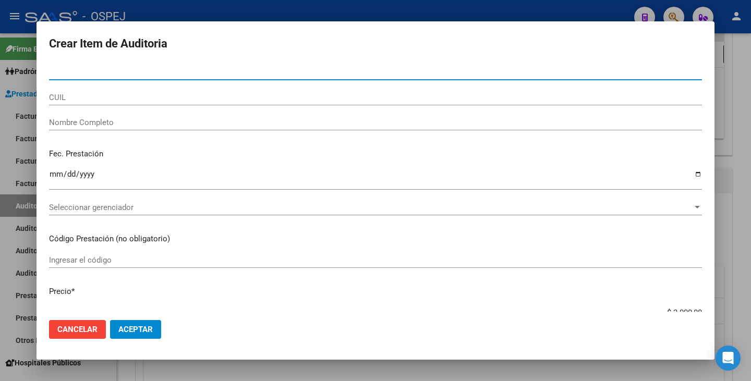
paste input "38003301"
type input "38003301"
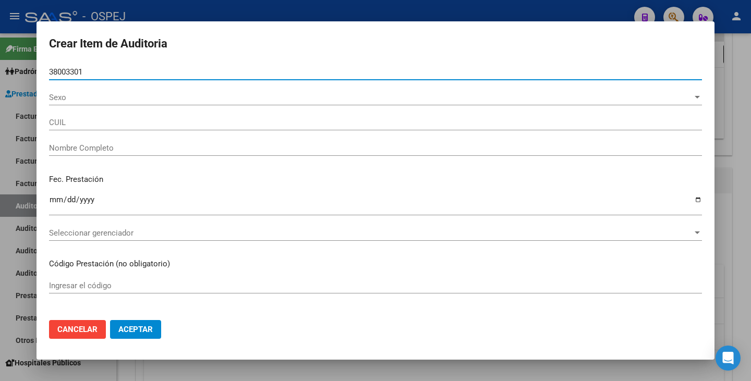
type input "20380033012"
type input "- -"
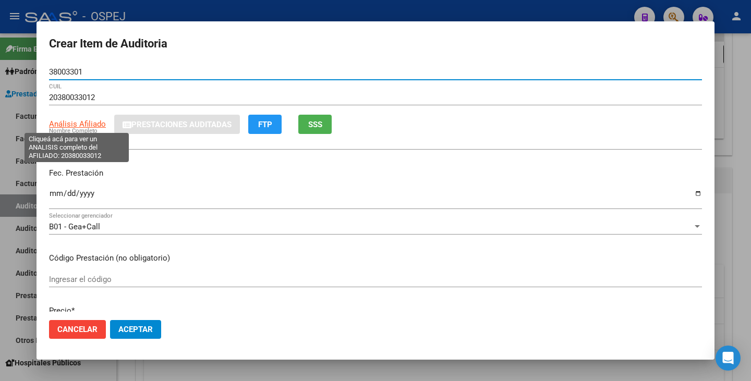
type input "38003301"
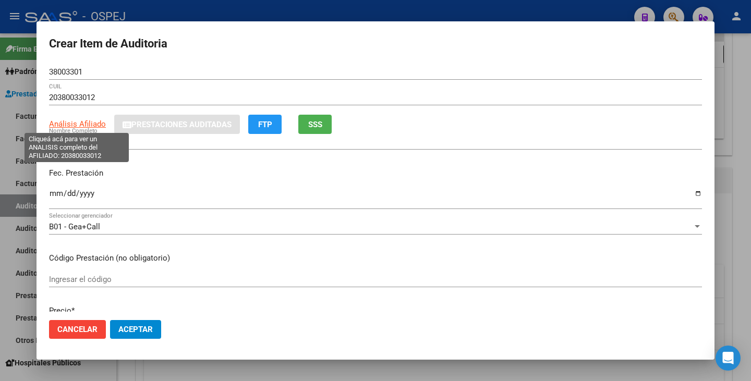
click at [91, 124] on span "Análisis Afiliado" at bounding box center [77, 123] width 57 height 9
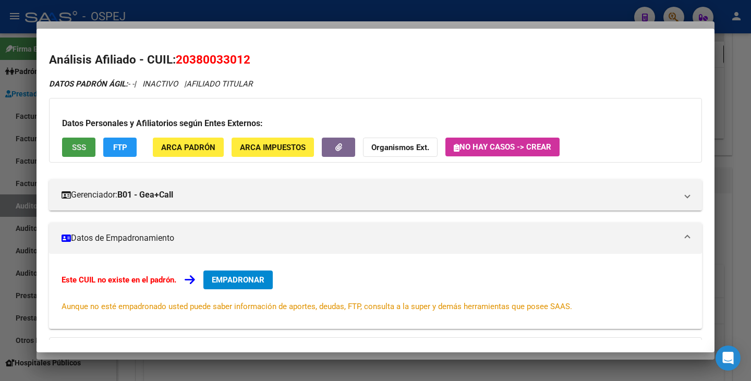
click at [81, 147] on span "SSS" at bounding box center [79, 147] width 14 height 9
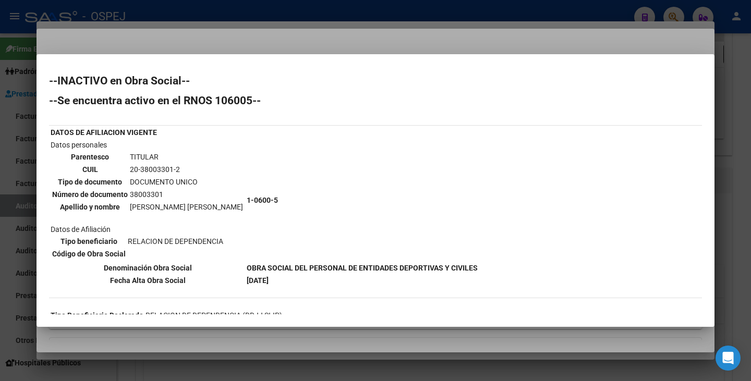
drag, startPoint x: 130, startPoint y: 204, endPoint x: 219, endPoint y: 208, distance: 89.2
click at [219, 208] on td "[PERSON_NAME] [PERSON_NAME]" at bounding box center [186, 206] width 114 height 11
copy td "[PERSON_NAME] [PERSON_NAME]"
click at [141, 36] on div at bounding box center [375, 190] width 751 height 381
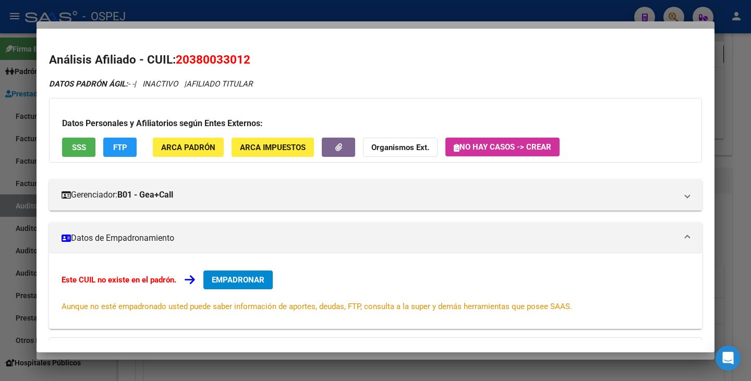
click at [71, 24] on div at bounding box center [375, 190] width 751 height 381
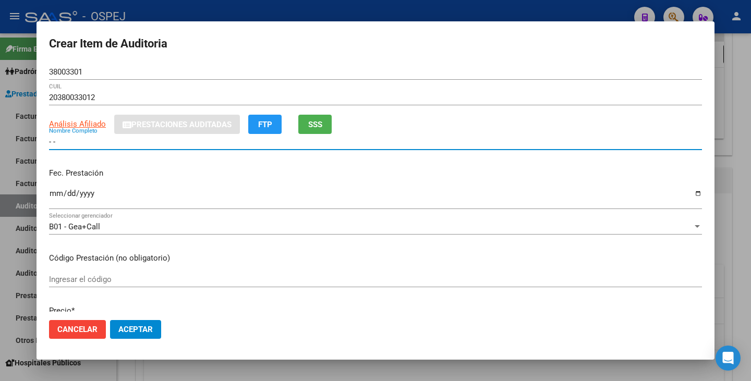
click at [72, 141] on input "- -" at bounding box center [375, 141] width 653 height 9
type input "-"
paste input "[PERSON_NAME] [PERSON_NAME]"
type input "[PERSON_NAME] [PERSON_NAME]"
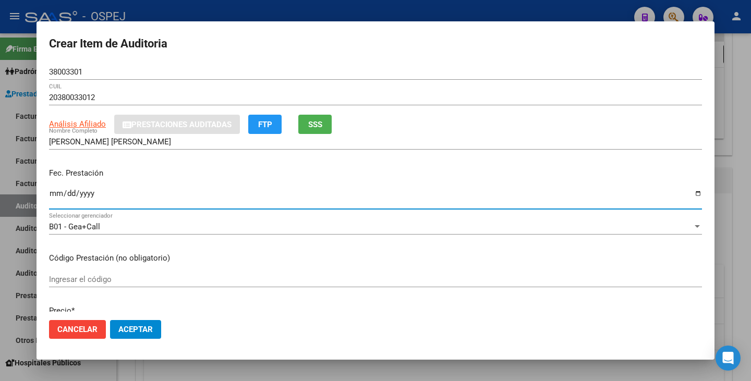
click at [57, 195] on input "Ingresar la fecha" at bounding box center [375, 197] width 653 height 17
type input "[DATE]"
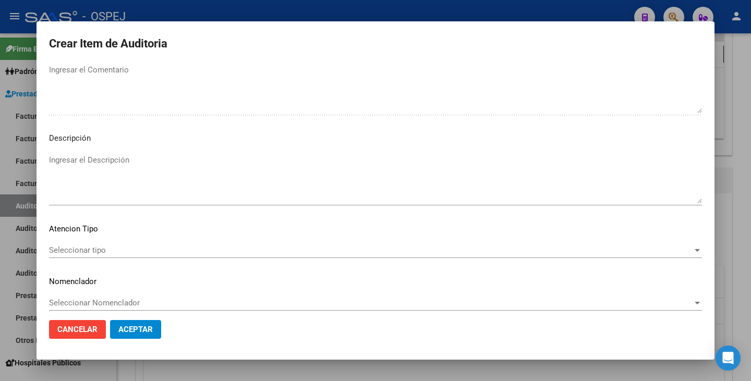
scroll to position [573, 0]
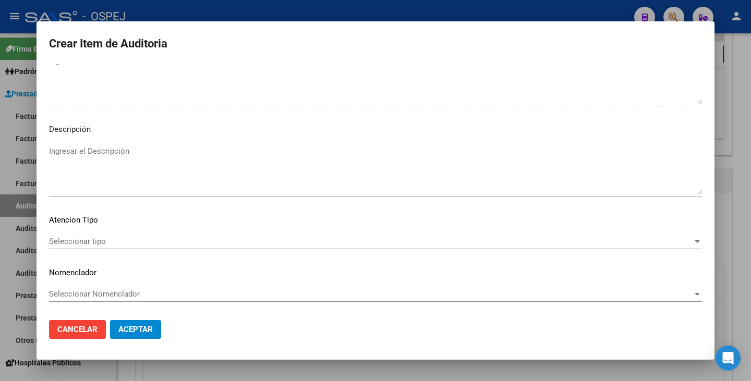
click at [579, 245] on span "Seleccionar tipo" at bounding box center [370, 241] width 643 height 9
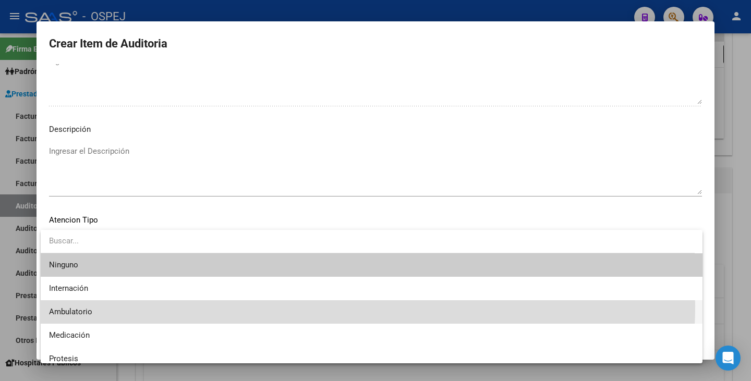
click at [319, 306] on span "Ambulatorio" at bounding box center [371, 311] width 645 height 23
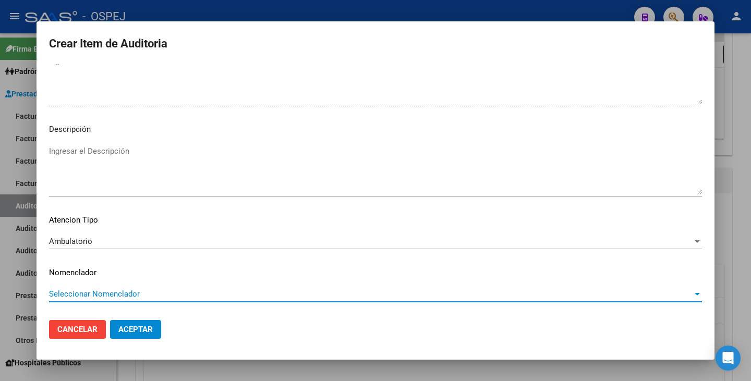
click at [183, 297] on span "Seleccionar Nomenclador" at bounding box center [370, 293] width 643 height 9
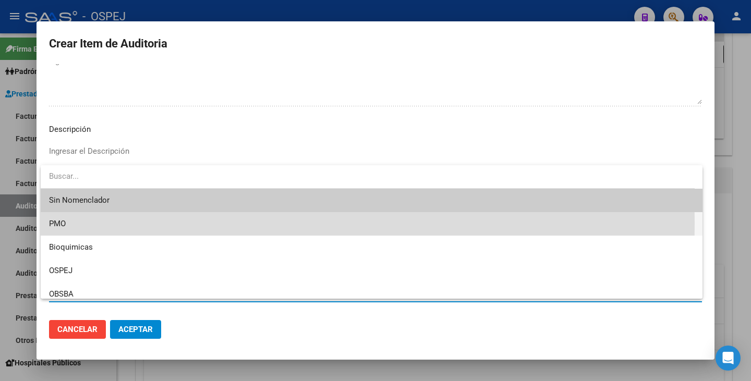
click at [114, 223] on span "PMO" at bounding box center [371, 223] width 645 height 23
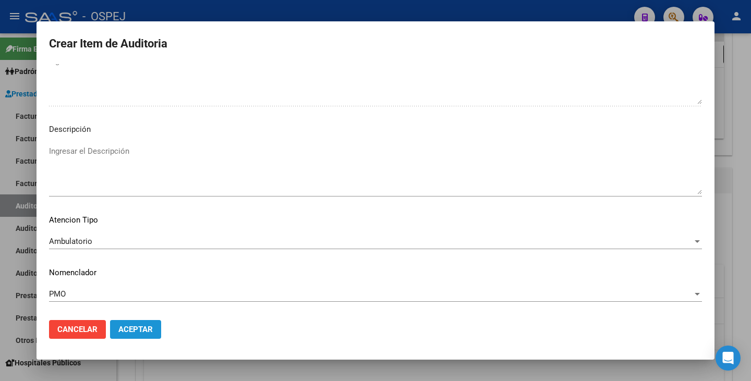
click at [130, 329] on span "Aceptar" at bounding box center [135, 329] width 34 height 9
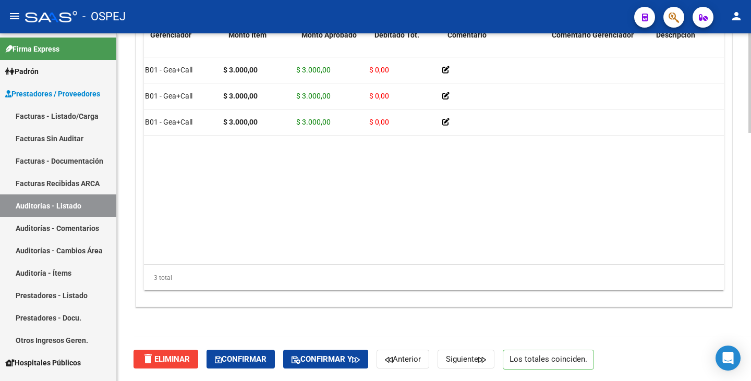
scroll to position [0, 0]
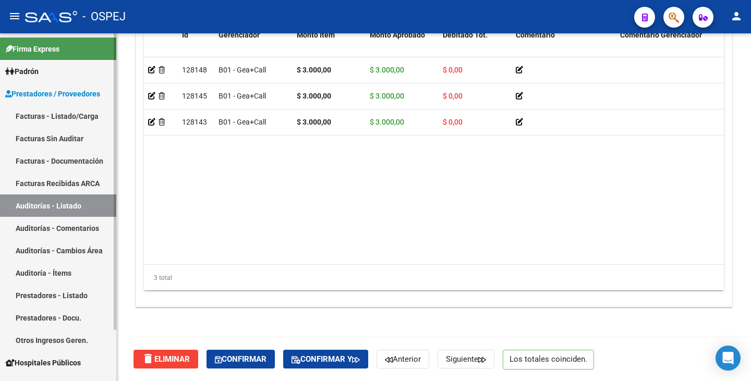
click at [95, 138] on link "Facturas Sin Auditar" at bounding box center [58, 138] width 116 height 22
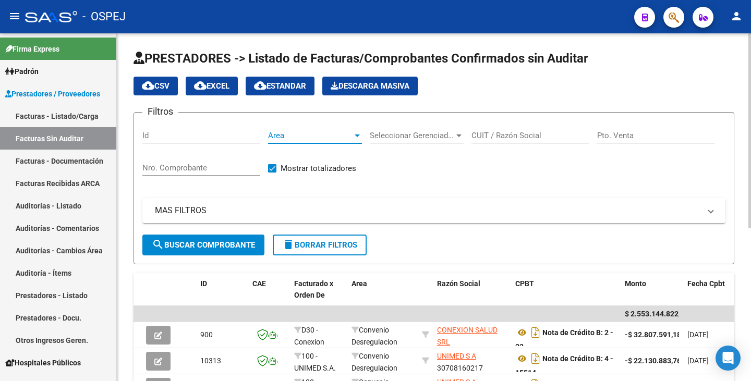
click at [341, 131] on span "Area" at bounding box center [310, 135] width 84 height 9
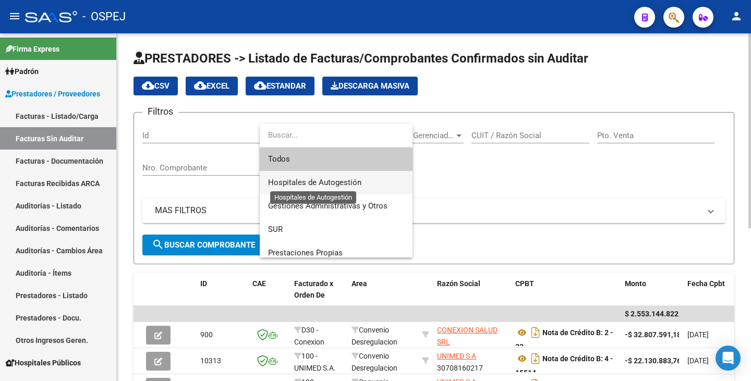
click at [291, 183] on span "Hospitales de Autogestión" at bounding box center [314, 182] width 93 height 9
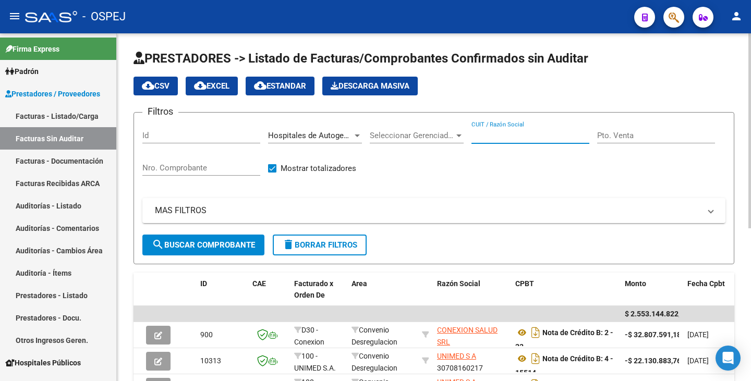
click at [498, 133] on input "CUIT / Razón Social" at bounding box center [530, 135] width 118 height 9
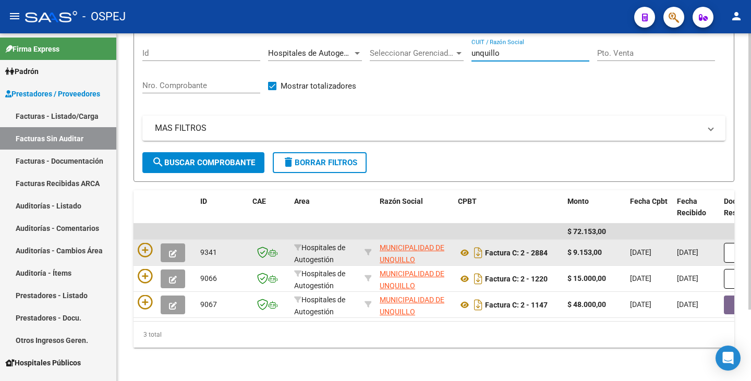
scroll to position [90, 0]
type input "unquillo"
click at [464, 247] on icon at bounding box center [465, 253] width 14 height 13
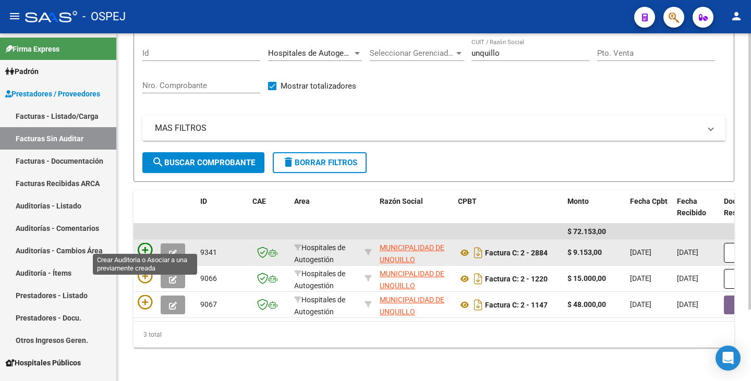
click at [145, 243] on icon at bounding box center [145, 250] width 15 height 15
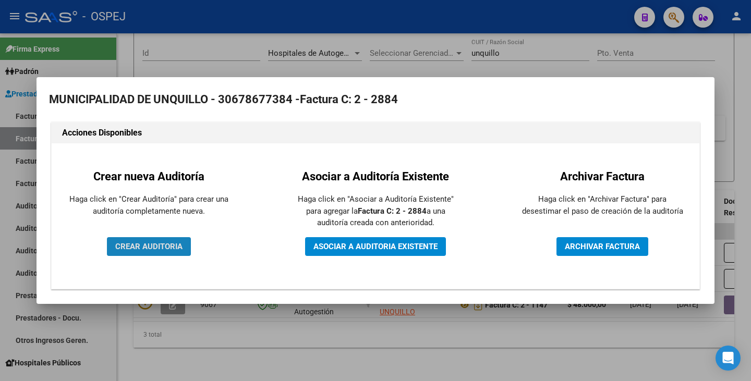
click at [147, 253] on button "CREAR AUDITORIA" at bounding box center [149, 246] width 84 height 19
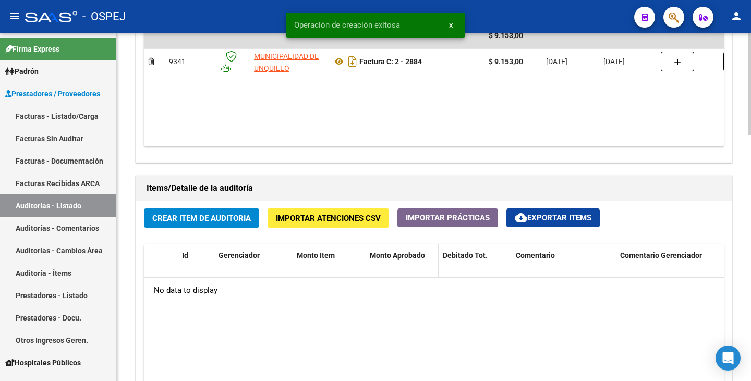
scroll to position [573, 0]
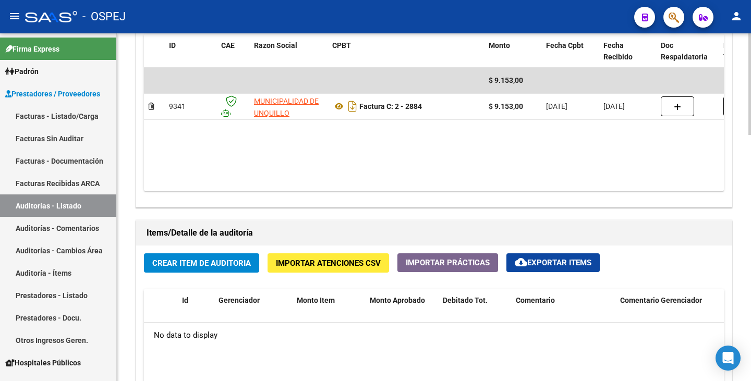
click at [194, 263] on span "Crear Item de Auditoria" at bounding box center [201, 263] width 99 height 9
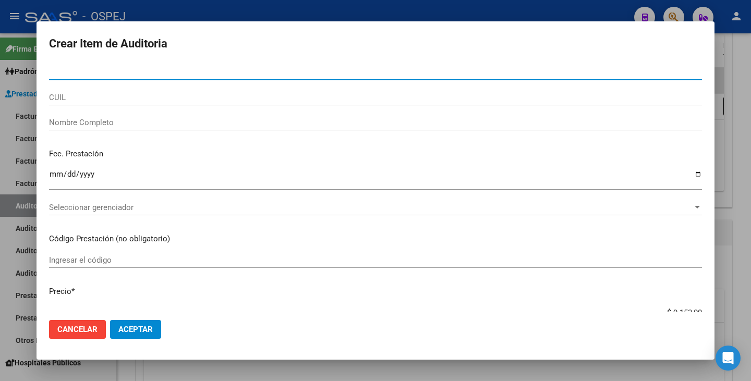
paste input "40249024"
type input "40249024"
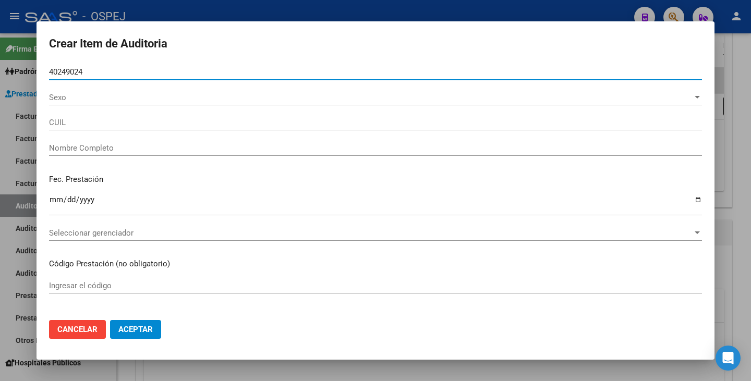
type input "27402490247"
type input "[PERSON_NAME] IRUPE"
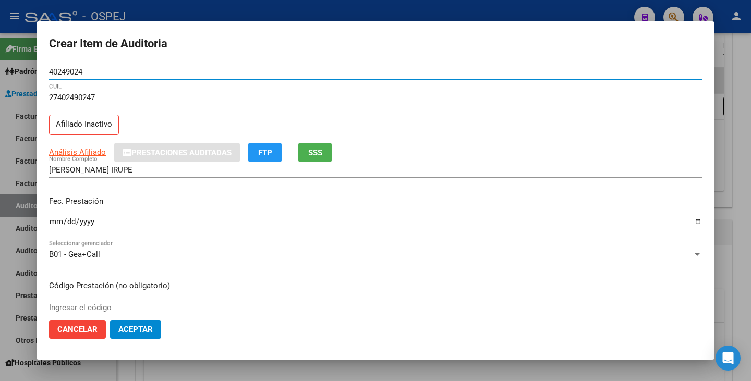
type input "40249024"
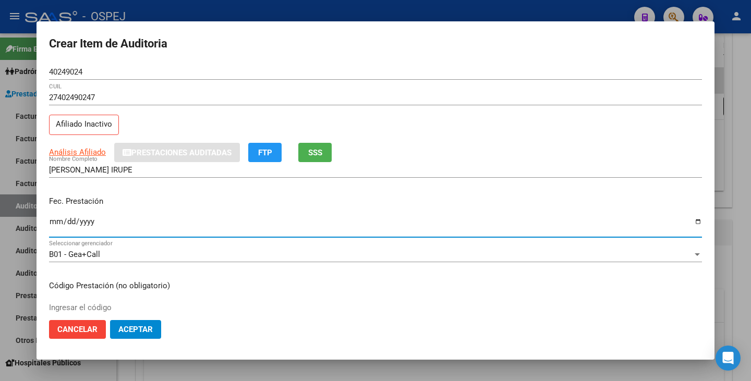
click at [54, 226] on input "Ingresar la fecha" at bounding box center [375, 225] width 653 height 17
type input "[DATE]"
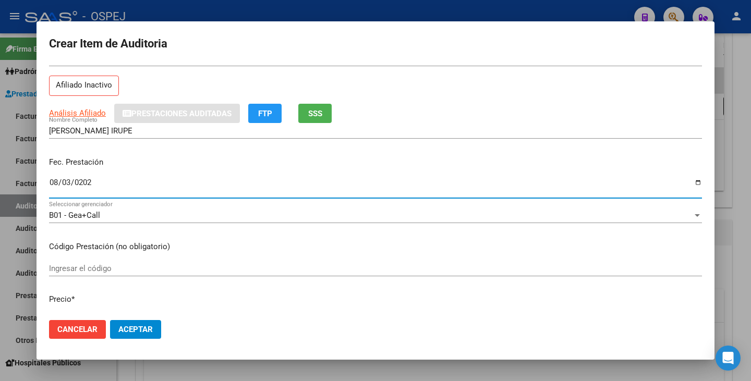
scroll to position [156, 0]
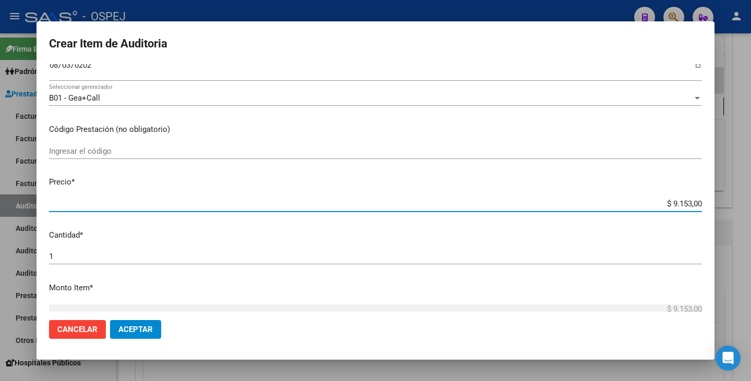
drag, startPoint x: 664, startPoint y: 205, endPoint x: 750, endPoint y: 193, distance: 87.3
click at [750, 193] on div "Crear Item de Auditoria 40249024 Nro Documento 27402490247 CUIL Afiliado Inacti…" at bounding box center [375, 190] width 751 height 381
type input "$ 0,02"
type input "$ 0,22"
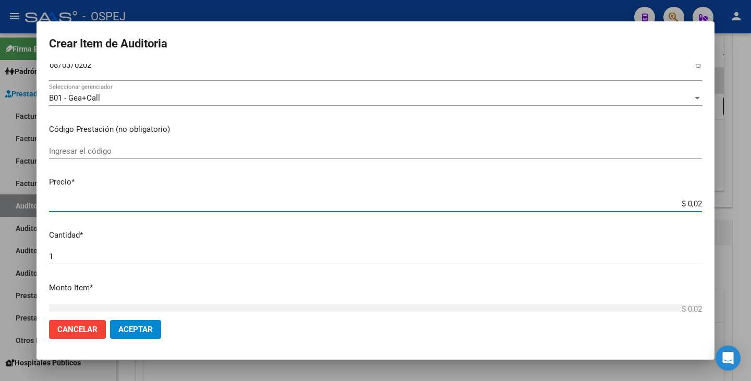
type input "$ 0,22"
type input "$ 2,22"
type input "$ 22,29"
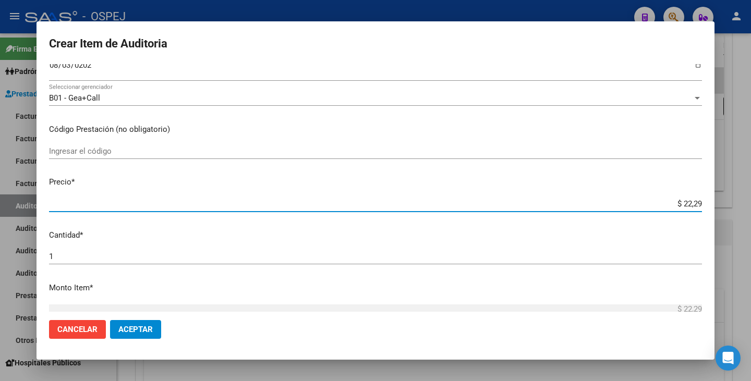
type input "$ 222,90"
type input "$ 2.229,00"
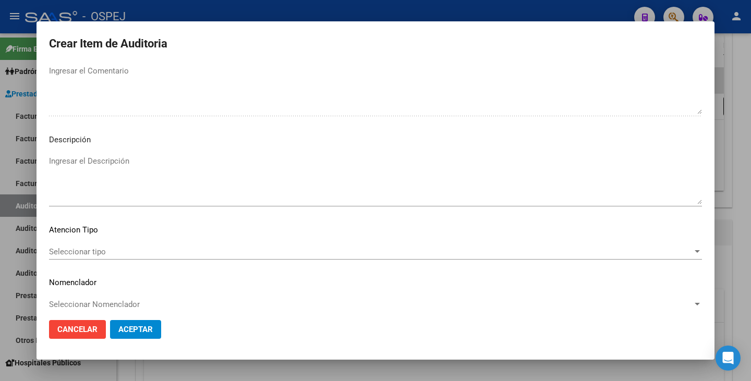
scroll to position [601, 0]
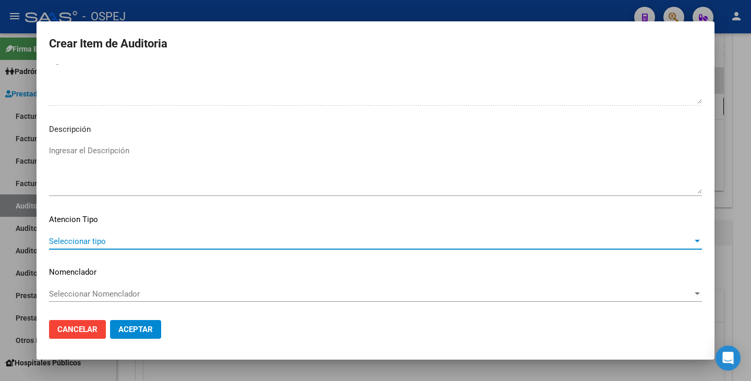
click at [462, 246] on span "Seleccionar tipo" at bounding box center [370, 241] width 643 height 9
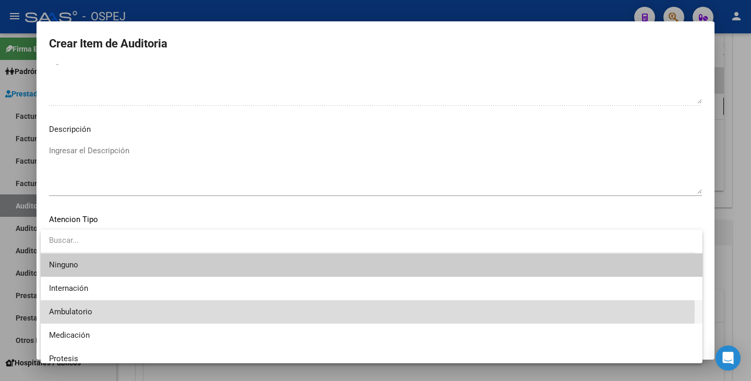
click at [189, 309] on span "Ambulatorio" at bounding box center [371, 311] width 645 height 23
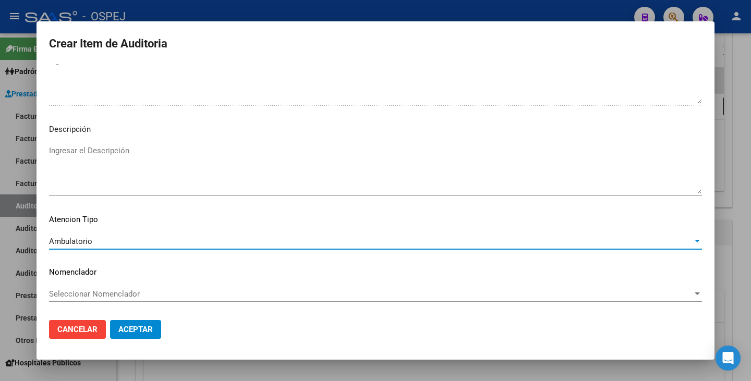
click at [181, 297] on span "Seleccionar Nomenclador" at bounding box center [370, 293] width 643 height 9
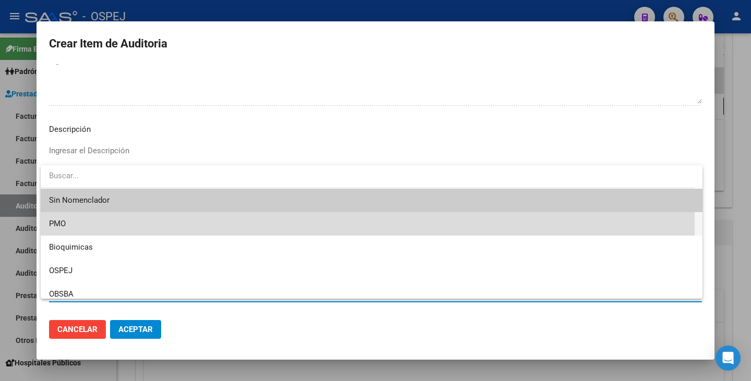
click at [101, 227] on span "PMO" at bounding box center [371, 223] width 645 height 23
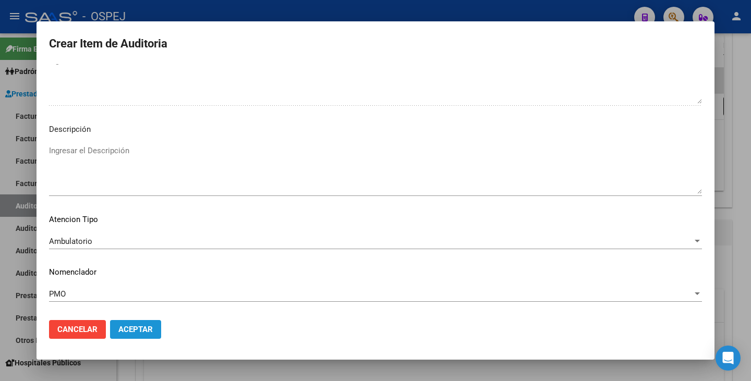
click at [140, 328] on span "Aceptar" at bounding box center [135, 329] width 34 height 9
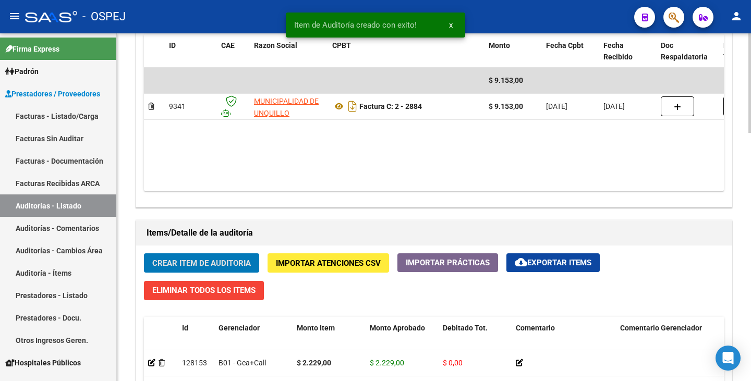
scroll to position [574, 0]
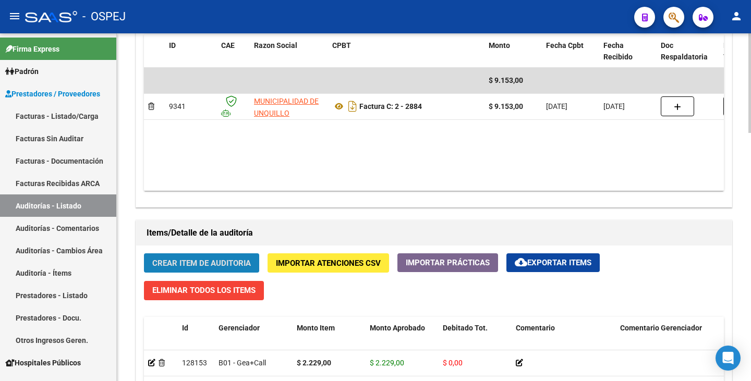
click at [172, 265] on span "Crear Item de Auditoria" at bounding box center [201, 263] width 99 height 9
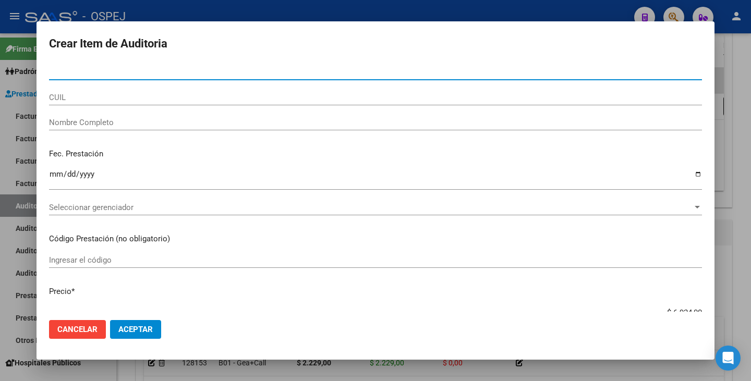
paste input "36987169"
type input "36987169"
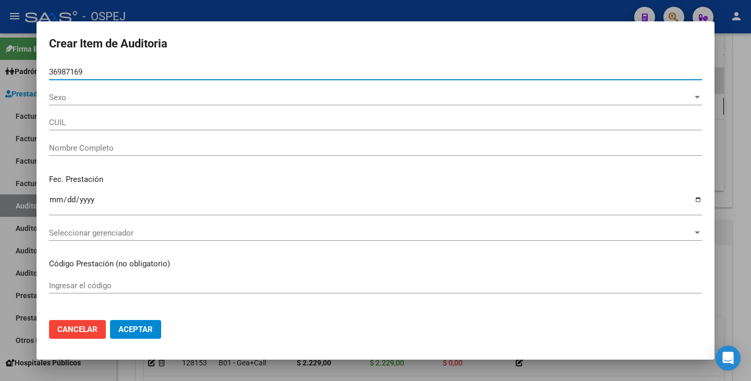
type input "20369871693"
type input "[PERSON_NAME]"
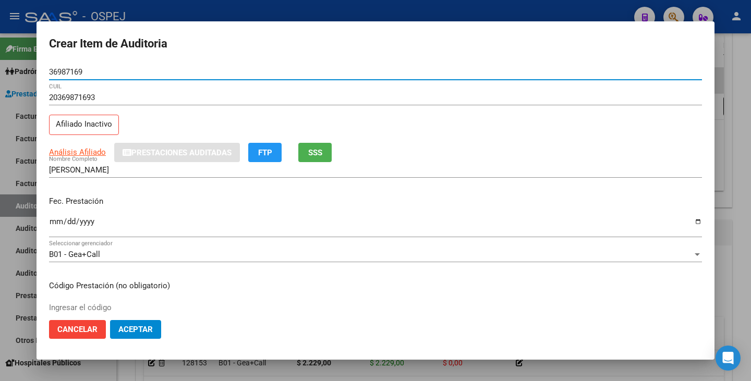
type input "36987169"
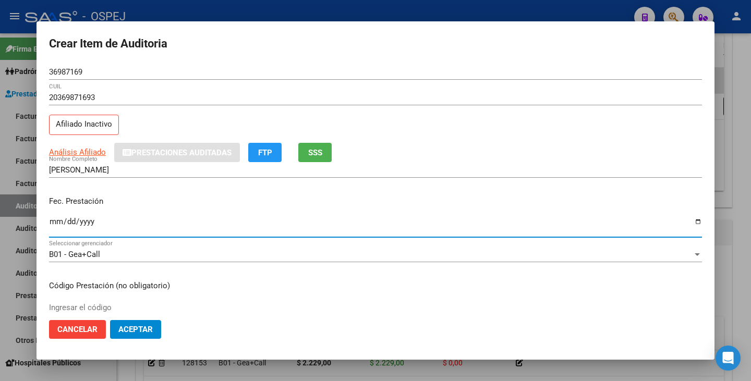
click at [57, 226] on input "Ingresar la fecha" at bounding box center [375, 225] width 653 height 17
type input "0022-10-20"
type input "[DATE]"
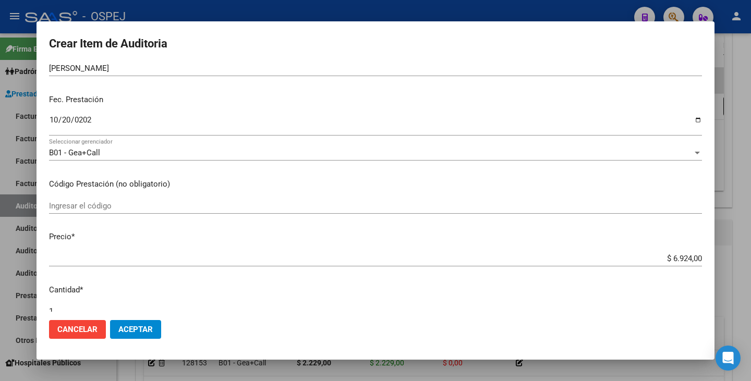
scroll to position [104, 0]
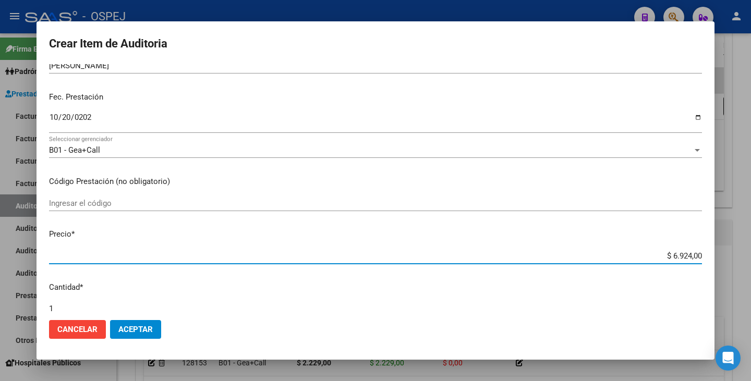
drag, startPoint x: 664, startPoint y: 259, endPoint x: 750, endPoint y: 246, distance: 86.9
click at [750, 246] on div "Crear Item de Auditoria 36987169 Nro Documento 20369871693 CUIL Afiliado Inacti…" at bounding box center [375, 190] width 751 height 381
type input "$ 0,03"
type input "$ 0,34"
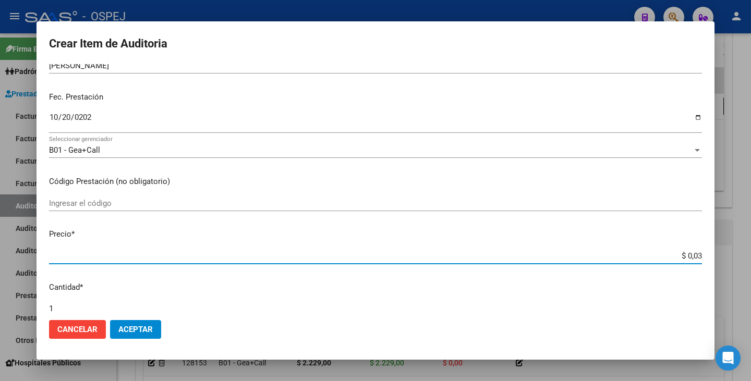
type input "$ 0,34"
type input "$ 3,46"
type input "$ 34,62"
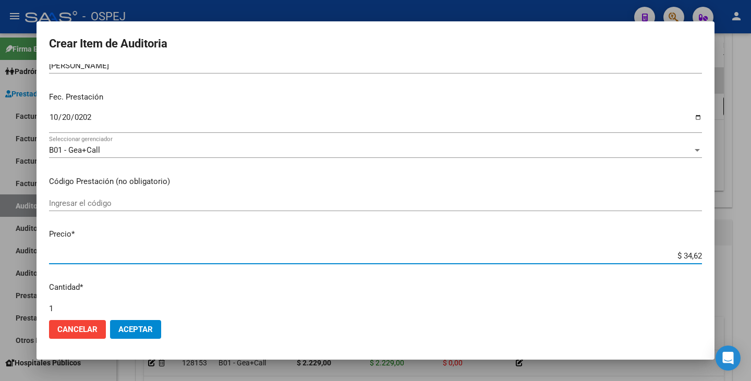
type input "$ 346,20"
type input "$ 3.462,00"
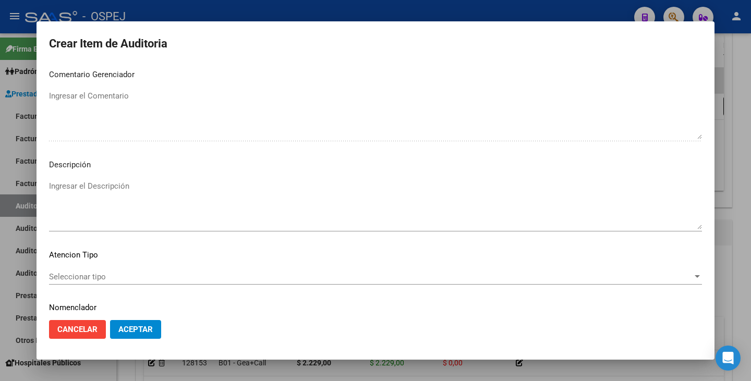
scroll to position [573, 0]
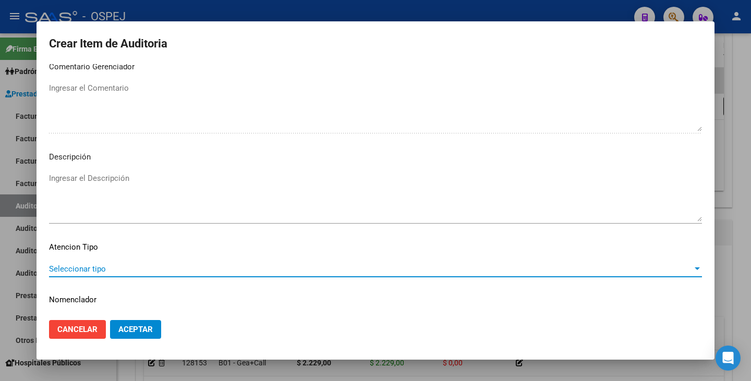
click at [351, 272] on span "Seleccionar tipo" at bounding box center [370, 268] width 643 height 9
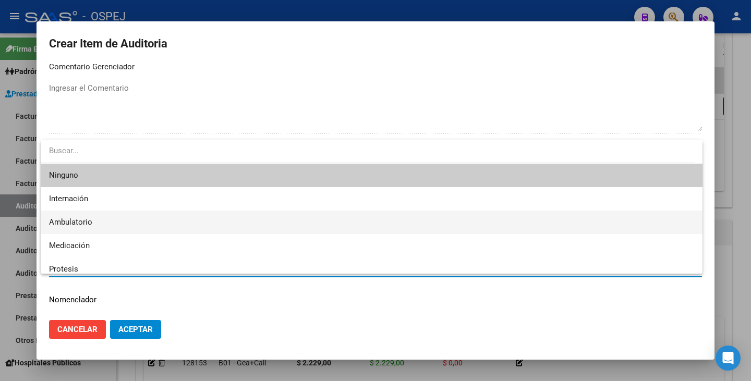
click at [136, 223] on span "Ambulatorio" at bounding box center [371, 222] width 645 height 23
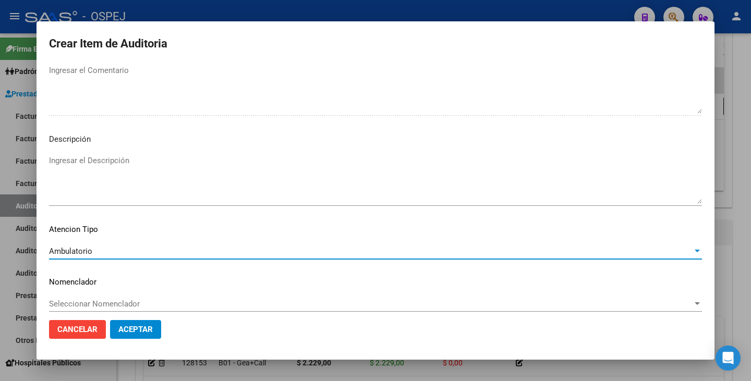
scroll to position [601, 0]
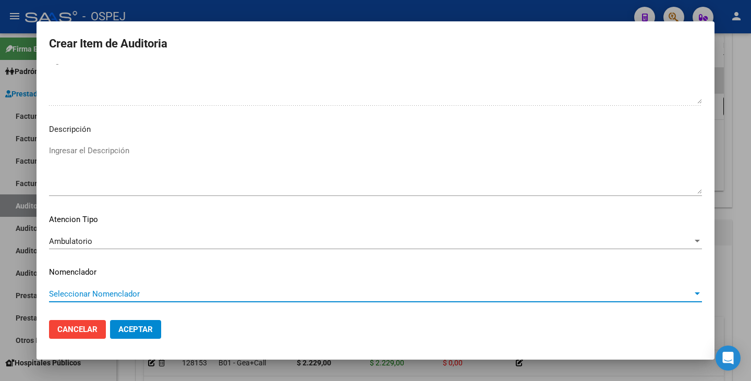
click at [206, 294] on span "Seleccionar Nomenclador" at bounding box center [370, 293] width 643 height 9
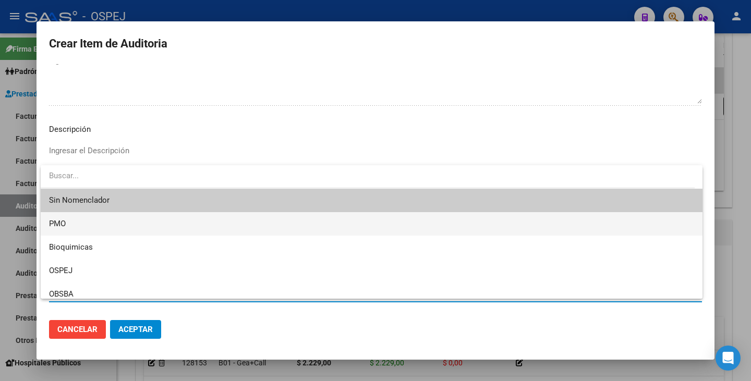
click at [123, 221] on span "PMO" at bounding box center [371, 223] width 645 height 23
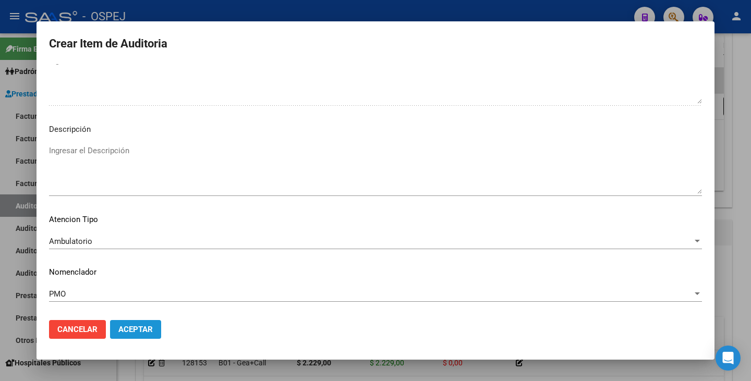
click at [146, 326] on span "Aceptar" at bounding box center [135, 329] width 34 height 9
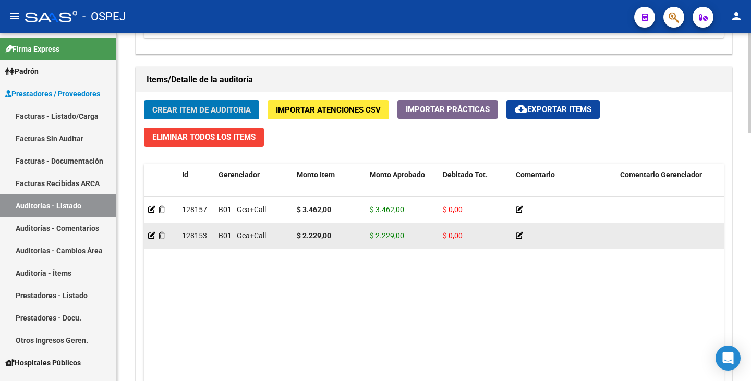
scroll to position [730, 0]
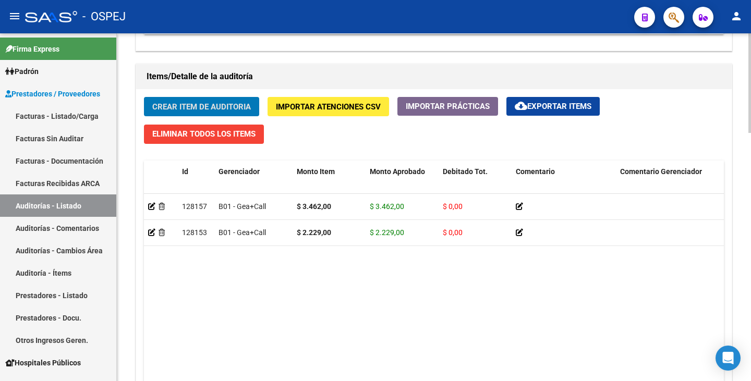
click at [206, 108] on span "Crear Item de Auditoria" at bounding box center [201, 106] width 99 height 9
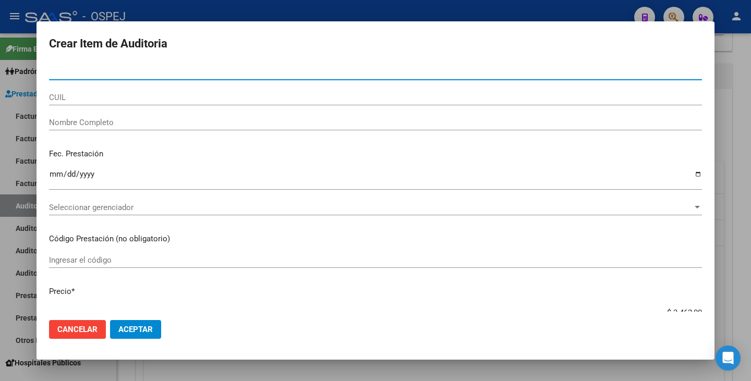
paste input "38161197"
type input "38161197"
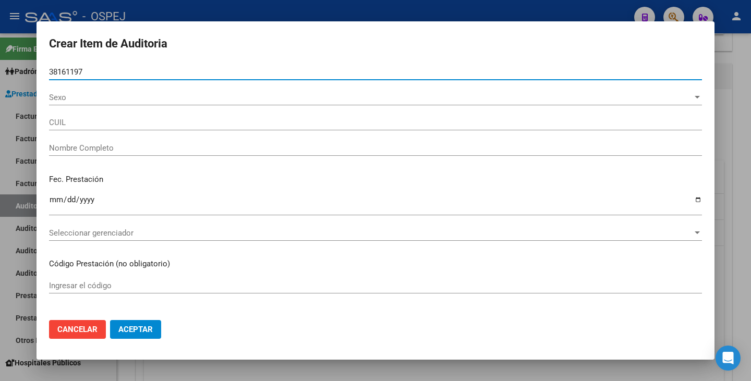
type input "20381611974"
type input "[PERSON_NAME]"
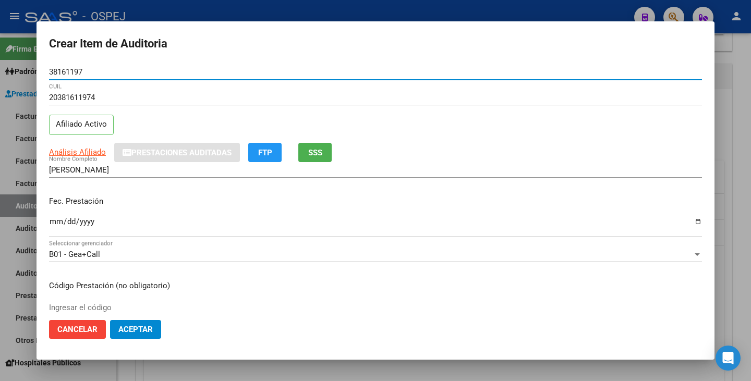
type input "38161197"
click at [52, 224] on input "Ingresar la fecha" at bounding box center [375, 225] width 653 height 17
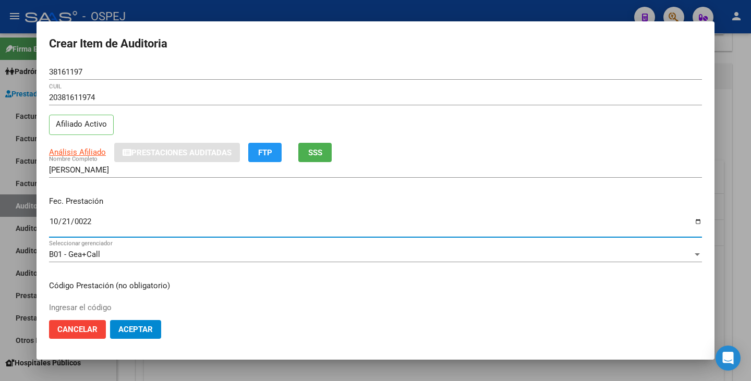
type input "0222-10-21"
type input "[DATE]"
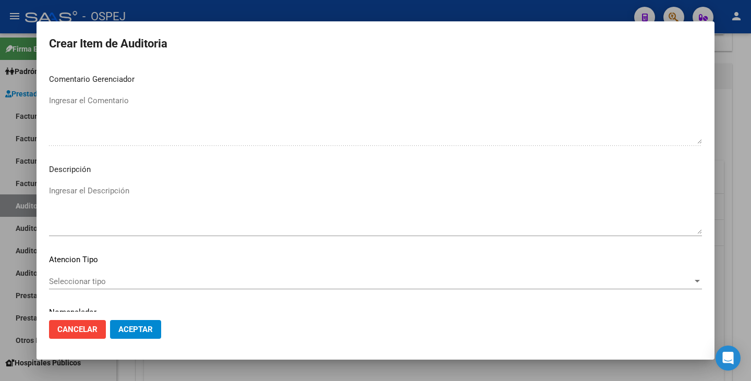
scroll to position [601, 0]
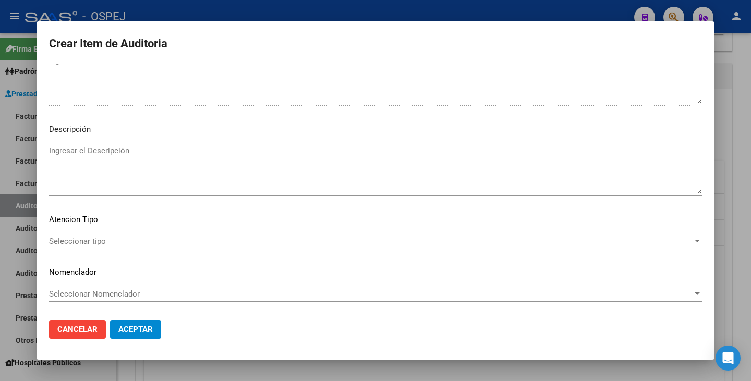
click at [513, 235] on div "Seleccionar tipo Seleccionar tipo" at bounding box center [375, 242] width 653 height 16
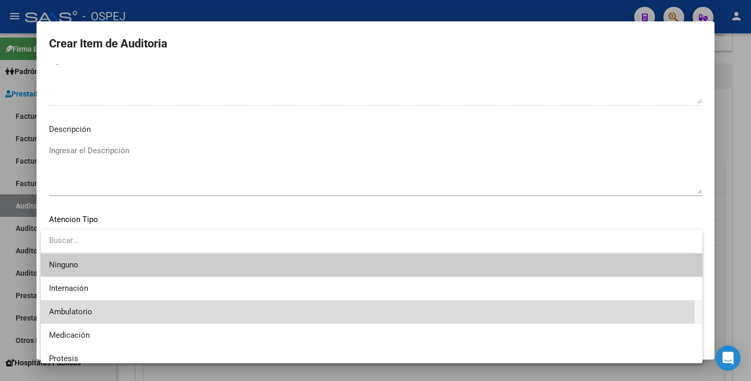
click at [161, 308] on span "Ambulatorio" at bounding box center [371, 311] width 645 height 23
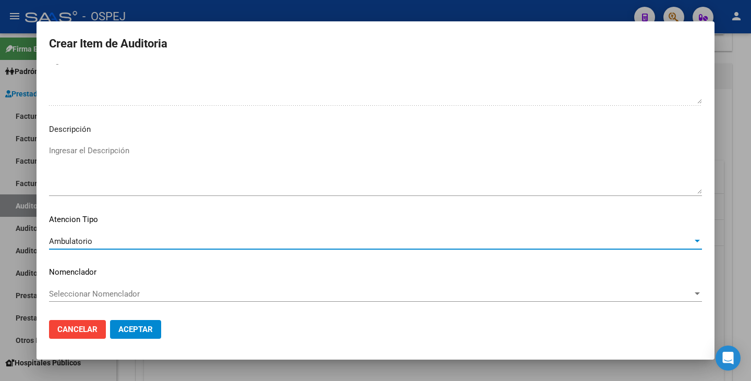
click at [177, 291] on span "Seleccionar Nomenclador" at bounding box center [370, 293] width 643 height 9
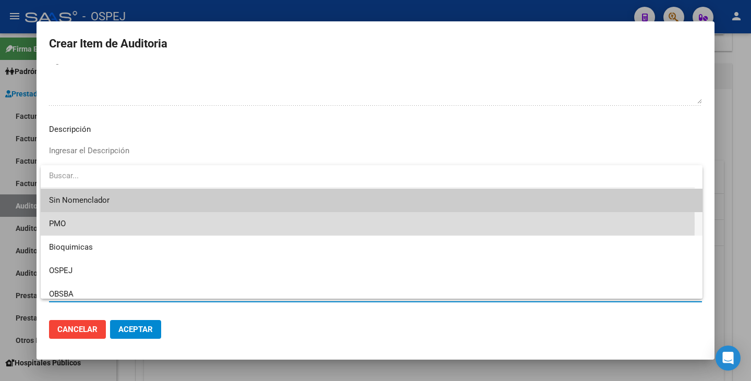
click at [130, 224] on span "PMO" at bounding box center [371, 223] width 645 height 23
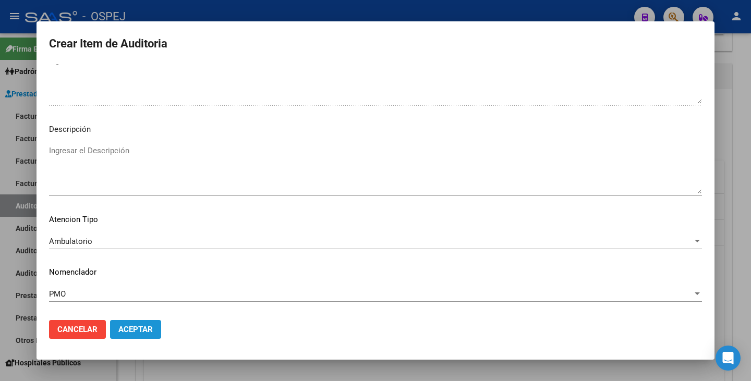
click at [132, 328] on span "Aceptar" at bounding box center [135, 329] width 34 height 9
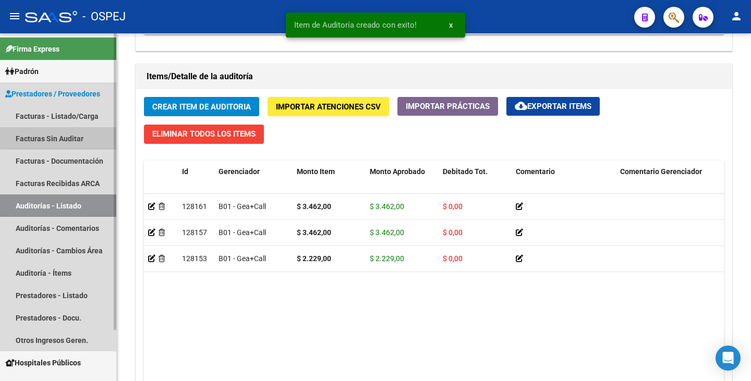
click at [68, 138] on link "Facturas Sin Auditar" at bounding box center [58, 138] width 116 height 22
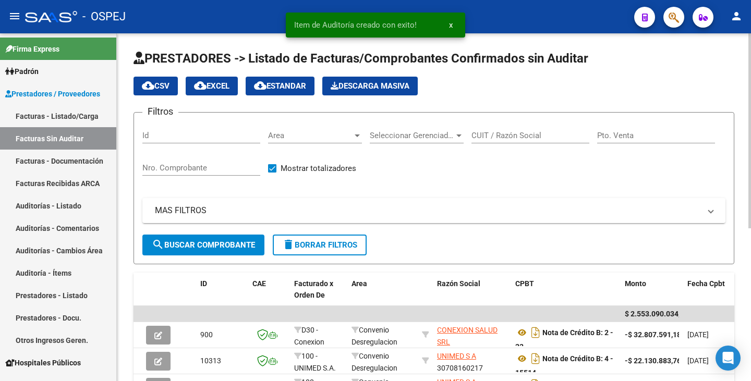
click at [303, 138] on span "Area" at bounding box center [310, 135] width 84 height 9
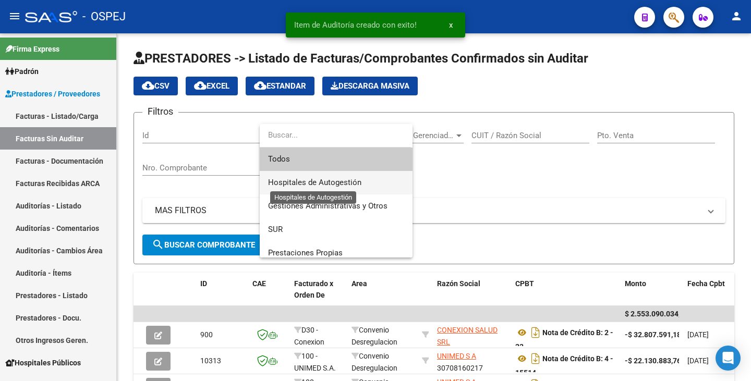
click at [316, 184] on span "Hospitales de Autogestión" at bounding box center [314, 182] width 93 height 9
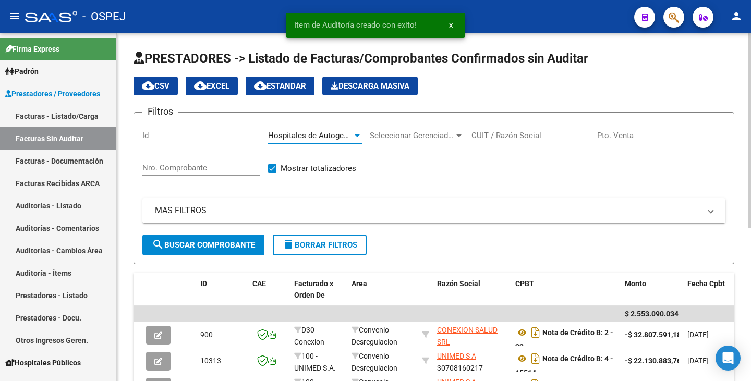
click at [193, 251] on button "search Buscar Comprobante" at bounding box center [203, 245] width 122 height 21
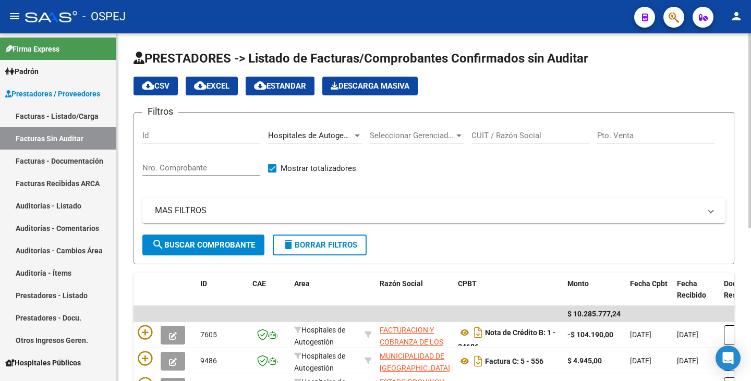
click at [493, 149] on div "CUIT / Razón Social" at bounding box center [530, 137] width 118 height 32
click at [505, 145] on div "CUIT / Razón Social" at bounding box center [530, 137] width 118 height 32
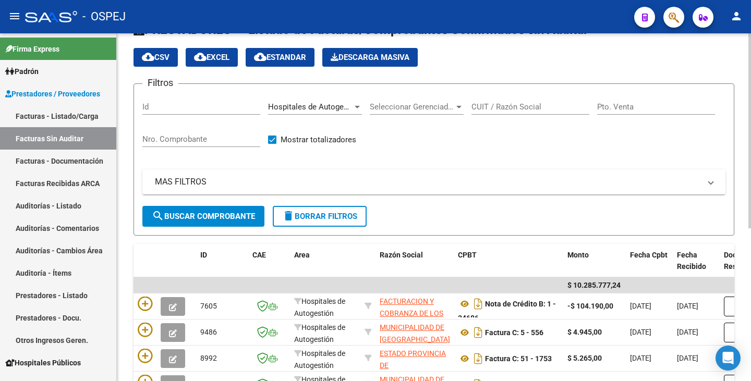
scroll to position [12, 0]
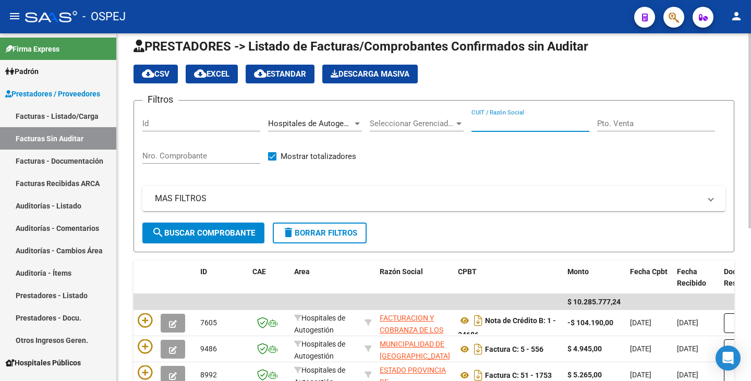
click at [495, 123] on input "CUIT / Razón Social" at bounding box center [530, 123] width 118 height 9
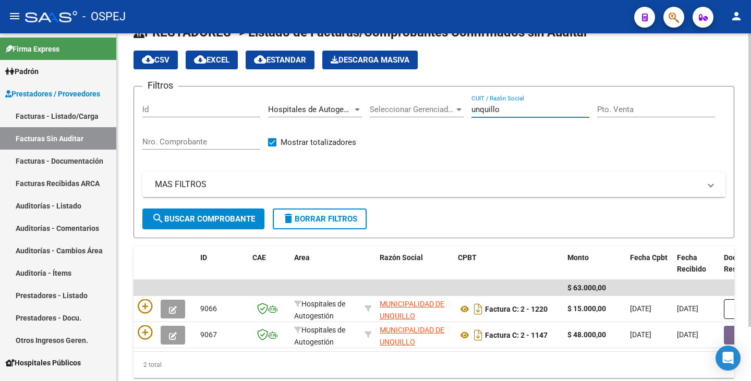
scroll to position [64, 0]
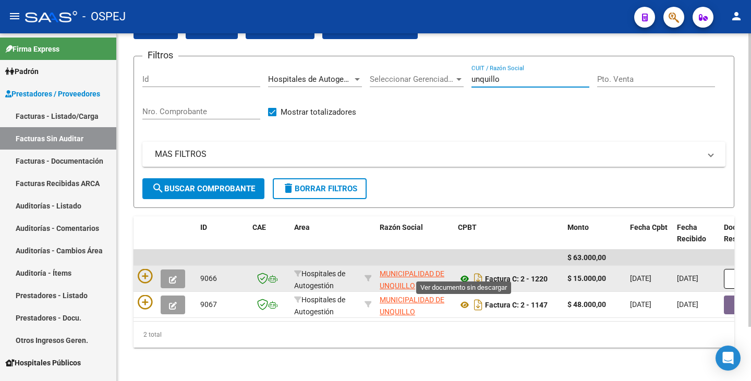
type input "unquillo"
click at [463, 275] on icon at bounding box center [465, 279] width 14 height 13
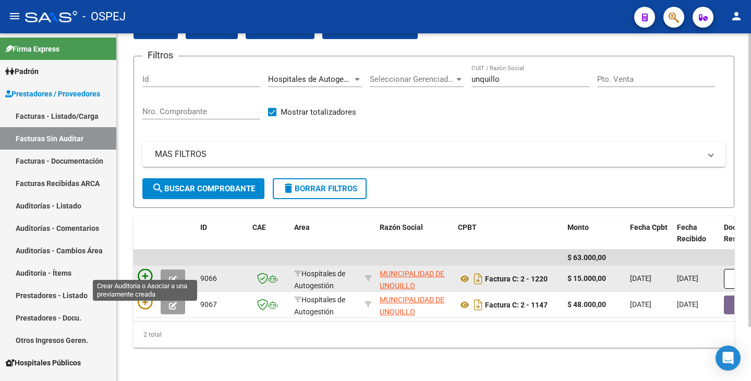
click at [141, 273] on icon at bounding box center [145, 276] width 15 height 15
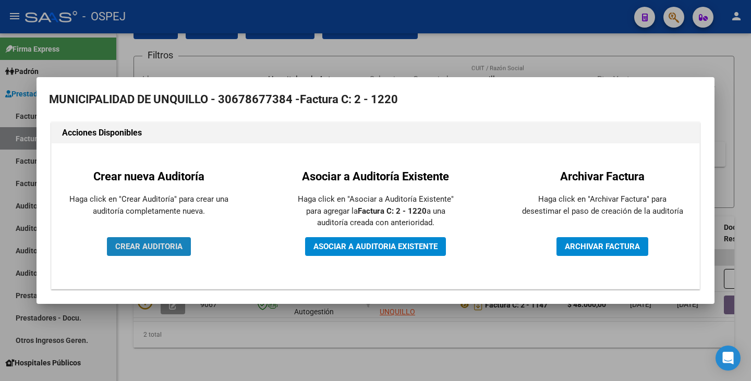
click at [158, 250] on span "CREAR AUDITORIA" at bounding box center [148, 246] width 67 height 9
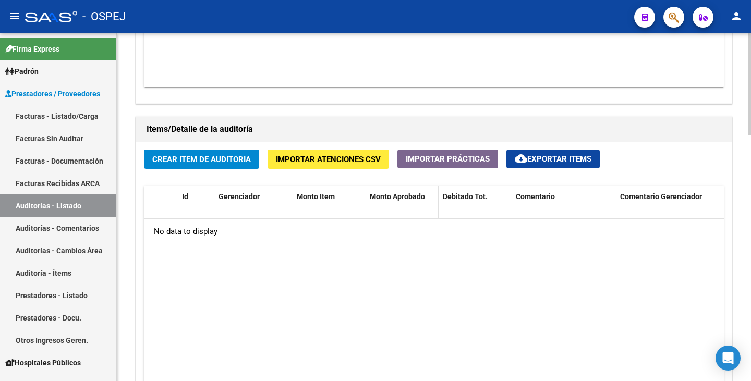
scroll to position [678, 0]
click at [344, 154] on span "Importar Atenciones CSV" at bounding box center [328, 158] width 105 height 9
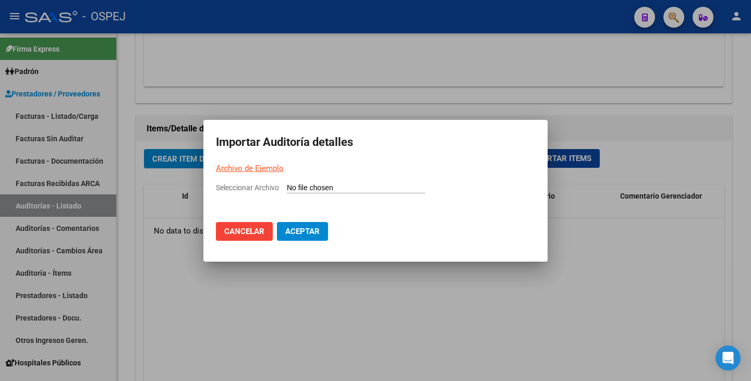
click at [275, 167] on link "Archivo de Ejemplo" at bounding box center [250, 168] width 68 height 9
click at [310, 185] on input "Seleccionar Archivo" at bounding box center [356, 189] width 138 height 10
type input "C:\fakepath\MUNICIPALIDAD DE UNQUILLO FC 1220.csv"
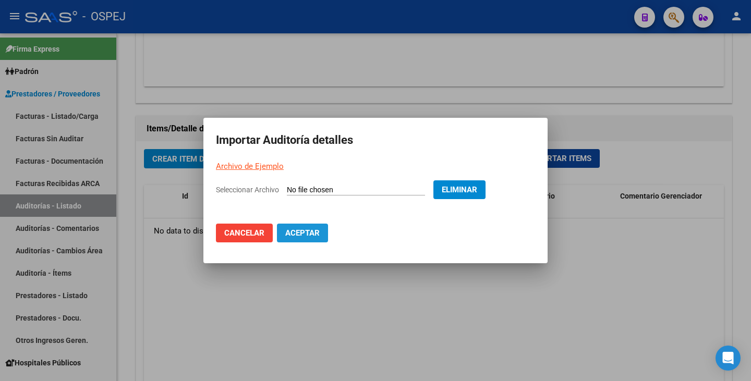
click at [302, 236] on span "Aceptar" at bounding box center [302, 232] width 34 height 9
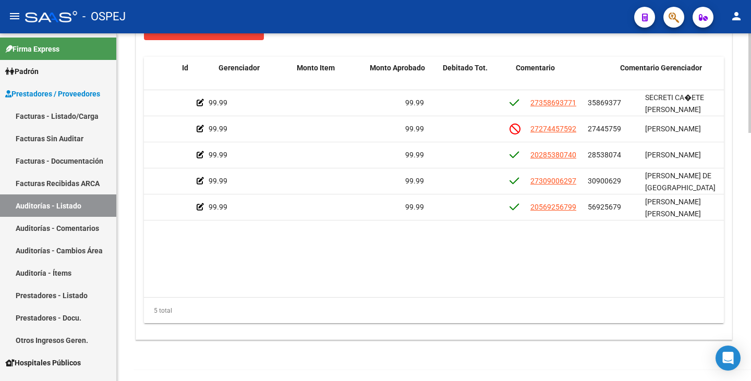
scroll to position [0, 0]
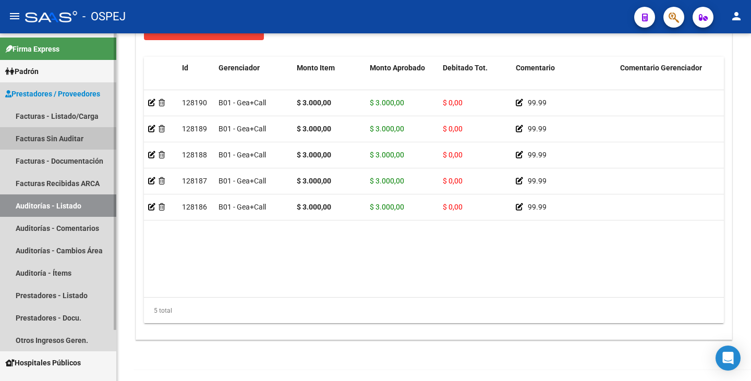
click at [27, 137] on link "Facturas Sin Auditar" at bounding box center [58, 138] width 116 height 22
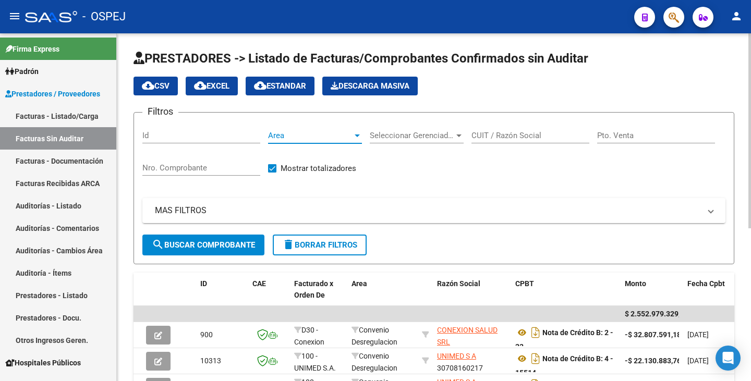
click at [338, 138] on span "Area" at bounding box center [310, 135] width 84 height 9
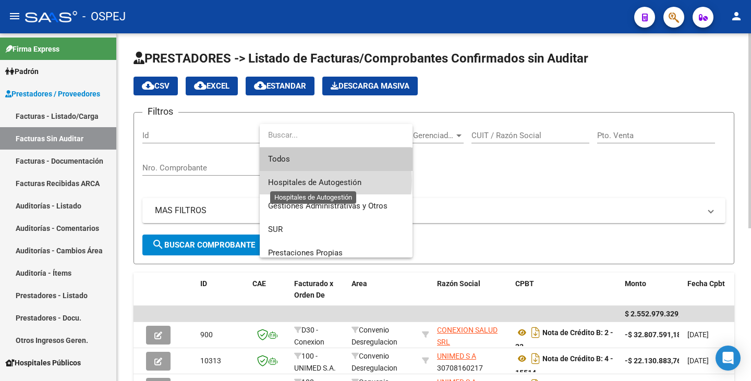
drag, startPoint x: 317, startPoint y: 180, endPoint x: 323, endPoint y: 177, distance: 6.1
click at [317, 181] on span "Hospitales de Autogestión" at bounding box center [314, 182] width 93 height 9
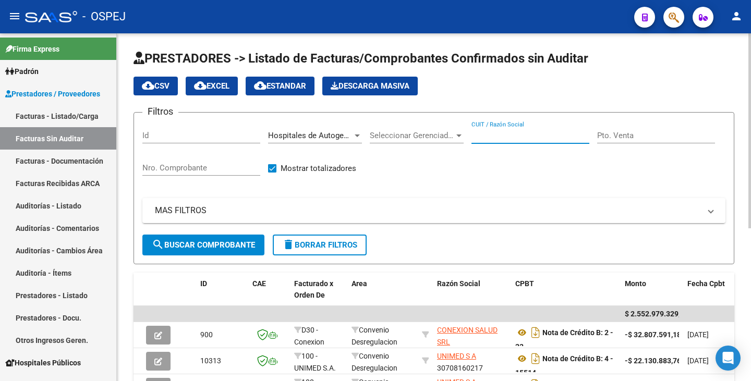
click at [506, 138] on input "CUIT / Razón Social" at bounding box center [530, 135] width 118 height 9
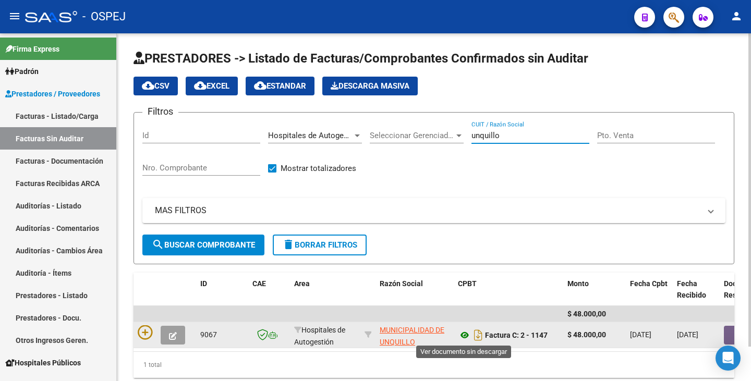
type input "unquillo"
click at [464, 334] on icon at bounding box center [465, 335] width 14 height 13
click at [728, 334] on button "button" at bounding box center [740, 335] width 33 height 19
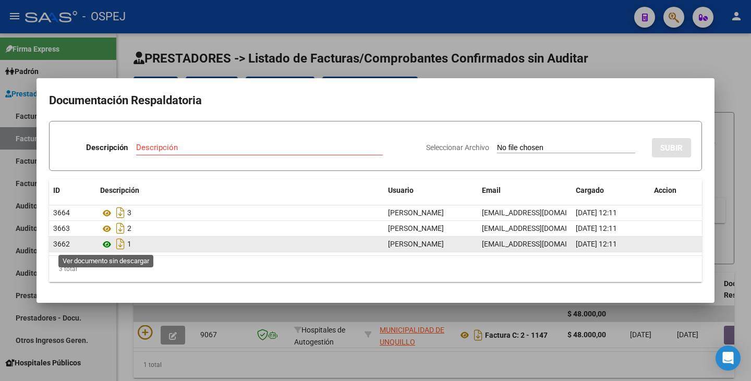
click at [108, 246] on icon at bounding box center [107, 244] width 14 height 13
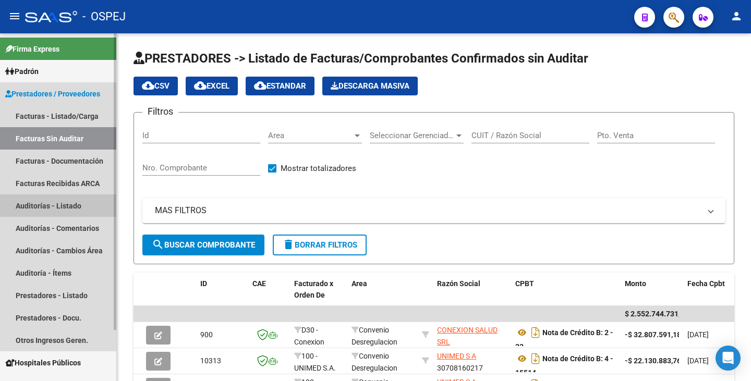
click at [51, 204] on link "Auditorías - Listado" at bounding box center [58, 205] width 116 height 22
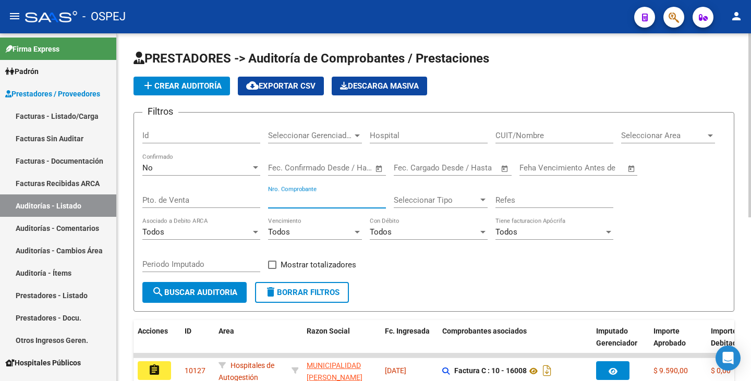
click at [293, 201] on input "Nro. Comprobante" at bounding box center [327, 199] width 118 height 9
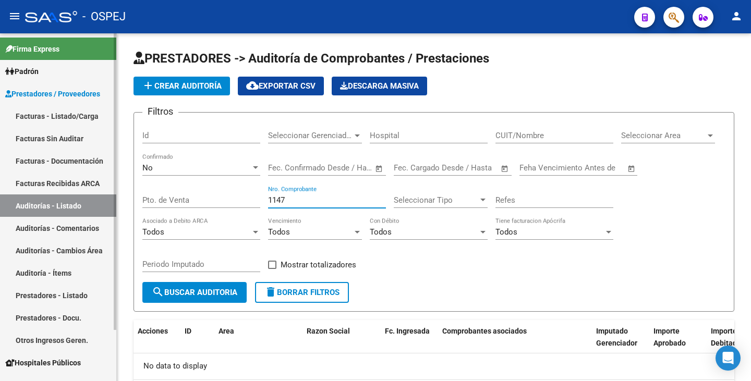
type input "1147"
drag, startPoint x: 57, startPoint y: 140, endPoint x: 106, endPoint y: 143, distance: 49.1
click at [58, 141] on link "Facturas Sin Auditar" at bounding box center [58, 138] width 116 height 22
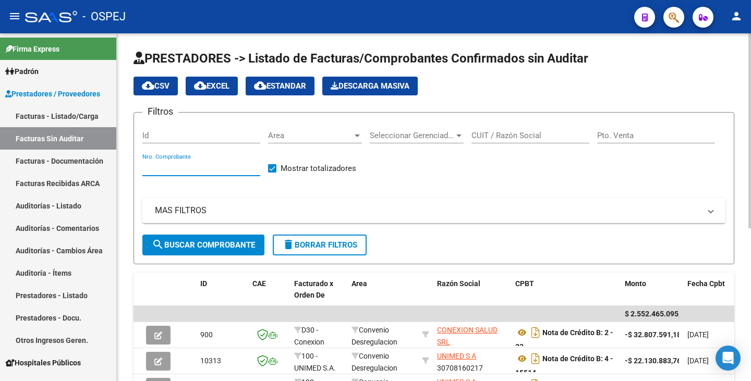
click at [203, 167] on input "Nro. Comprobante" at bounding box center [201, 167] width 118 height 9
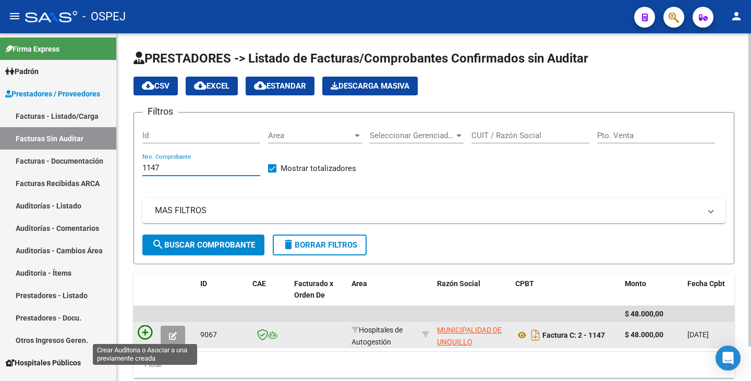
type input "1147"
click at [144, 331] on icon at bounding box center [145, 332] width 15 height 15
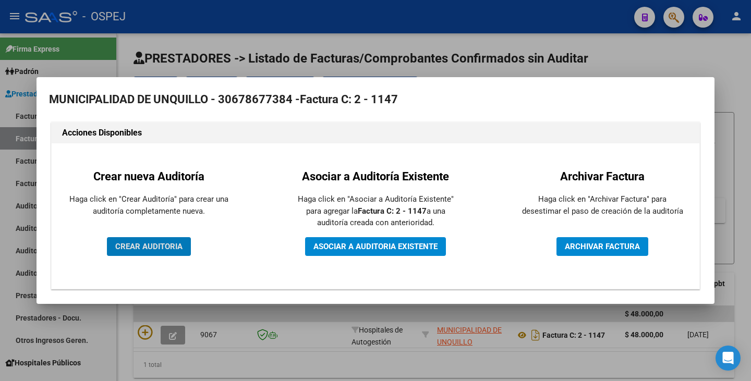
click at [163, 247] on span "CREAR AUDITORIA" at bounding box center [148, 246] width 67 height 9
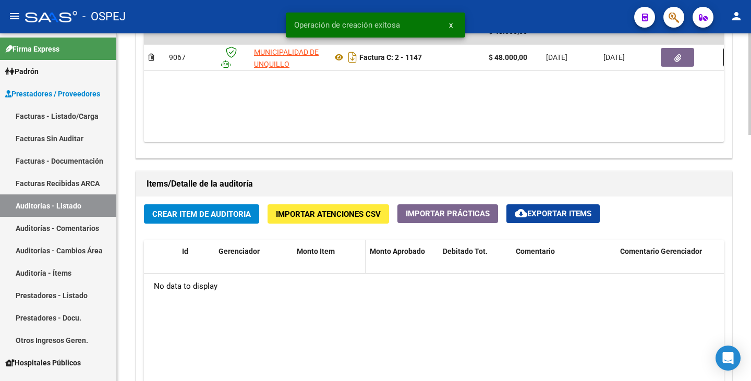
scroll to position [626, 0]
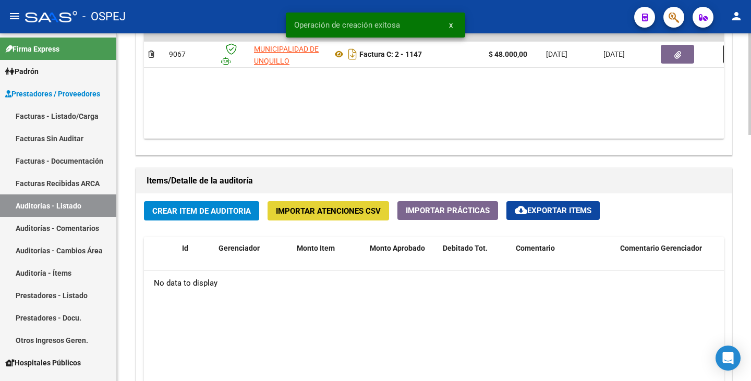
click at [352, 214] on span "Importar Atenciones CSV" at bounding box center [328, 210] width 105 height 9
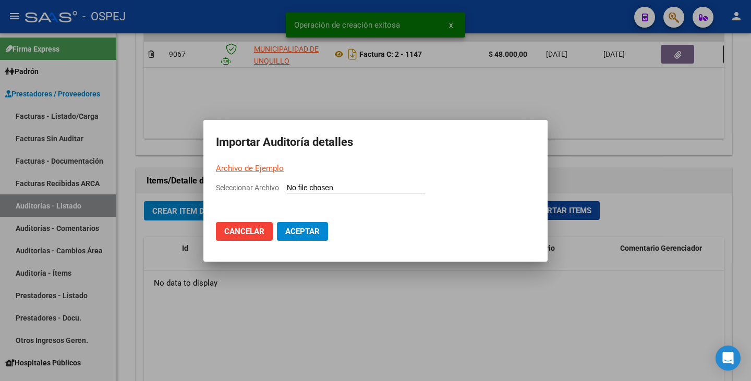
click at [294, 189] on input "Seleccionar Archivo" at bounding box center [356, 189] width 138 height 10
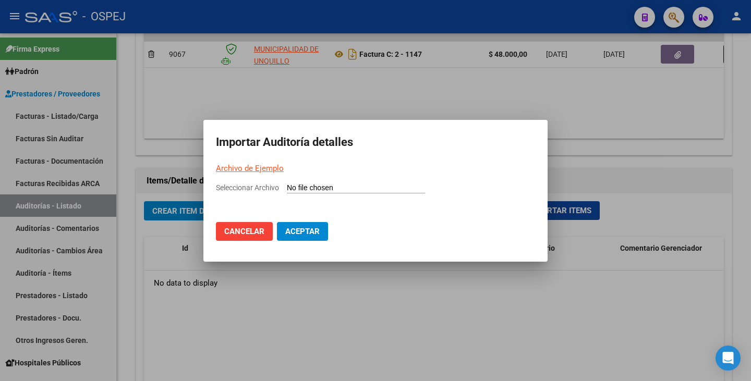
type input "C:\fakepath\MUNICIPALIDAD DE UNQUILLO FC 1147.csv"
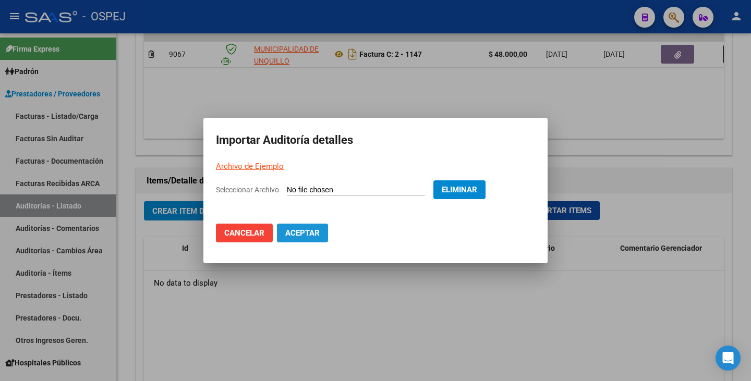
click at [301, 235] on span "Aceptar" at bounding box center [302, 232] width 34 height 9
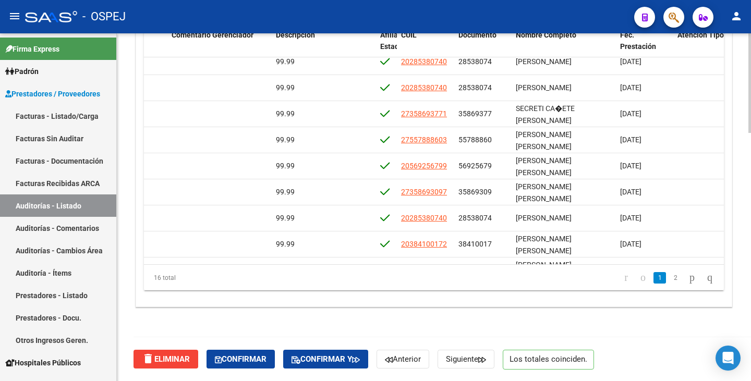
scroll to position [0, 448]
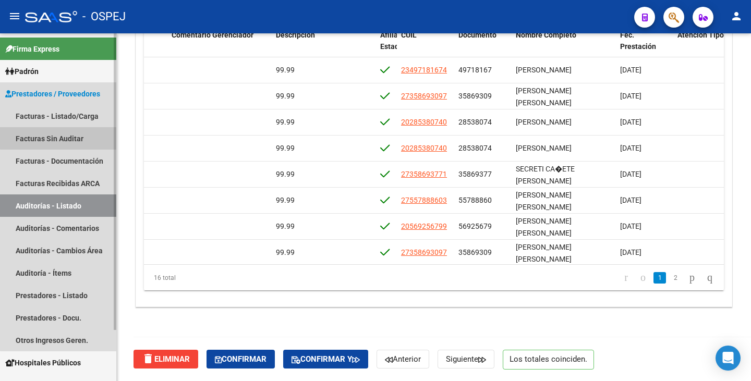
click at [64, 131] on link "Facturas Sin Auditar" at bounding box center [58, 138] width 116 height 22
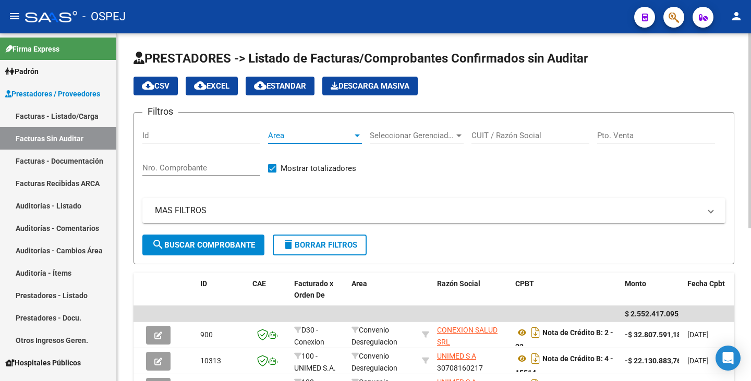
click at [297, 136] on span "Area" at bounding box center [310, 135] width 84 height 9
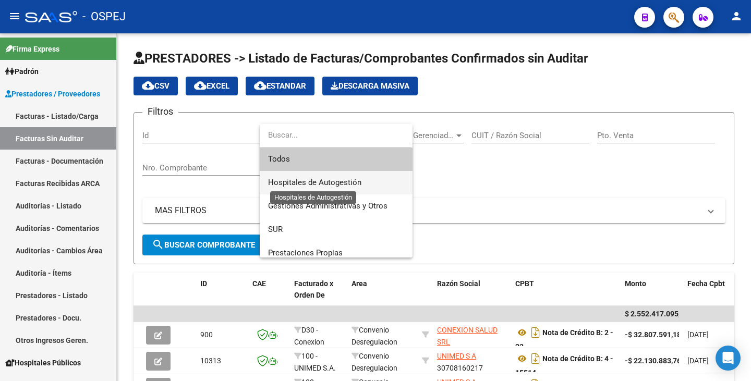
click at [309, 186] on span "Hospitales de Autogestión" at bounding box center [314, 182] width 93 height 9
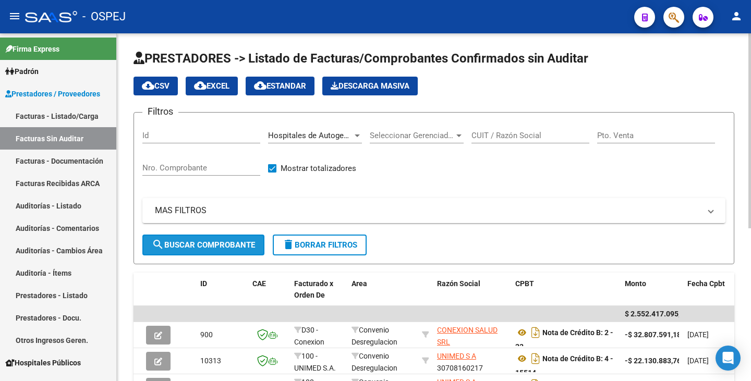
click at [180, 248] on span "search Buscar Comprobante" at bounding box center [203, 244] width 103 height 9
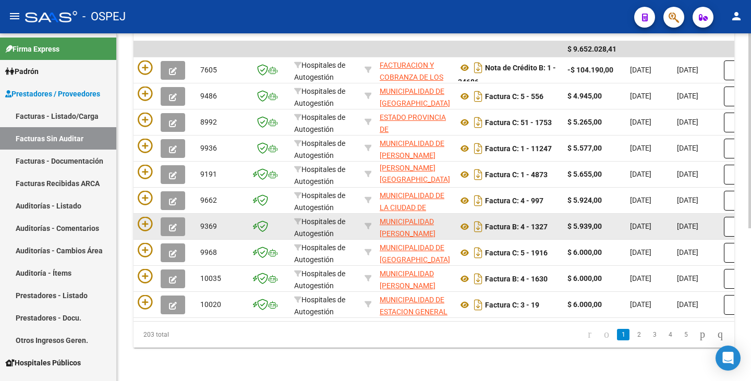
scroll to position [273, 0]
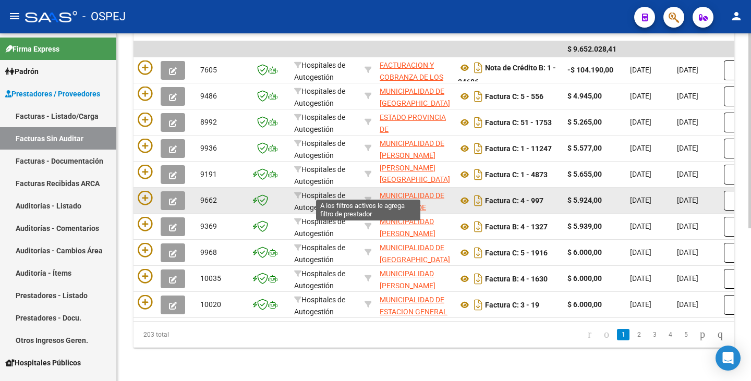
click at [368, 196] on div at bounding box center [367, 200] width 7 height 12
click at [369, 197] on icon at bounding box center [367, 200] width 7 height 7
type input "30999013631"
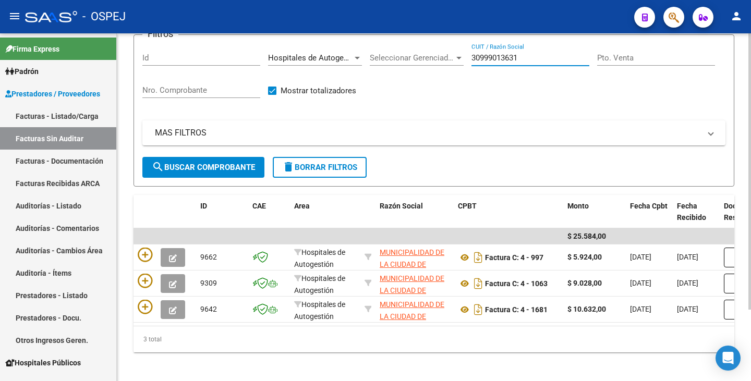
scroll to position [77, 0]
drag, startPoint x: 523, startPoint y: 43, endPoint x: 388, endPoint y: 44, distance: 134.5
click at [388, 44] on div "Filtros Id Hospitales de Autogestión Area Seleccionar Gerenciador Seleccionar G…" at bounding box center [433, 101] width 583 height 114
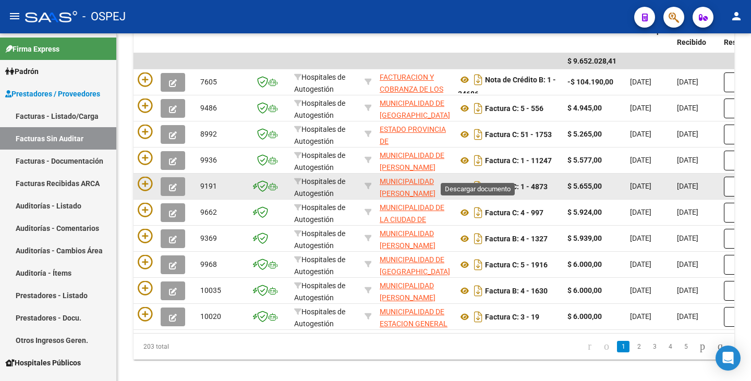
scroll to position [273, 0]
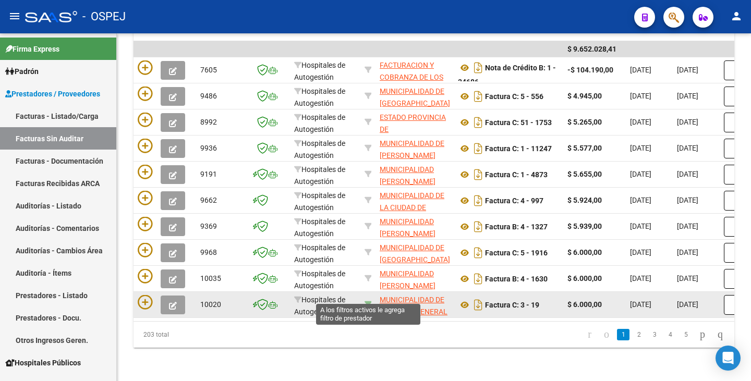
click at [367, 301] on icon at bounding box center [367, 304] width 7 height 7
type input "30678654422"
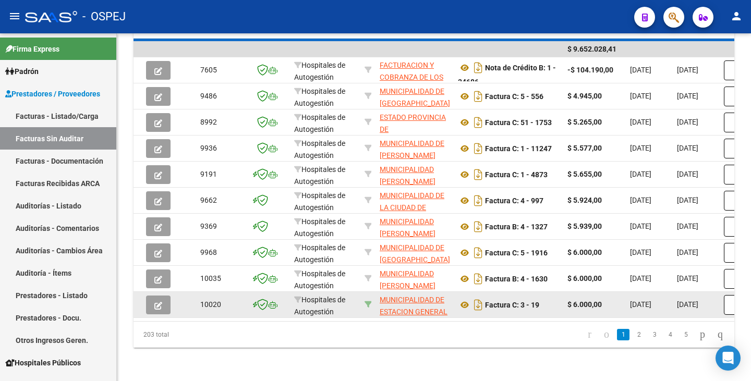
scroll to position [168, 0]
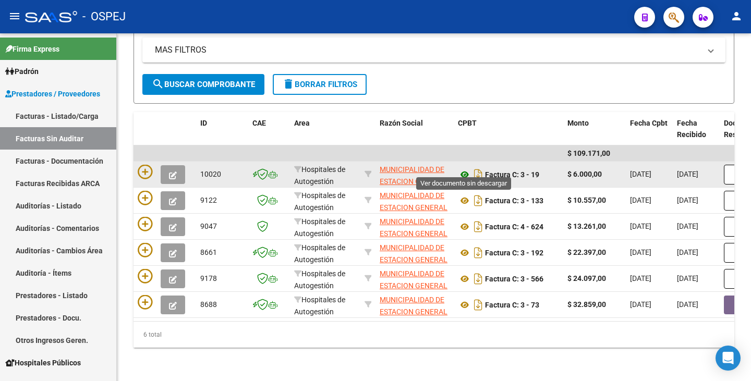
click at [464, 168] on icon at bounding box center [465, 174] width 14 height 13
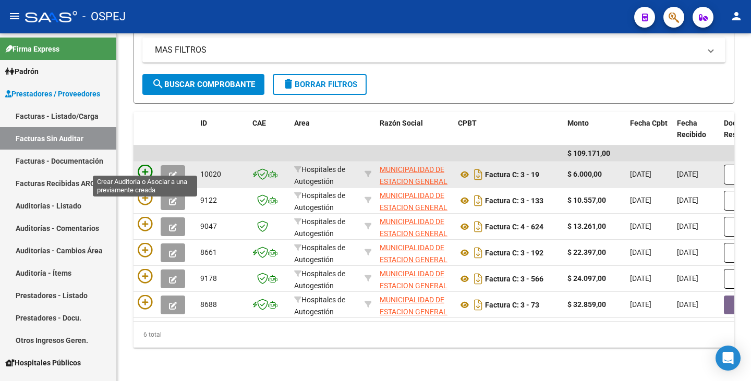
click at [146, 165] on icon at bounding box center [145, 172] width 15 height 15
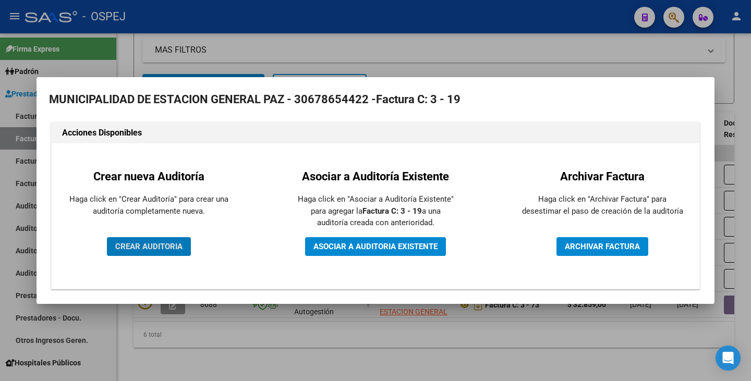
click at [162, 250] on span "CREAR AUDITORIA" at bounding box center [148, 246] width 67 height 9
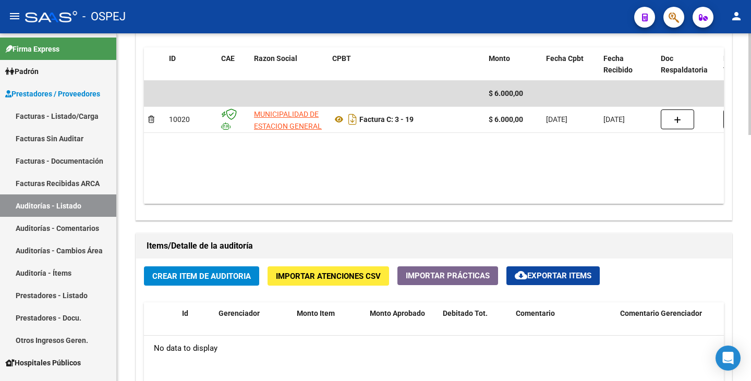
scroll to position [573, 0]
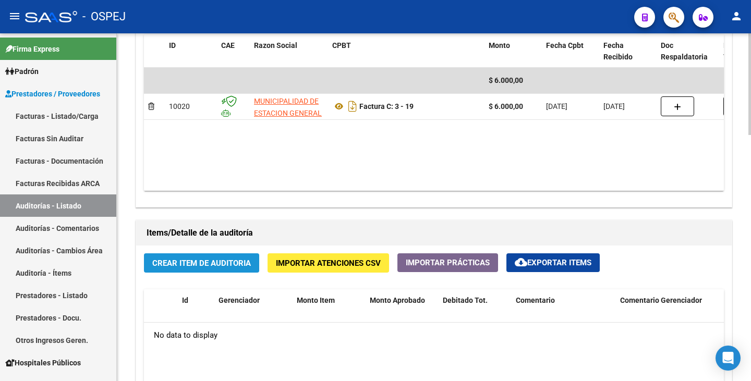
click at [145, 261] on button "Crear Item de Auditoria" at bounding box center [201, 262] width 115 height 19
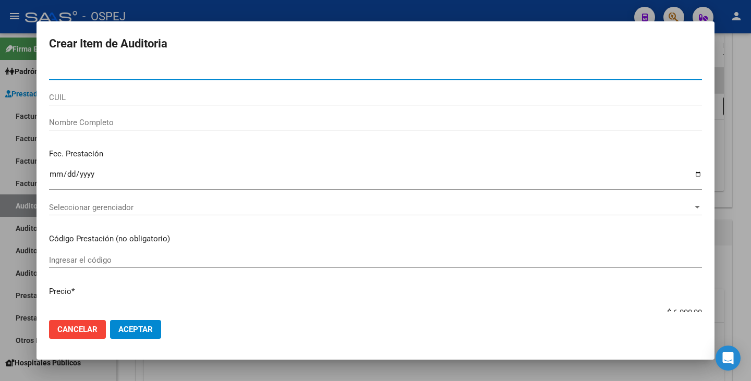
paste input "30543661"
type input "30543661"
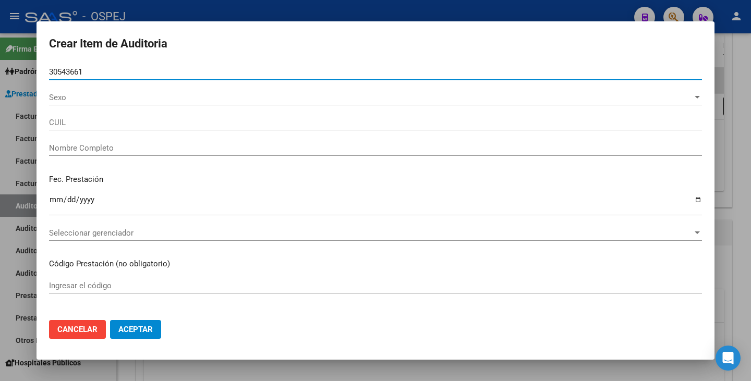
type input "27305436610"
type input "GHIORYI MERCEDES SILVINA"
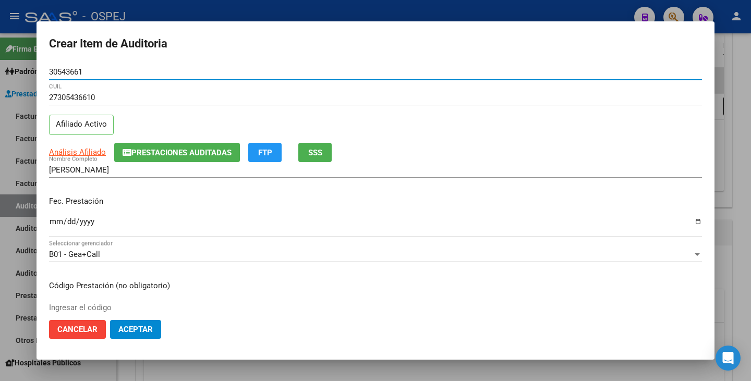
type input "30543661"
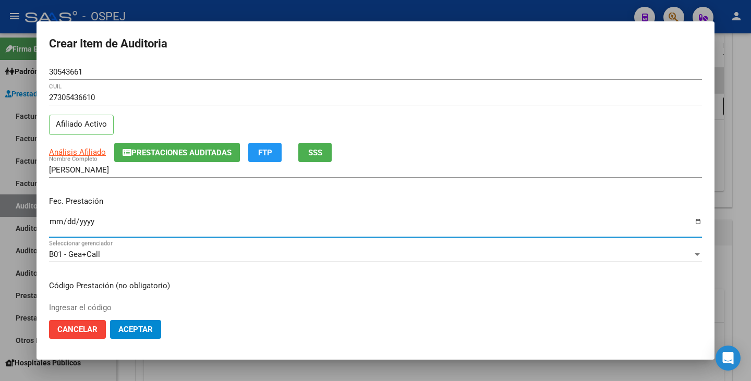
click at [56, 225] on input "Ingresar la fecha" at bounding box center [375, 225] width 653 height 17
type input "2021-12-22"
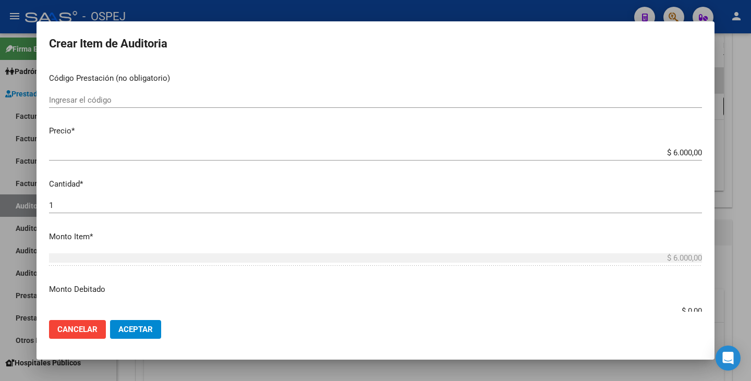
scroll to position [209, 0]
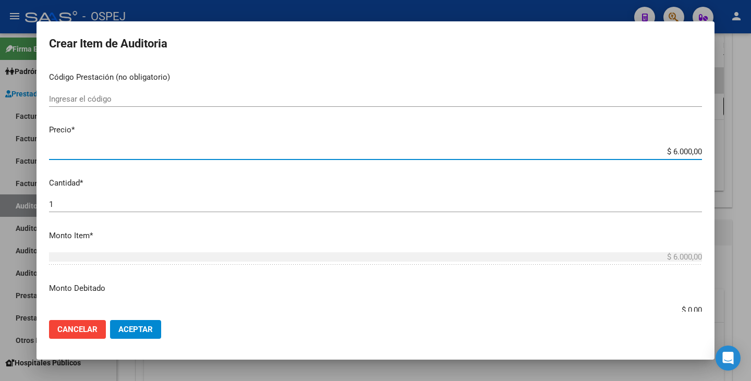
drag, startPoint x: 664, startPoint y: 151, endPoint x: 750, endPoint y: 132, distance: 88.7
click at [750, 132] on div "Crear Item de Auditoria 30543661 Nro Documento 27305436610 CUIL Afiliado Activo…" at bounding box center [375, 190] width 751 height 381
type input "$ 0,03"
type input "$ 0,30"
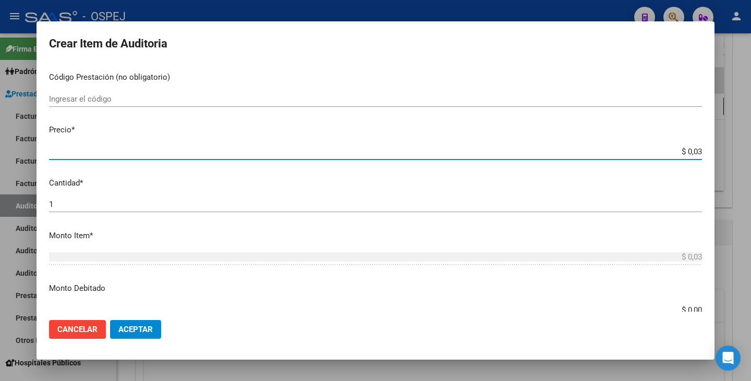
type input "$ 0,30"
type input "$ 3,00"
type input "$ 30,00"
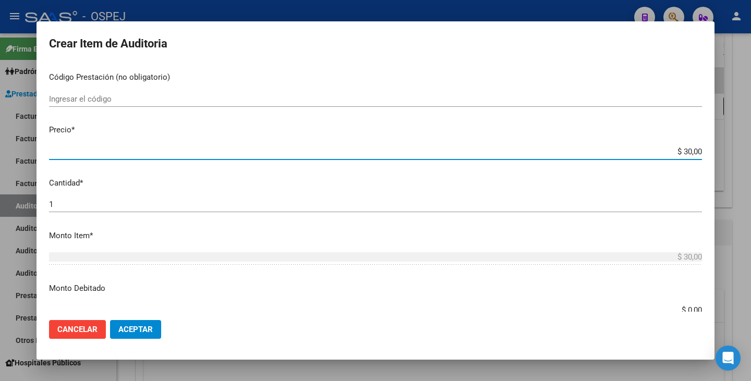
type input "$ 300,00"
type input "$ 3.000,00"
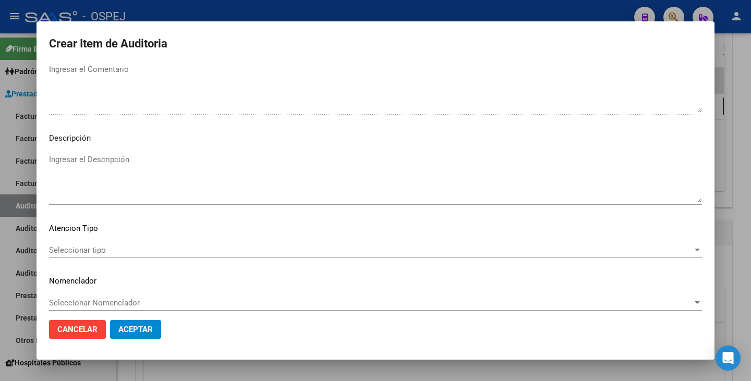
scroll to position [601, 0]
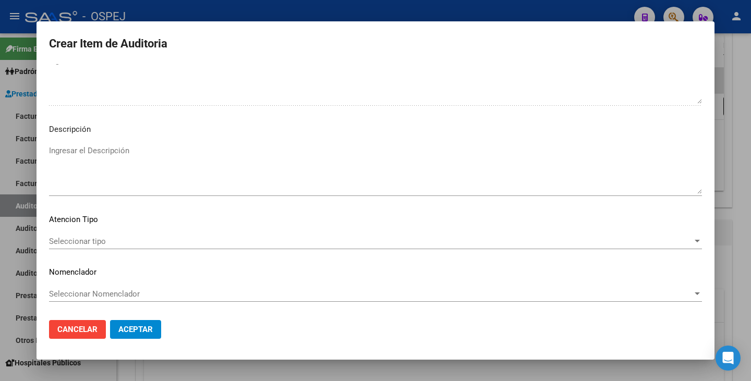
click at [559, 241] on span "Seleccionar tipo" at bounding box center [370, 241] width 643 height 9
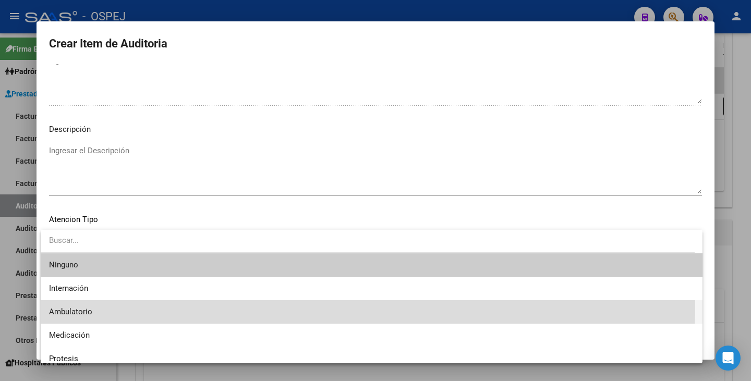
click at [173, 307] on span "Ambulatorio" at bounding box center [371, 311] width 645 height 23
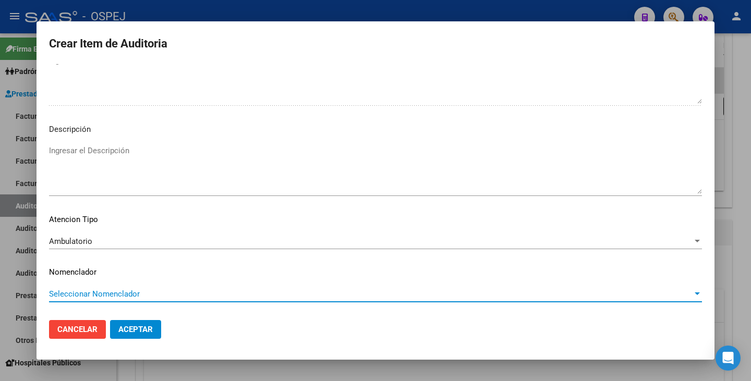
click at [175, 295] on span "Seleccionar Nomenclador" at bounding box center [370, 293] width 643 height 9
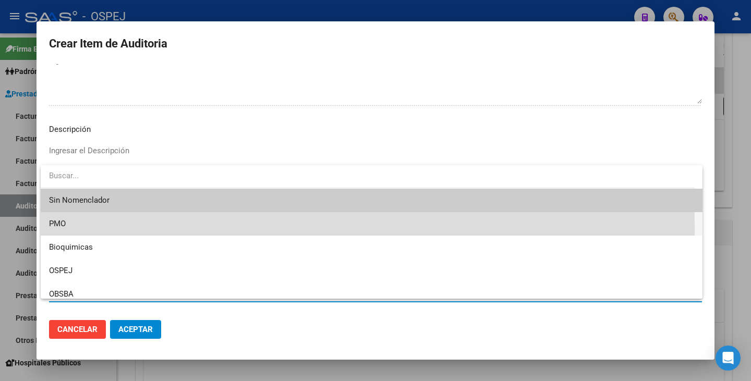
click at [104, 227] on span "PMO" at bounding box center [371, 223] width 645 height 23
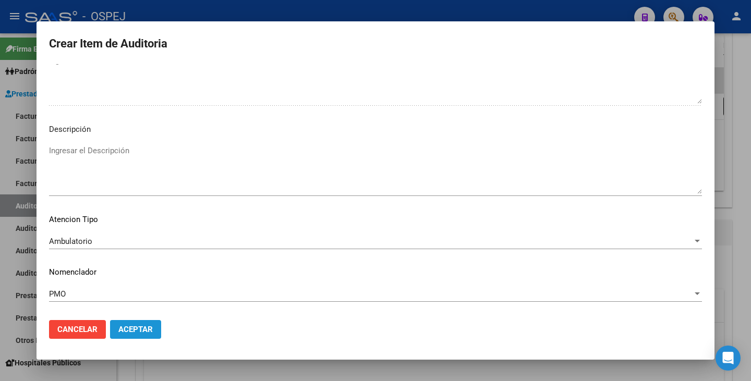
click at [150, 330] on span "Aceptar" at bounding box center [135, 329] width 34 height 9
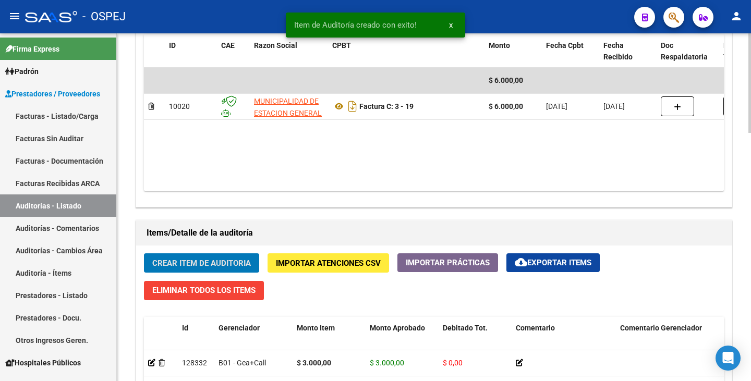
scroll to position [574, 0]
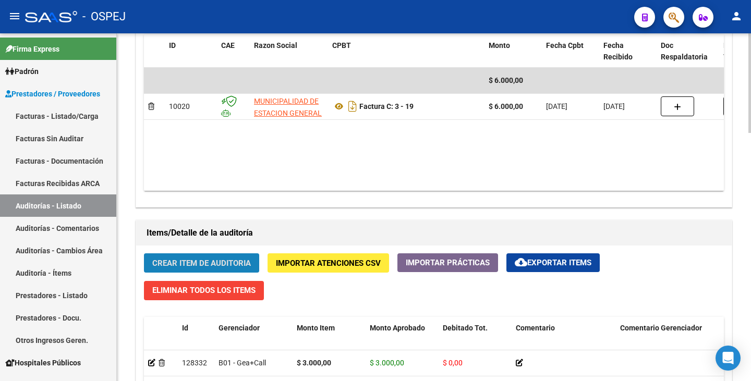
click at [191, 263] on span "Crear Item de Auditoria" at bounding box center [201, 263] width 99 height 9
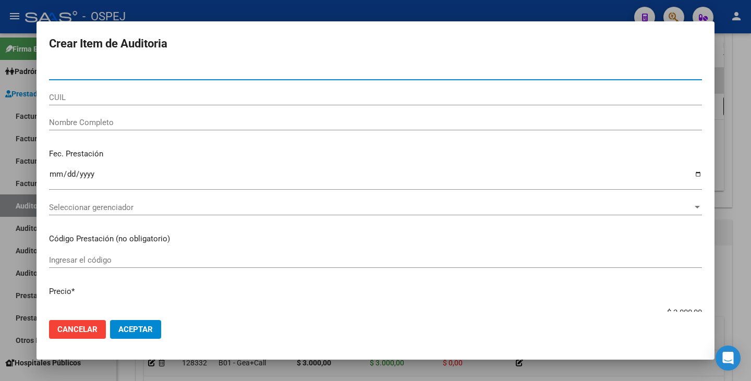
paste input "25010289"
type input "25010289"
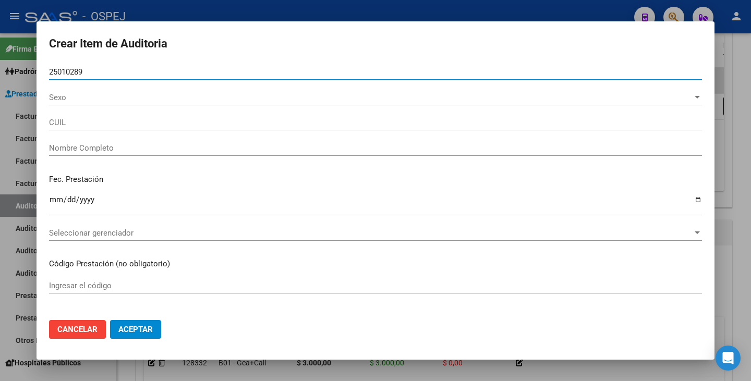
type input "20250102896"
type input "LOPEZ CARLOS ALBERTO"
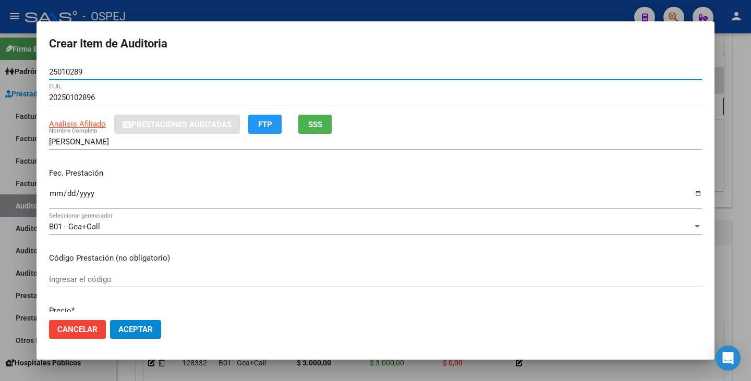
type input "25010289"
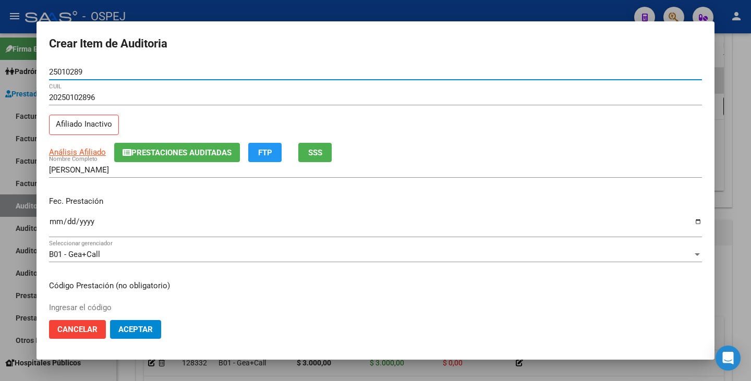
click at [54, 222] on input "Ingresar la fecha" at bounding box center [375, 225] width 653 height 17
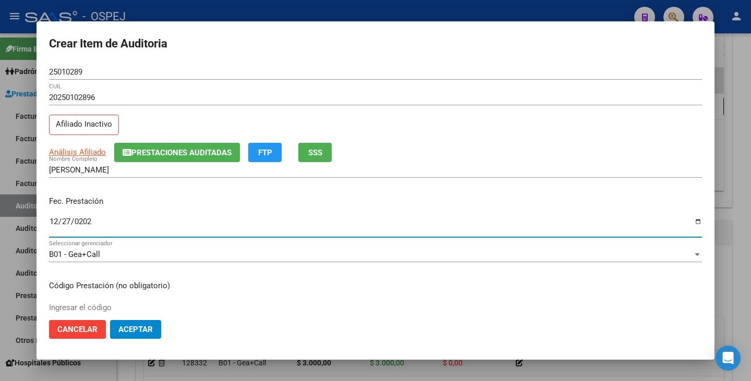
type input "2021-12-27"
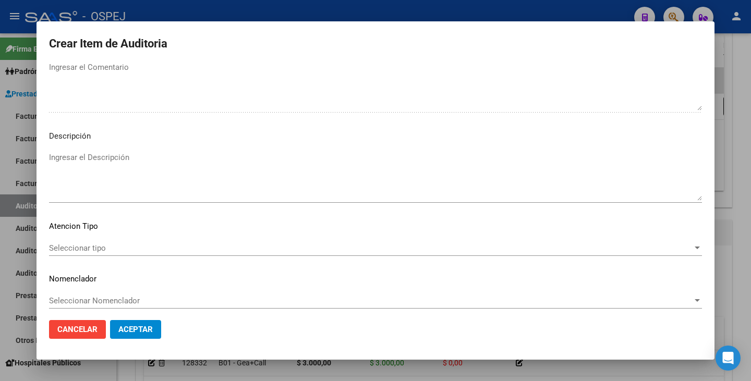
scroll to position [601, 0]
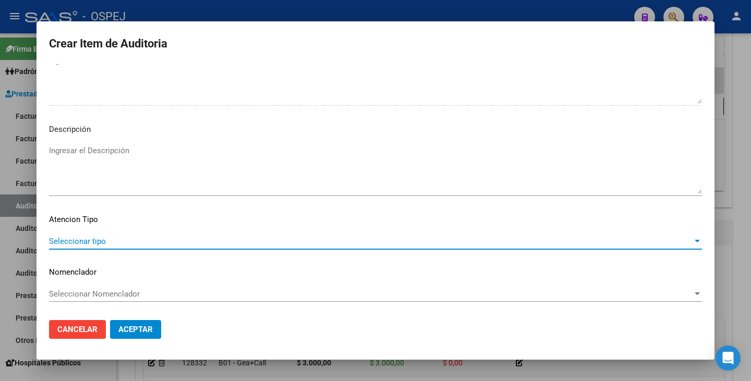
click at [589, 243] on span "Seleccionar tipo" at bounding box center [370, 241] width 643 height 9
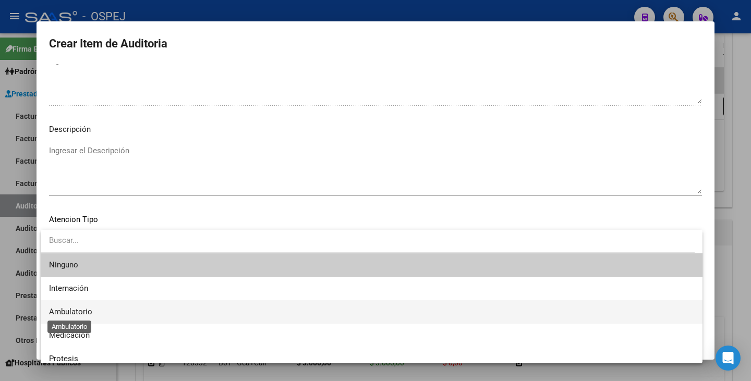
click at [78, 307] on span "Ambulatorio" at bounding box center [70, 311] width 43 height 9
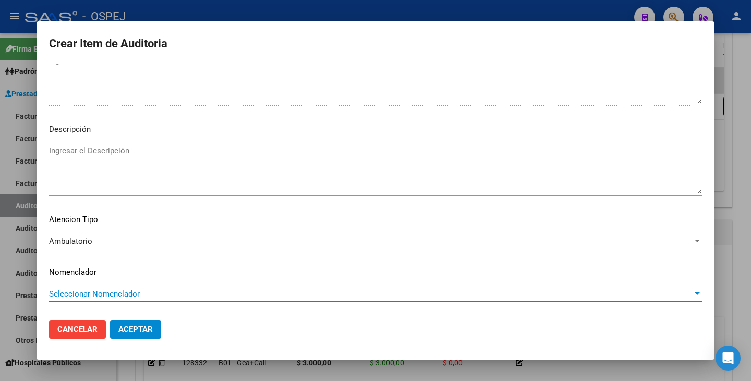
click at [99, 295] on span "Seleccionar Nomenclador" at bounding box center [370, 293] width 643 height 9
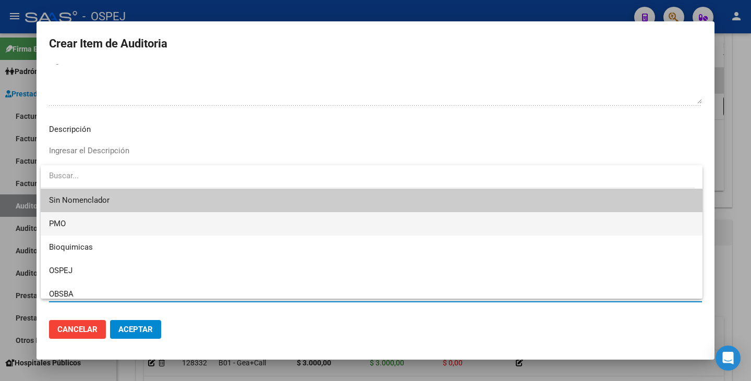
click at [86, 214] on span "PMO" at bounding box center [371, 223] width 645 height 23
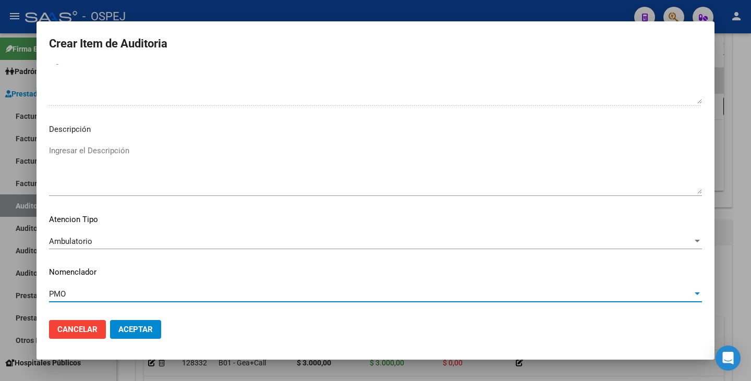
click at [147, 331] on span "Aceptar" at bounding box center [135, 329] width 34 height 9
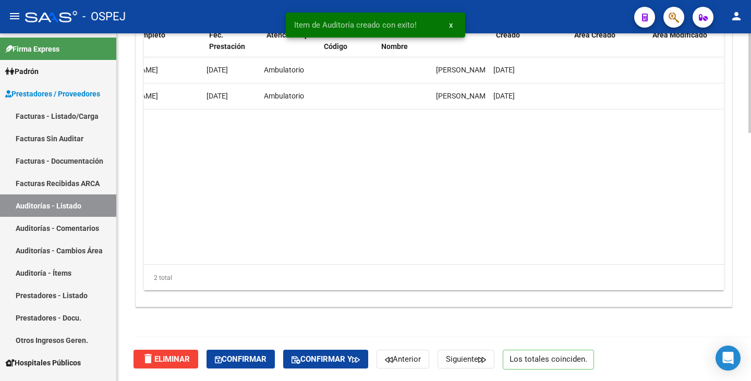
scroll to position [0, 0]
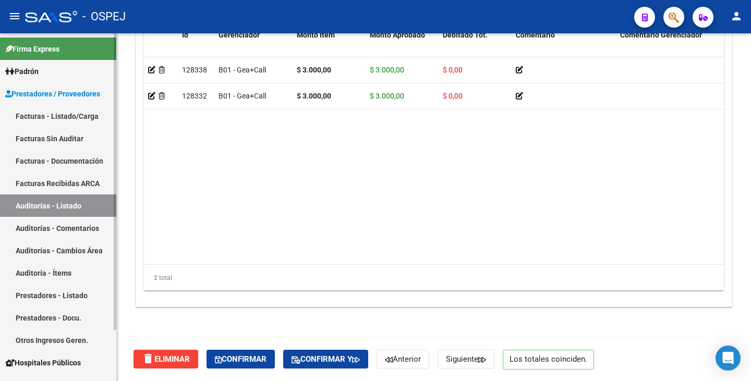
click at [40, 137] on link "Facturas Sin Auditar" at bounding box center [58, 138] width 116 height 22
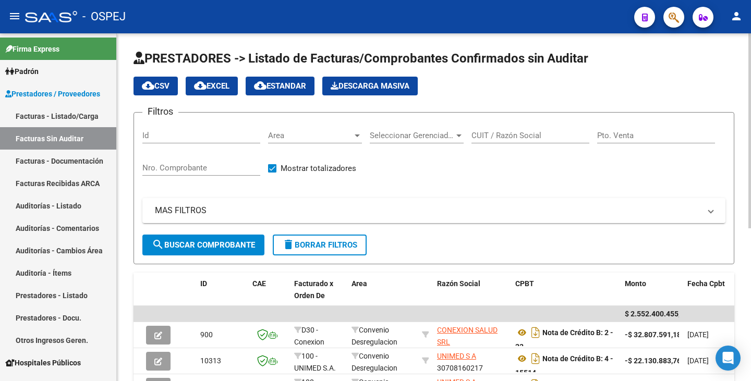
click at [314, 137] on span "Area" at bounding box center [310, 135] width 84 height 9
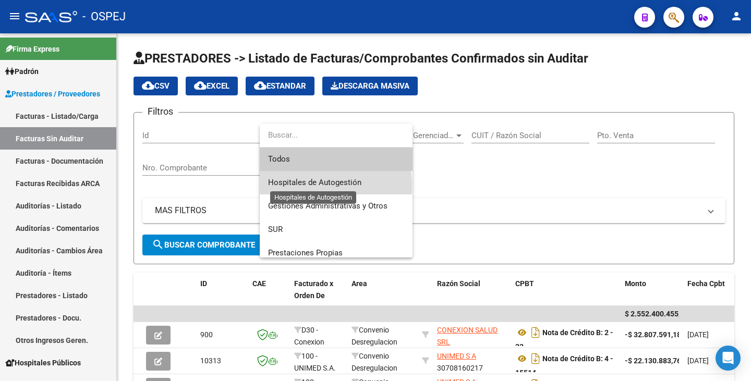
click at [314, 186] on span "Hospitales de Autogestión" at bounding box center [314, 182] width 93 height 9
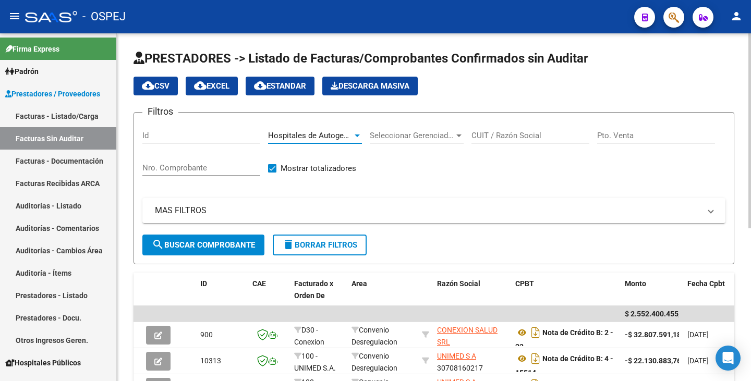
click at [489, 136] on input "CUIT / Razón Social" at bounding box center [530, 135] width 118 height 9
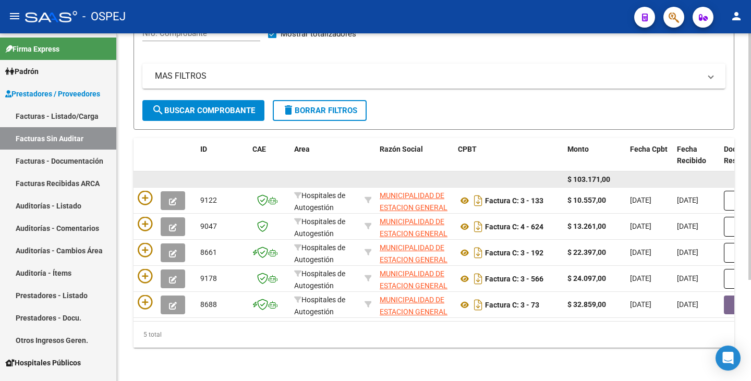
scroll to position [142, 0]
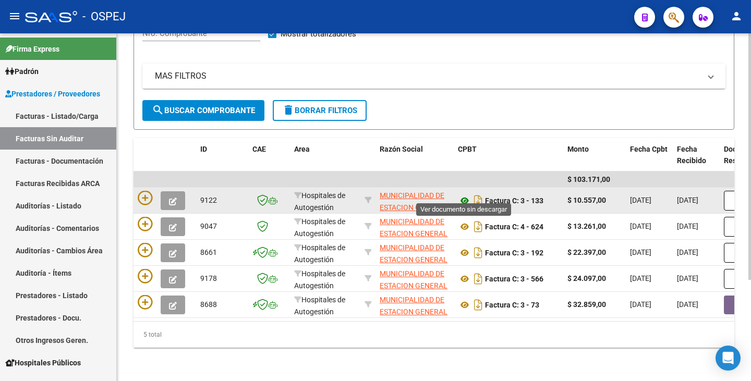
type input "estaci"
click at [463, 194] on icon at bounding box center [465, 200] width 14 height 13
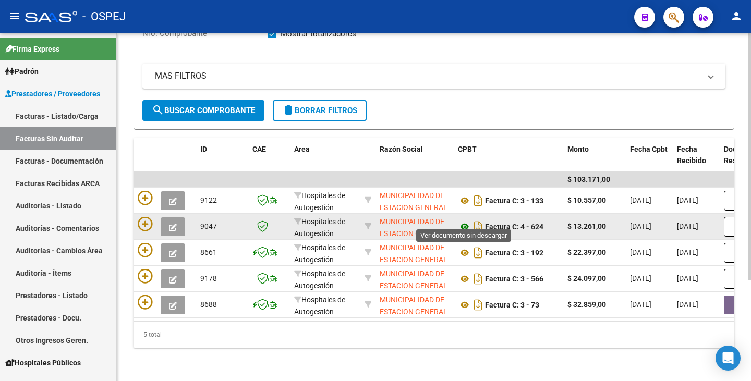
click at [466, 221] on icon at bounding box center [465, 227] width 14 height 13
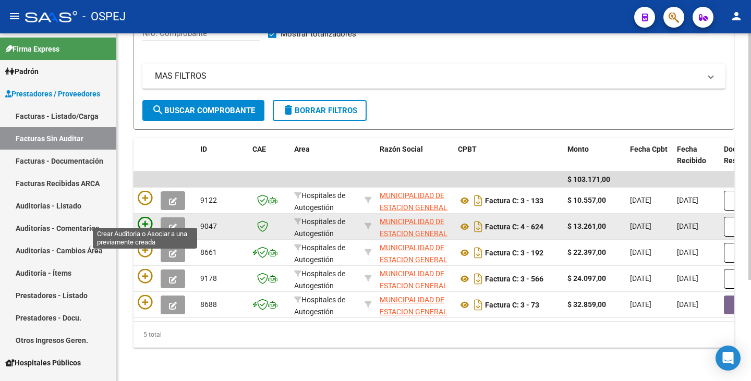
click at [148, 217] on icon at bounding box center [145, 224] width 15 height 15
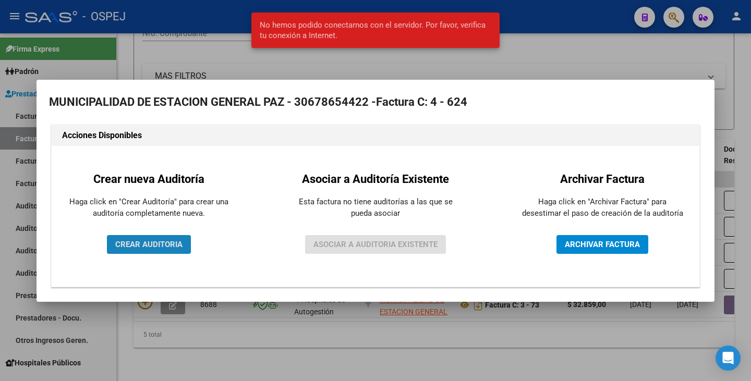
click at [144, 246] on span "CREAR AUDITORIA" at bounding box center [148, 244] width 67 height 9
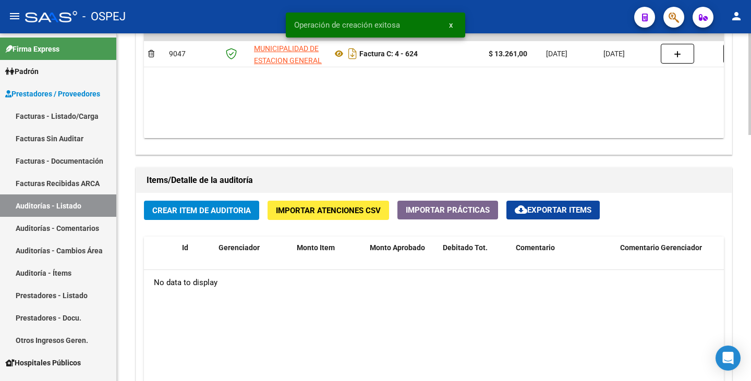
scroll to position [626, 0]
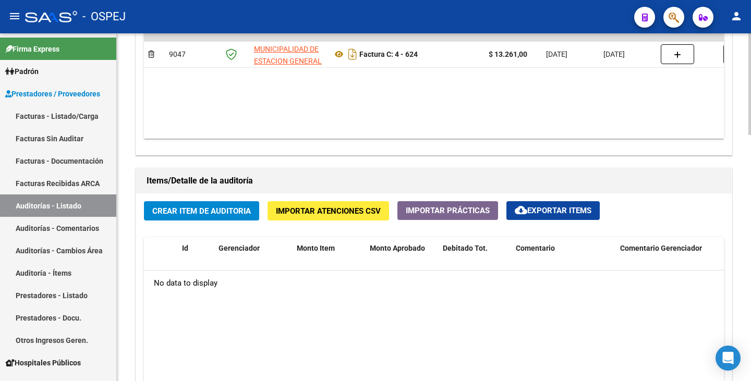
click at [172, 211] on span "Crear Item de Auditoria" at bounding box center [201, 210] width 99 height 9
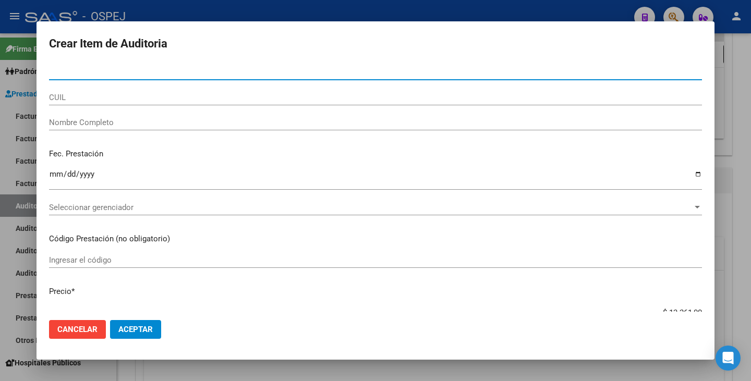
paste input "34687071"
type input "34687071"
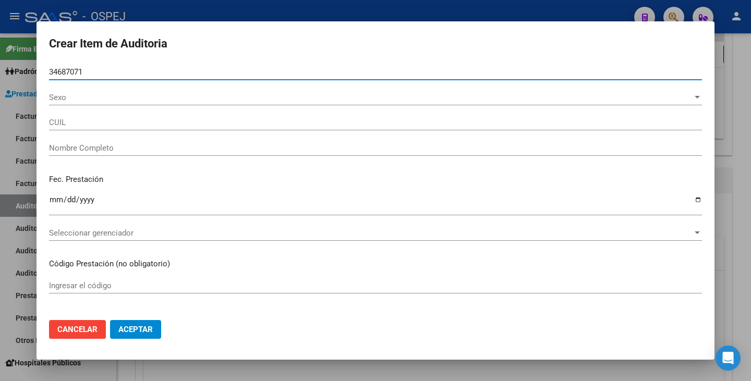
type input "27346870716"
type input "GARNICA JUAN MANUEL"
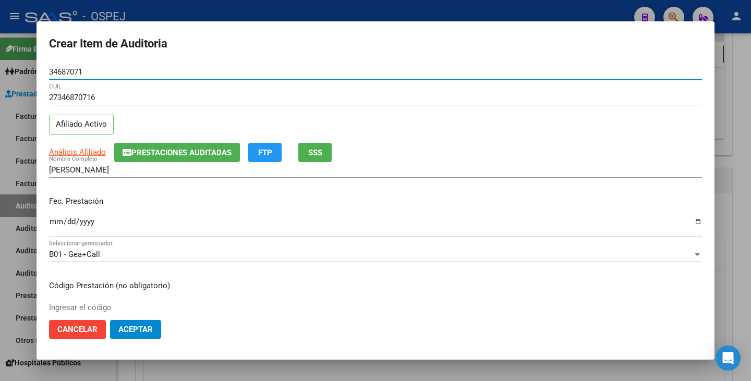
type input "34687071"
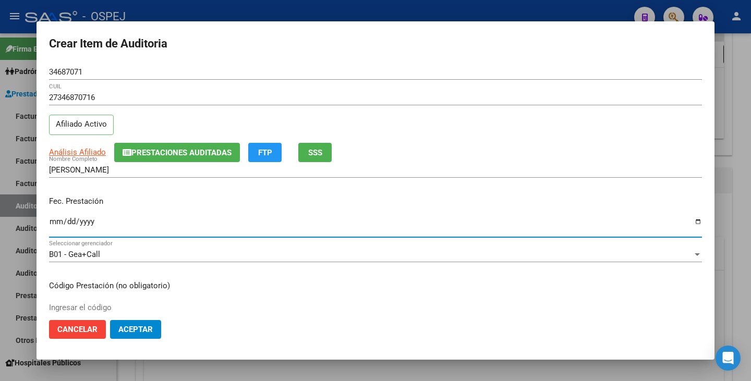
click at [57, 219] on input "Ingresar la fecha" at bounding box center [375, 225] width 653 height 17
type input "2024-12-21"
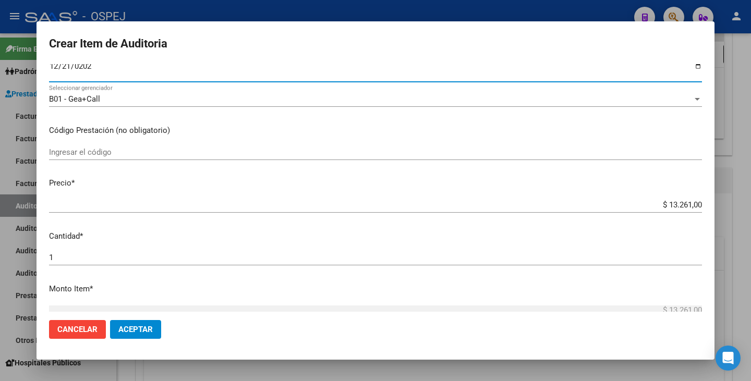
scroll to position [156, 0]
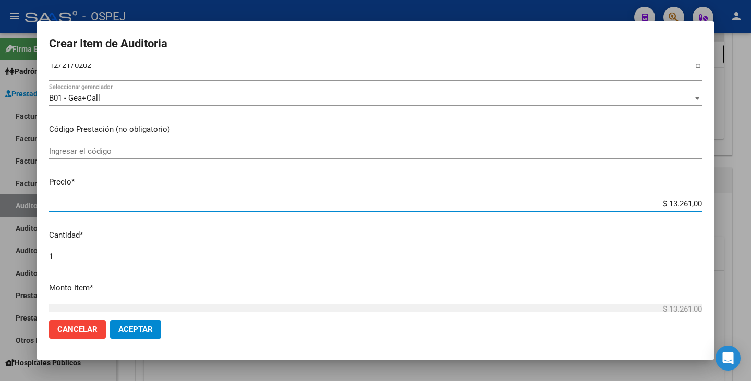
drag, startPoint x: 661, startPoint y: 207, endPoint x: 750, endPoint y: 199, distance: 89.1
click at [750, 199] on div "Crear Item de Auditoria 34687071 Nro Documento 27346870716 CUIL Afiliado Activo…" at bounding box center [375, 190] width 751 height 381
type input "$ 0,03"
type input "$ 0,39"
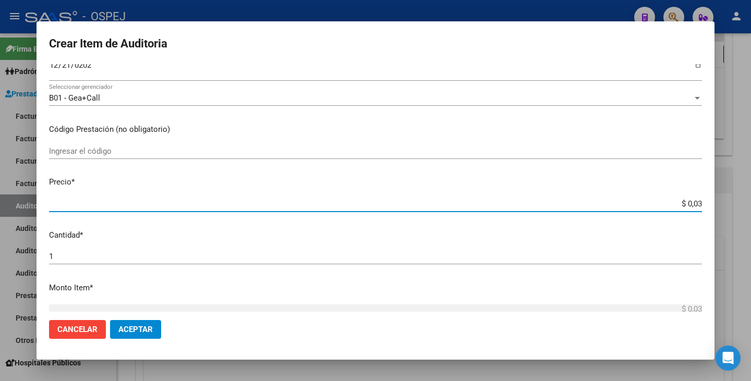
type input "$ 0,39"
type input "$ 3,99"
type input "$ 39,98"
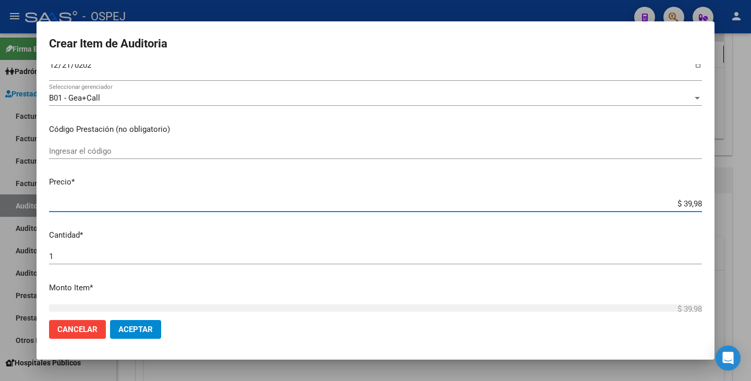
type input "$ 399,80"
type input "$ 3.998,00"
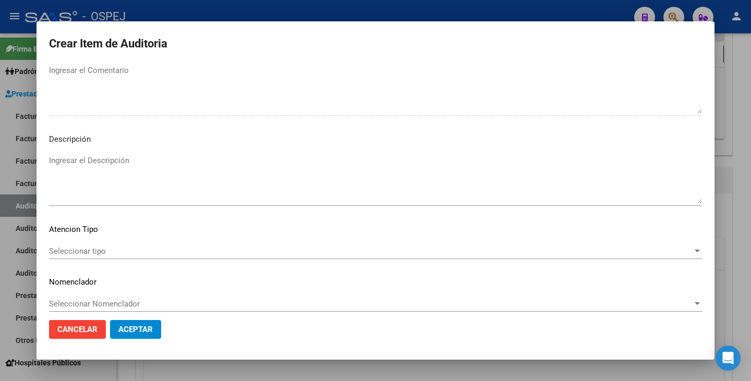
scroll to position [601, 0]
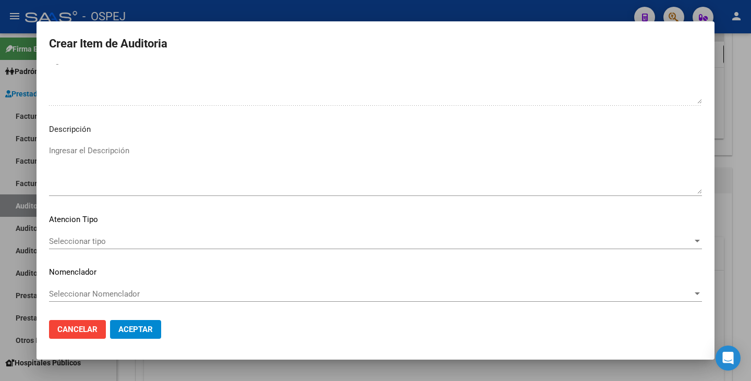
click at [469, 247] on div "Seleccionar tipo Seleccionar tipo" at bounding box center [375, 242] width 653 height 16
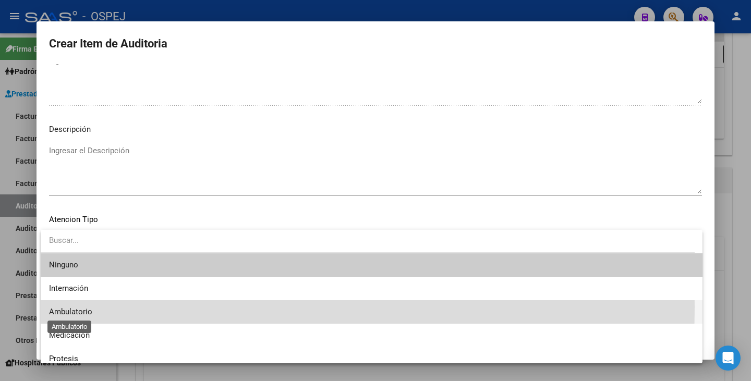
click at [71, 307] on span "Ambulatorio" at bounding box center [70, 311] width 43 height 9
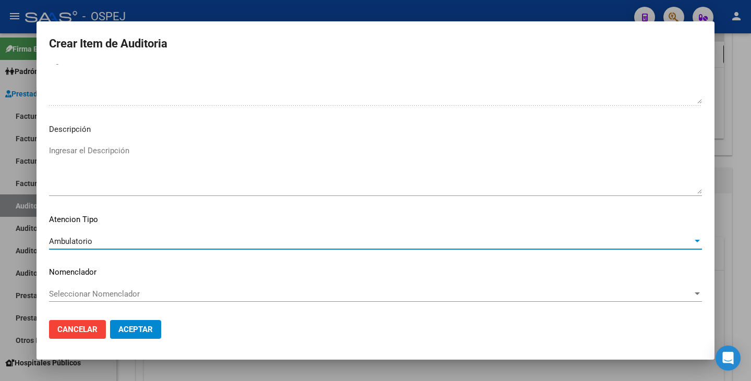
click at [100, 296] on span "Seleccionar Nomenclador" at bounding box center [370, 293] width 643 height 9
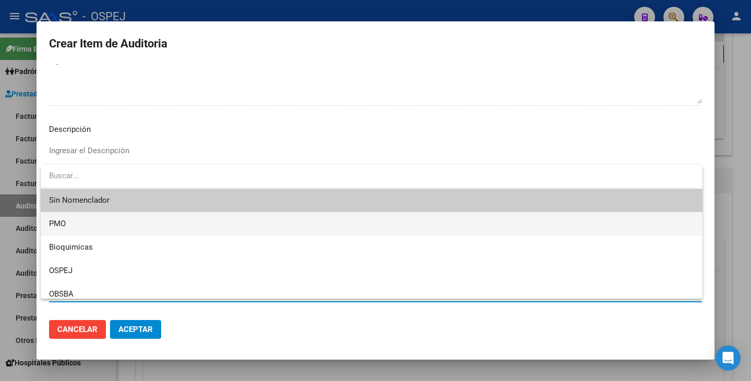
click at [102, 221] on span "PMO" at bounding box center [371, 223] width 645 height 23
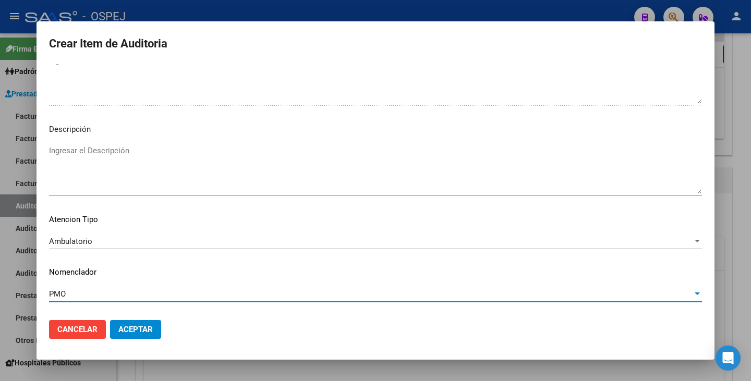
click at [131, 330] on span "Aceptar" at bounding box center [135, 329] width 34 height 9
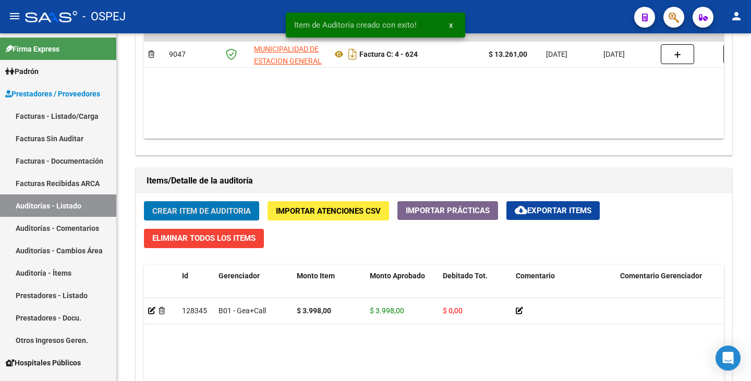
scroll to position [626, 0]
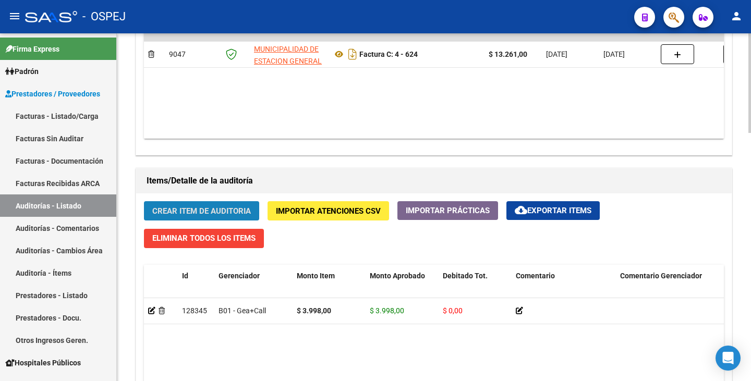
click at [175, 206] on span "Crear Item de Auditoria" at bounding box center [201, 210] width 99 height 9
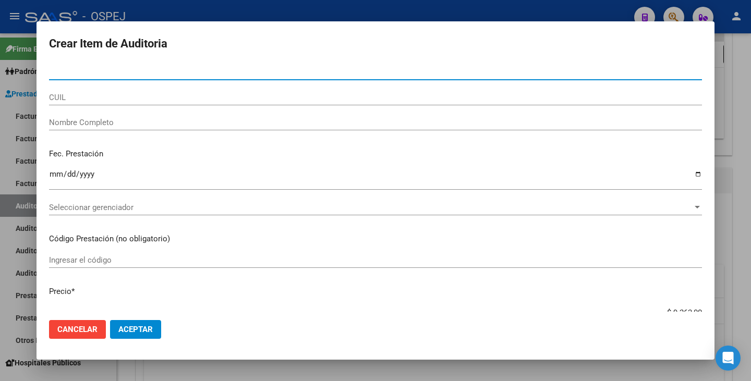
paste input "30543661"
type input "30543661"
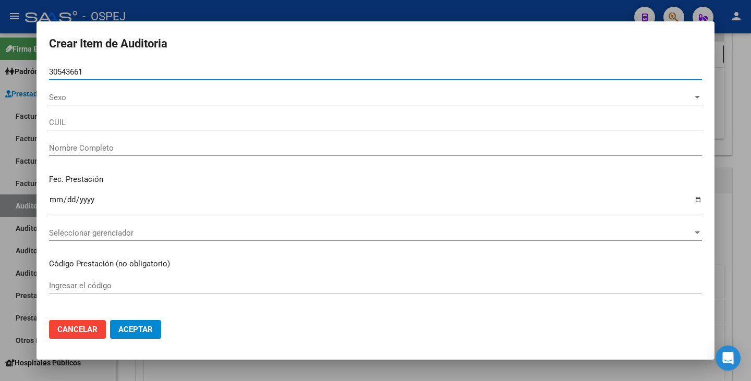
type input "27305436610"
type input "GHIORYI MERCEDES SILVINA"
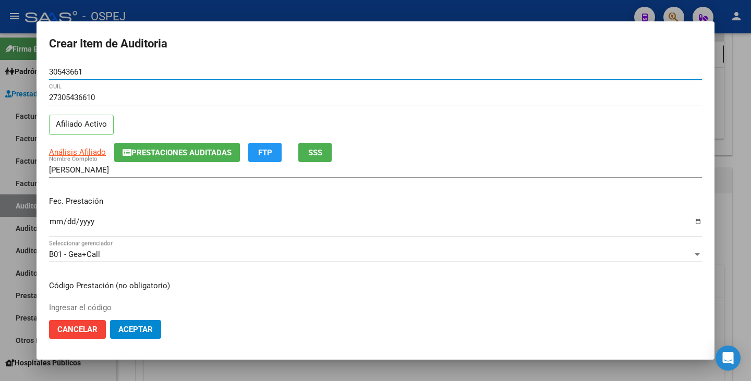
type input "30543661"
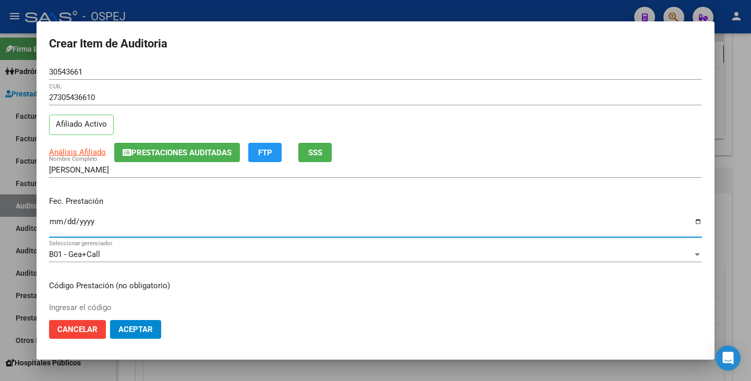
drag, startPoint x: 51, startPoint y: 222, endPoint x: 82, endPoint y: 101, distance: 124.9
click at [50, 221] on input "Ingresar la fecha" at bounding box center [375, 225] width 653 height 17
type input "2024-12-02"
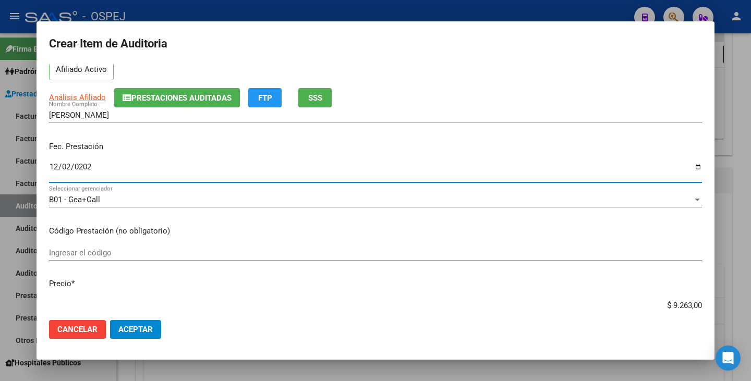
scroll to position [156, 0]
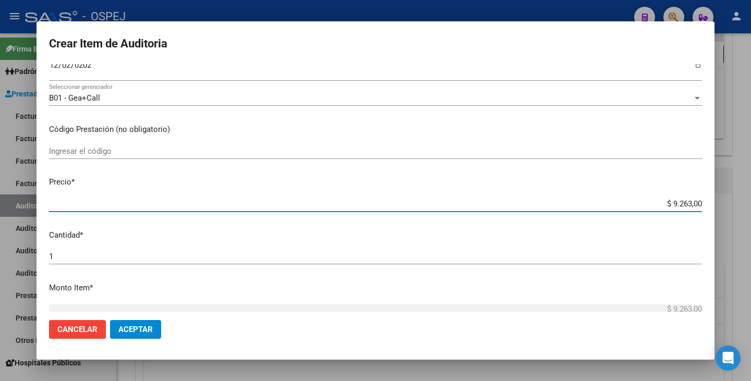
drag, startPoint x: 663, startPoint y: 200, endPoint x: 750, endPoint y: 205, distance: 87.2
click at [750, 205] on div "Crear Item de Auditoria 30543661 Nro Documento 27305436610 CUIL Afiliado Activo…" at bounding box center [375, 190] width 751 height 381
type input "$ 0,03"
type input "$ 0,39"
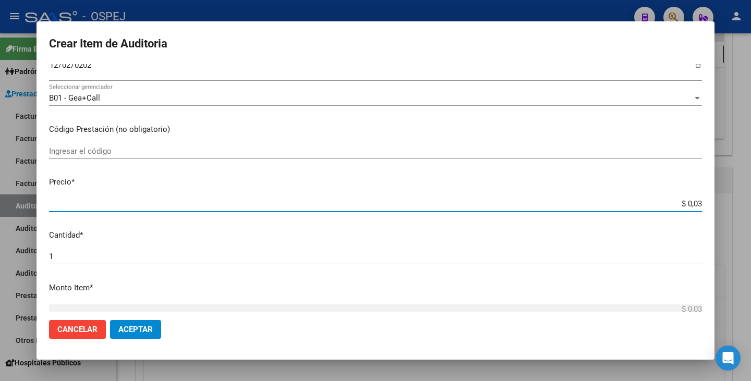
type input "$ 0,39"
type input "$ 3,99"
type input "$ 39,98"
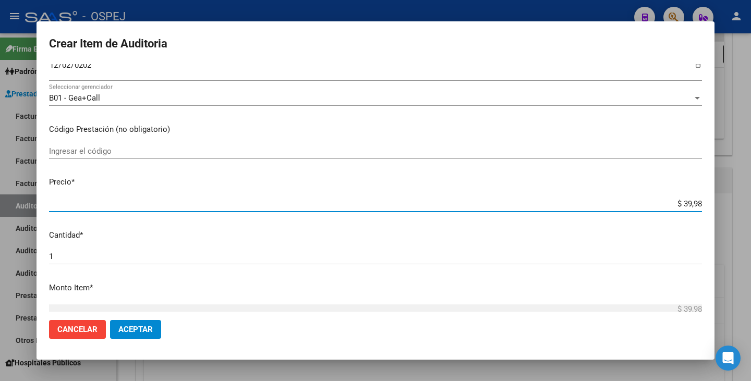
type input "$ 399,80"
type input "$ 3.998,00"
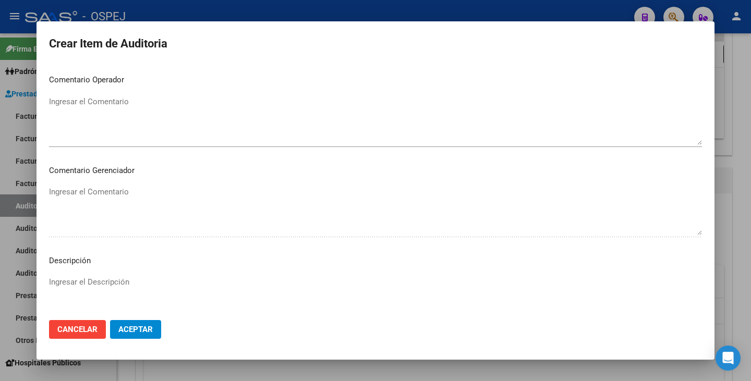
scroll to position [601, 0]
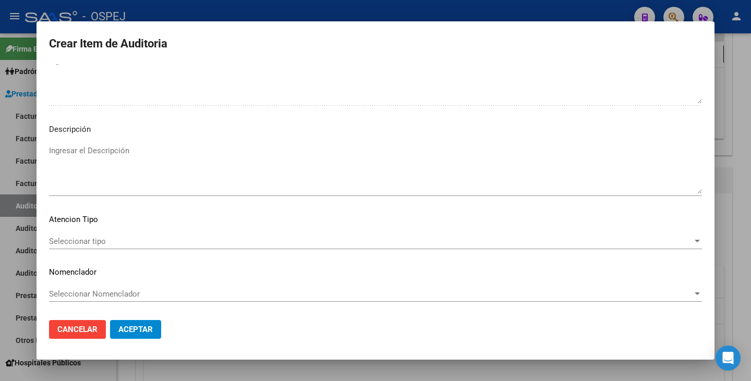
click at [516, 239] on span "Seleccionar tipo" at bounding box center [370, 241] width 643 height 9
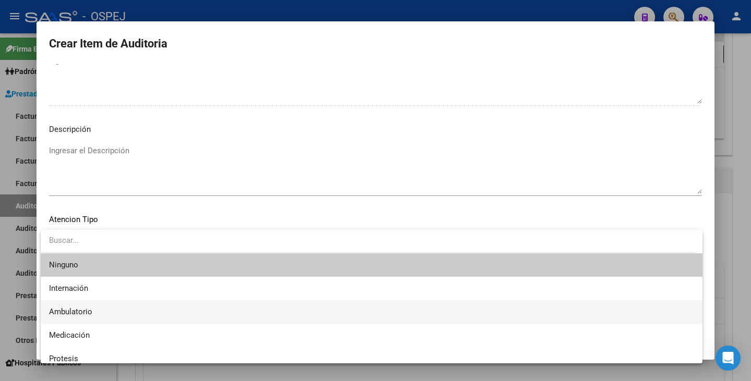
click at [182, 301] on span "Ambulatorio" at bounding box center [371, 311] width 645 height 23
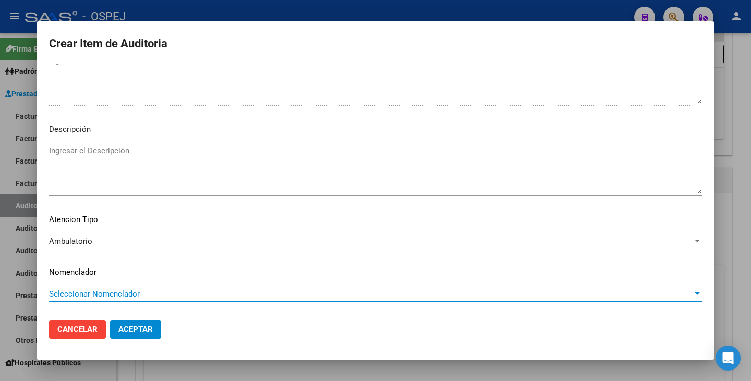
click at [184, 293] on span "Seleccionar Nomenclador" at bounding box center [370, 293] width 643 height 9
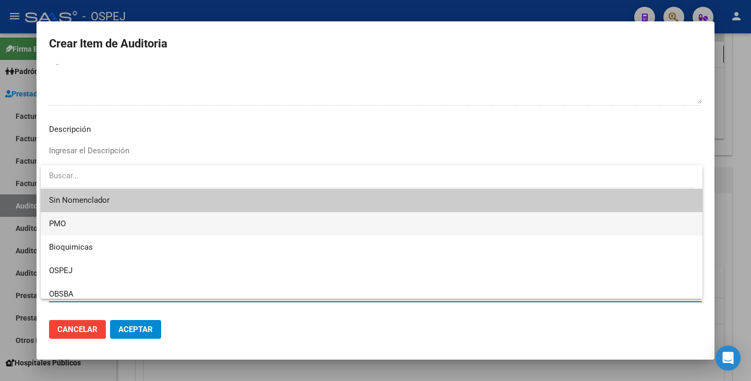
click at [126, 230] on span "PMO" at bounding box center [371, 223] width 645 height 23
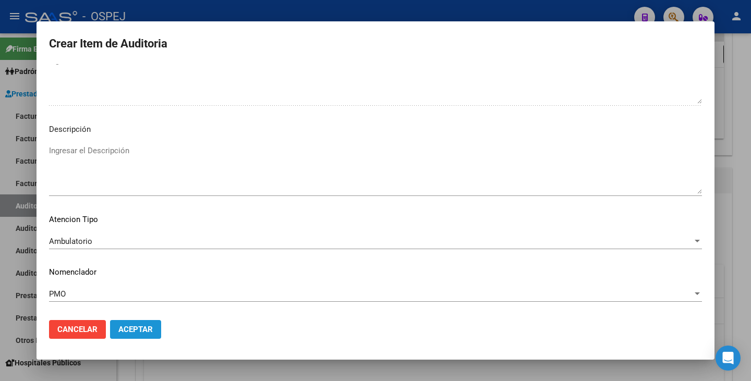
click at [136, 336] on button "Aceptar" at bounding box center [135, 329] width 51 height 19
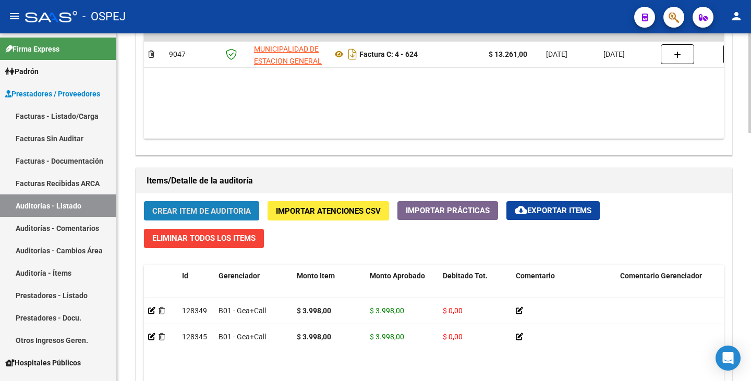
click at [168, 215] on span "Crear Item de Auditoria" at bounding box center [201, 210] width 99 height 9
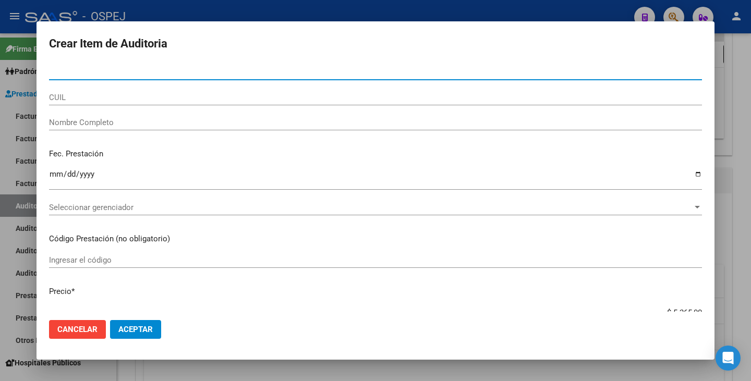
paste input "34687071"
type input "34687071"
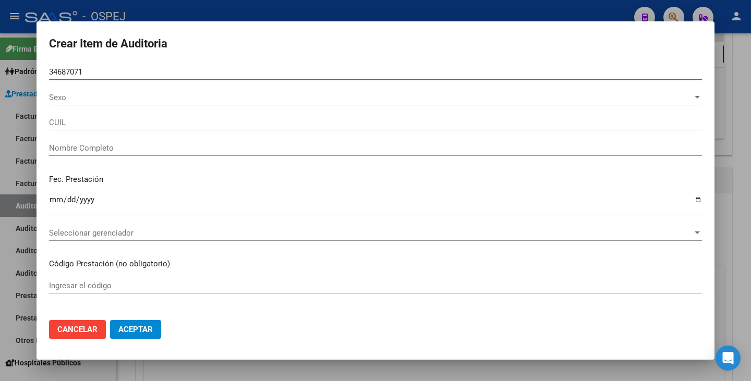
type input "27346870716"
type input "GARNICA JUAN MANUEL"
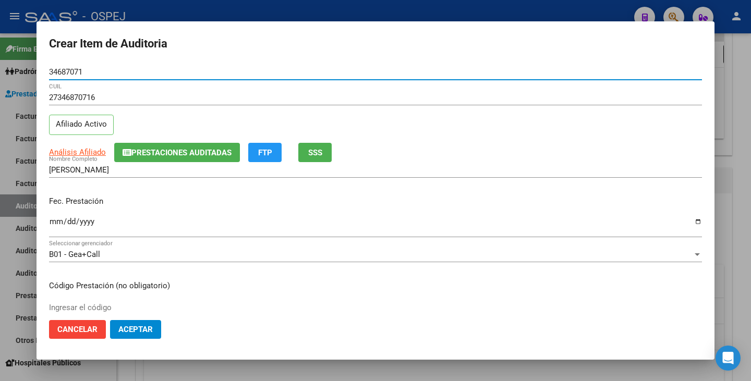
type input "34687071"
click at [54, 224] on input "Ingresar la fecha" at bounding box center [375, 225] width 653 height 17
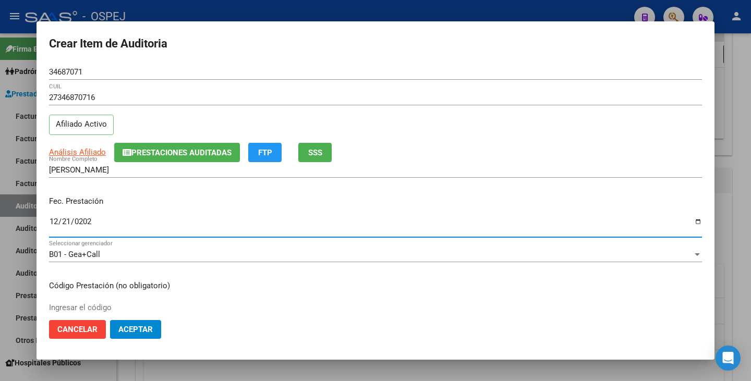
type input "2024-12-21"
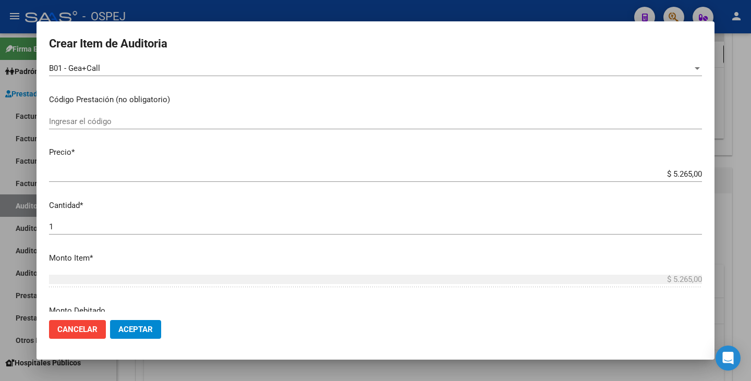
scroll to position [209, 0]
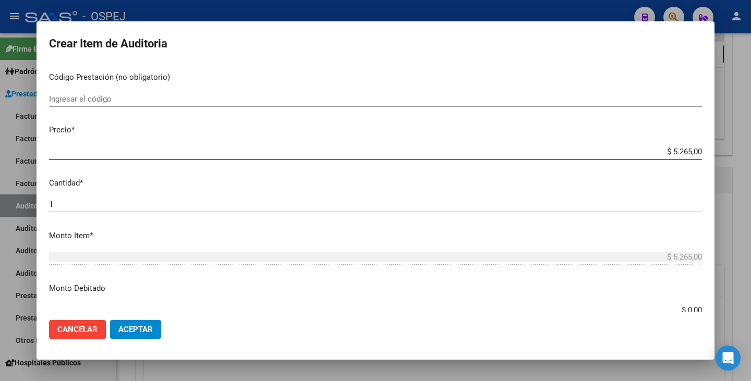
drag, startPoint x: 665, startPoint y: 154, endPoint x: 750, endPoint y: 138, distance: 86.9
click at [750, 138] on div "Crear Item de Auditoria 34687071 Nro Documento 27346870716 CUIL Afiliado Activo…" at bounding box center [375, 190] width 751 height 381
type input "$ 0,01"
type input "$ 0,12"
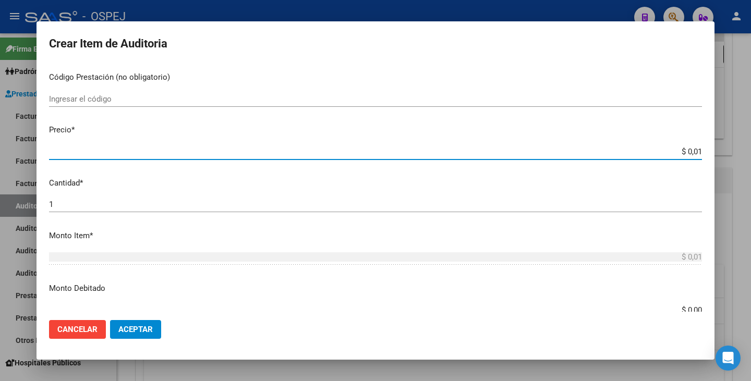
type input "$ 0,12"
type input "$ 1,26"
type input "$ 12,67"
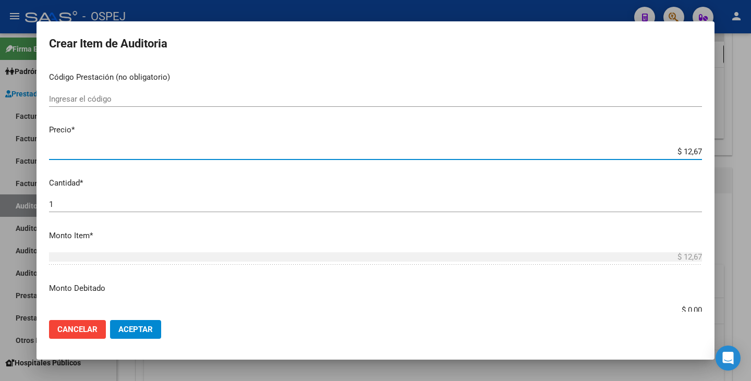
type input "$ 126,70"
type input "$ 1.267,00"
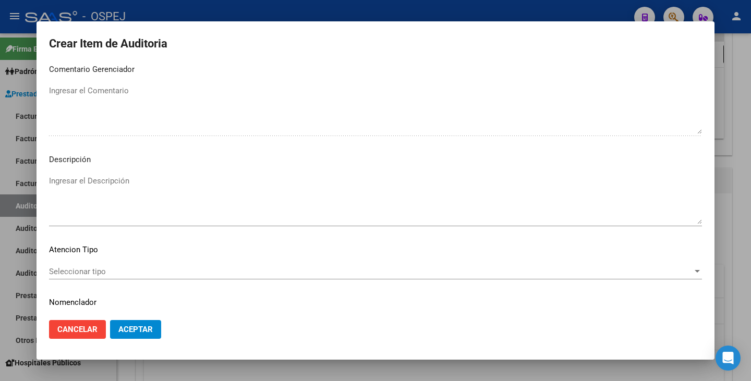
scroll to position [573, 0]
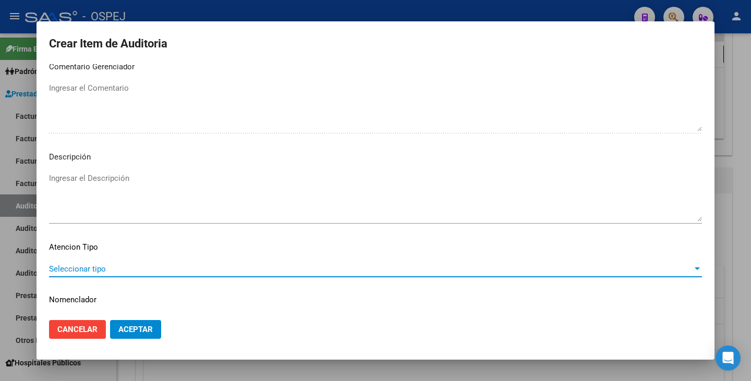
click at [363, 268] on span "Seleccionar tipo" at bounding box center [370, 268] width 643 height 9
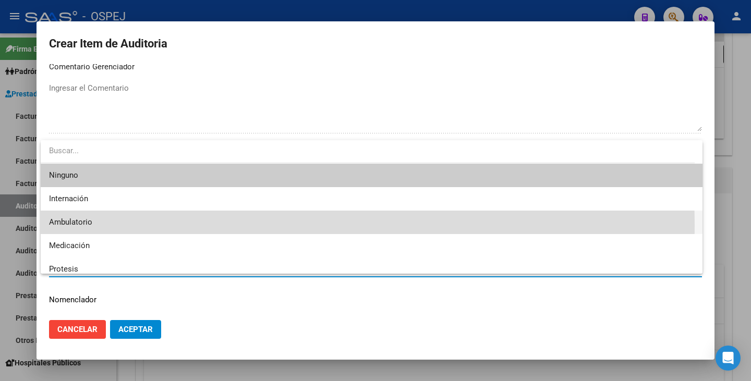
click at [137, 226] on span "Ambulatorio" at bounding box center [371, 222] width 645 height 23
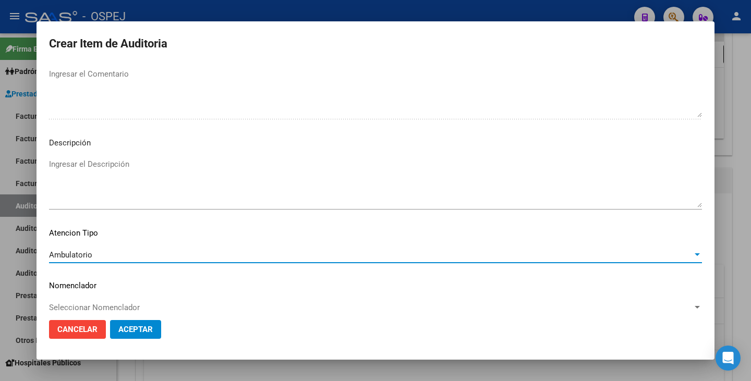
scroll to position [601, 0]
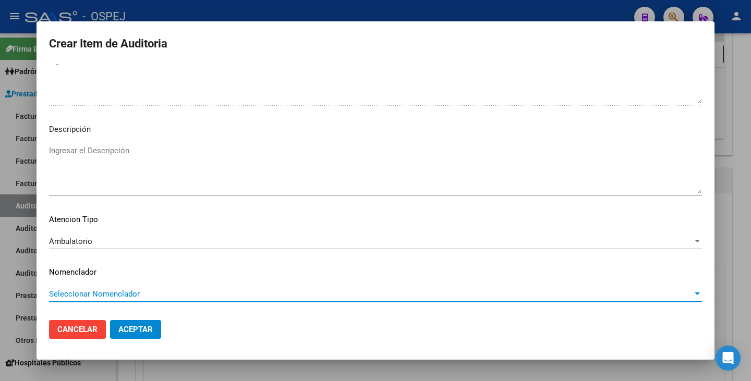
click at [153, 291] on span "Seleccionar Nomenclador" at bounding box center [370, 293] width 643 height 9
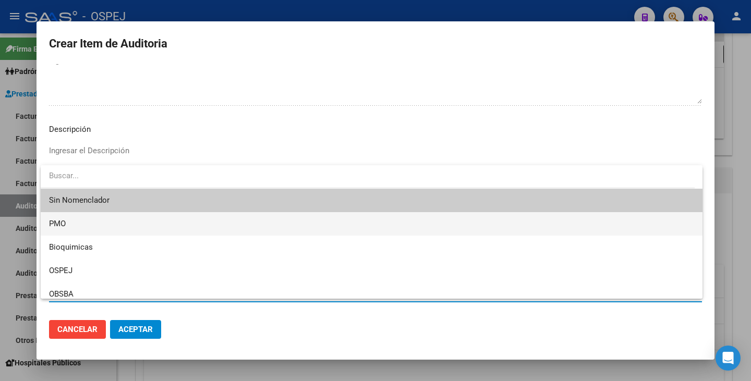
click at [113, 224] on span "PMO" at bounding box center [371, 223] width 645 height 23
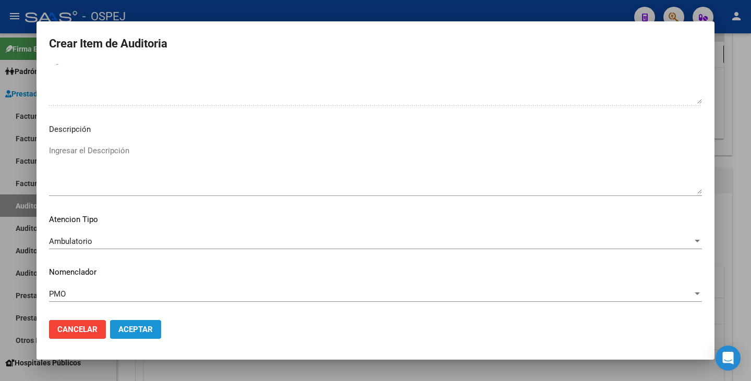
click at [123, 330] on span "Aceptar" at bounding box center [135, 329] width 34 height 9
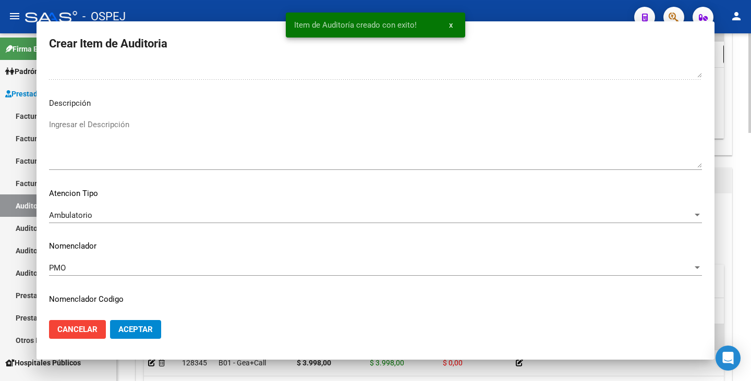
scroll to position [0, 0]
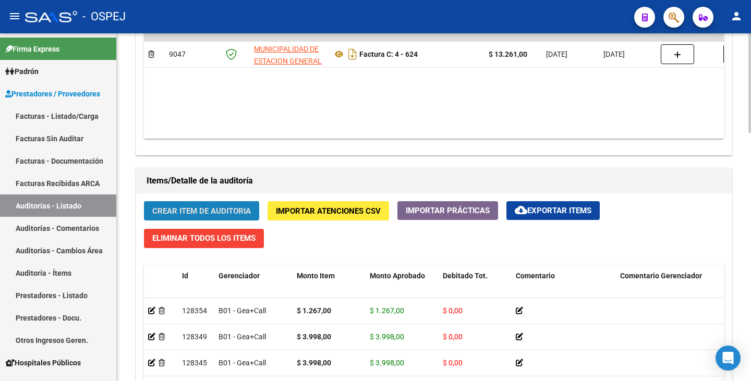
click at [166, 206] on span "Crear Item de Auditoria" at bounding box center [201, 210] width 99 height 9
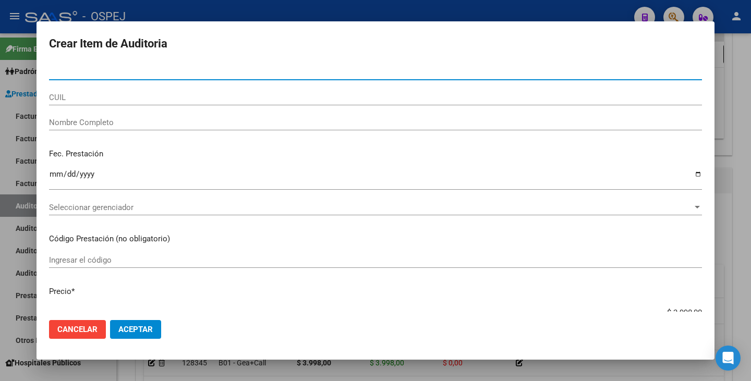
paste input "28654513"
type input "28654513"
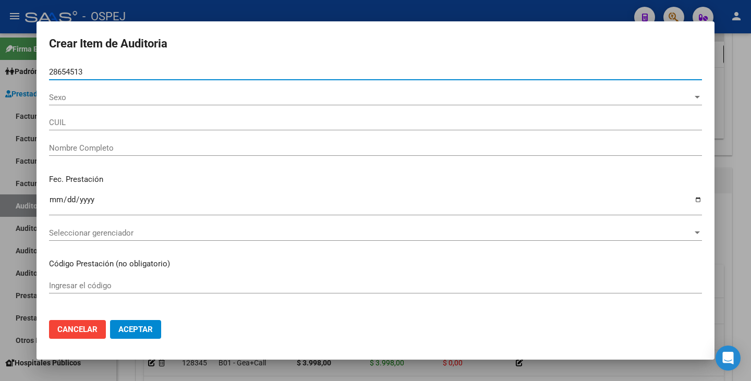
type input "20286545131"
type input "SALCEDO JORGE WASHINGTON"
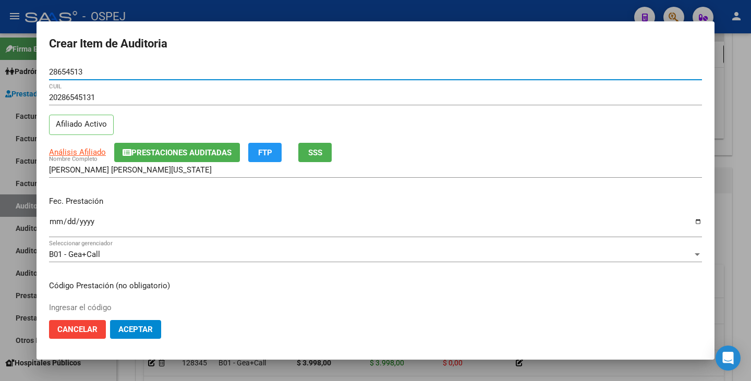
type input "28654513"
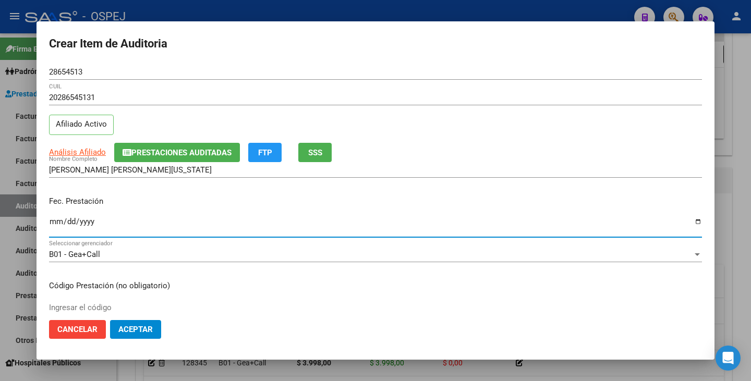
click at [53, 222] on input "Ingresar la fecha" at bounding box center [375, 225] width 653 height 17
type input "2024-12-03"
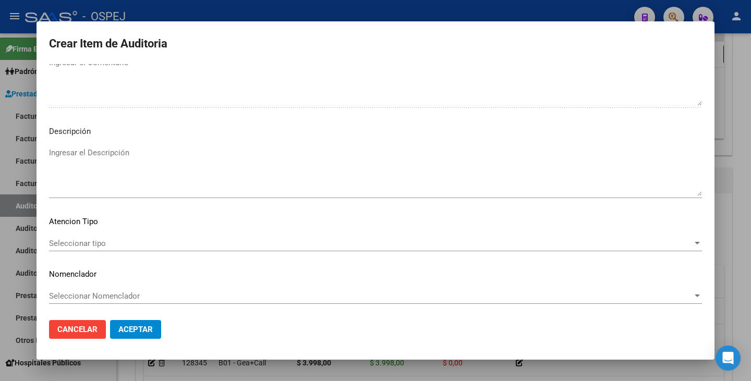
scroll to position [601, 0]
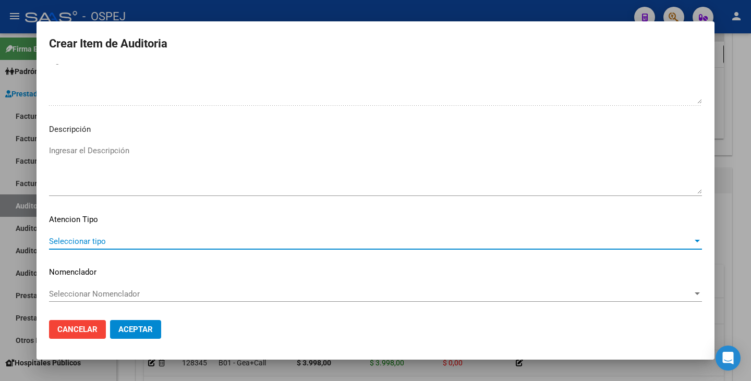
click at [453, 243] on span "Seleccionar tipo" at bounding box center [370, 241] width 643 height 9
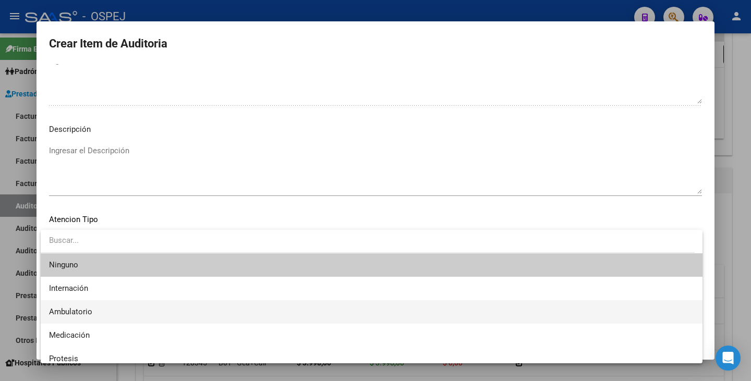
click at [162, 313] on span "Ambulatorio" at bounding box center [371, 311] width 645 height 23
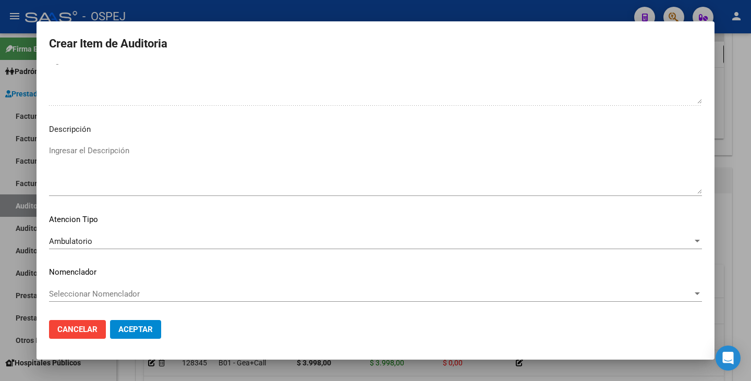
click at [160, 302] on div "Seleccionar Nomenclador Seleccionar Nomenclador" at bounding box center [375, 299] width 653 height 26
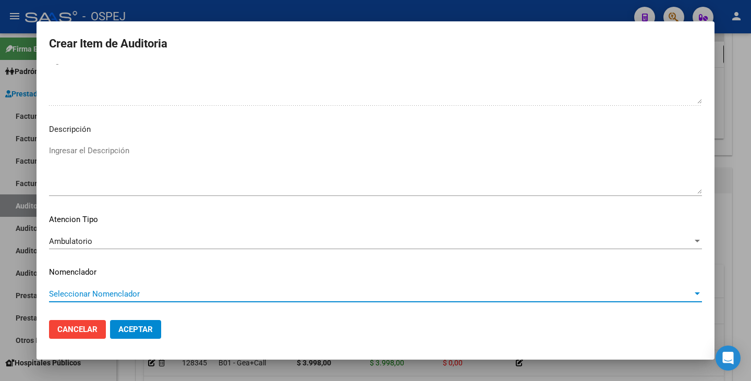
click at [160, 295] on span "Seleccionar Nomenclador" at bounding box center [370, 293] width 643 height 9
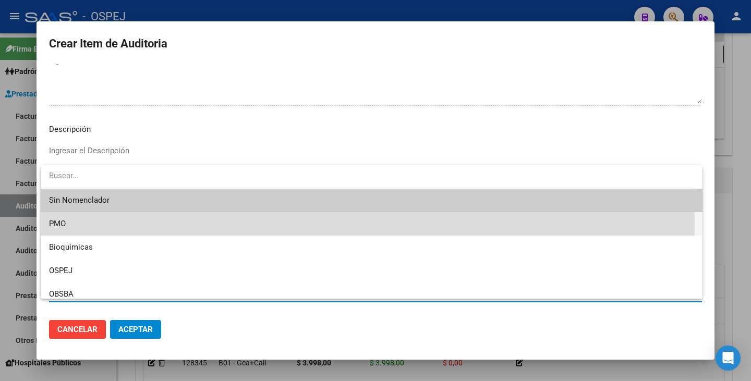
drag, startPoint x: 121, startPoint y: 223, endPoint x: 123, endPoint y: 282, distance: 58.9
click at [120, 224] on span "PMO" at bounding box center [371, 223] width 645 height 23
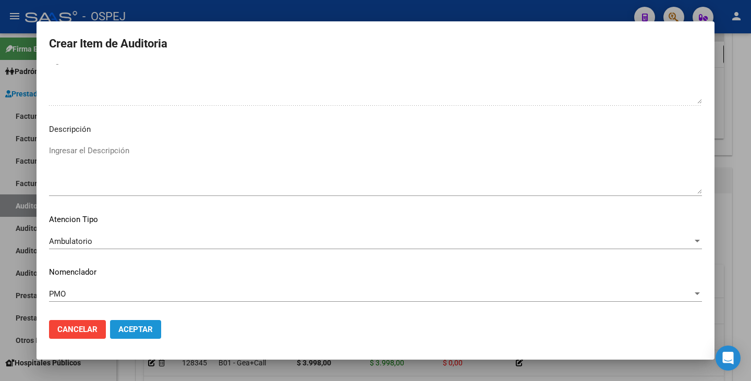
click at [124, 326] on span "Aceptar" at bounding box center [135, 329] width 34 height 9
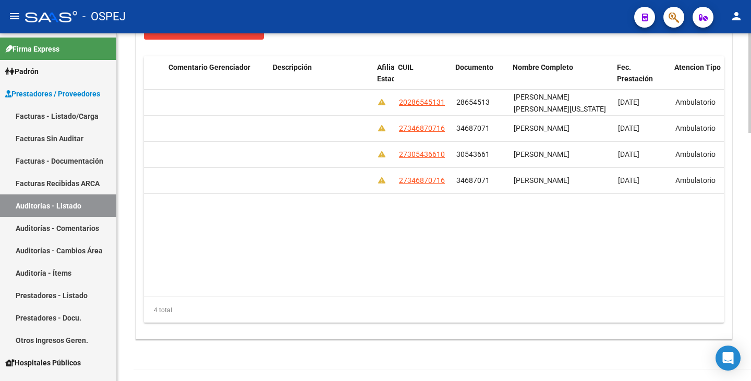
scroll to position [0, 451]
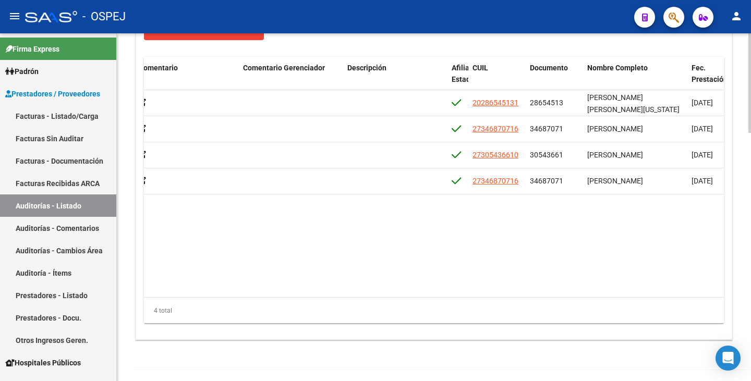
scroll to position [0, 378]
click at [97, 136] on link "Facturas Sin Auditar" at bounding box center [58, 138] width 116 height 22
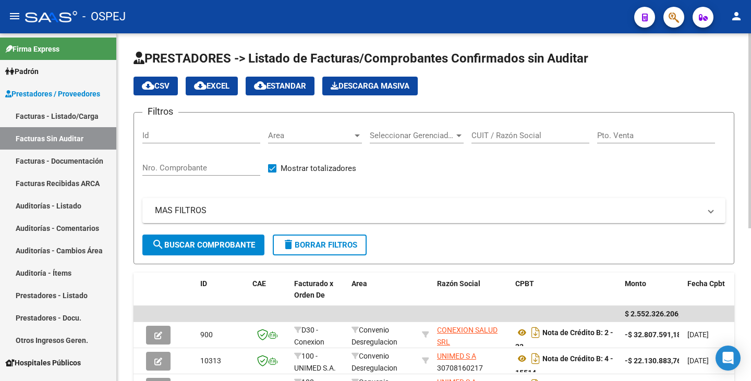
click at [336, 140] on div "Area Area" at bounding box center [315, 132] width 94 height 22
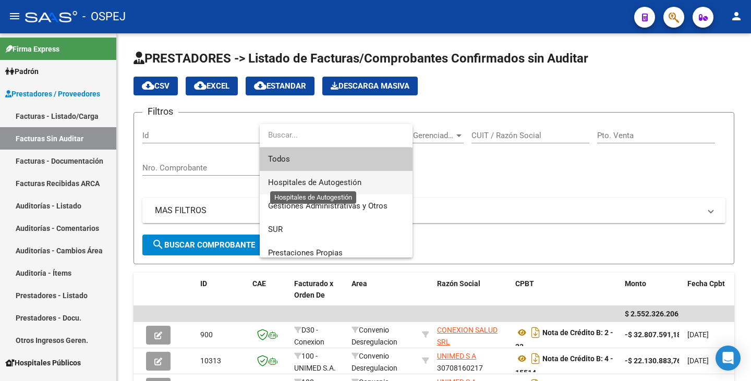
click at [308, 186] on span "Hospitales de Autogestión" at bounding box center [314, 182] width 93 height 9
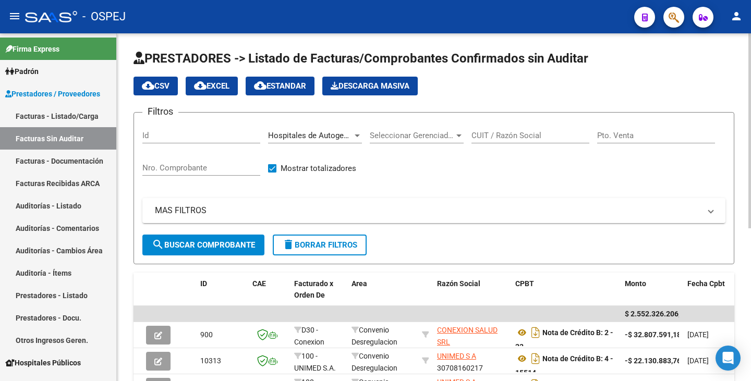
click at [510, 129] on div "CUIT / Razón Social" at bounding box center [530, 132] width 118 height 22
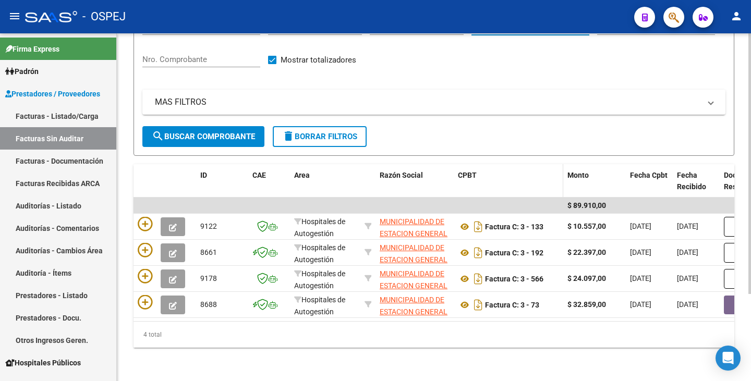
scroll to position [116, 0]
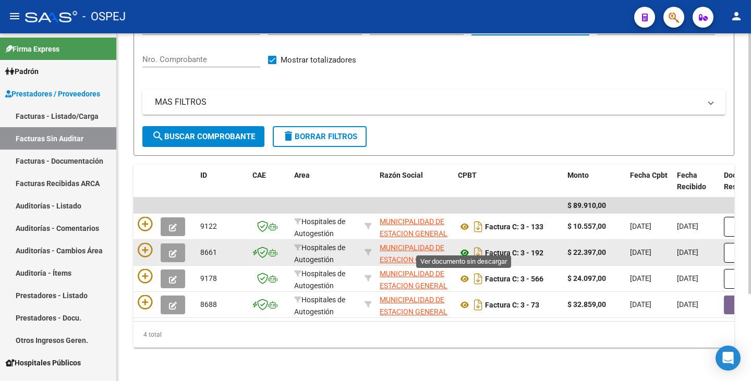
type input "estacion"
click at [467, 247] on icon at bounding box center [465, 253] width 14 height 13
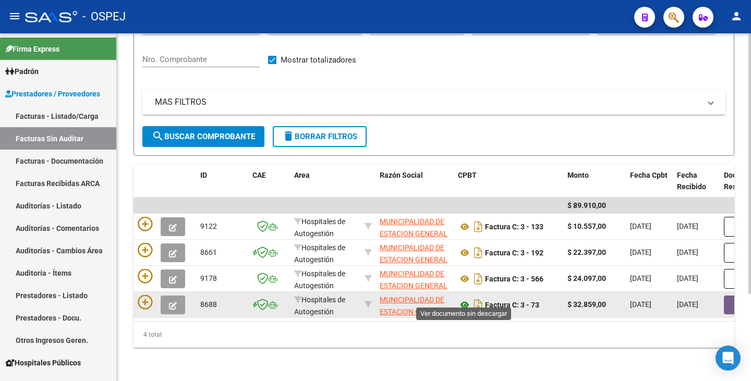
click at [464, 299] on icon at bounding box center [465, 305] width 14 height 13
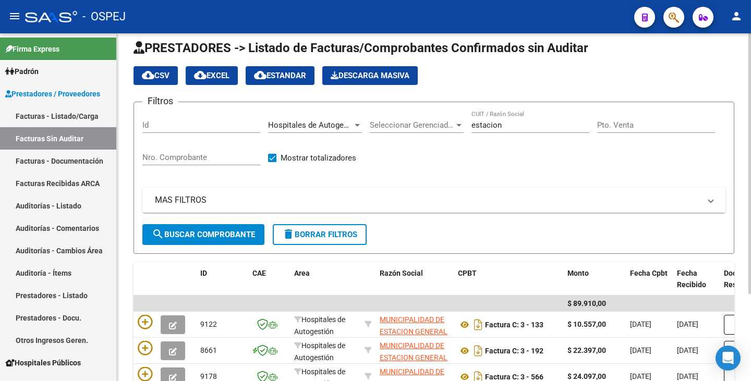
scroll to position [0, 0]
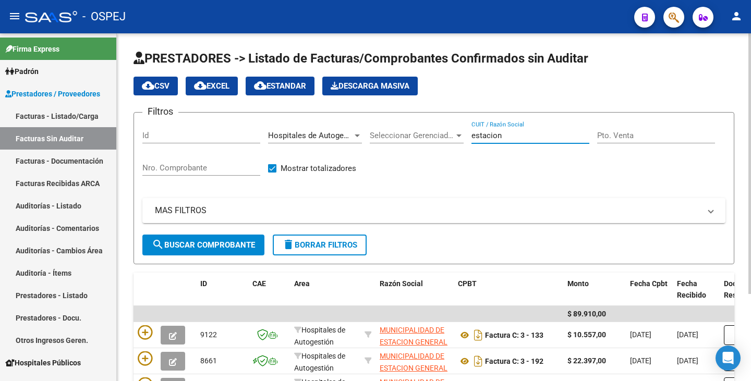
drag, startPoint x: 533, startPoint y: 139, endPoint x: 377, endPoint y: 112, distance: 158.7
click at [377, 111] on app-list-header "PRESTADORES -> Listado de Facturas/Comprobantes Confirmados sin Auditar cloud_d…" at bounding box center [433, 157] width 601 height 214
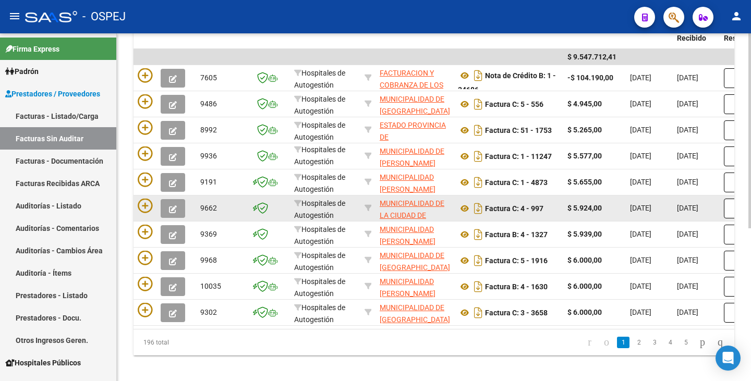
scroll to position [273, 0]
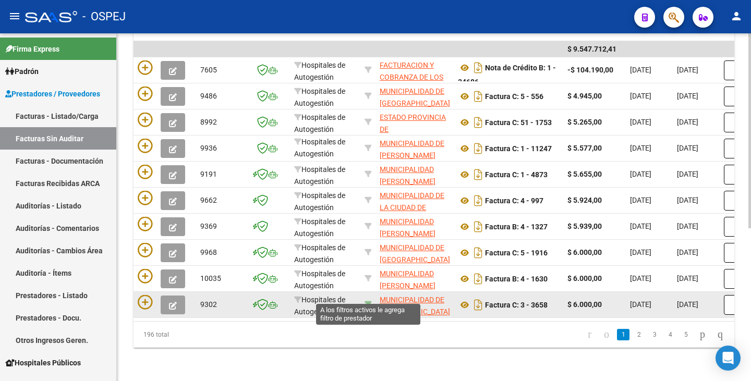
click at [366, 301] on icon at bounding box center [367, 304] width 7 height 7
type input "30999038715"
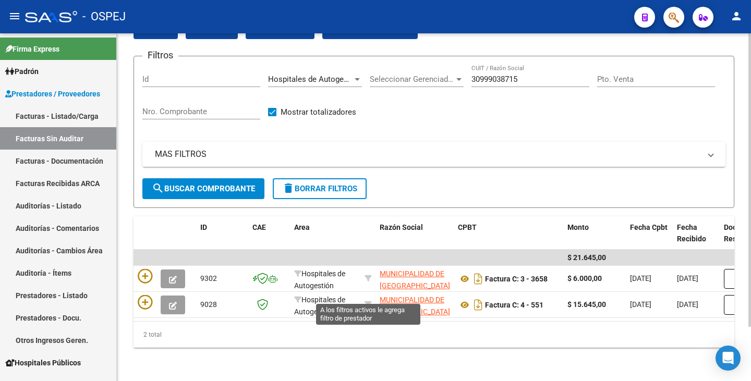
scroll to position [64, 0]
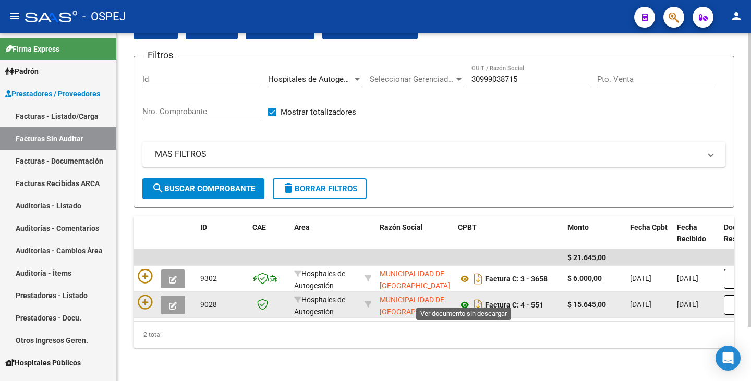
click at [462, 299] on icon at bounding box center [465, 305] width 14 height 13
click at [465, 299] on icon at bounding box center [465, 305] width 14 height 13
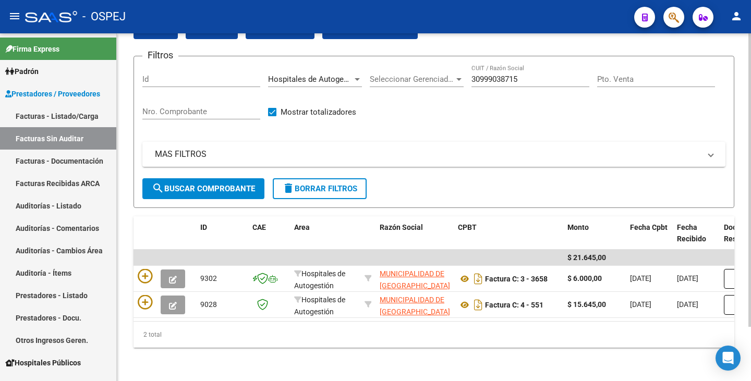
click at [595, 164] on div "MAS FILTROS Comprobante Tipo Comprobante Tipo Start date – End date Fec. Compro…" at bounding box center [433, 160] width 583 height 36
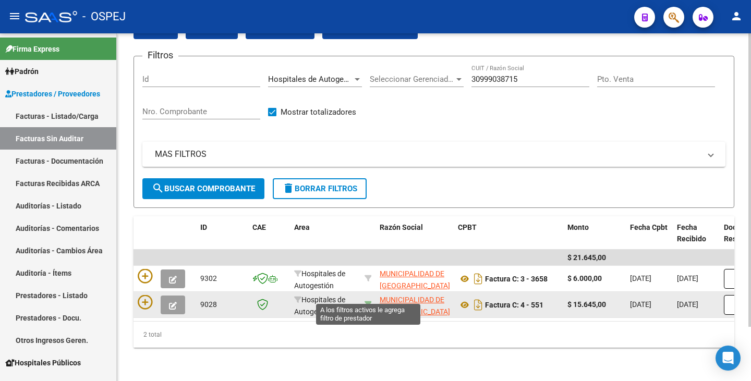
click at [368, 301] on icon at bounding box center [367, 304] width 7 height 7
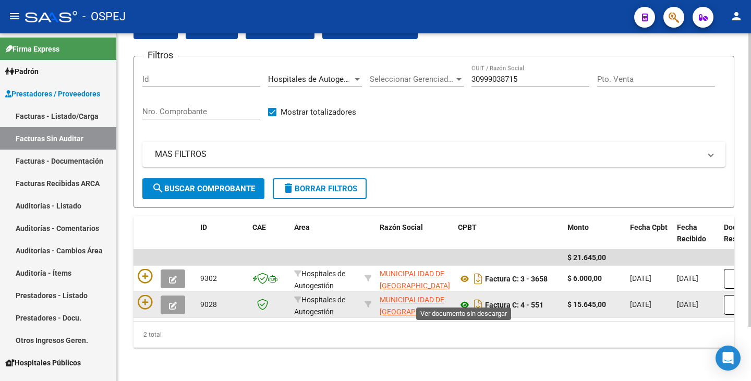
click at [462, 299] on icon at bounding box center [465, 305] width 14 height 13
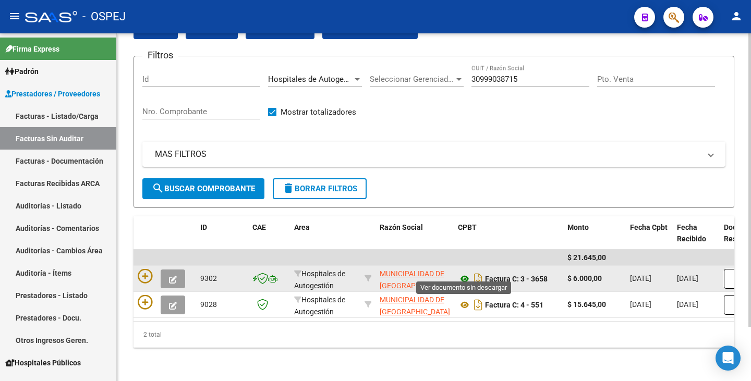
click at [466, 273] on icon at bounding box center [465, 279] width 14 height 13
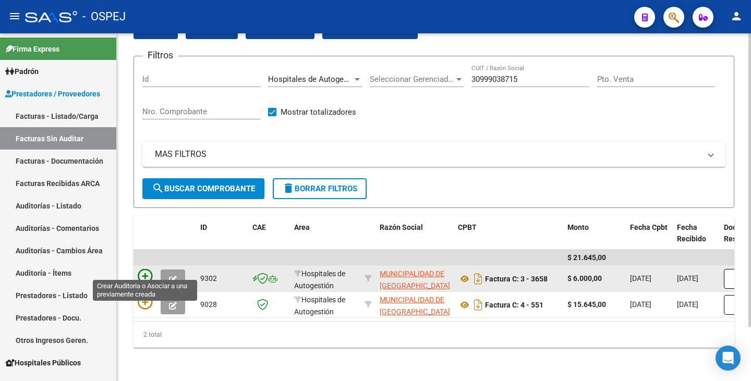
click at [142, 269] on icon at bounding box center [145, 276] width 15 height 15
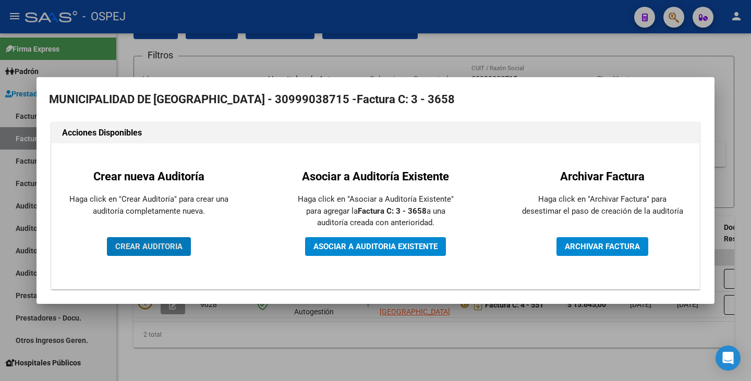
click at [147, 247] on span "CREAR AUDITORIA" at bounding box center [148, 246] width 67 height 9
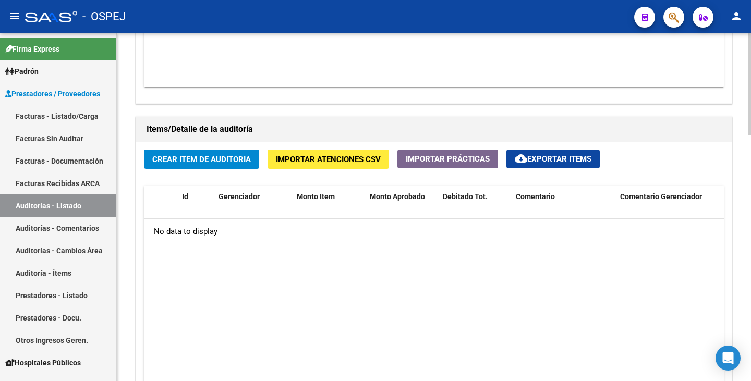
scroll to position [678, 0]
click at [196, 163] on span "Crear Item de Auditoria" at bounding box center [201, 158] width 99 height 9
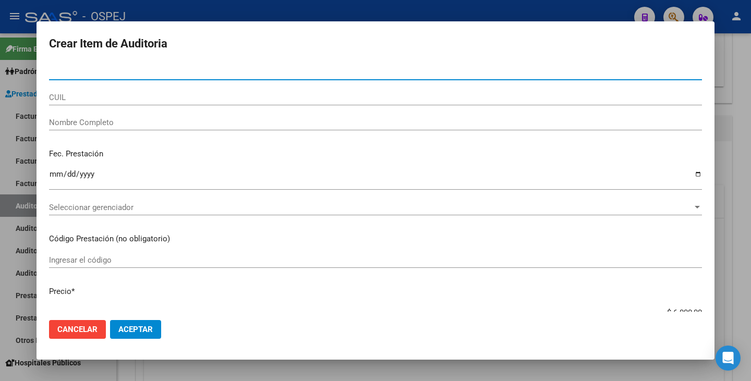
type input "18014905"
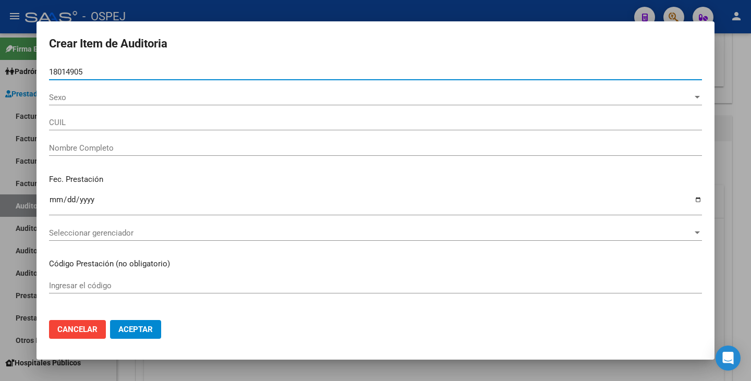
type input "27180149053"
type input "CAMPOS MARIA ALEJANDRA -"
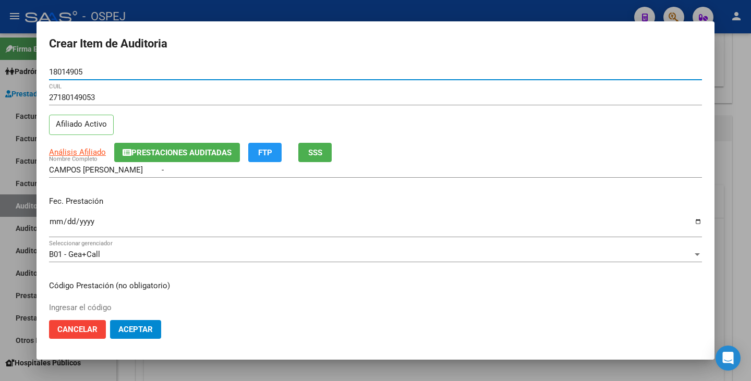
type input "18014905"
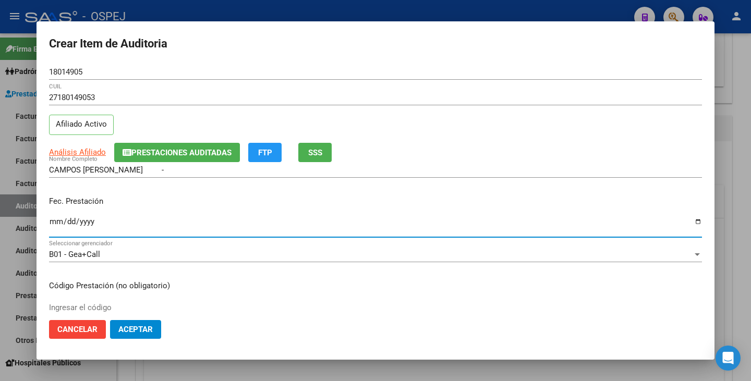
drag, startPoint x: 59, startPoint y: 218, endPoint x: 197, endPoint y: 173, distance: 144.7
click at [59, 218] on input "Ingresar la fecha" at bounding box center [375, 225] width 653 height 17
type input "2022-12-27"
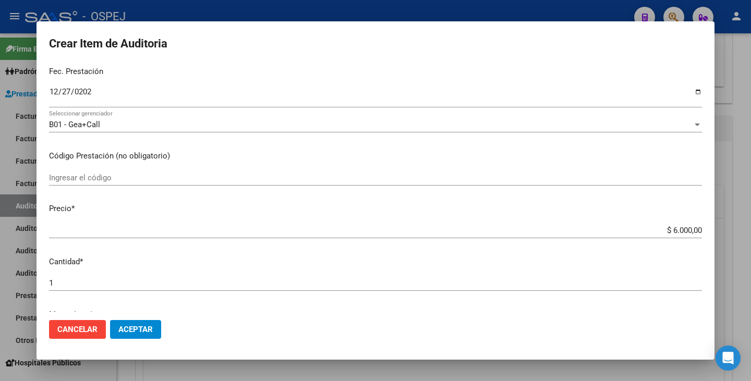
scroll to position [156, 0]
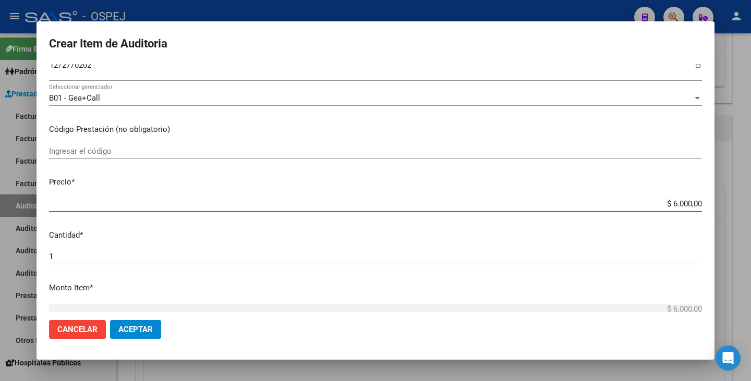
drag, startPoint x: 665, startPoint y: 204, endPoint x: 750, endPoint y: 191, distance: 85.9
click at [750, 191] on div "Crear Item de Auditoria 18014905 Nro Documento 27180149053 CUIL Afiliado Activo…" at bounding box center [375, 190] width 751 height 381
type input "$ 0,03"
type input "$ 0,30"
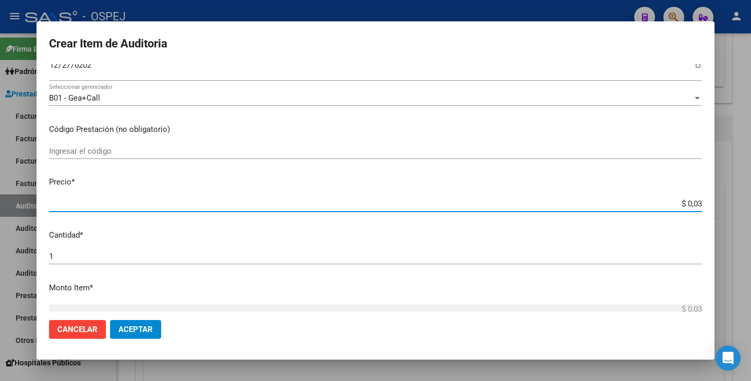
type input "$ 0,30"
type input "$ 3,00"
type input "$ 30,00"
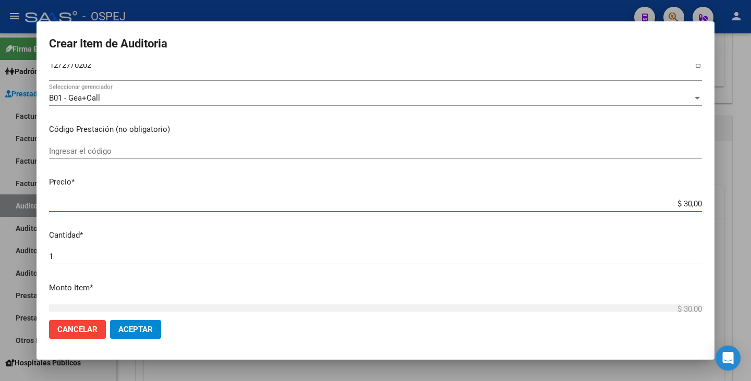
type input "$ 300,00"
type input "$ 3.000,00"
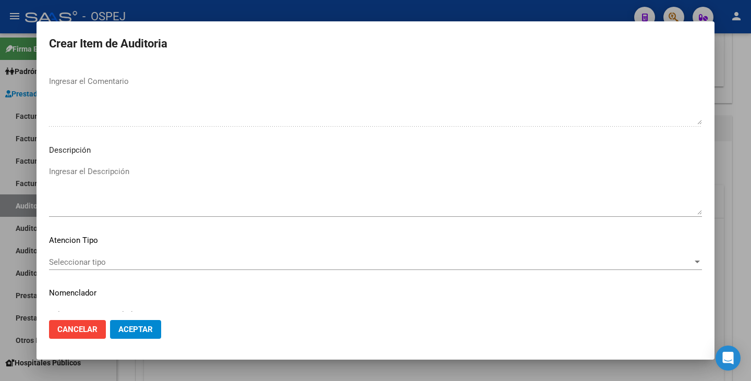
scroll to position [601, 0]
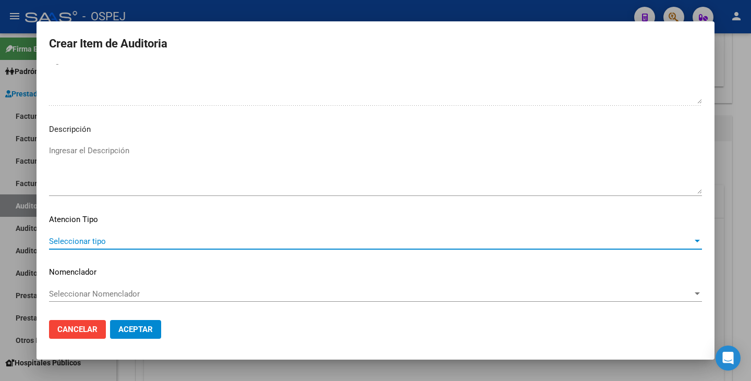
click at [536, 245] on span "Seleccionar tipo" at bounding box center [370, 241] width 643 height 9
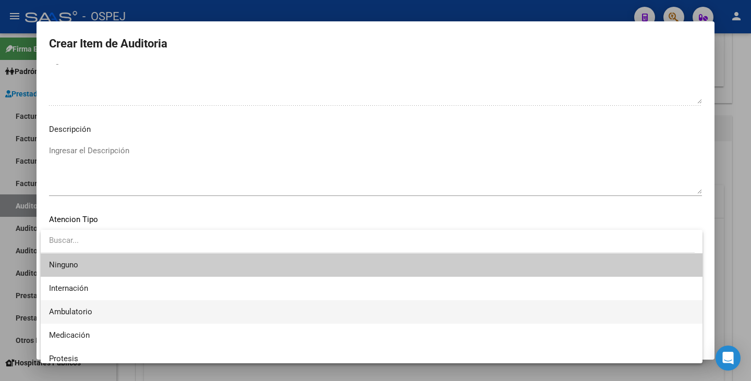
click at [124, 314] on span "Ambulatorio" at bounding box center [371, 311] width 645 height 23
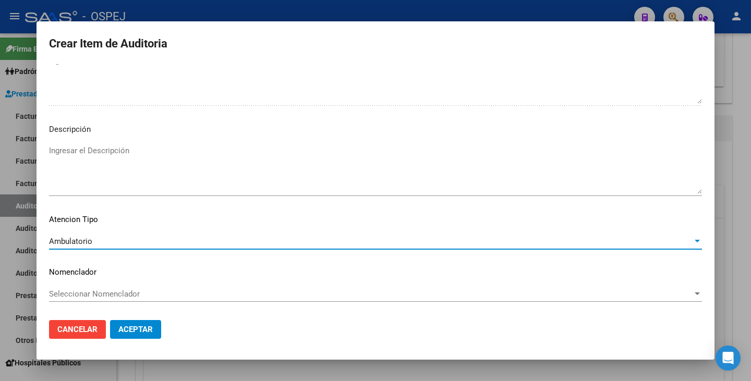
click at [134, 302] on div "Seleccionar Nomenclador Seleccionar Nomenclador" at bounding box center [375, 299] width 653 height 26
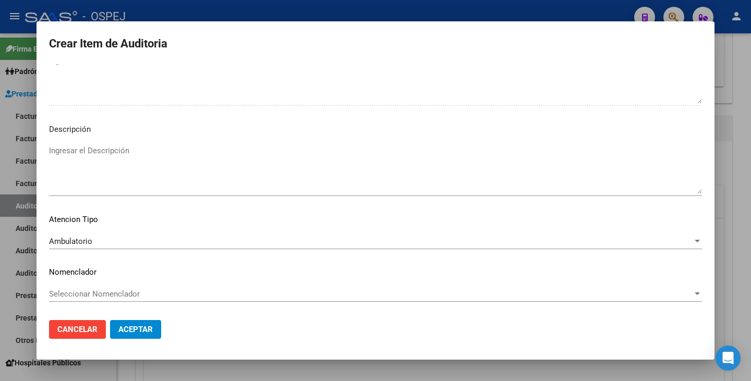
click at [134, 298] on span "Seleccionar Nomenclador" at bounding box center [370, 293] width 643 height 9
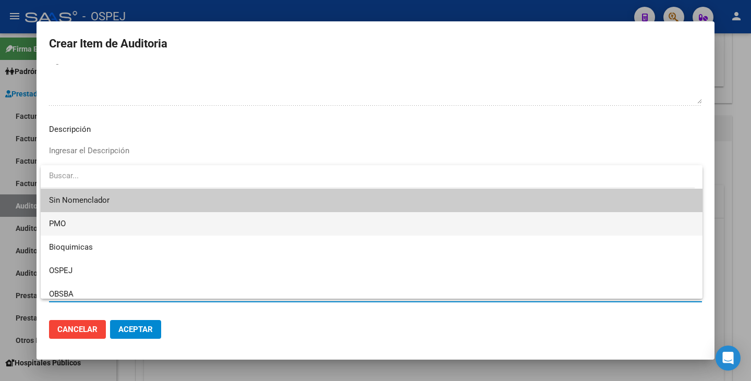
click at [94, 225] on span "PMO" at bounding box center [371, 223] width 645 height 23
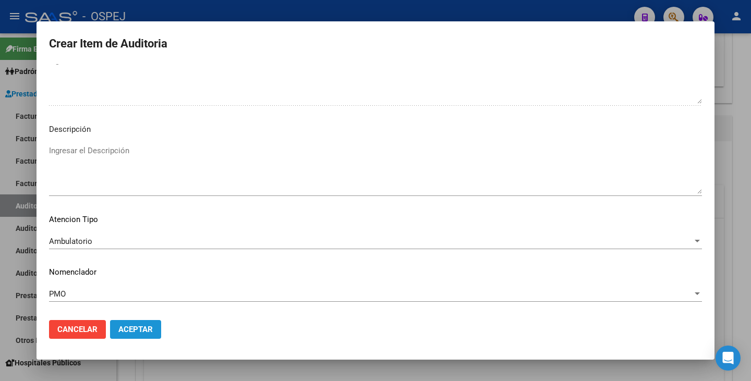
click at [135, 328] on span "Aceptar" at bounding box center [135, 329] width 34 height 9
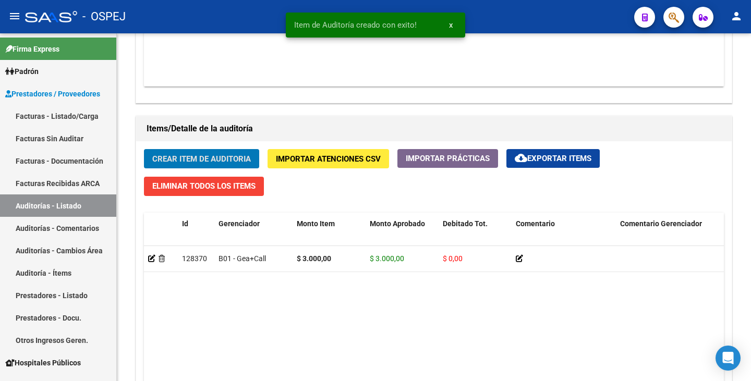
scroll to position [678, 0]
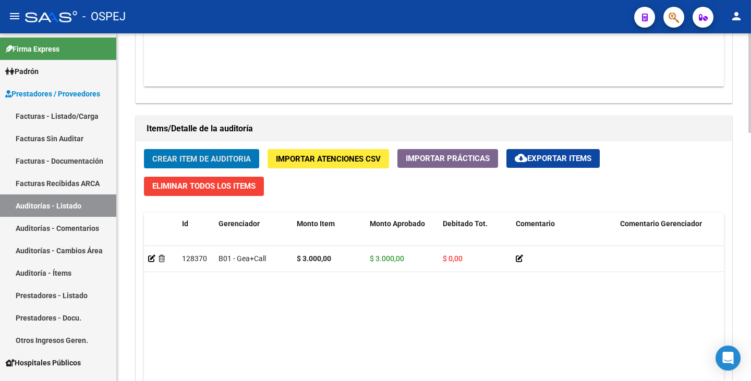
click at [169, 158] on span "Crear Item de Auditoria" at bounding box center [201, 158] width 99 height 9
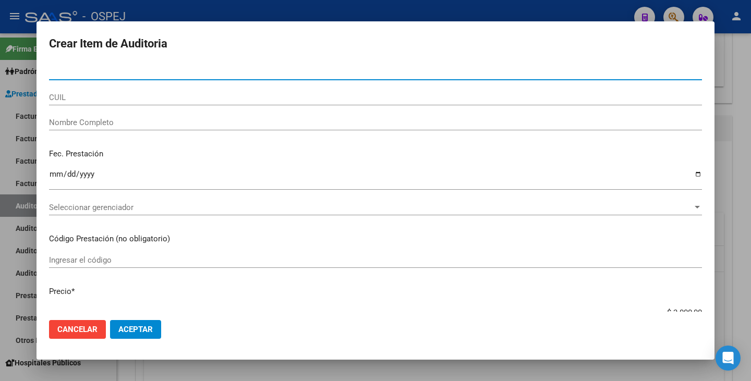
paste input "36354847"
type input "36354847"
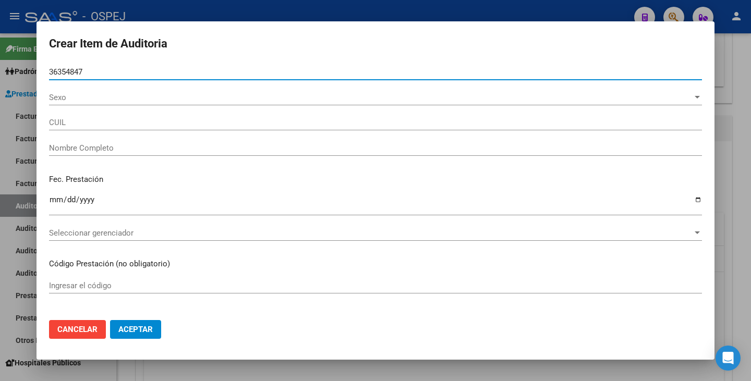
type input "23363548474"
type input "- -"
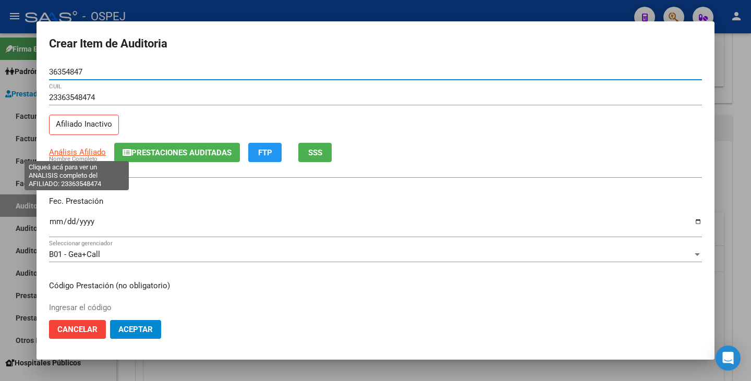
type input "36354847"
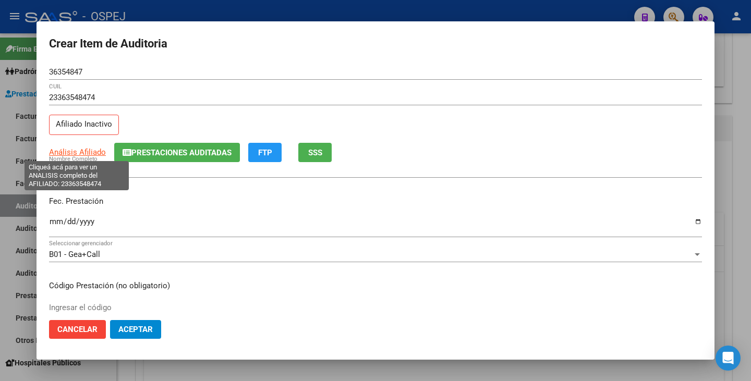
click at [67, 152] on span "Análisis Afiliado" at bounding box center [77, 152] width 57 height 9
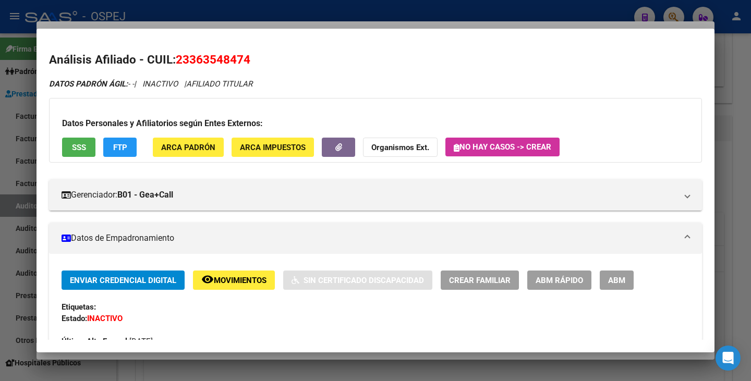
click at [569, 284] on span "ABM Rápido" at bounding box center [558, 280] width 47 height 9
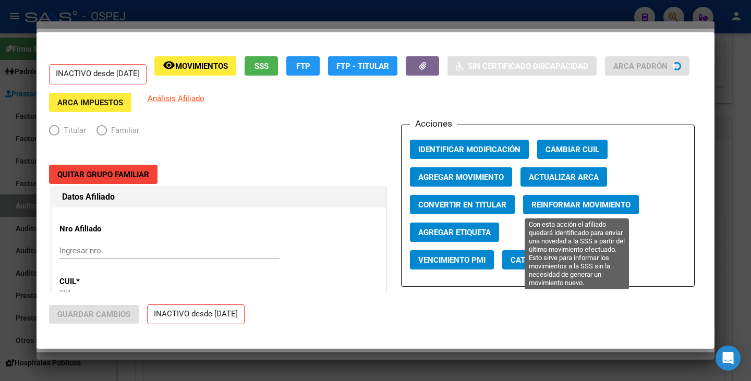
radio input "true"
type input "30-70882226-0"
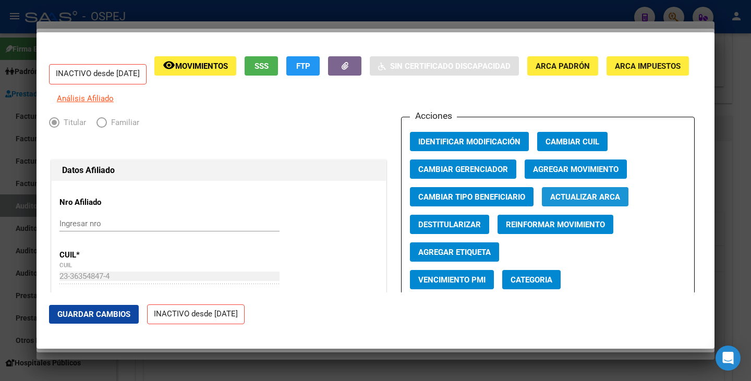
click at [557, 201] on span "Actualizar ARCA" at bounding box center [585, 196] width 70 height 9
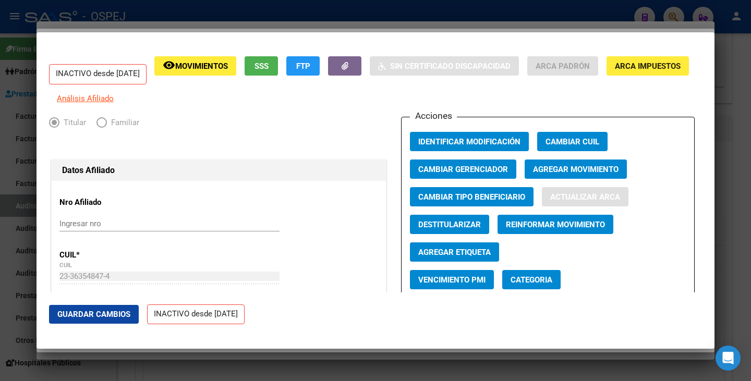
type input "LA CALERA"
type input "5151"
type input "AZOPARDO"
type input "218"
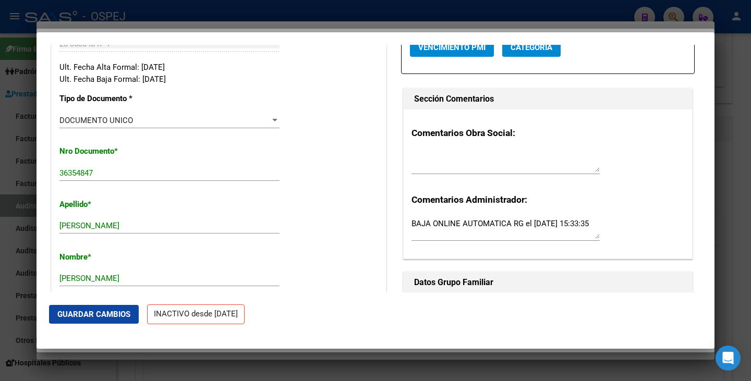
scroll to position [261, 0]
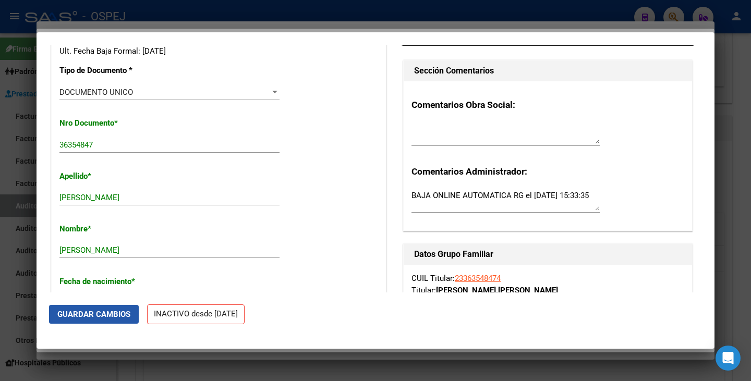
click at [110, 315] on span "Guardar Cambios" at bounding box center [93, 314] width 73 height 9
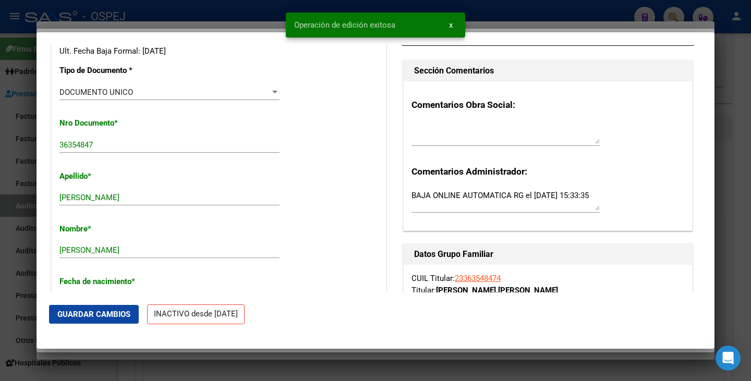
click at [0, 160] on div at bounding box center [375, 190] width 751 height 381
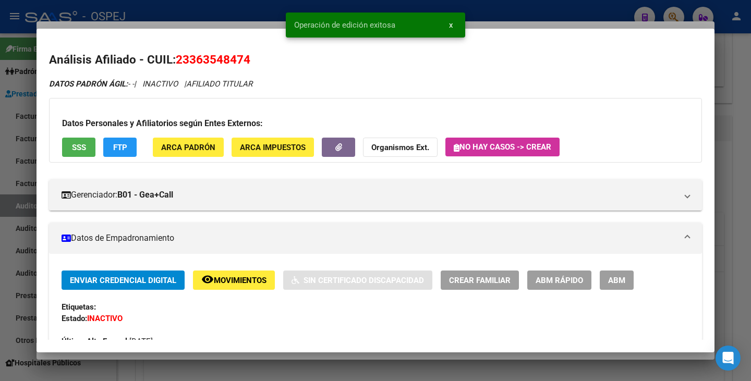
click at [5, 145] on div at bounding box center [375, 190] width 751 height 381
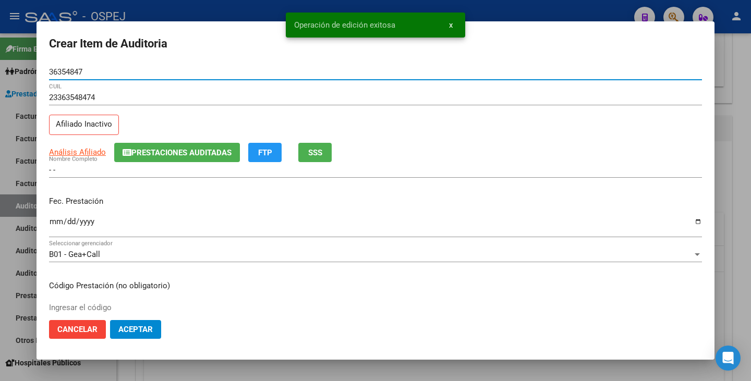
drag, startPoint x: 90, startPoint y: 71, endPoint x: 31, endPoint y: 64, distance: 59.4
click at [26, 62] on div "Crear Item de Auditoria 36354847 Nro Documento 23363548474 CUIL Afiliado Inacti…" at bounding box center [375, 190] width 751 height 381
drag, startPoint x: 67, startPoint y: 63, endPoint x: 58, endPoint y: 69, distance: 11.6
click at [58, 69] on input "36354847" at bounding box center [375, 71] width 653 height 9
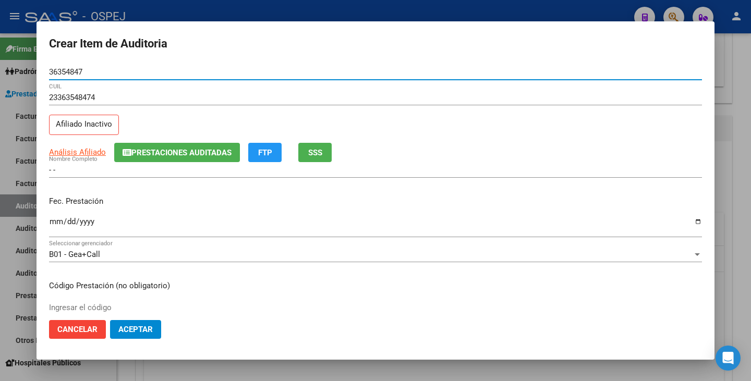
drag, startPoint x: 83, startPoint y: 72, endPoint x: 44, endPoint y: 70, distance: 39.1
click at [44, 70] on mat-dialog-content "36354847 Nro Documento 23363548474 CUIL Afiliado Inactivo Análisis Afiliado Pre…" at bounding box center [375, 188] width 678 height 248
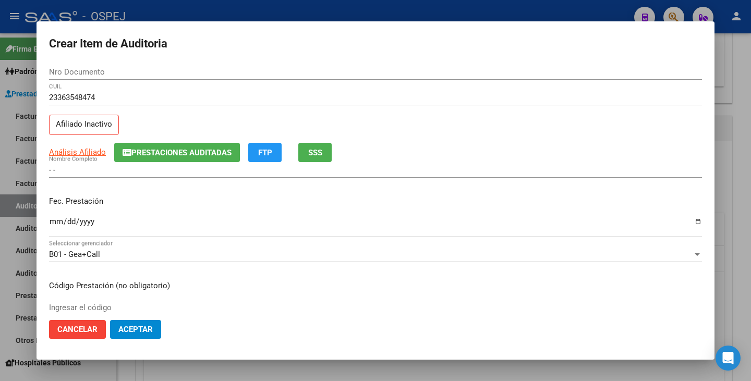
click at [14, 122] on div at bounding box center [375, 190] width 751 height 381
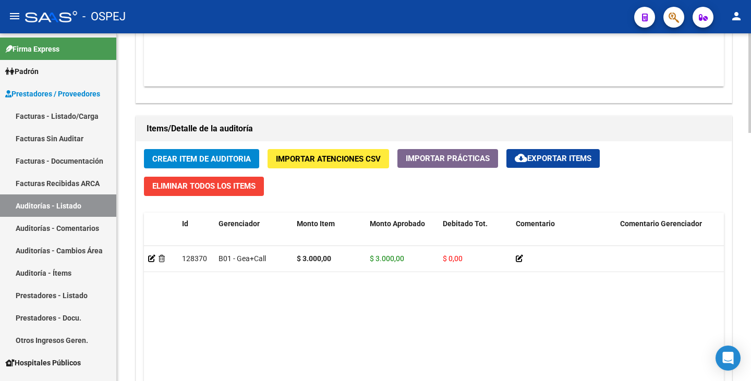
click at [202, 163] on span "Crear Item de Auditoria" at bounding box center [201, 158] width 99 height 9
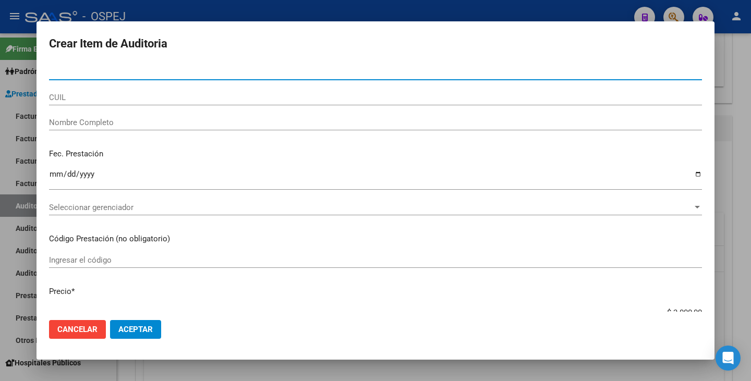
paste input "36354847"
type input "36354847"
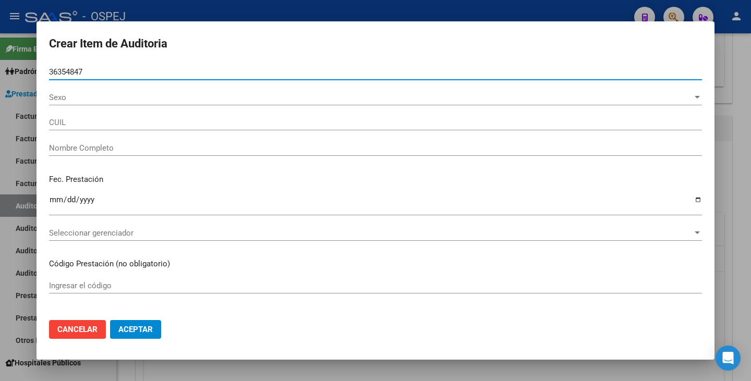
type input "23363548474"
type input "MONICA MICAELA AYELEN CRISTINA"
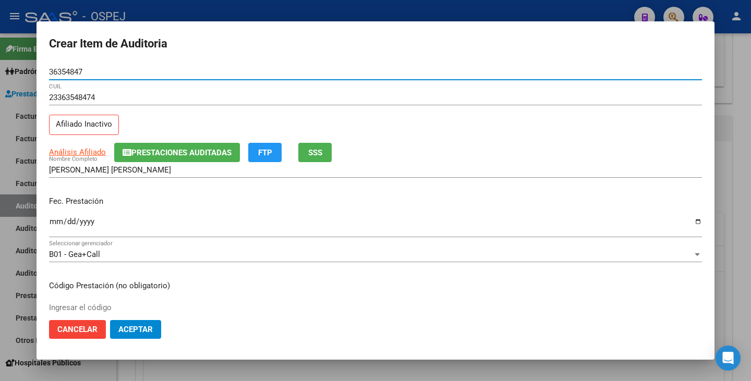
type input "36354847"
click at [110, 320] on button "Aceptar" at bounding box center [135, 329] width 51 height 19
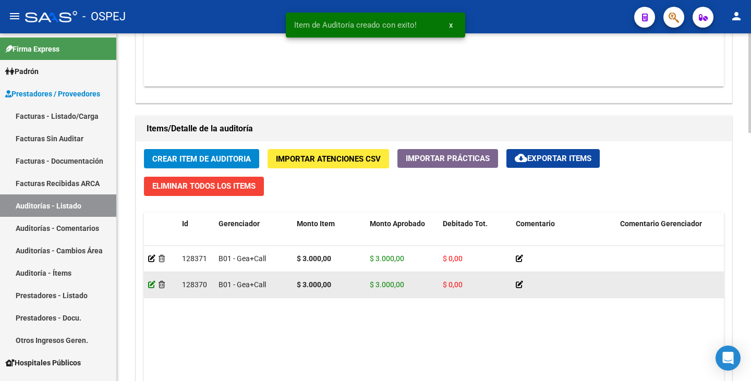
click at [152, 287] on icon at bounding box center [151, 284] width 7 height 7
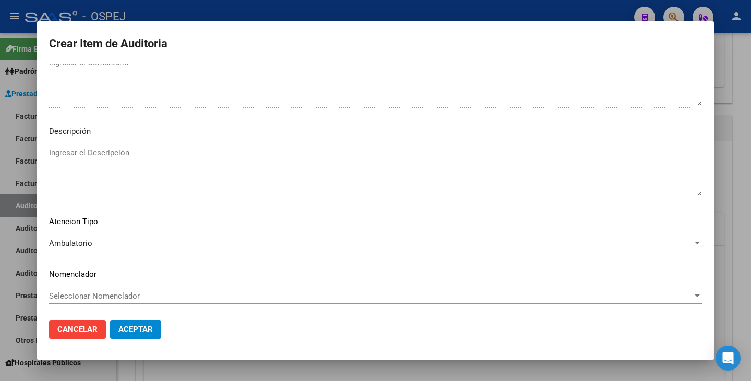
scroll to position [582, 0]
click at [245, 371] on div at bounding box center [375, 190] width 751 height 381
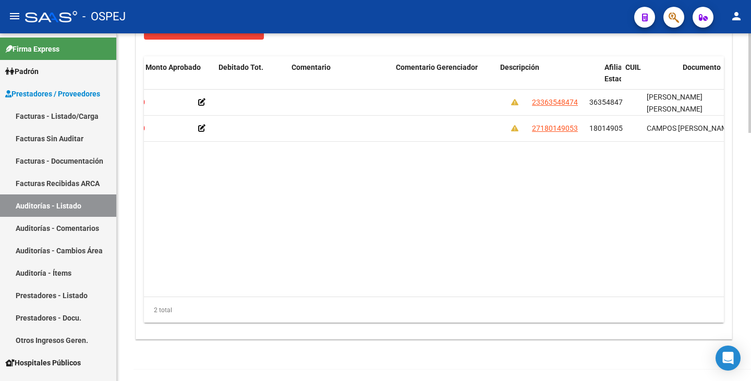
scroll to position [0, 0]
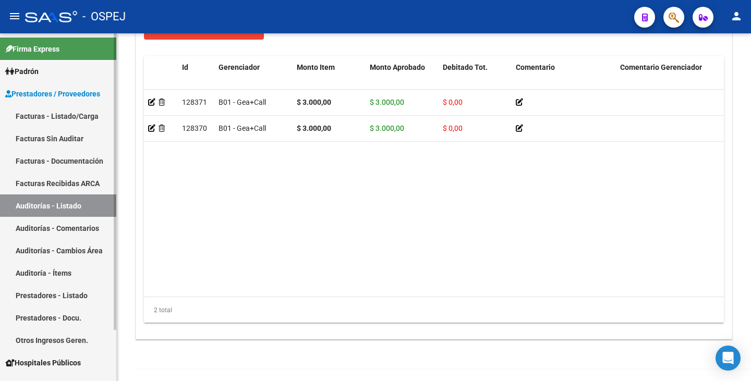
click at [39, 143] on link "Facturas Sin Auditar" at bounding box center [58, 138] width 116 height 22
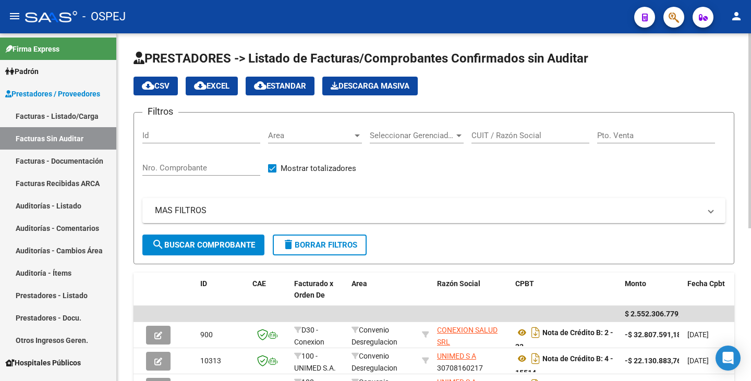
click at [332, 136] on span "Area" at bounding box center [310, 135] width 84 height 9
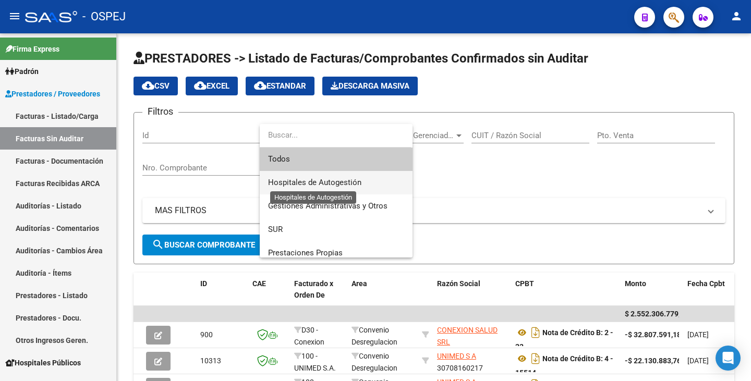
click at [321, 179] on span "Hospitales de Autogestión" at bounding box center [314, 182] width 93 height 9
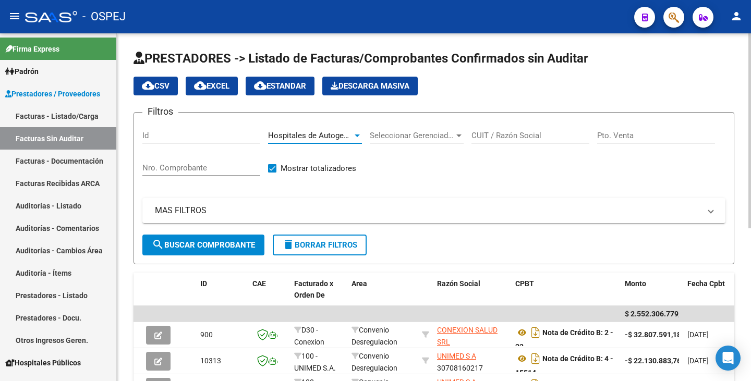
click at [235, 250] on button "search Buscar Comprobante" at bounding box center [203, 245] width 122 height 21
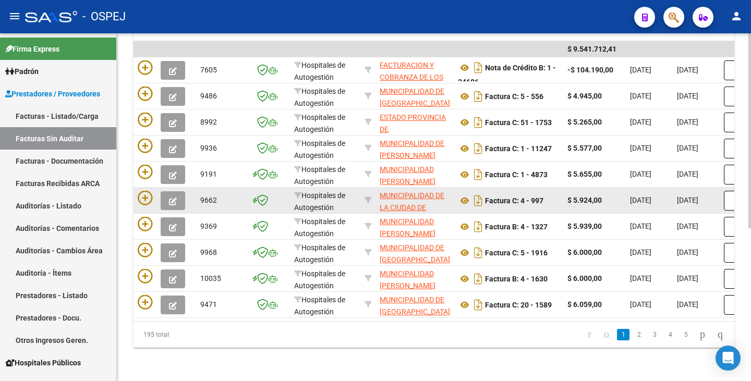
scroll to position [273, 0]
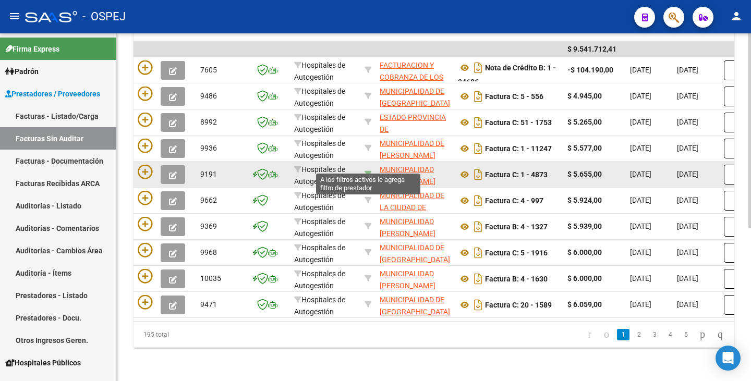
click at [369, 170] on icon at bounding box center [367, 173] width 7 height 7
type input "30680996624"
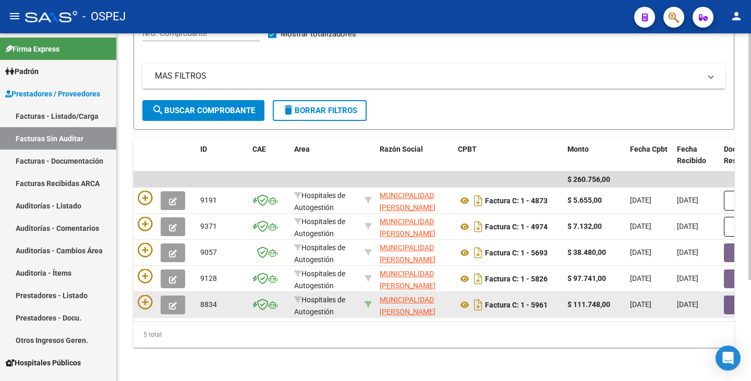
scroll to position [142, 0]
click at [466, 299] on icon at bounding box center [465, 305] width 14 height 13
click at [145, 295] on icon at bounding box center [145, 302] width 15 height 15
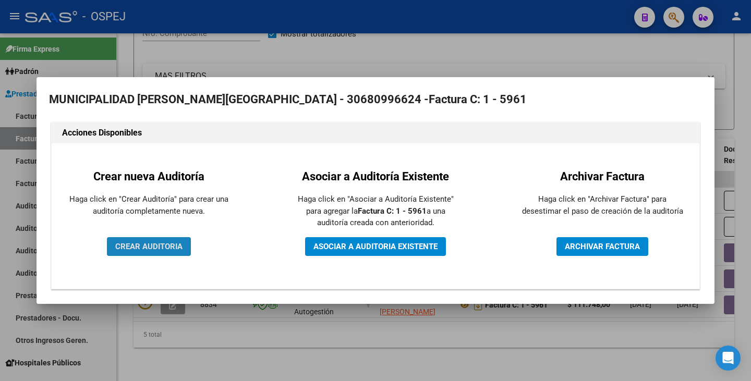
click at [172, 248] on span "CREAR AUDITORIA" at bounding box center [148, 246] width 67 height 9
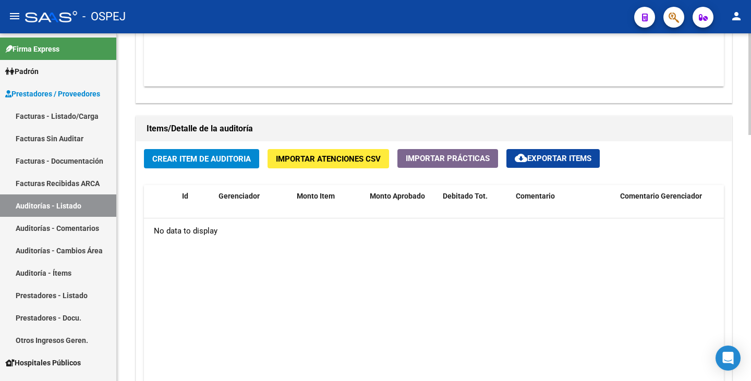
scroll to position [573, 0]
